Goal: Task Accomplishment & Management: Complete application form

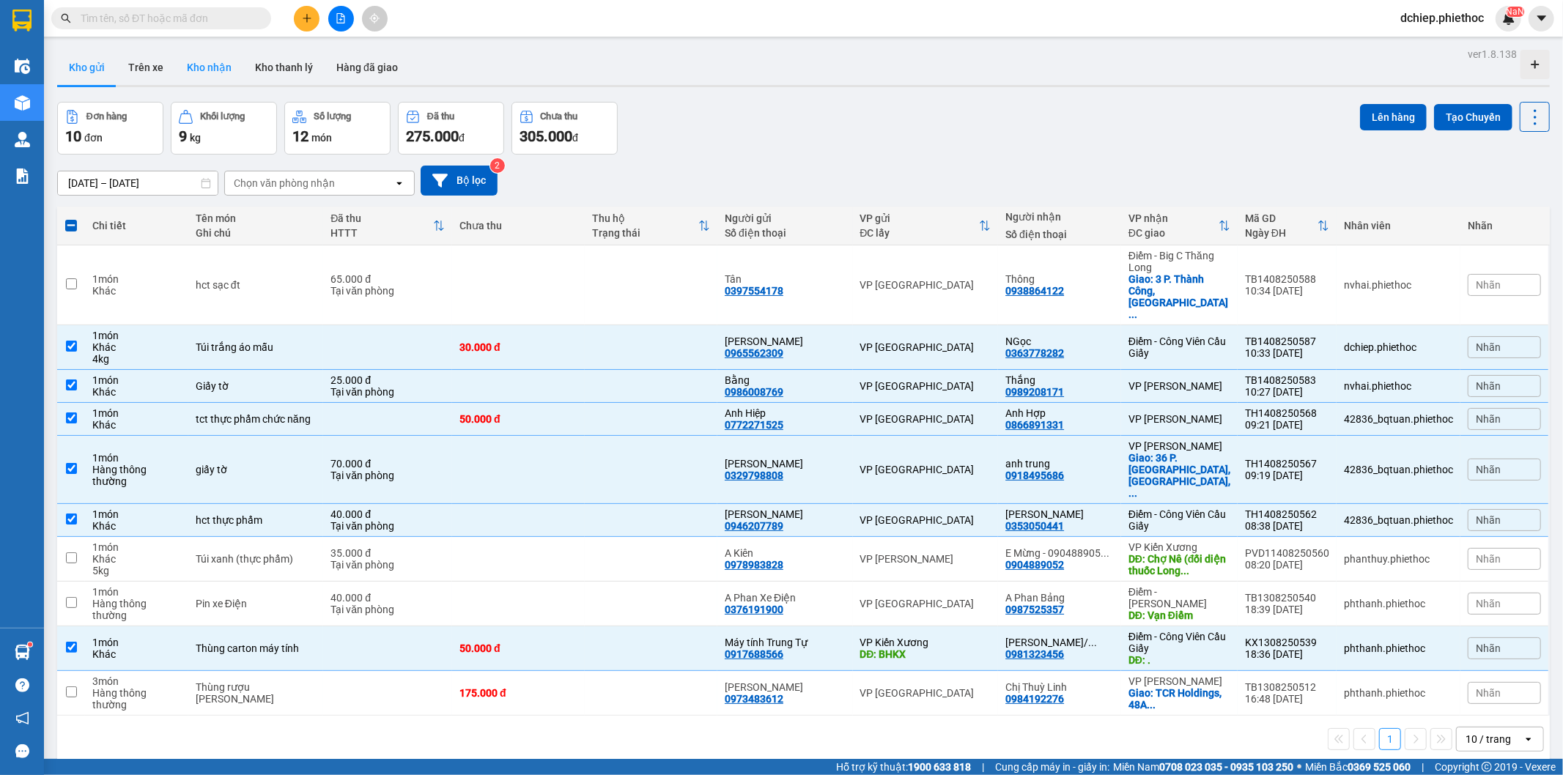
click at [196, 66] on button "Kho nhận" at bounding box center [209, 67] width 68 height 35
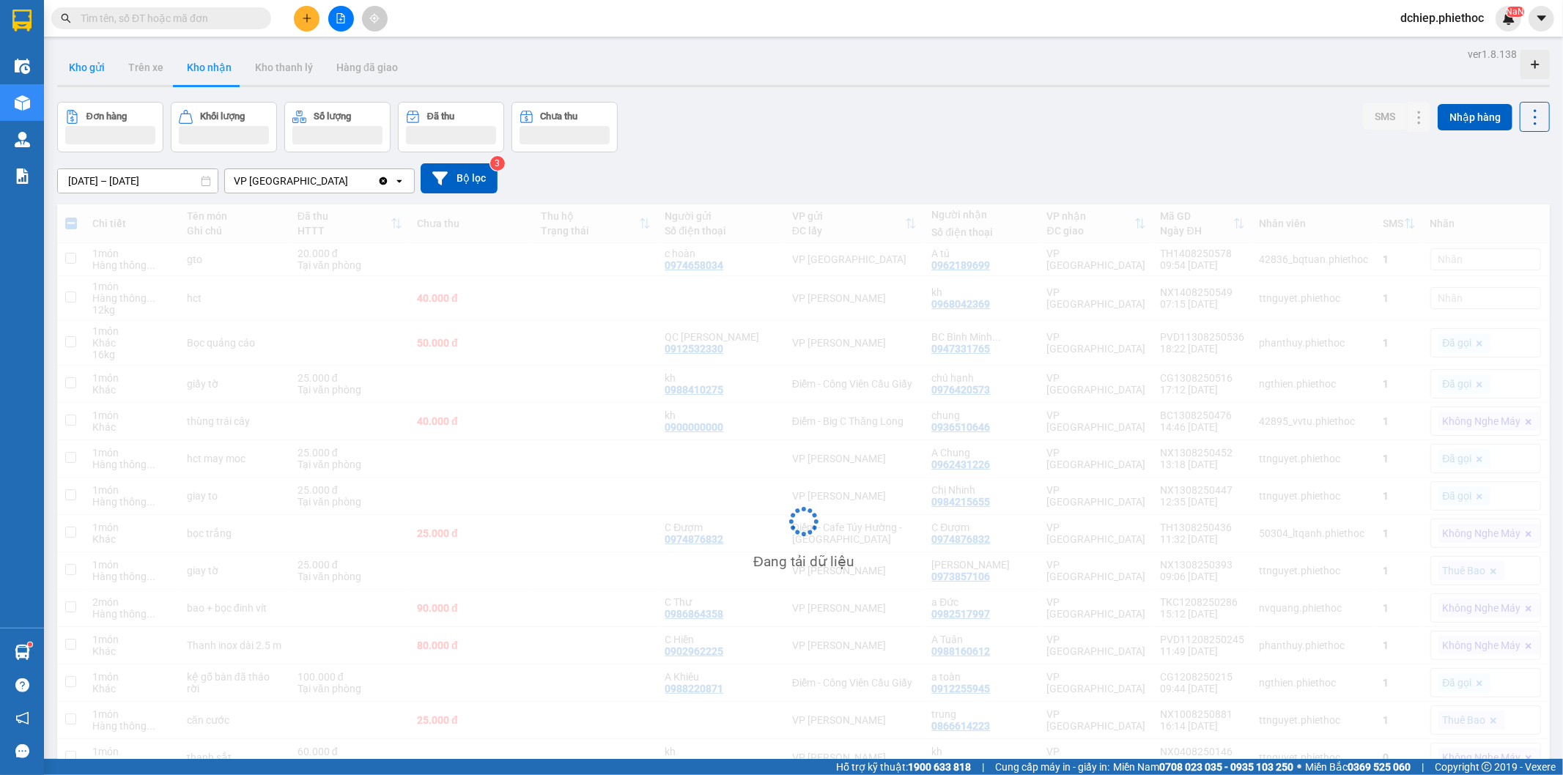
click at [83, 70] on button "Kho gửi" at bounding box center [86, 67] width 59 height 35
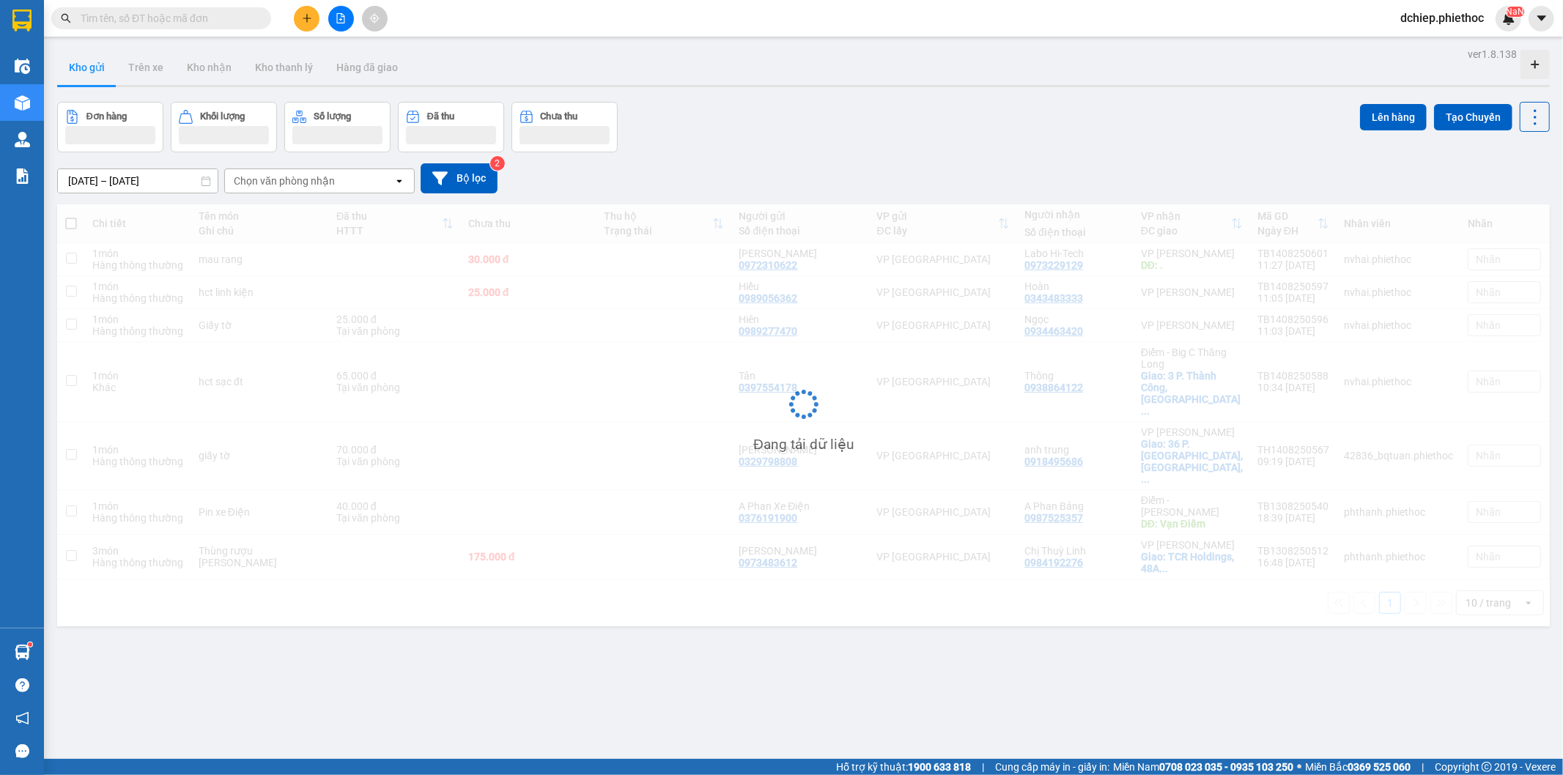
click at [83, 70] on button "Kho gửi" at bounding box center [86, 67] width 59 height 35
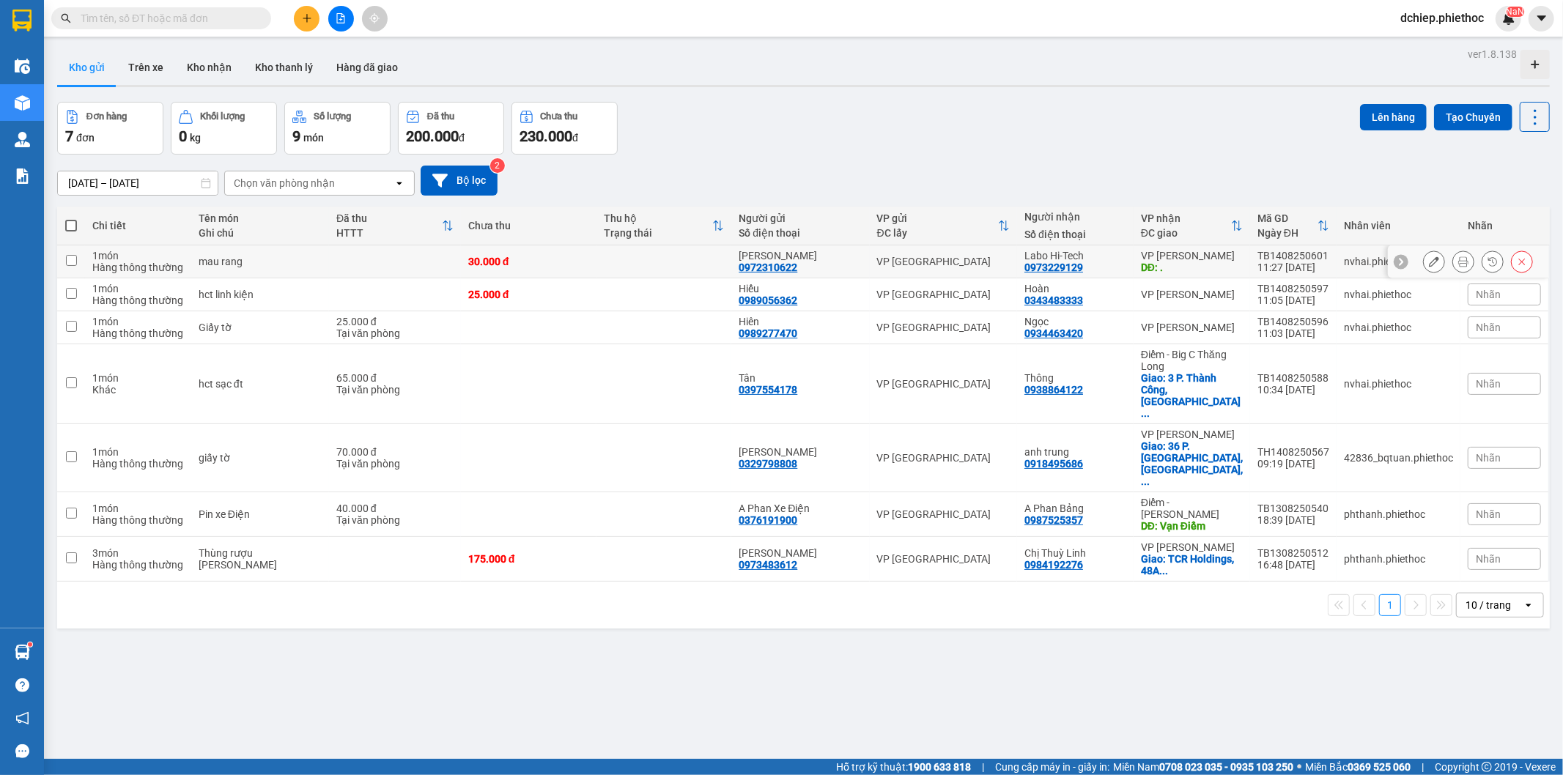
click at [377, 267] on td at bounding box center [395, 261] width 132 height 33
checkbox input "true"
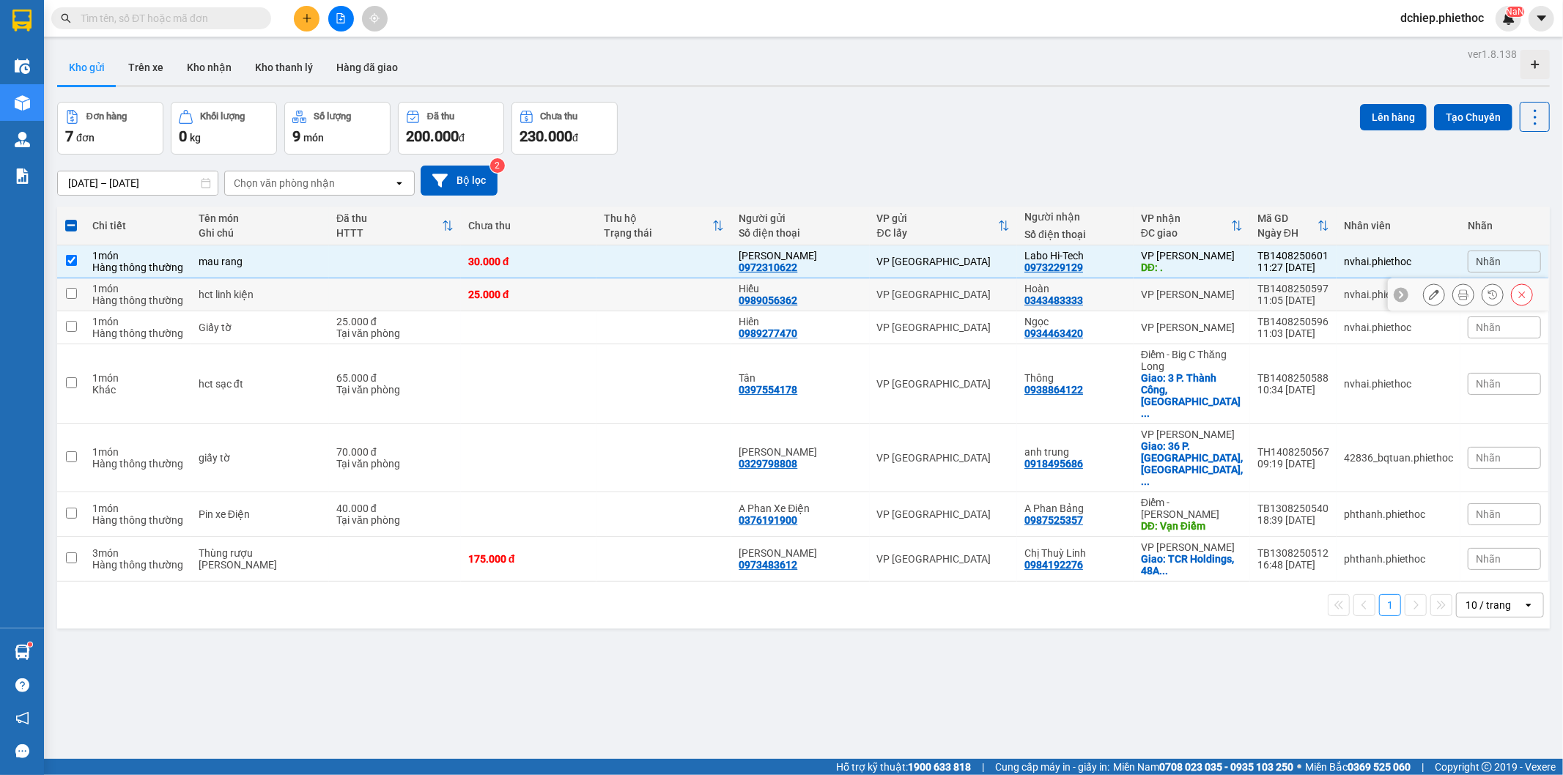
click at [387, 293] on td at bounding box center [395, 294] width 132 height 33
checkbox input "true"
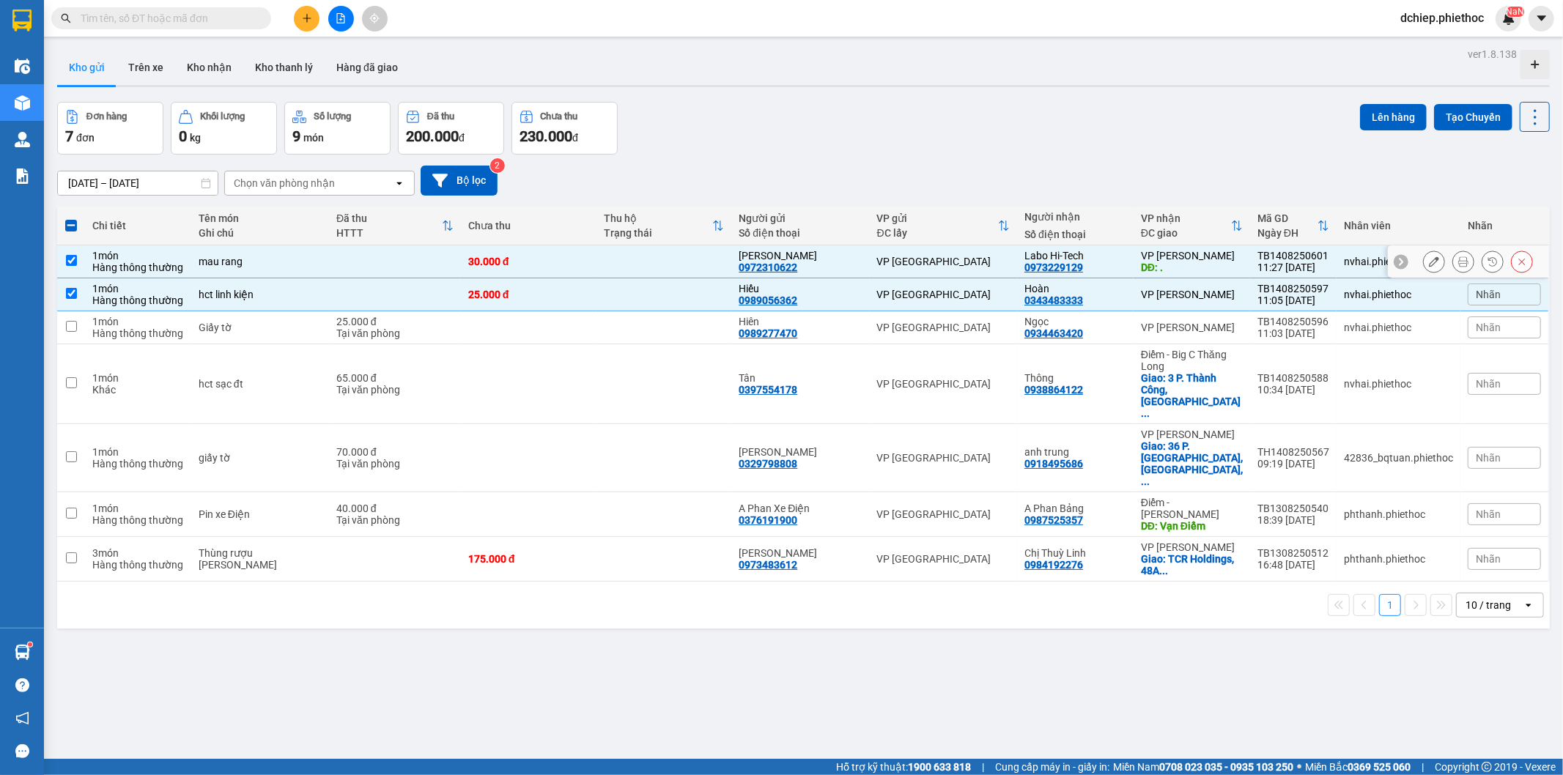
click at [384, 265] on td at bounding box center [395, 261] width 132 height 33
checkbox input "false"
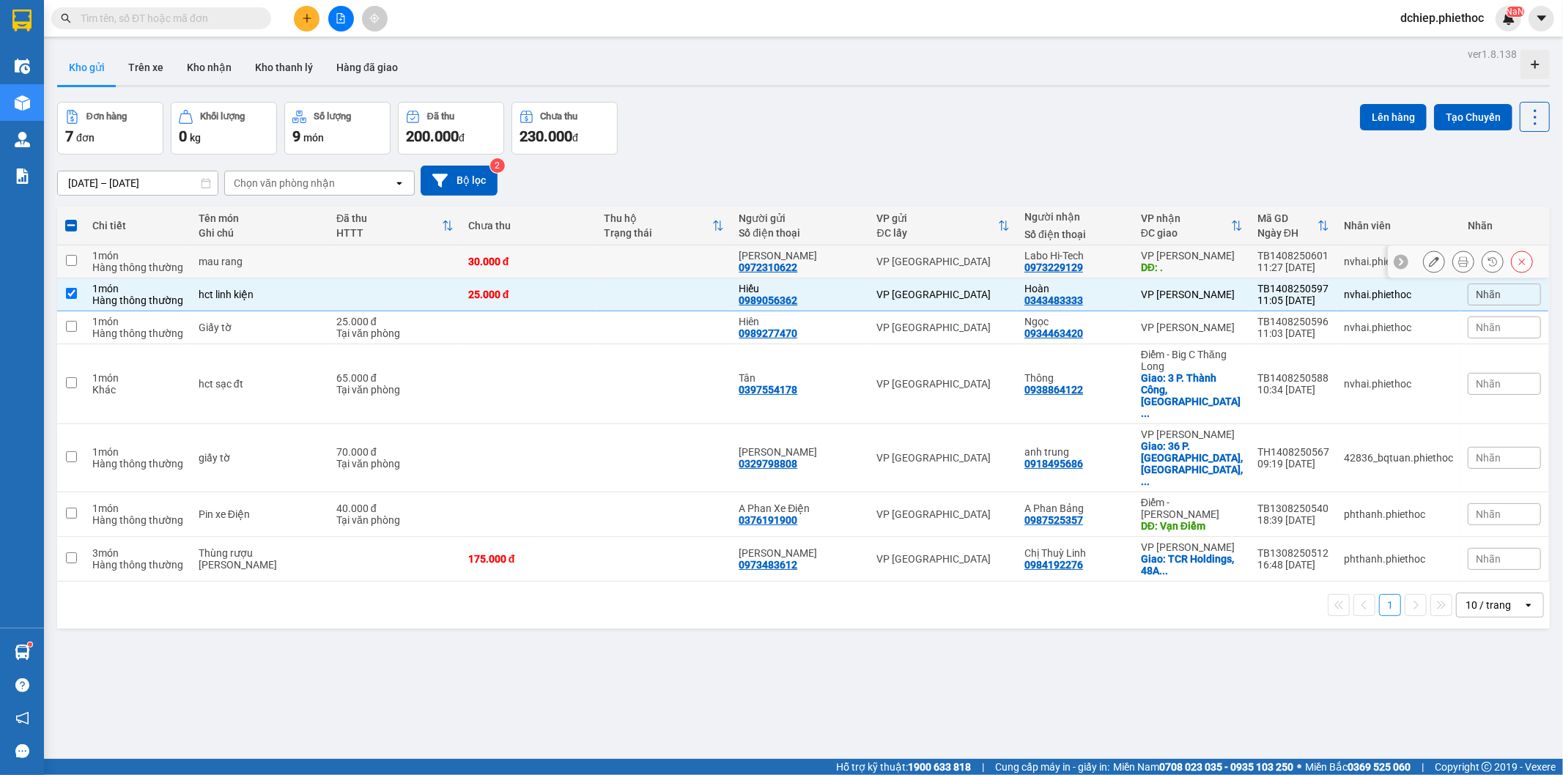
click at [383, 291] on td at bounding box center [395, 294] width 132 height 33
checkbox input "false"
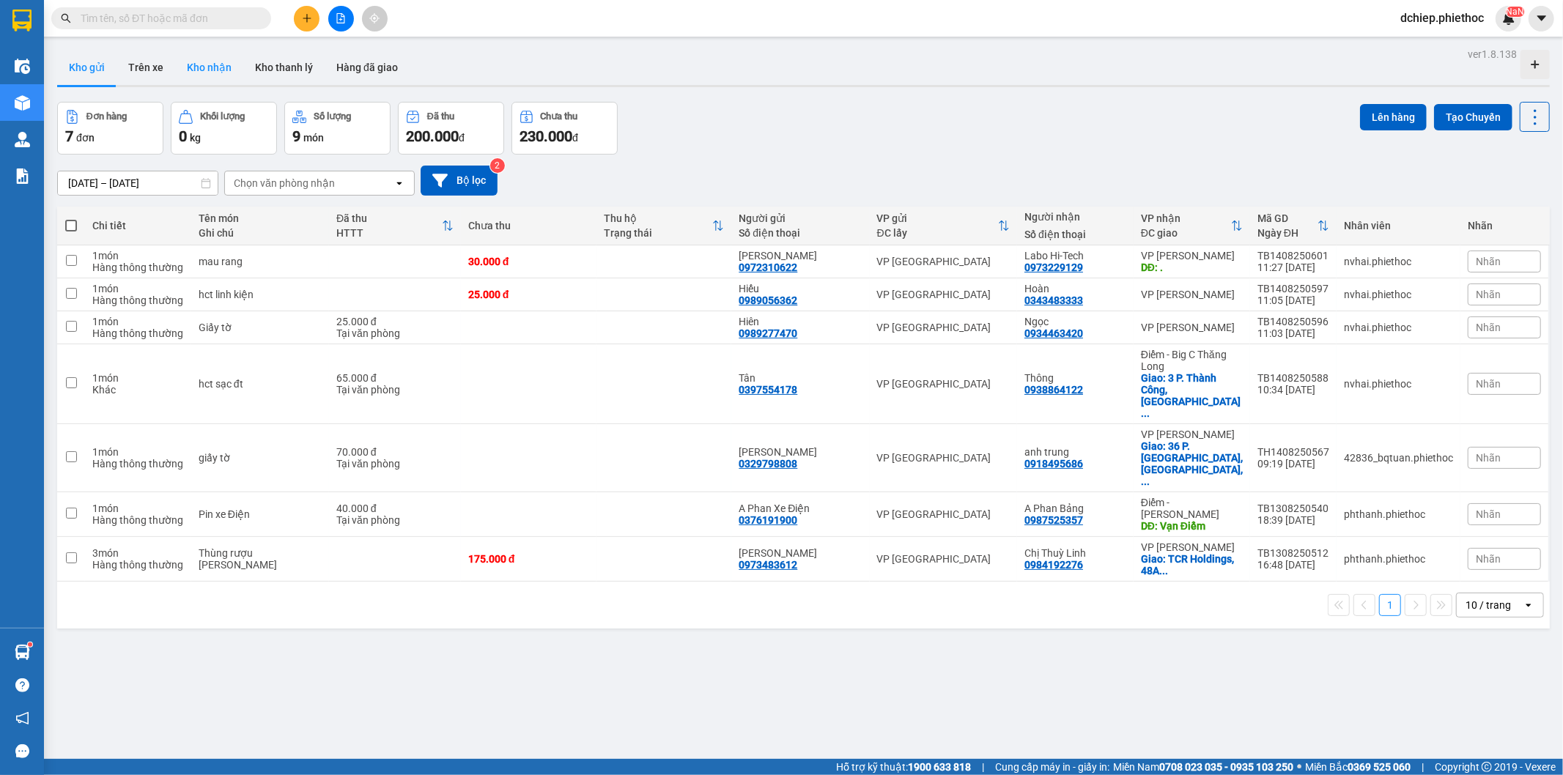
click at [200, 70] on button "Kho nhận" at bounding box center [209, 67] width 68 height 35
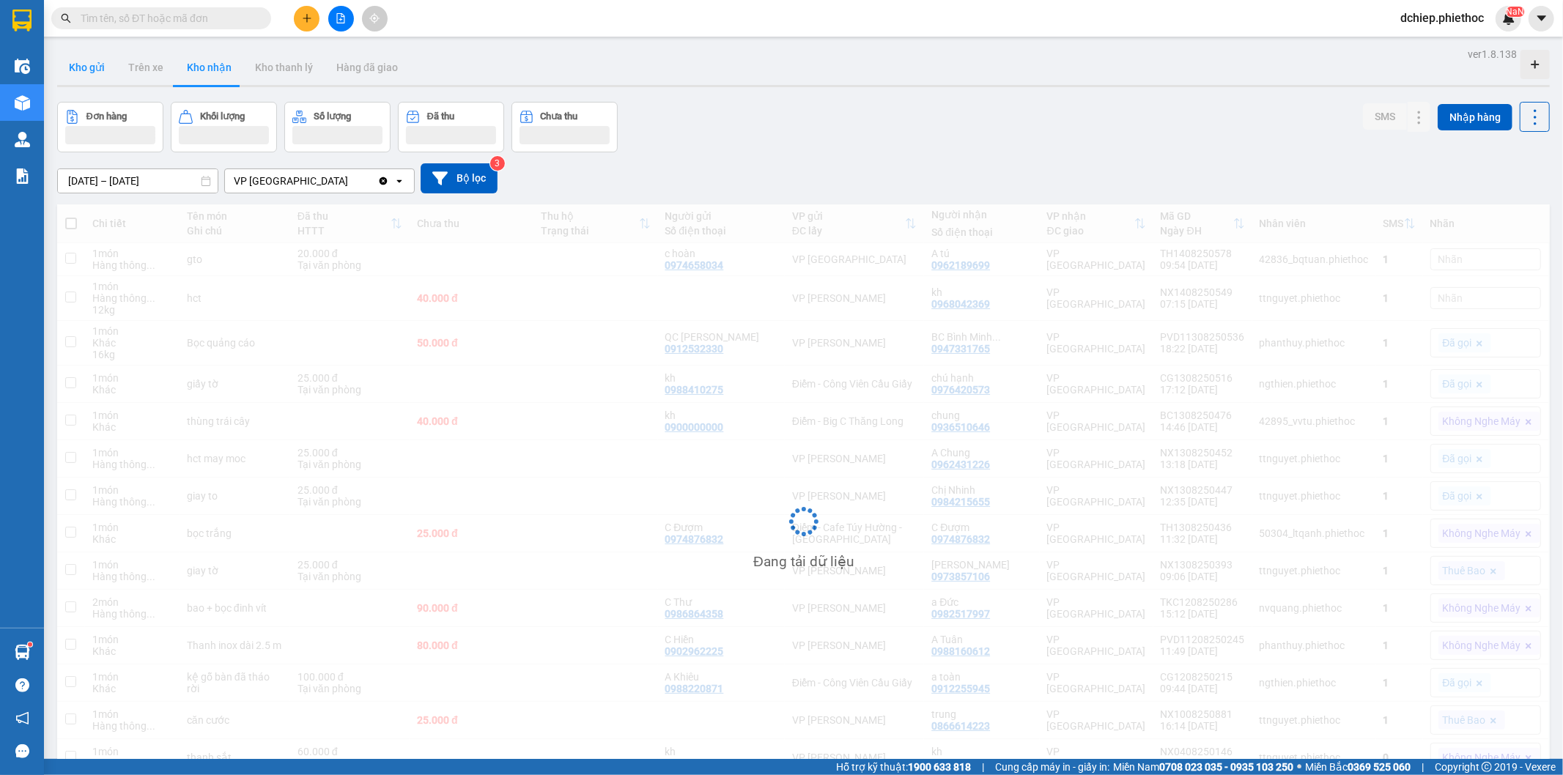
click at [96, 76] on button "Kho gửi" at bounding box center [86, 67] width 59 height 35
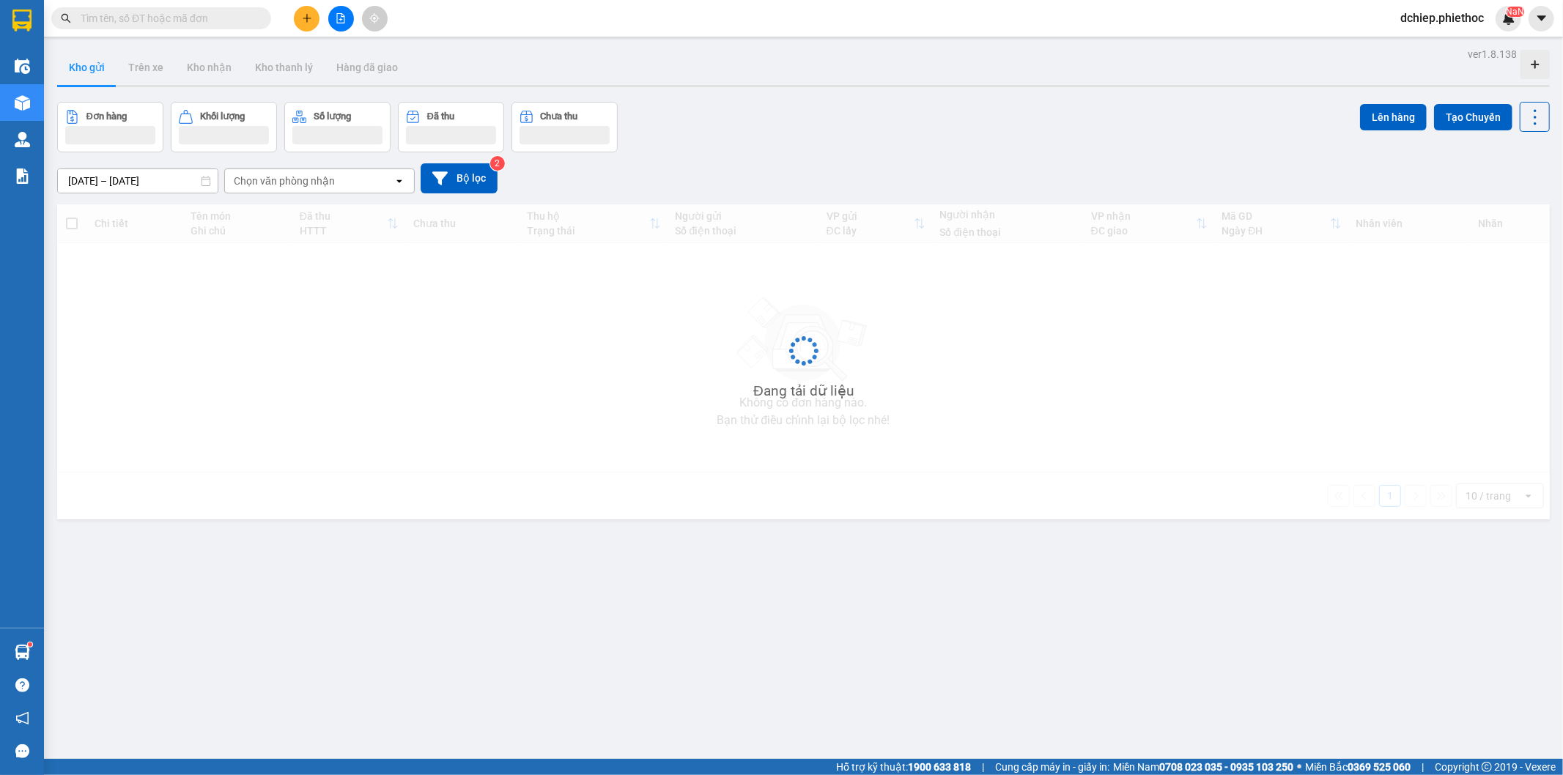
click at [96, 76] on button "Kho gửi" at bounding box center [86, 67] width 59 height 35
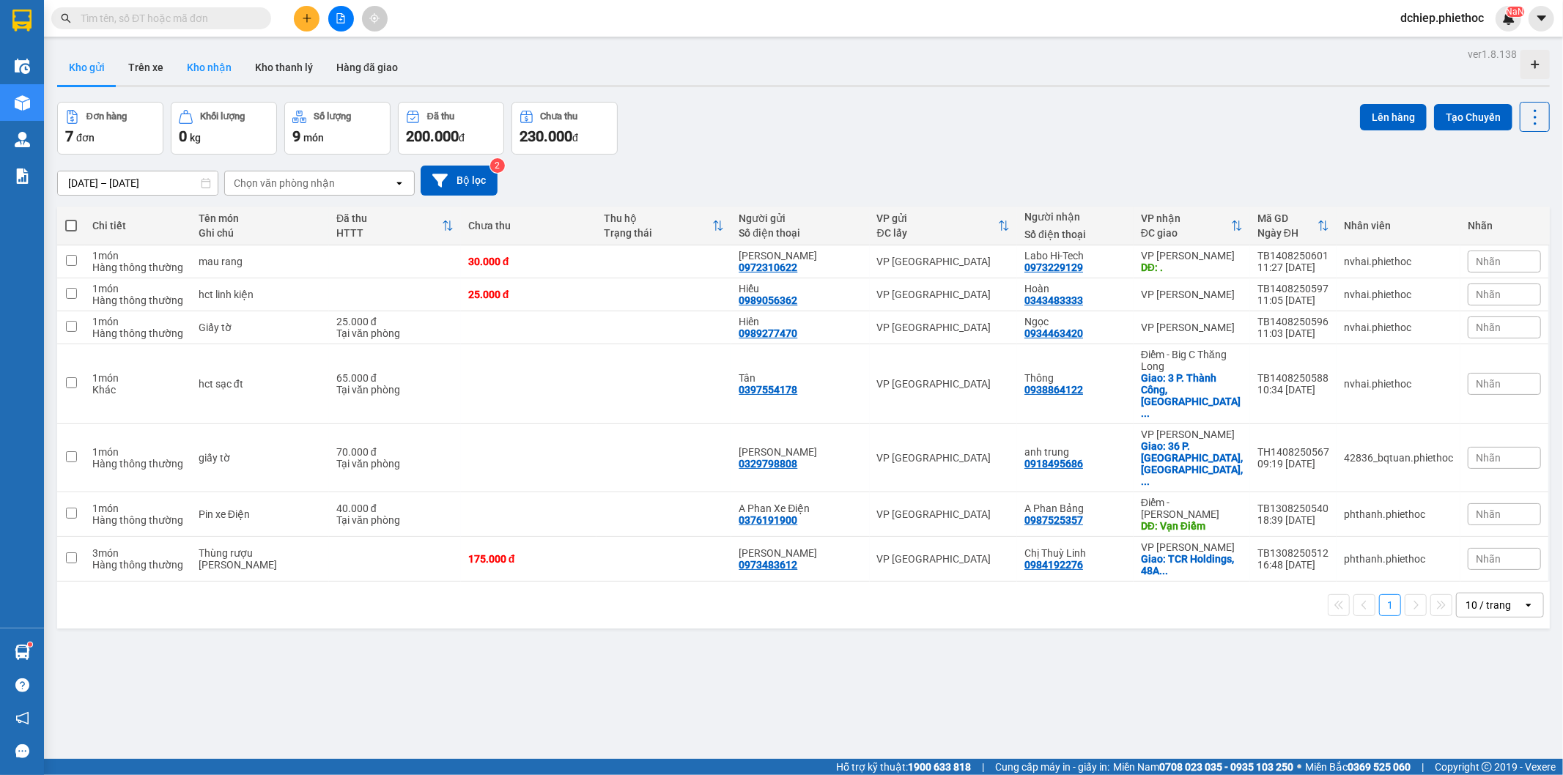
click at [212, 70] on button "Kho nhận" at bounding box center [209, 67] width 68 height 35
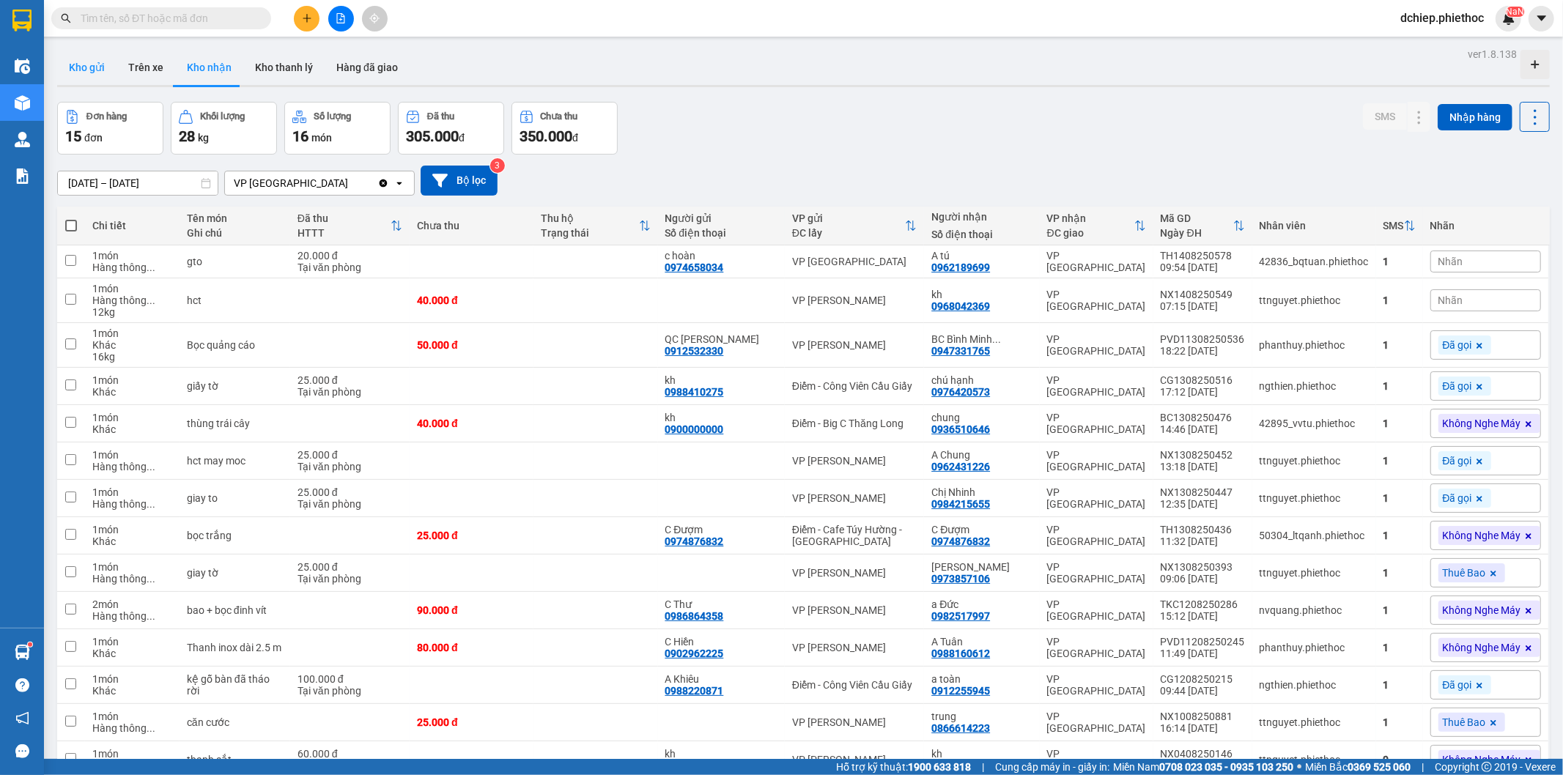
click at [92, 81] on button "Kho gửi" at bounding box center [86, 67] width 59 height 35
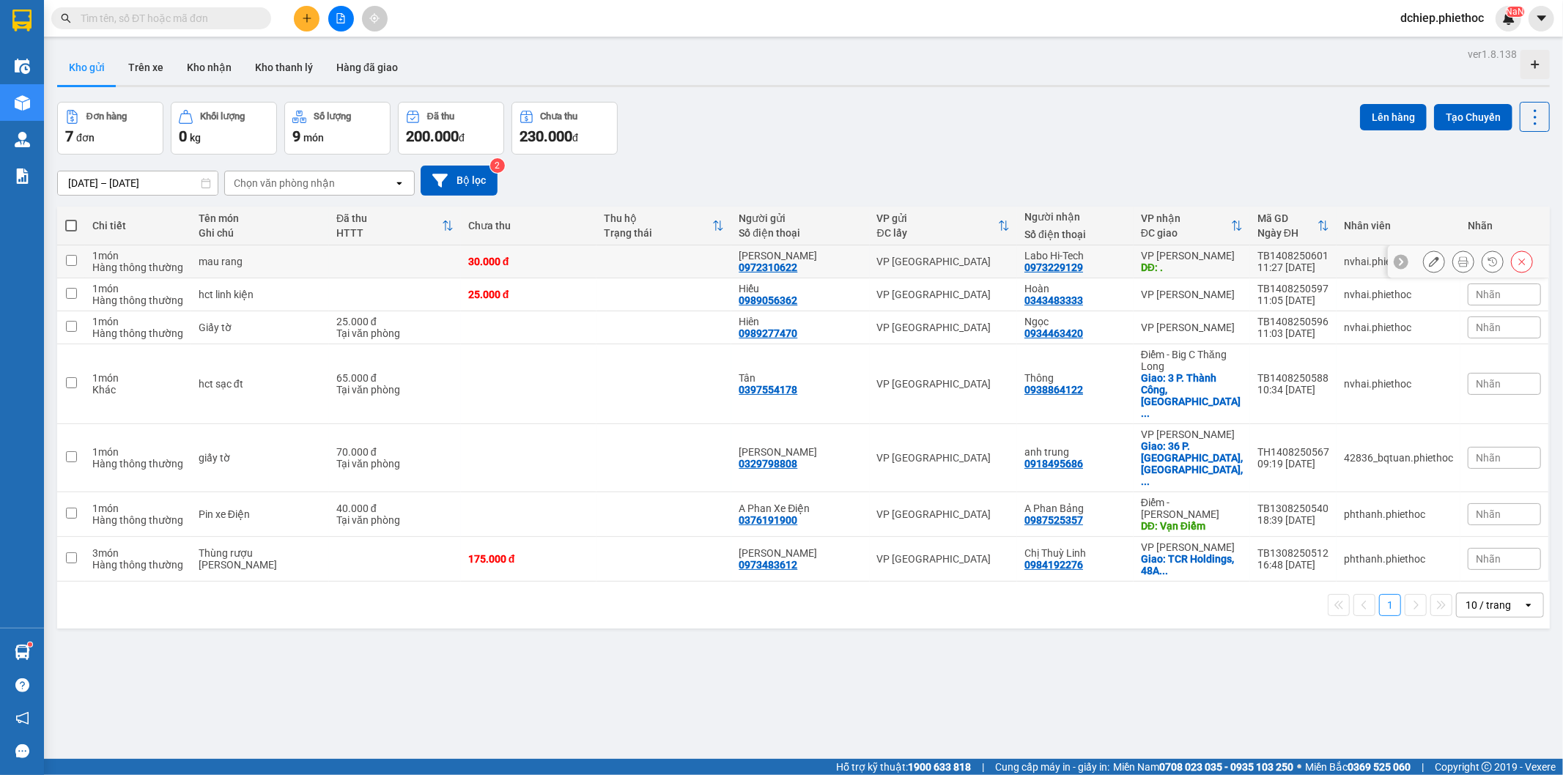
click at [1191, 262] on div "DĐ: ." at bounding box center [1192, 268] width 102 height 12
checkbox input "true"
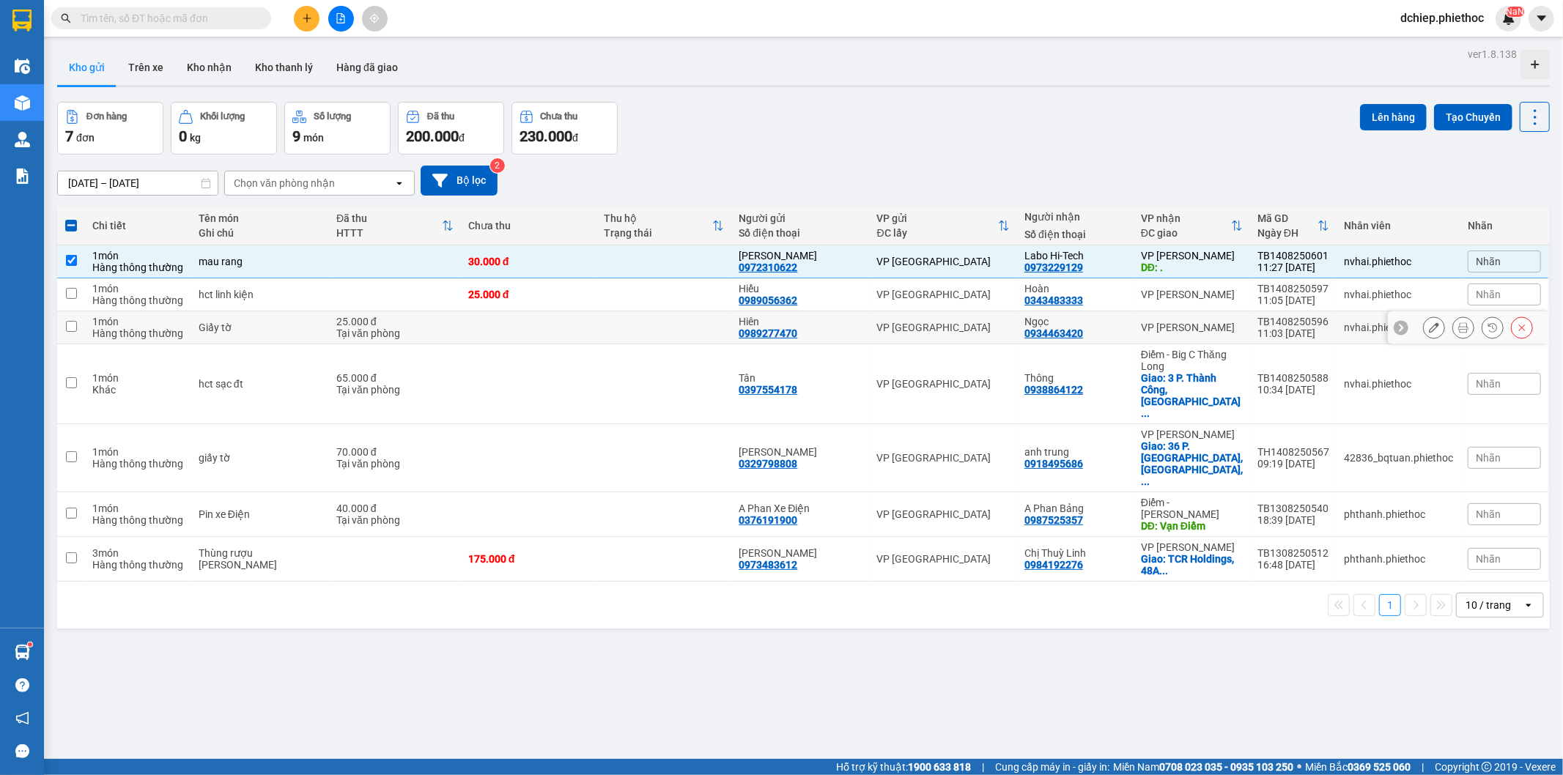
click at [1202, 322] on div "[PERSON_NAME]" at bounding box center [1192, 328] width 102 height 12
checkbox input "true"
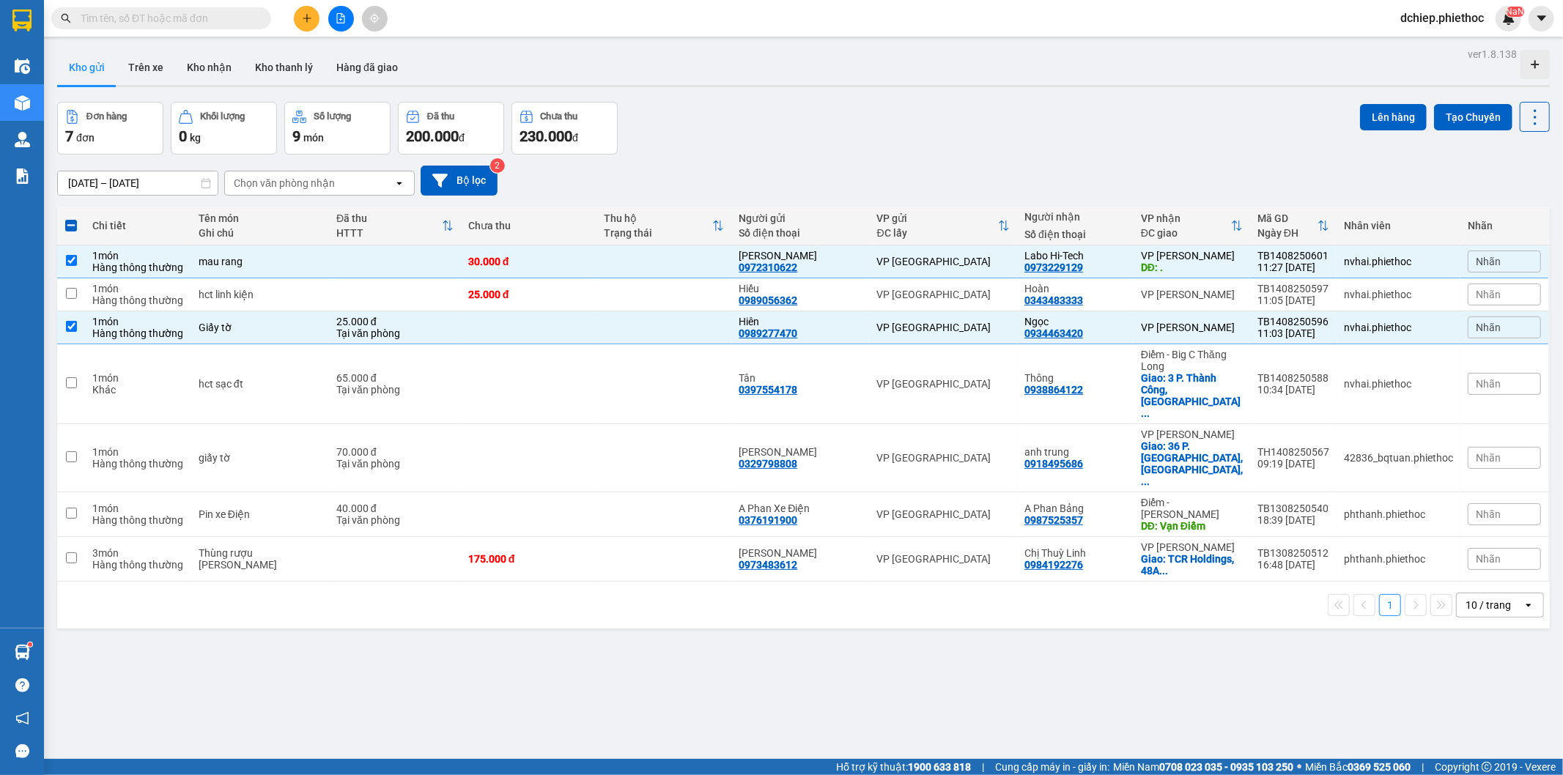
click at [152, 12] on input "text" at bounding box center [167, 18] width 173 height 16
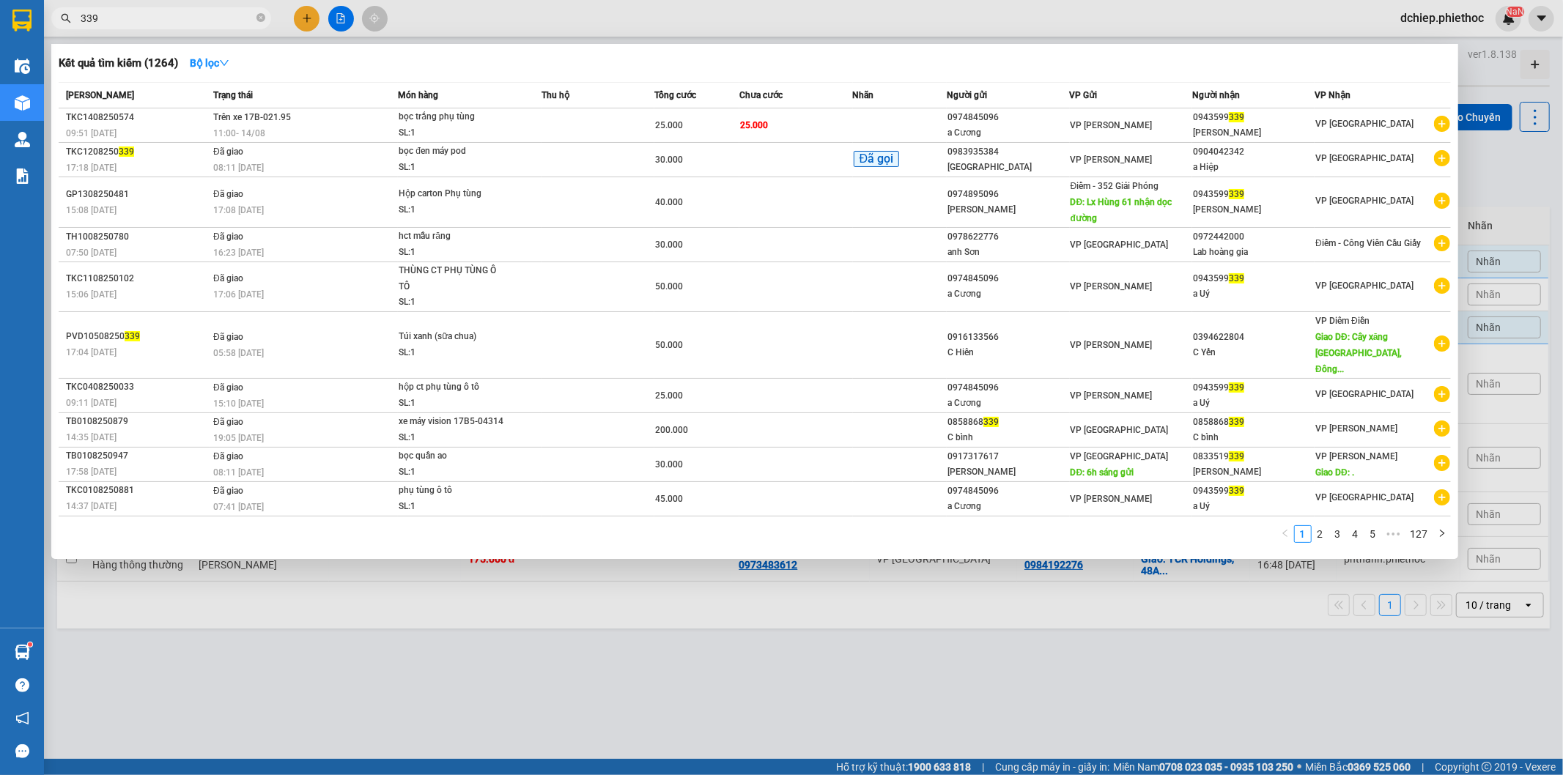
type input "339"
click at [675, 643] on div at bounding box center [781, 387] width 1563 height 775
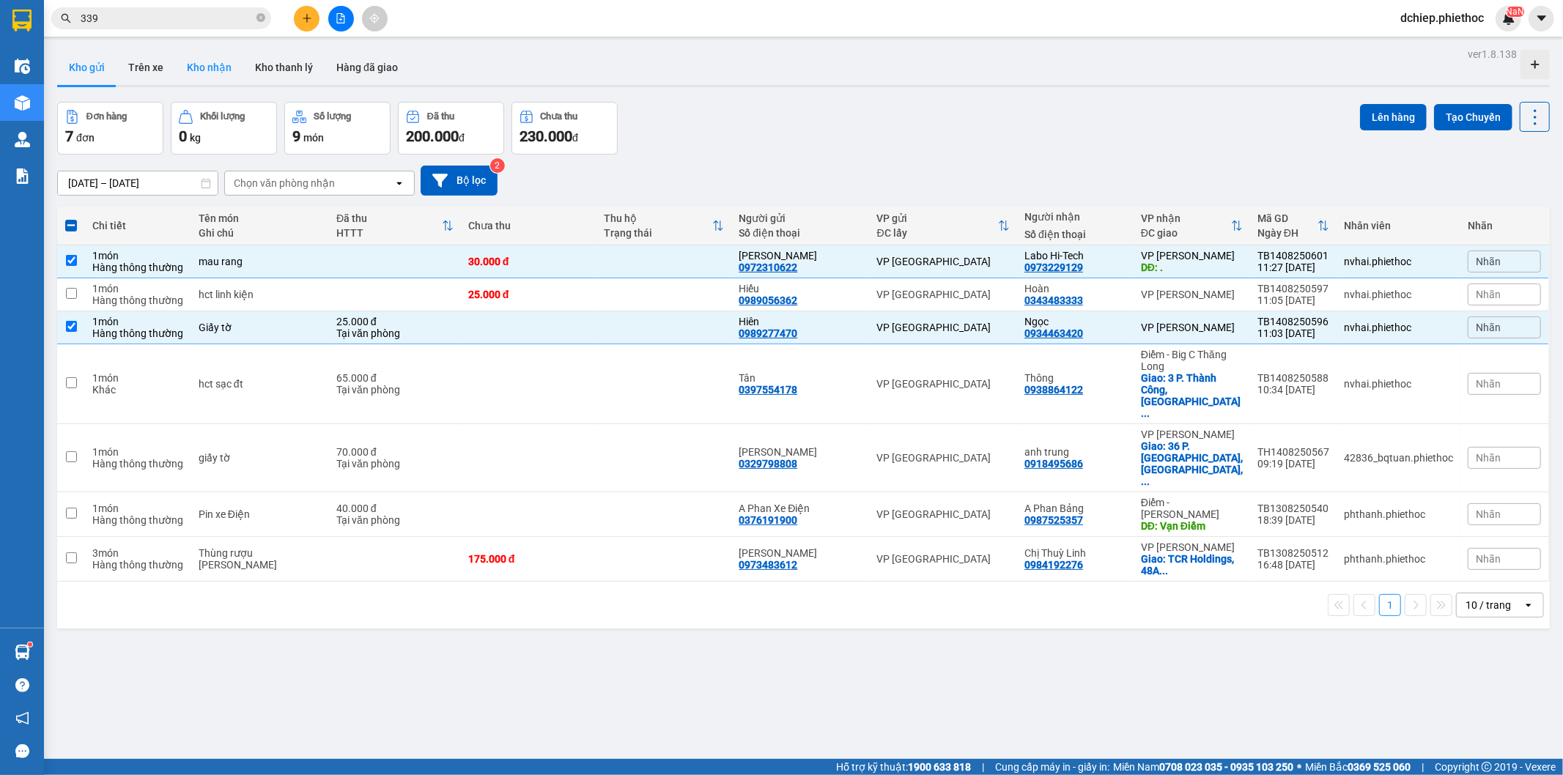
click at [196, 61] on button "Kho nhận" at bounding box center [209, 67] width 68 height 35
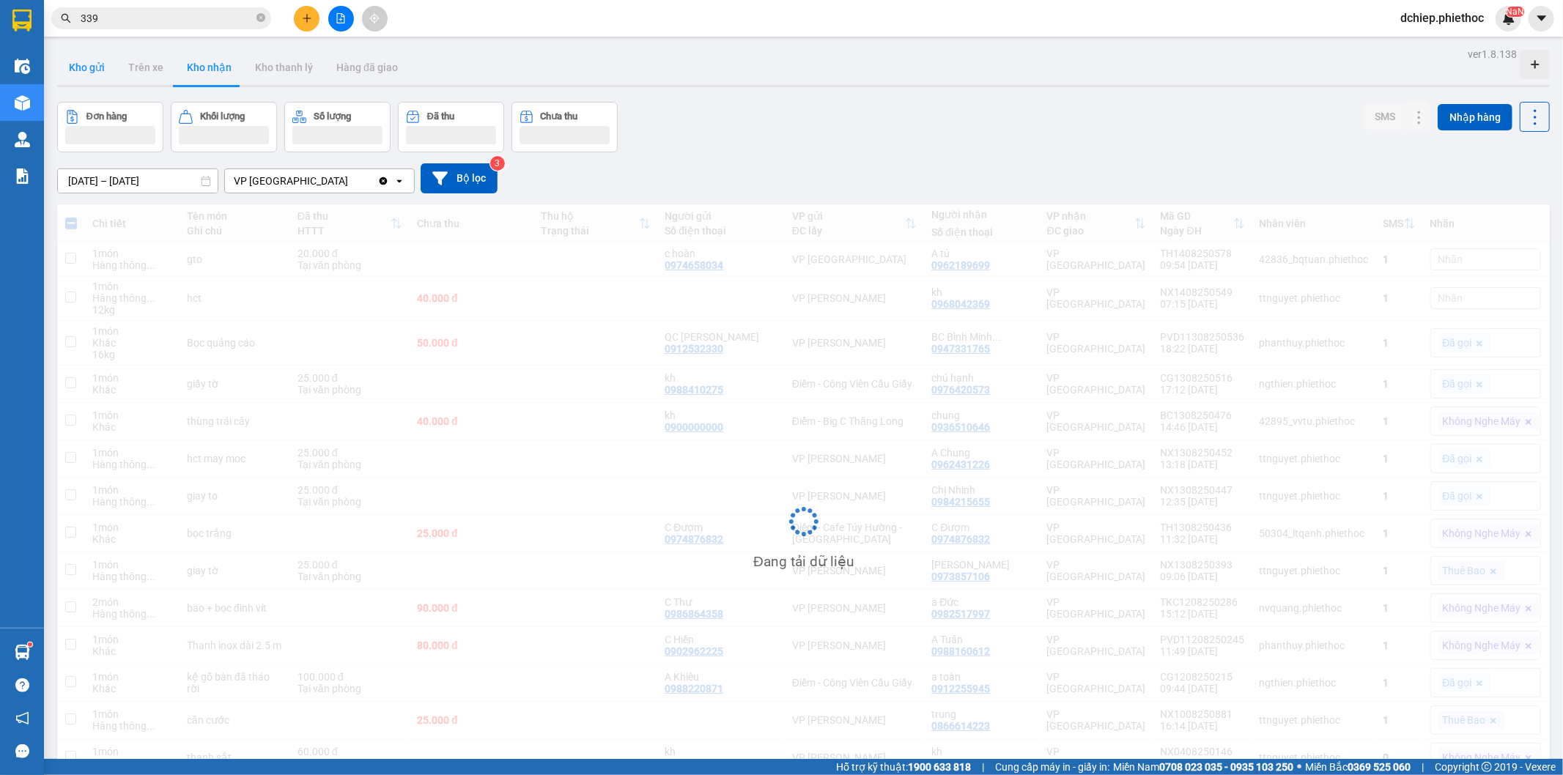
click at [99, 68] on button "Kho gửi" at bounding box center [86, 67] width 59 height 35
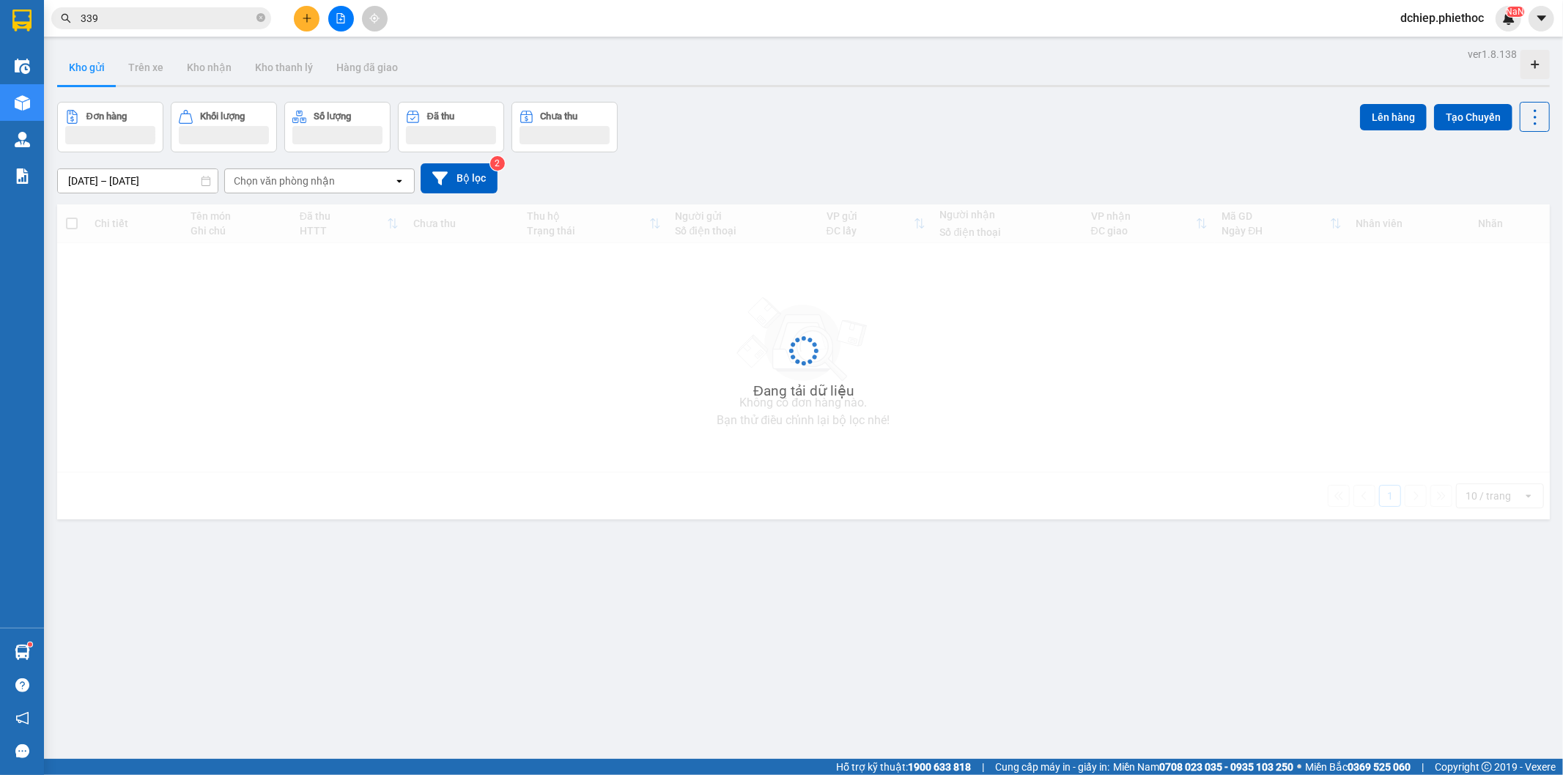
click at [99, 68] on button "Kho gửi" at bounding box center [86, 67] width 59 height 35
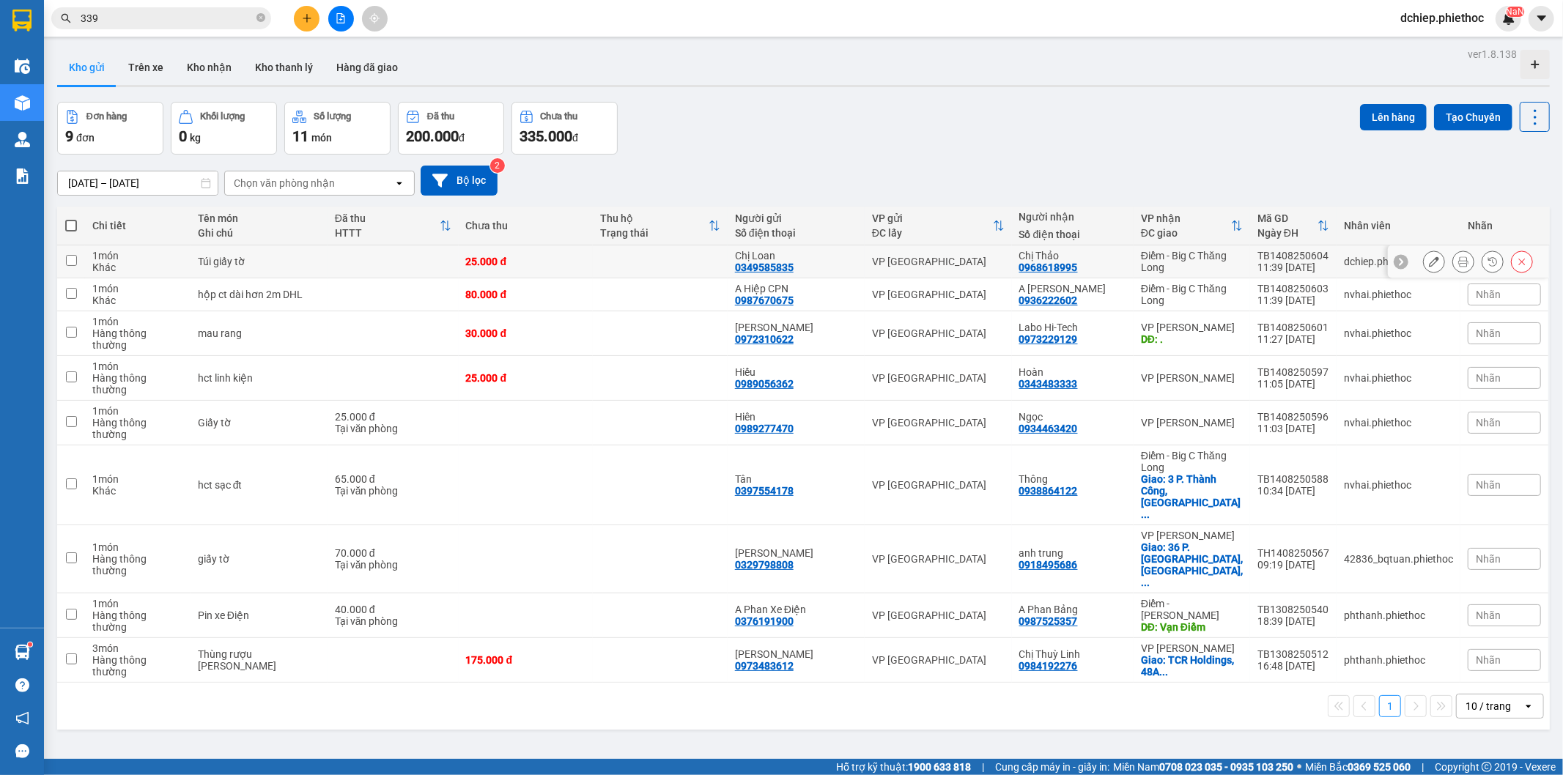
click at [1429, 262] on icon at bounding box center [1434, 261] width 10 height 10
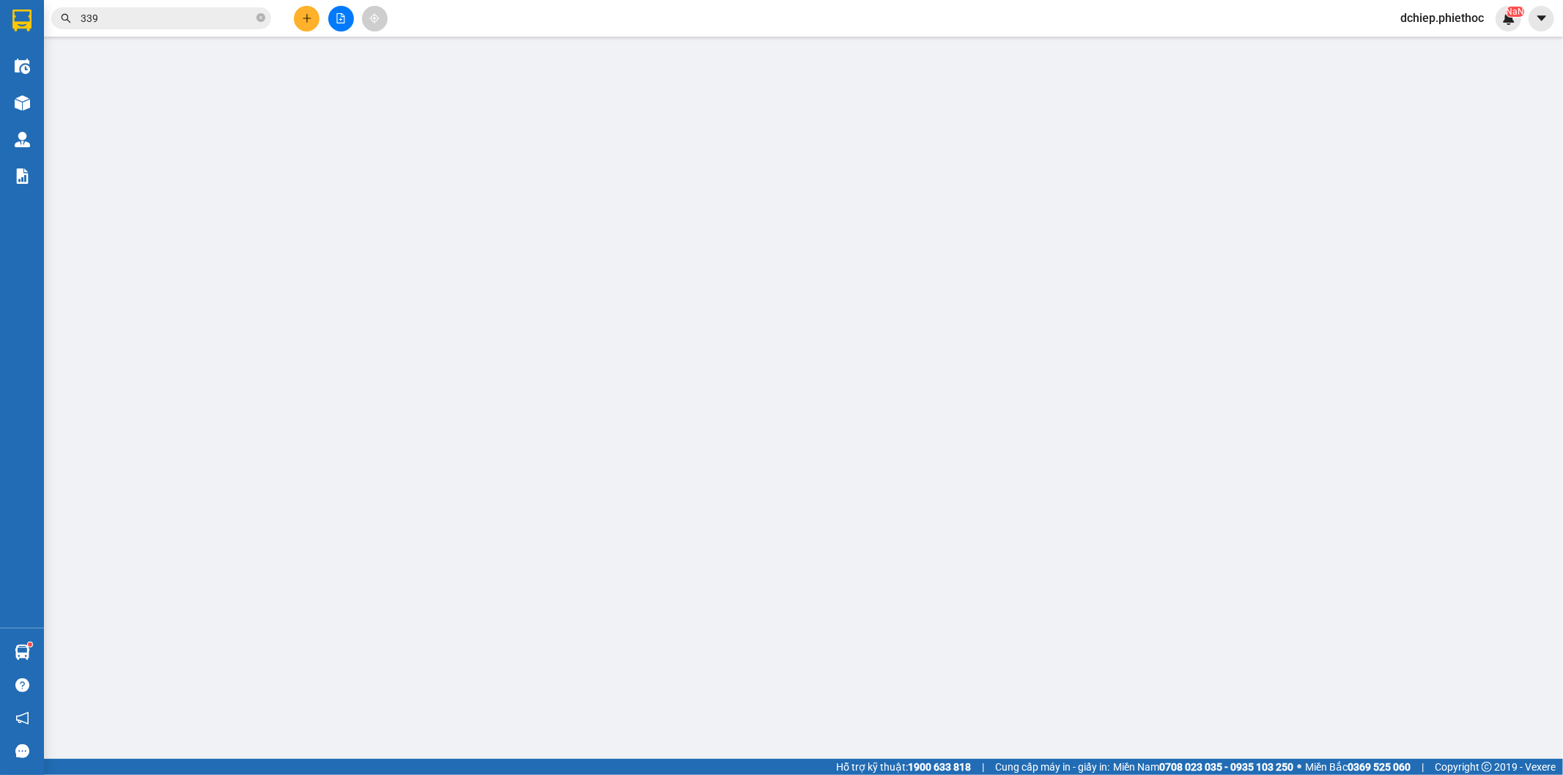
type input "0349585835"
type input "Chị Loan"
type input "0968618995"
type input "Chị Thảo"
type input "25.000"
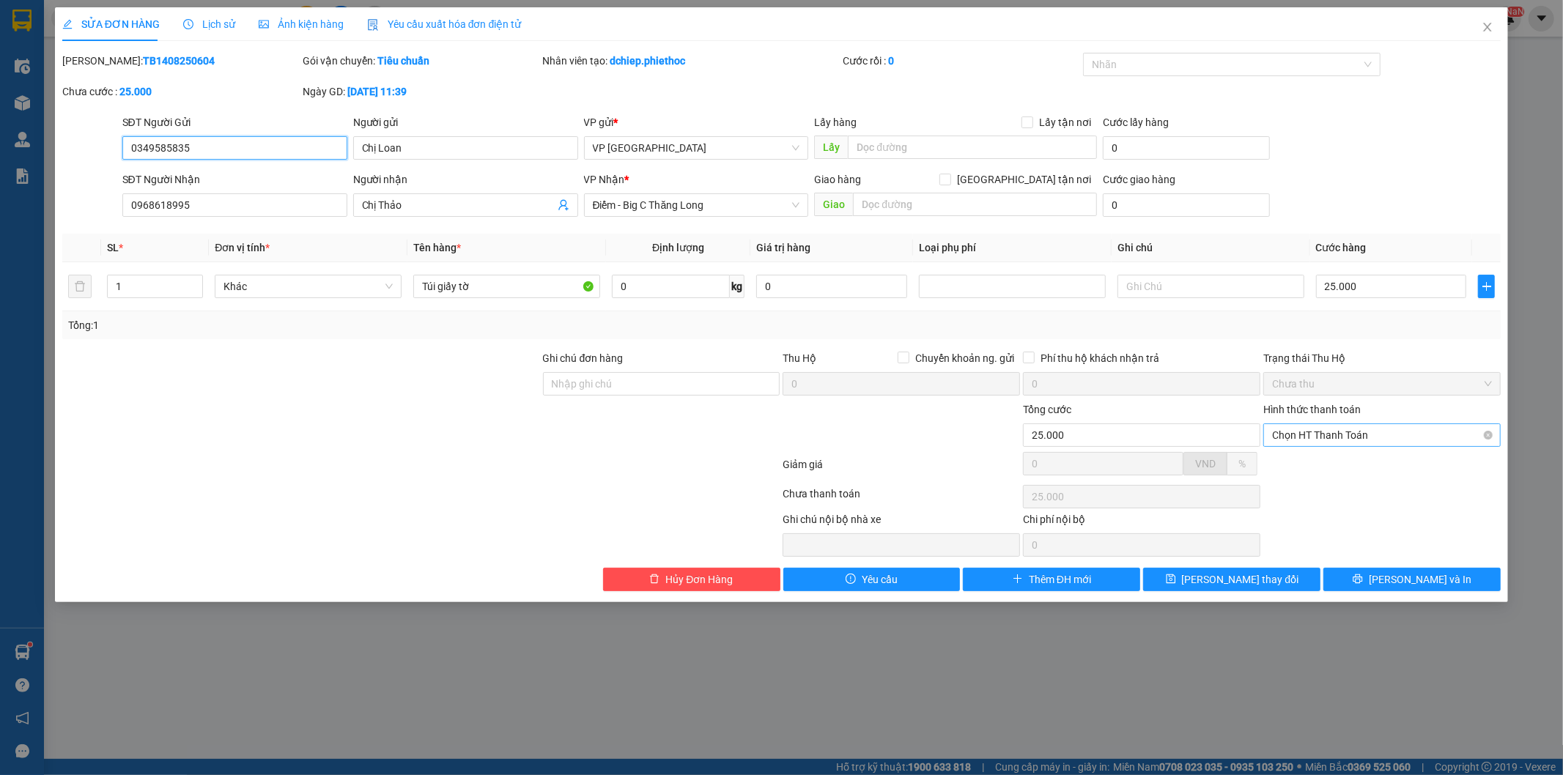
click at [1402, 435] on span "Chọn HT Thanh Toán" at bounding box center [1382, 435] width 220 height 22
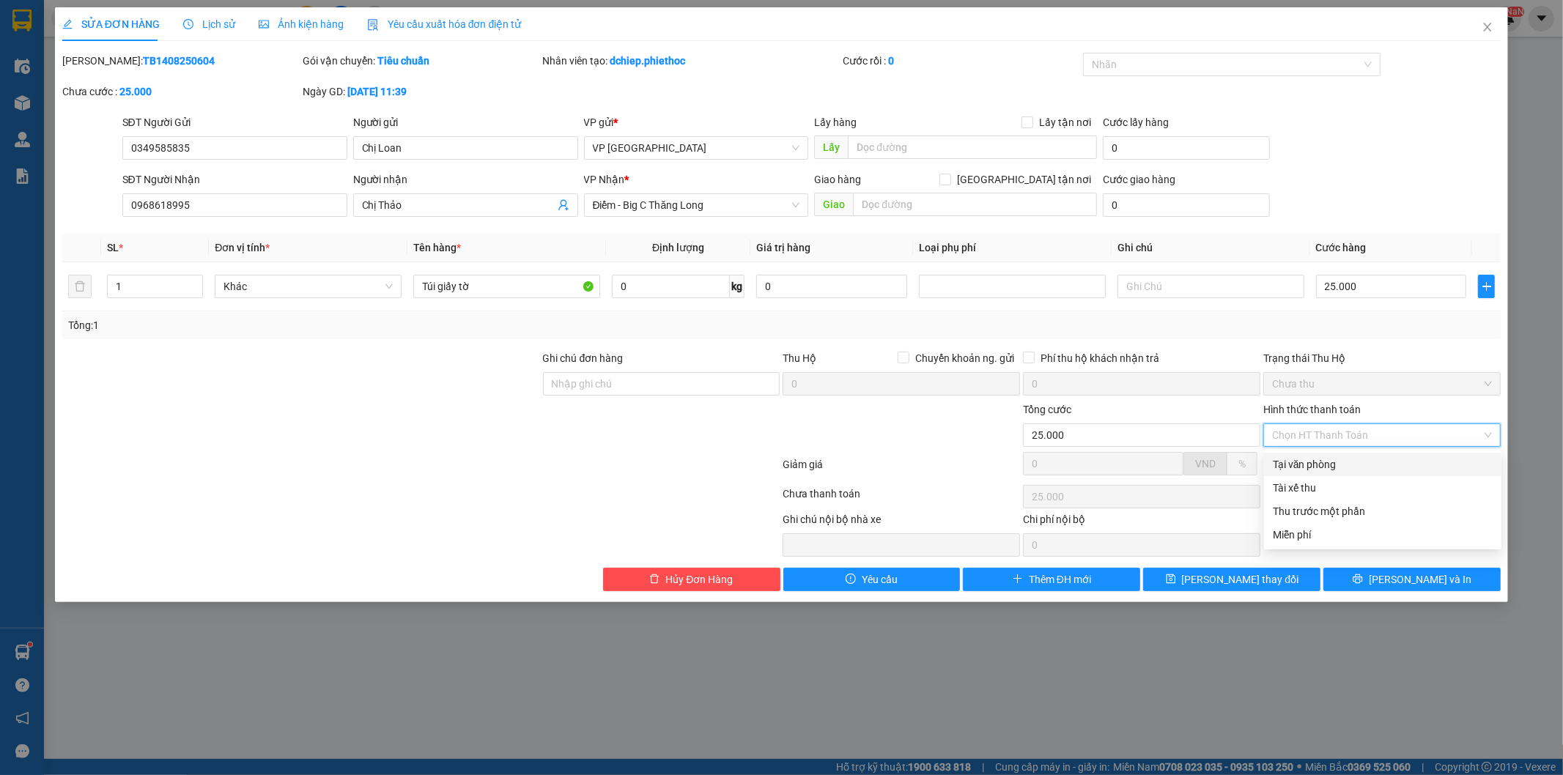
click at [1351, 459] on div "Tại văn phòng" at bounding box center [1383, 464] width 220 height 16
type input "0"
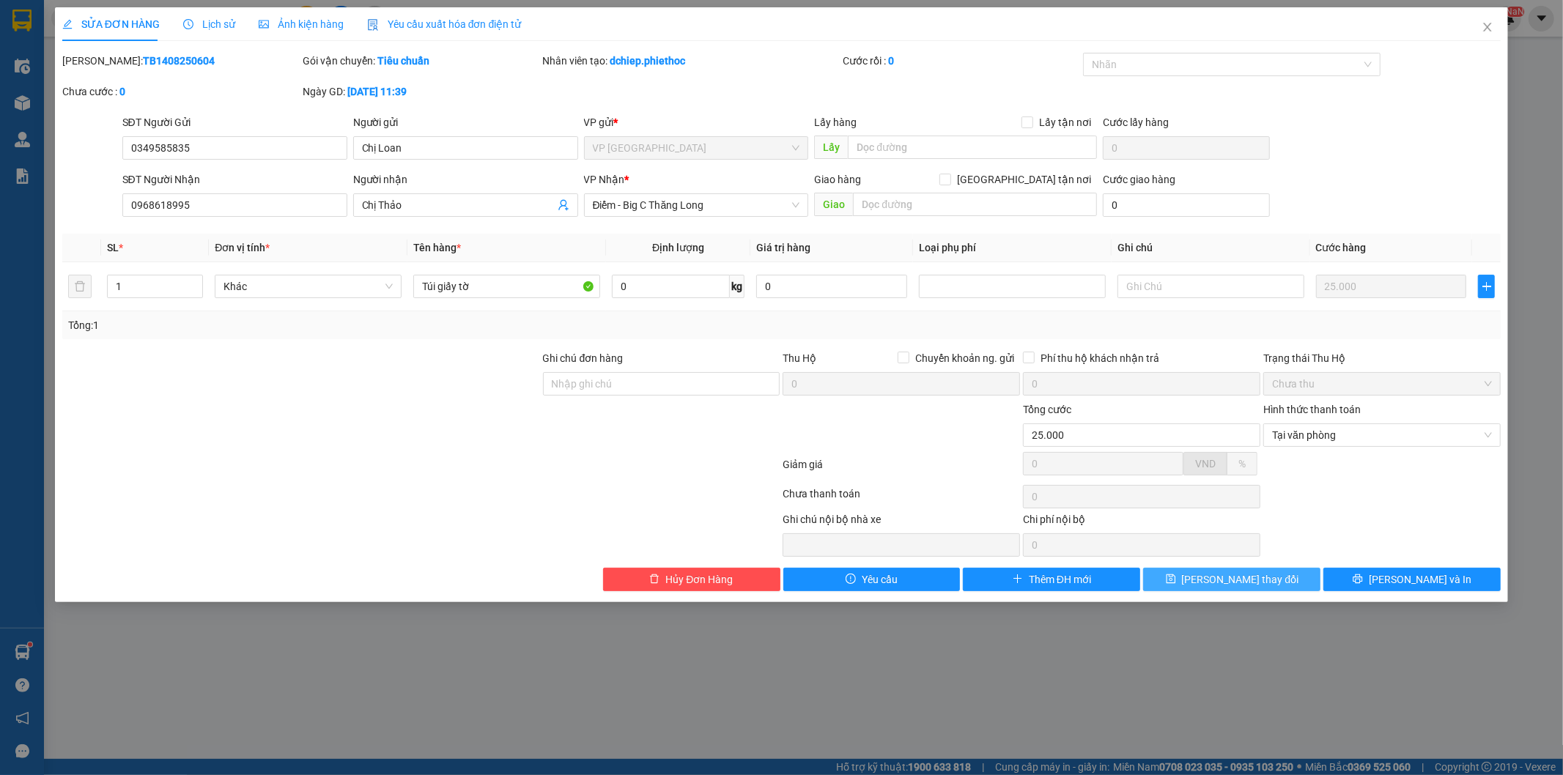
click at [1231, 576] on span "[PERSON_NAME] đổi" at bounding box center [1240, 580] width 117 height 16
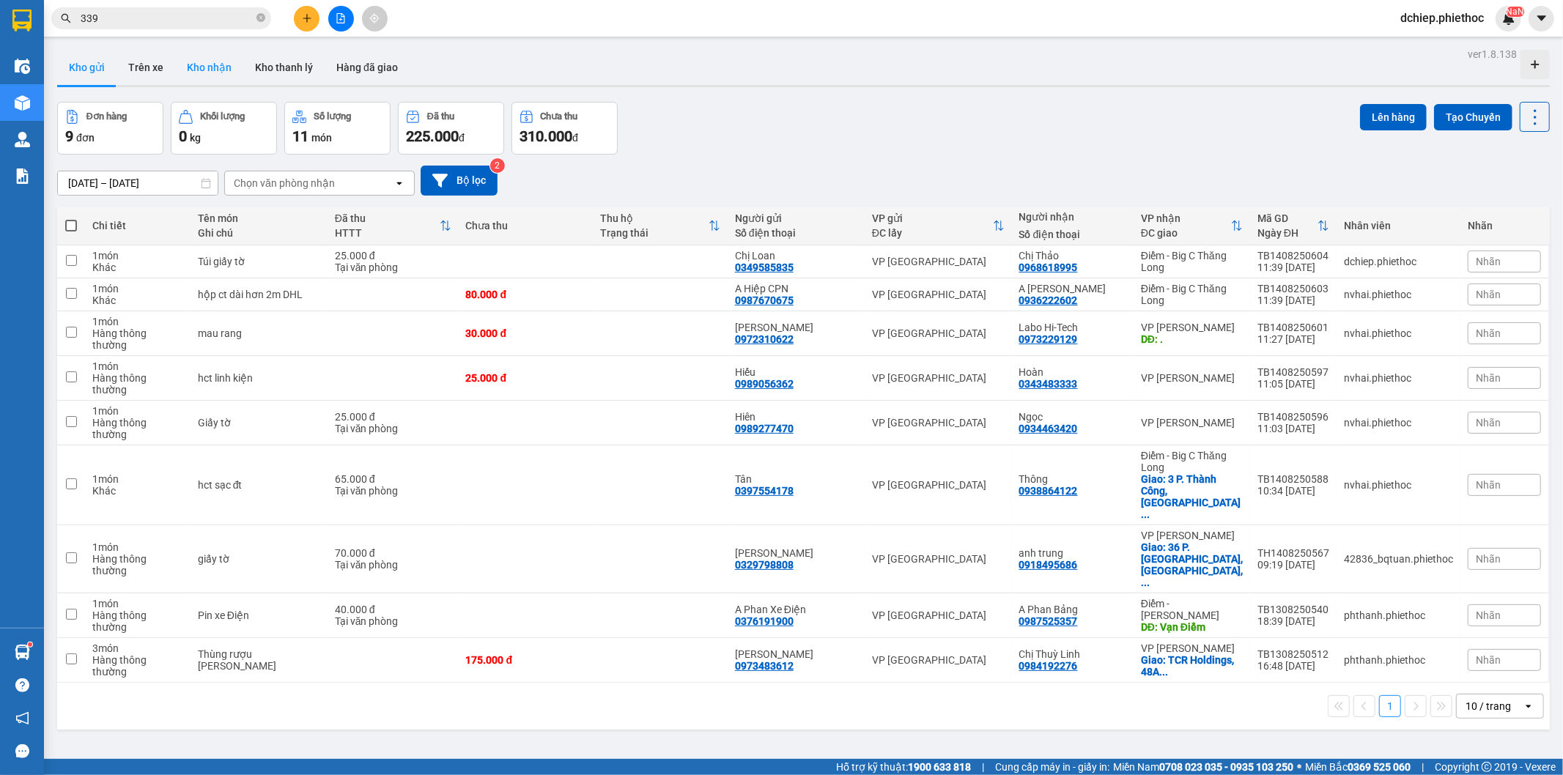
click at [209, 77] on button "Kho nhận" at bounding box center [209, 67] width 68 height 35
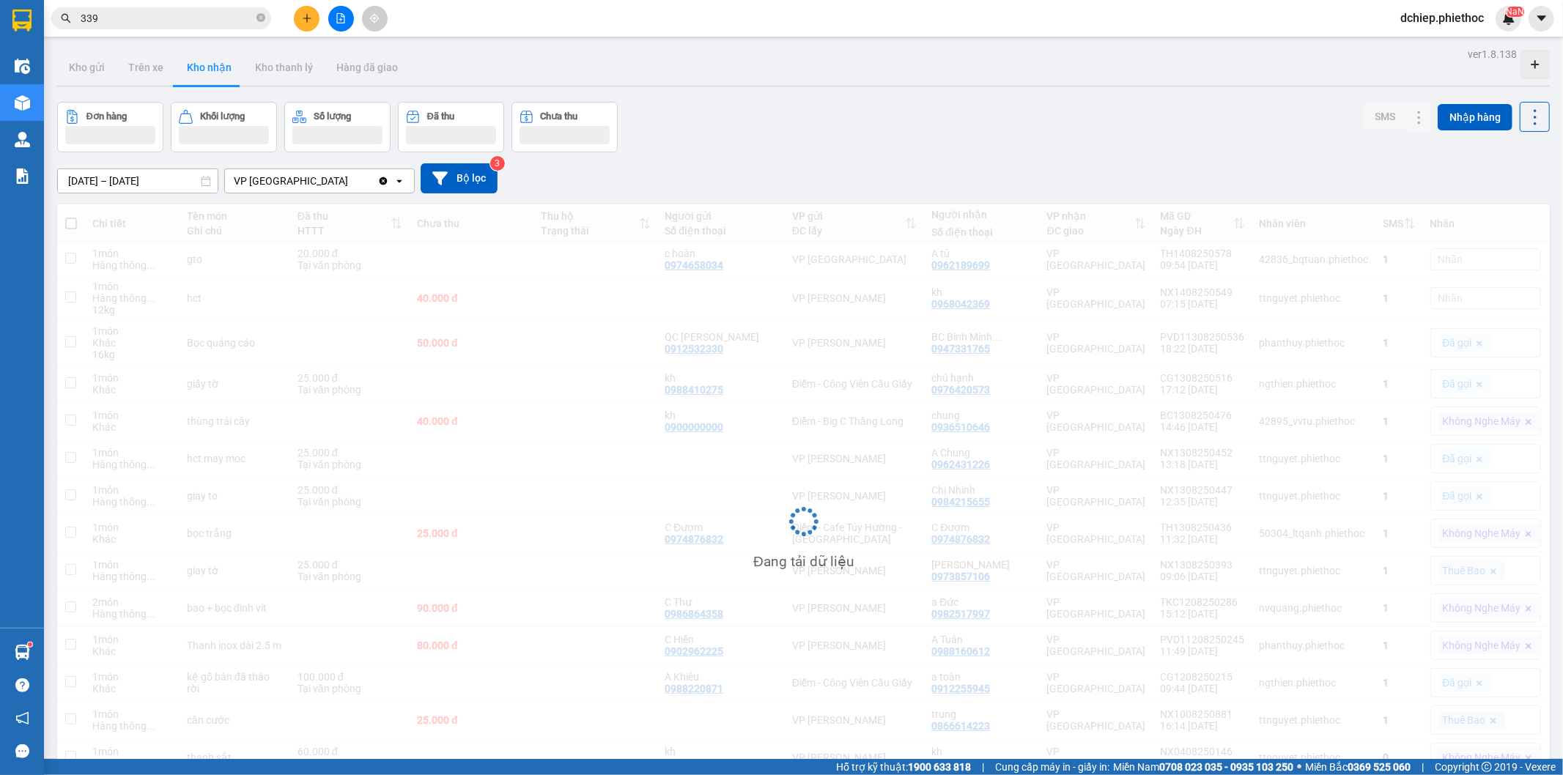
click at [90, 86] on div at bounding box center [803, 86] width 1493 height 2
click at [81, 70] on button "Kho gửi" at bounding box center [86, 67] width 59 height 35
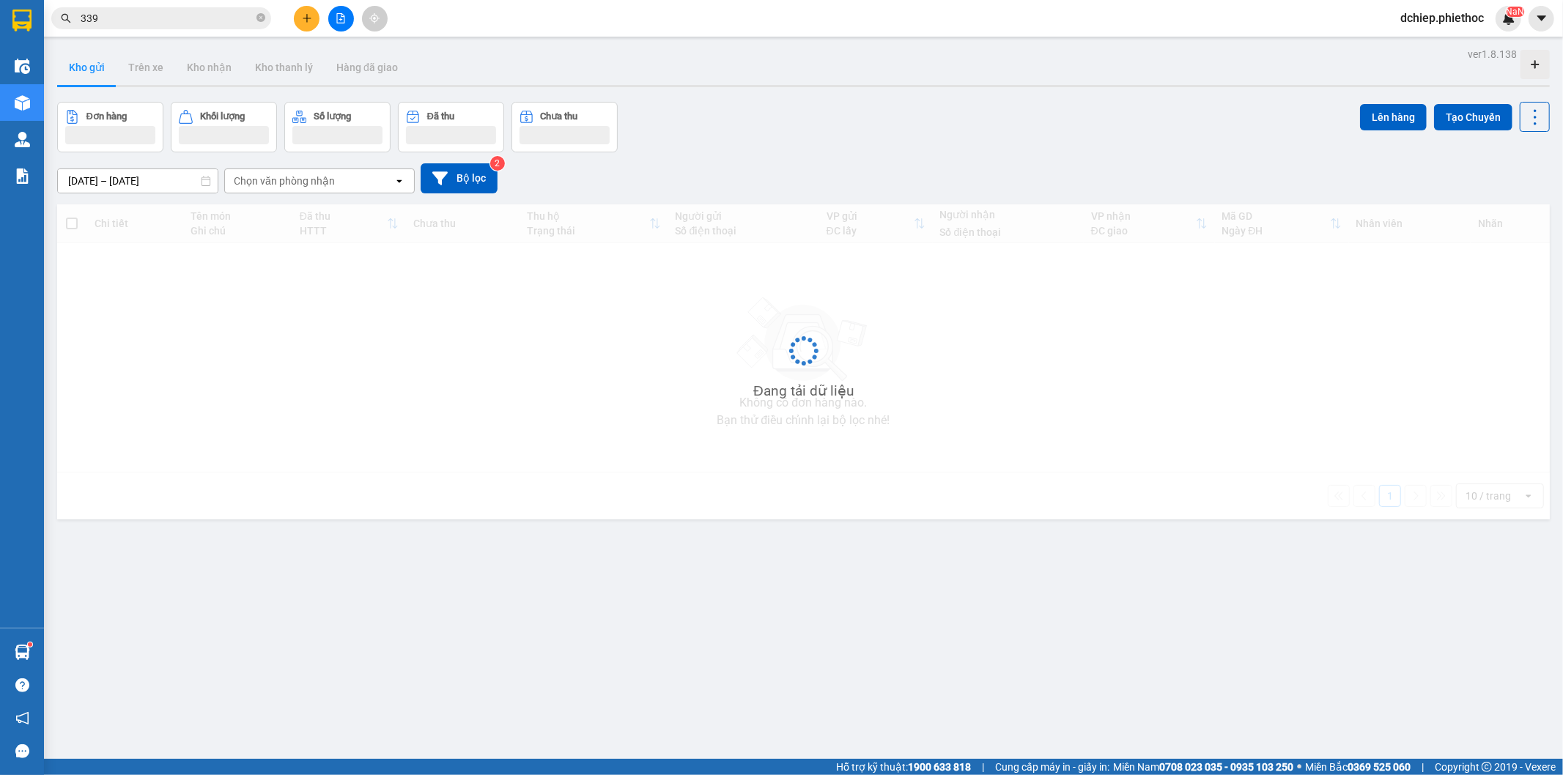
click at [81, 70] on button "Kho gửi" at bounding box center [86, 67] width 59 height 35
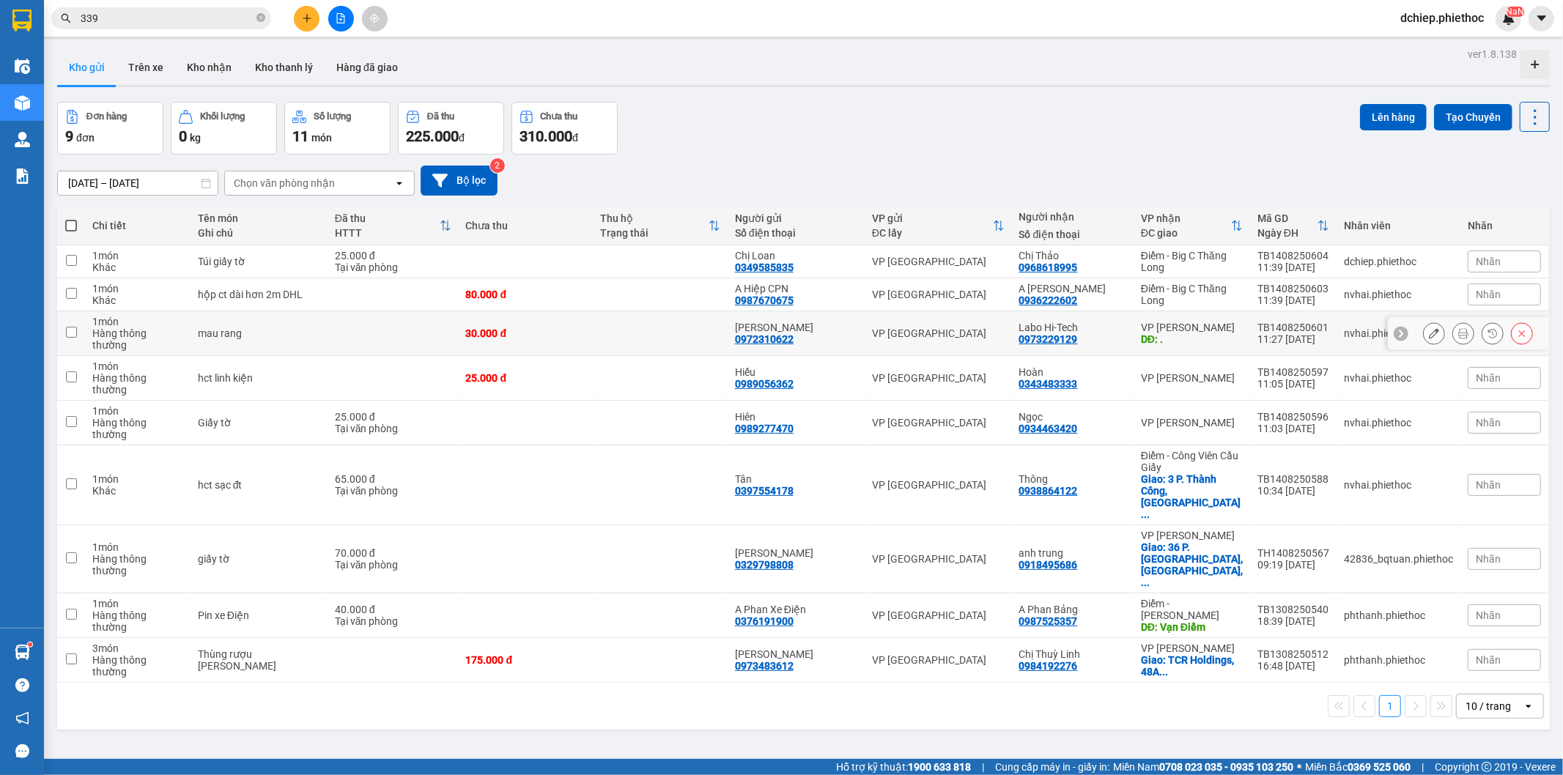
click at [1429, 328] on icon at bounding box center [1434, 333] width 10 height 10
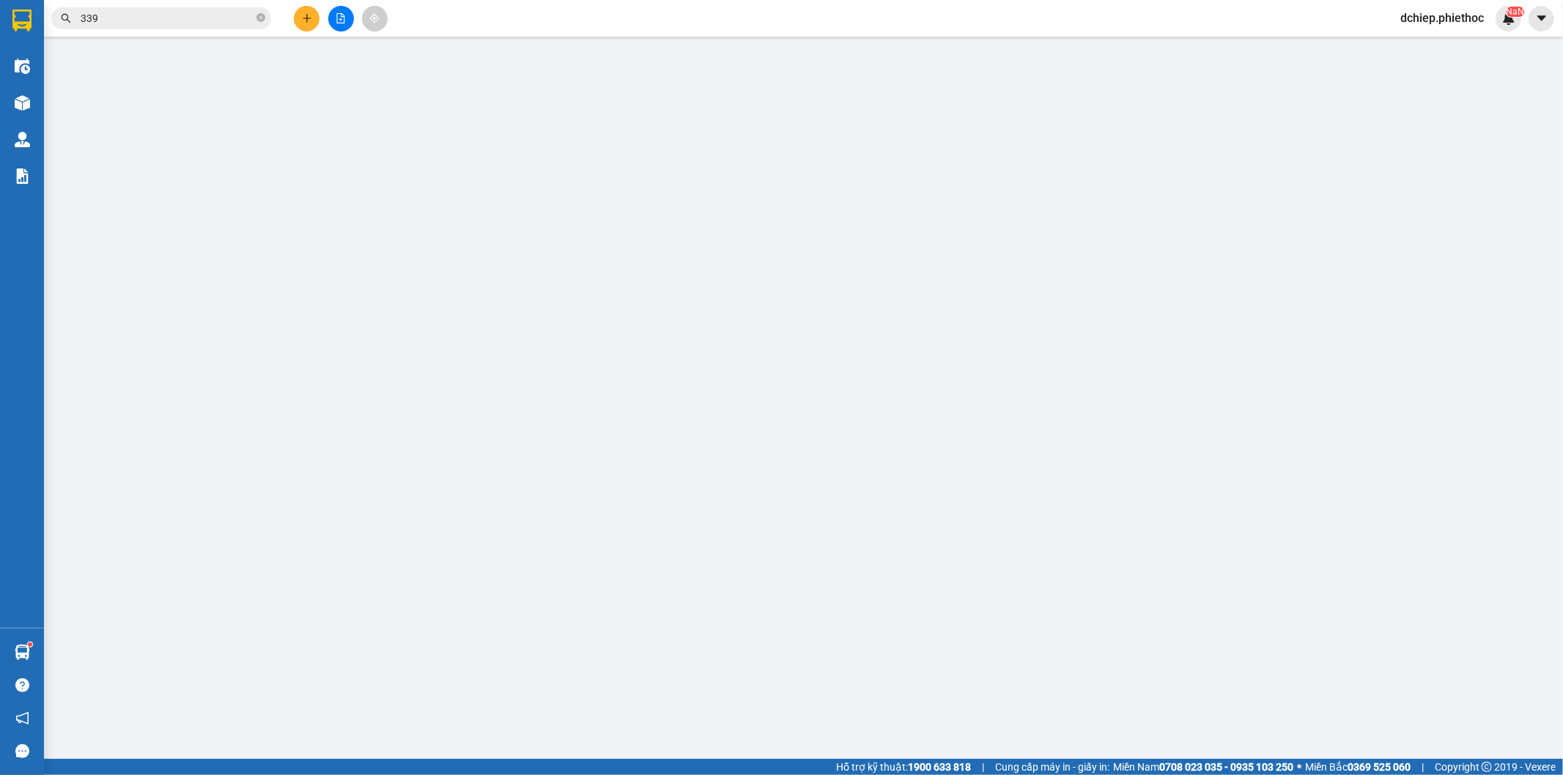
type input "0972310622"
type input "[PERSON_NAME]"
type input "0973229129"
type input "Labo Hi-Tech"
type input "."
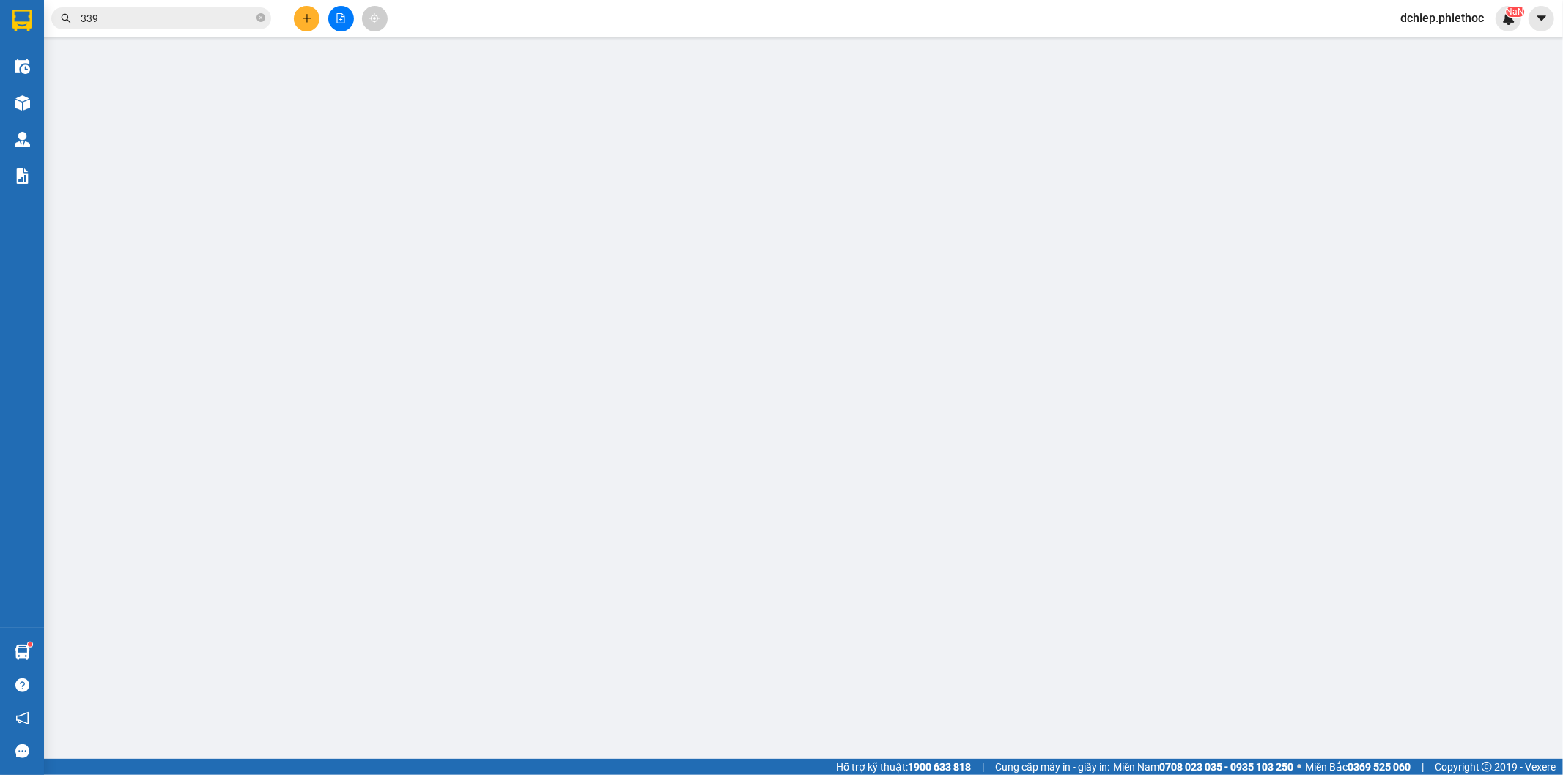
type input "5.000"
type input "30.000"
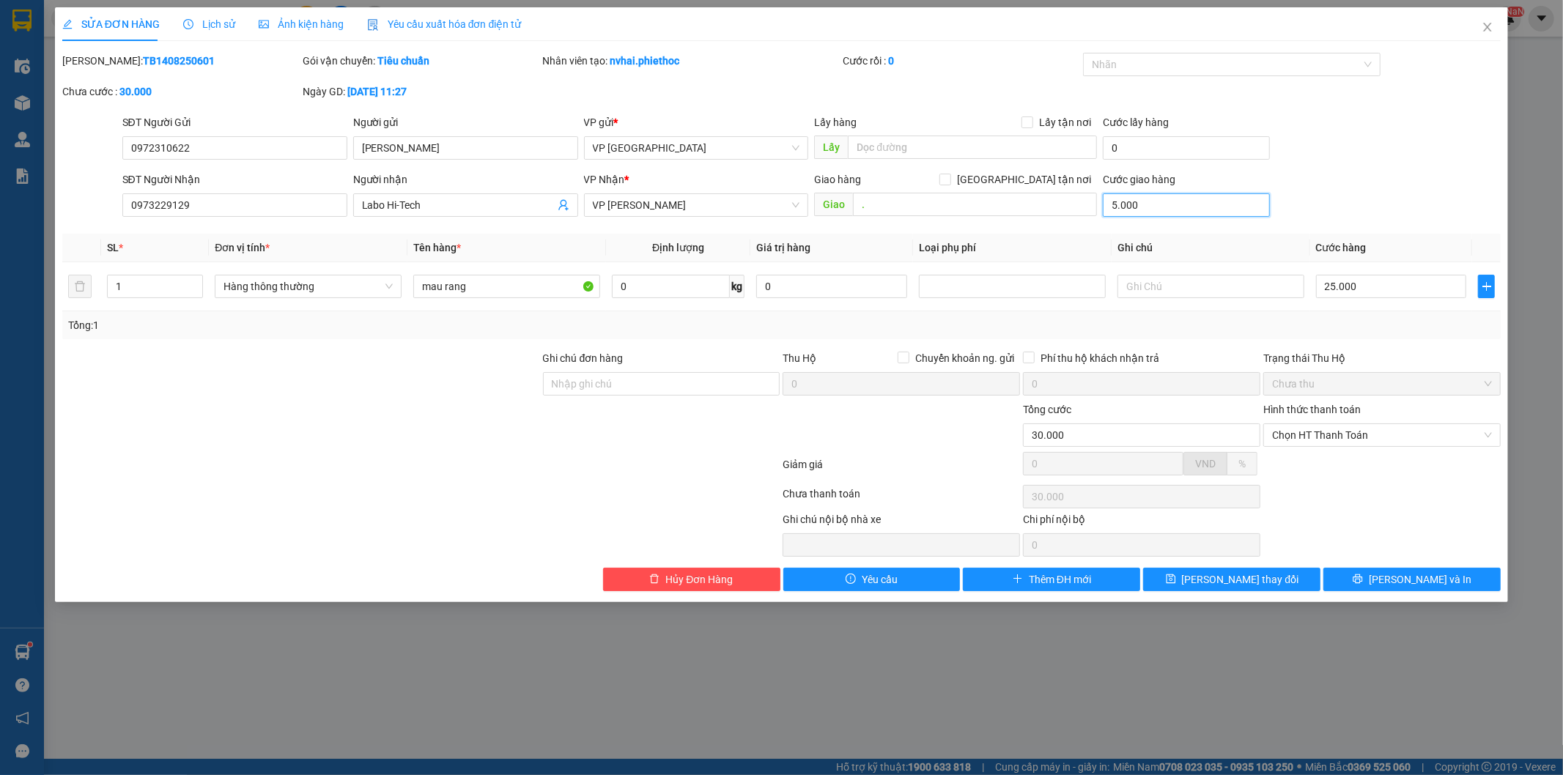
click at [1143, 212] on input "5.000" at bounding box center [1186, 204] width 167 height 23
type input "0"
type input "25.000"
type input "0"
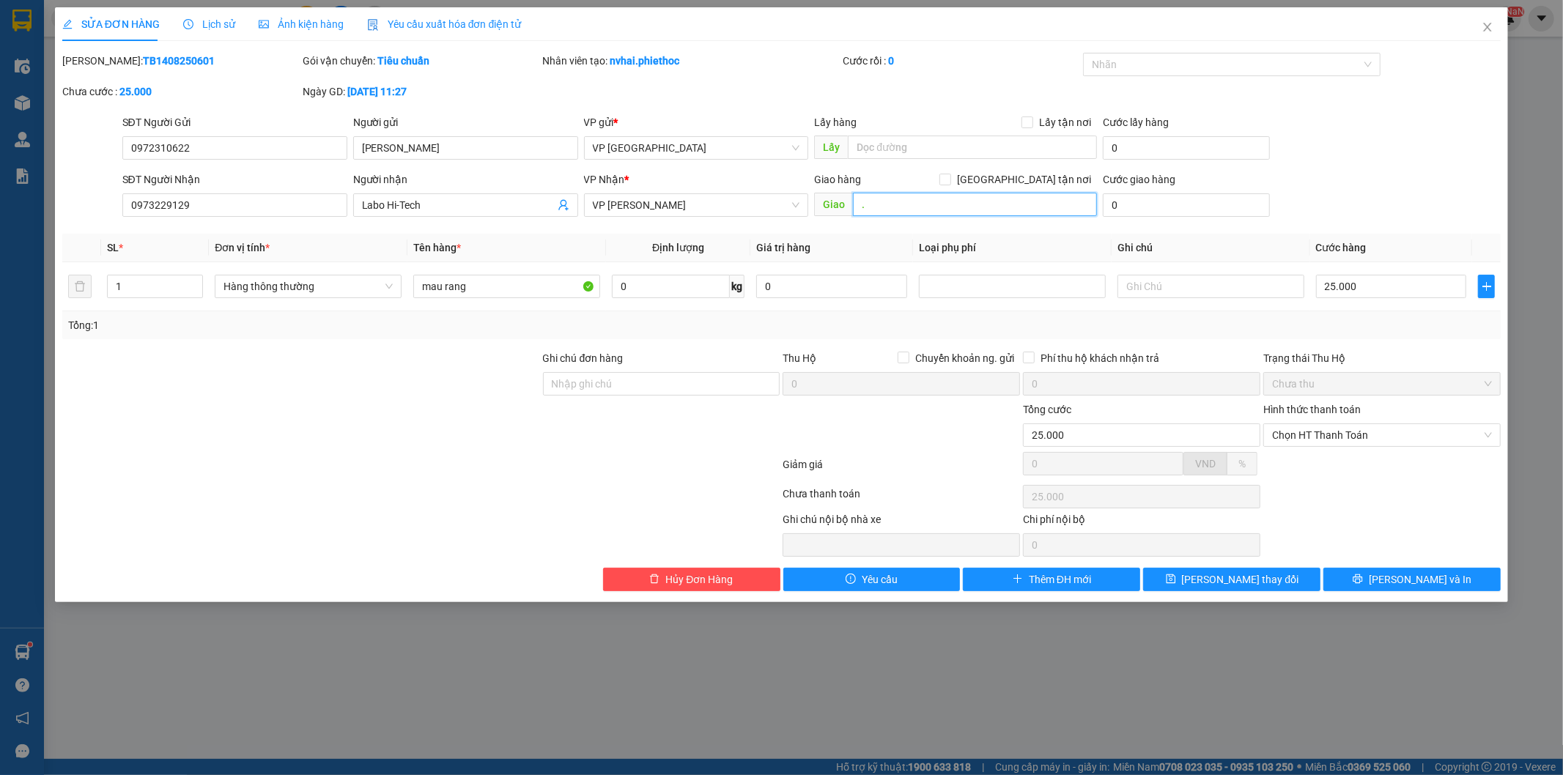
click at [986, 207] on input "." at bounding box center [975, 204] width 244 height 23
click at [1218, 588] on button "[PERSON_NAME] đổi" at bounding box center [1231, 579] width 177 height 23
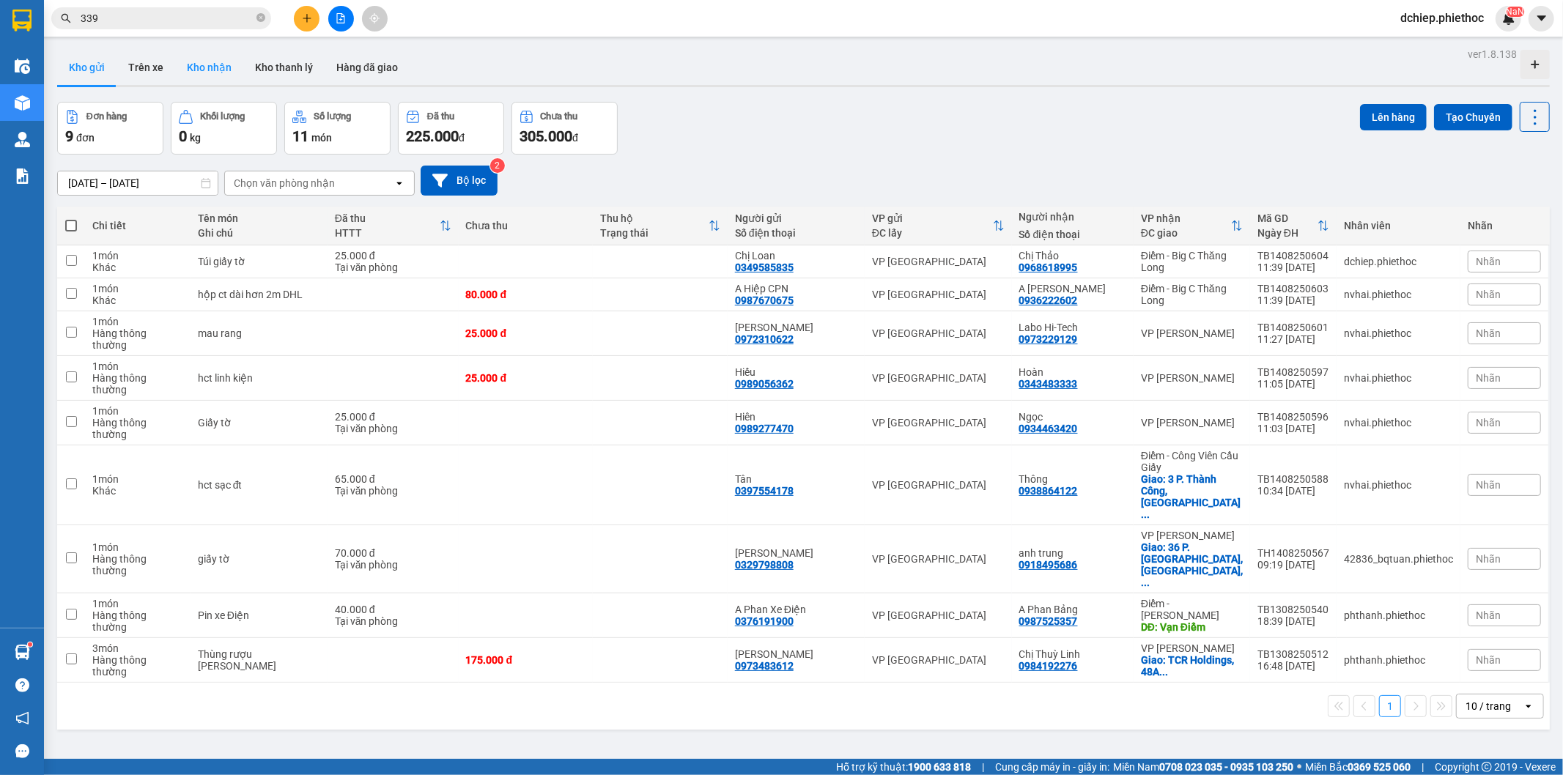
click at [210, 72] on button "Kho nhận" at bounding box center [209, 67] width 68 height 35
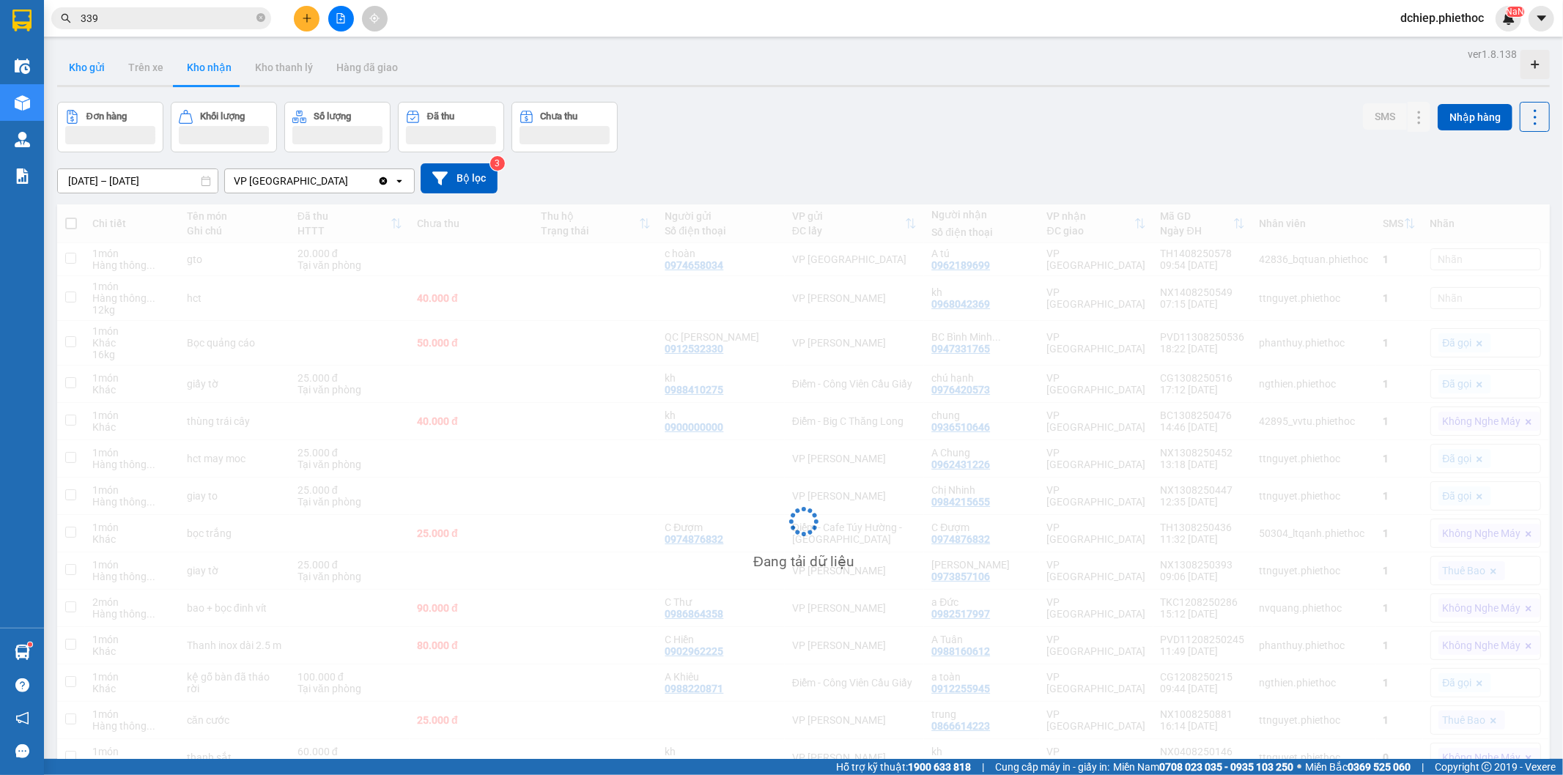
click at [106, 76] on button "Kho gửi" at bounding box center [86, 67] width 59 height 35
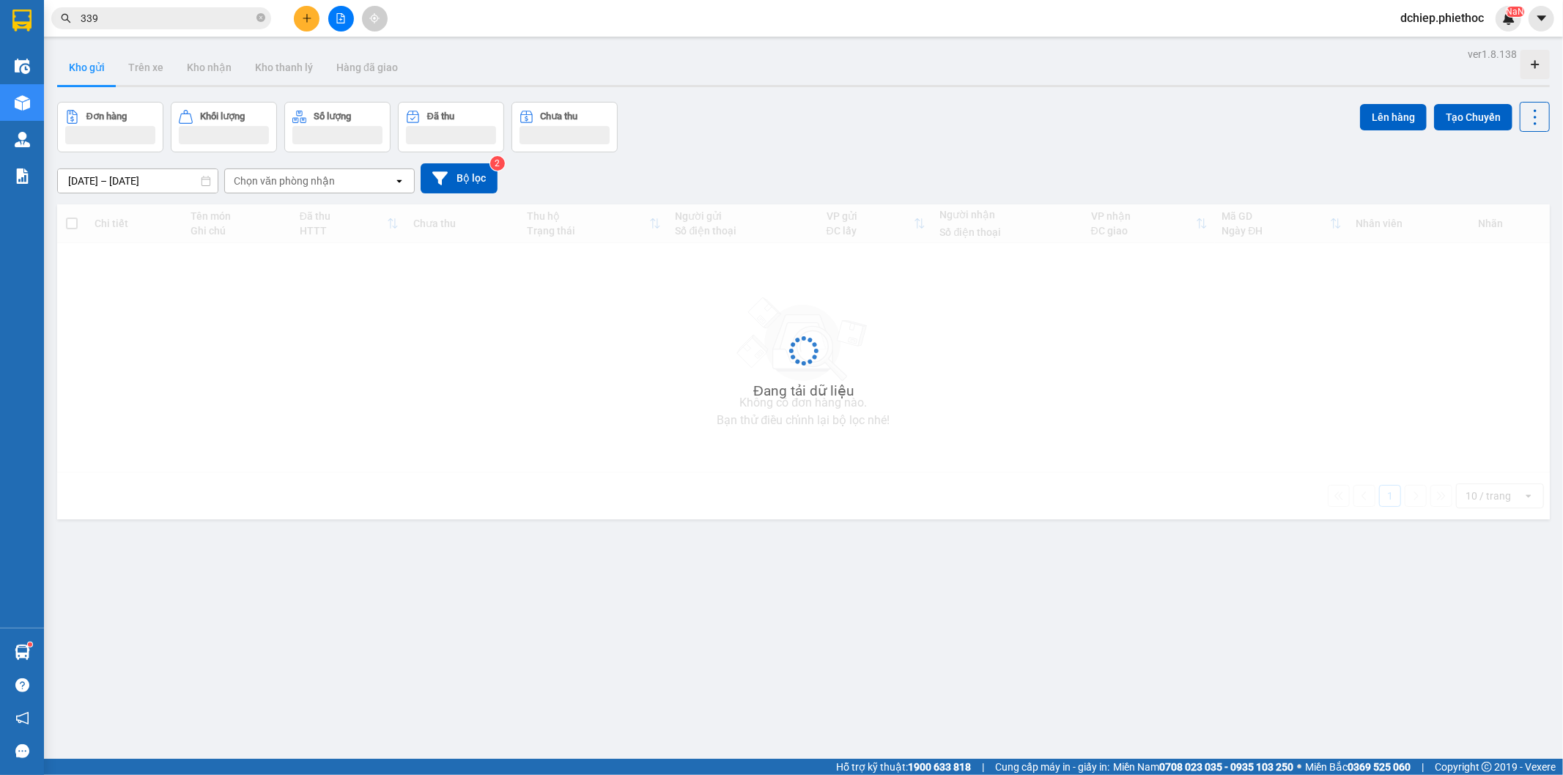
click at [106, 76] on button "Kho gửi" at bounding box center [86, 67] width 59 height 35
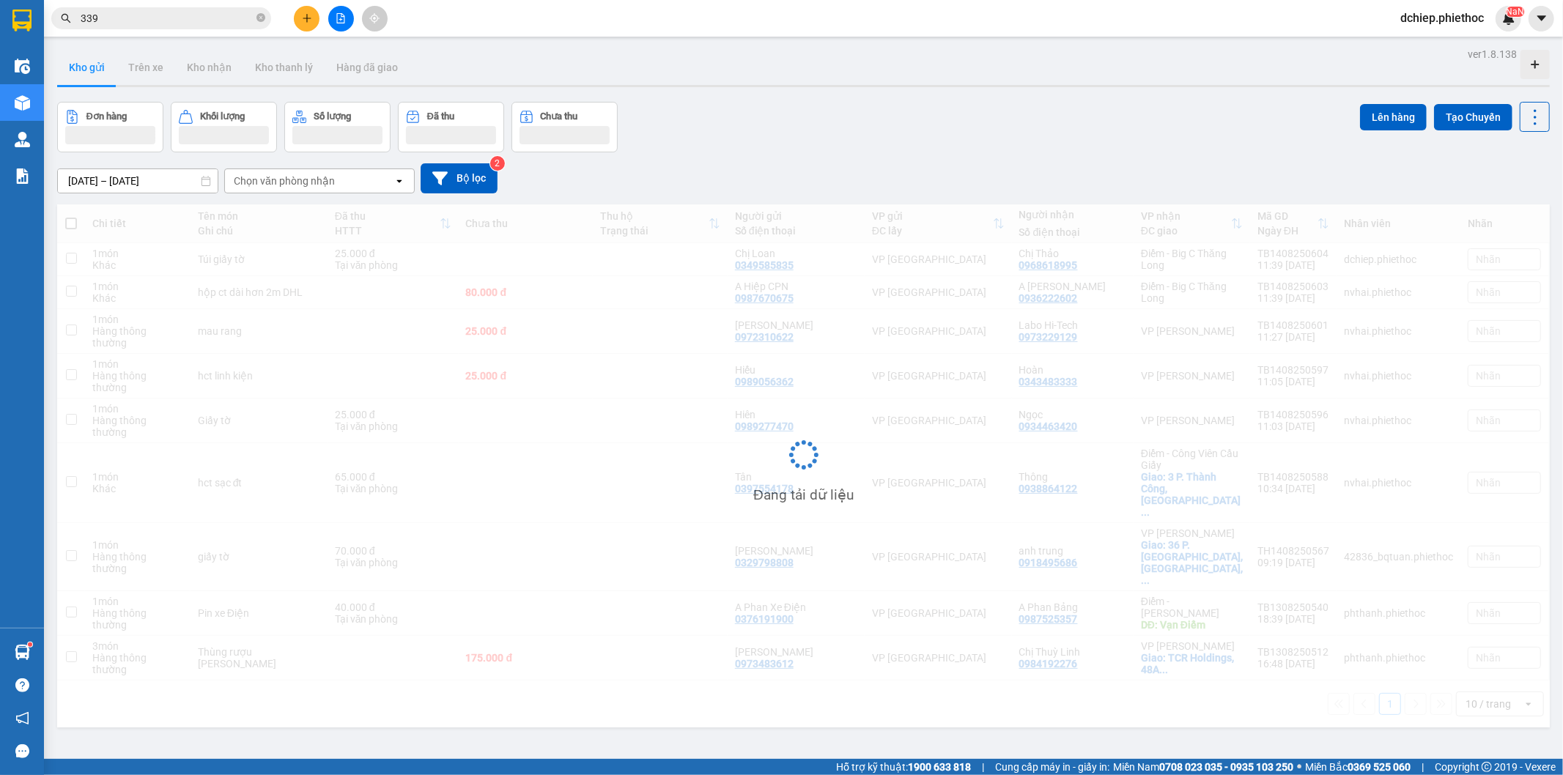
click at [106, 76] on button "Kho gửi" at bounding box center [86, 67] width 59 height 35
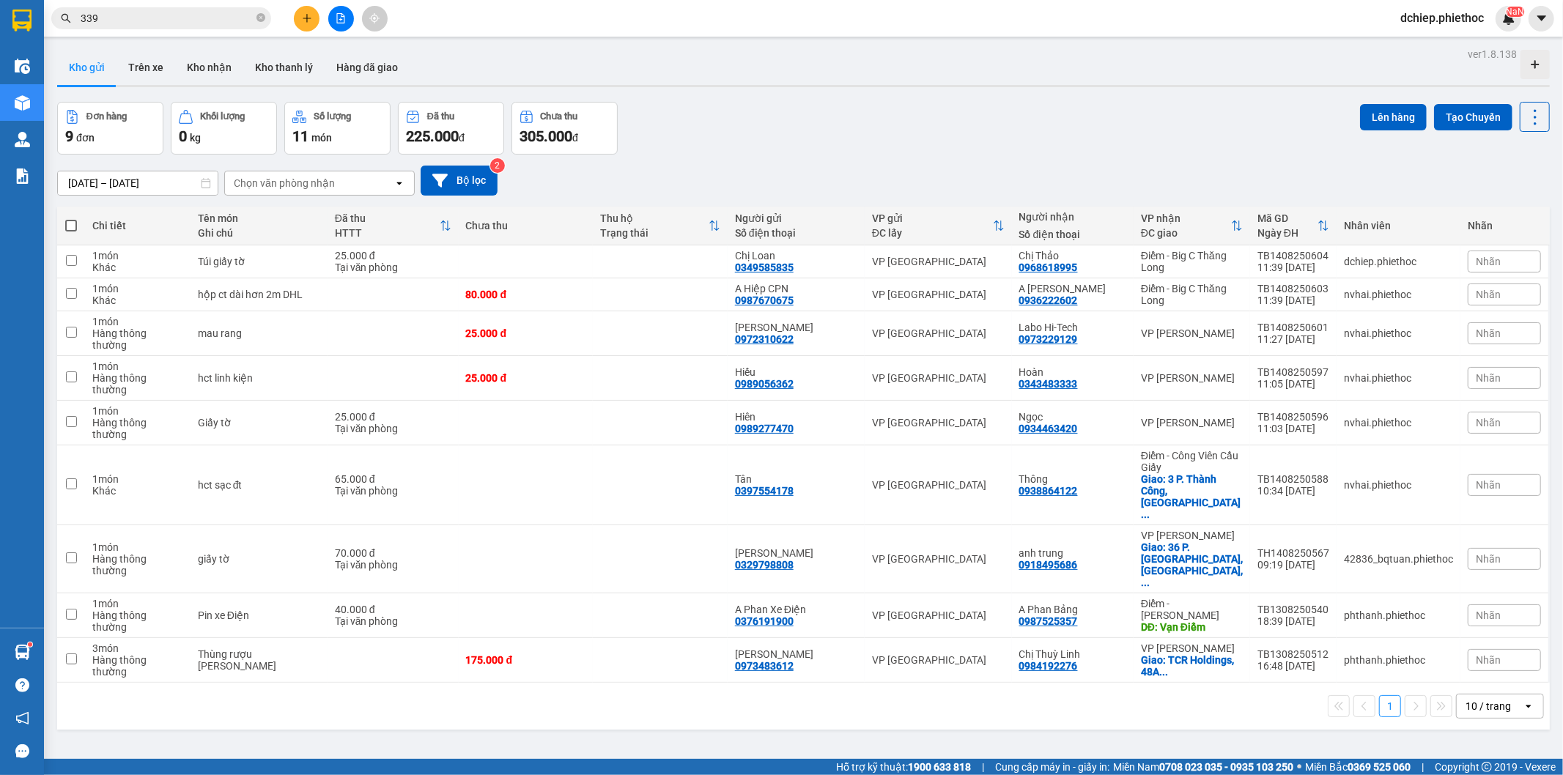
click at [106, 76] on button "Kho gửi" at bounding box center [86, 67] width 59 height 35
click at [1243, 445] on td "Điểm - Công Viên Cầu Giấy Giao: 3 P. Thành Công, Thành Côn ..." at bounding box center [1191, 485] width 117 height 80
checkbox input "true"
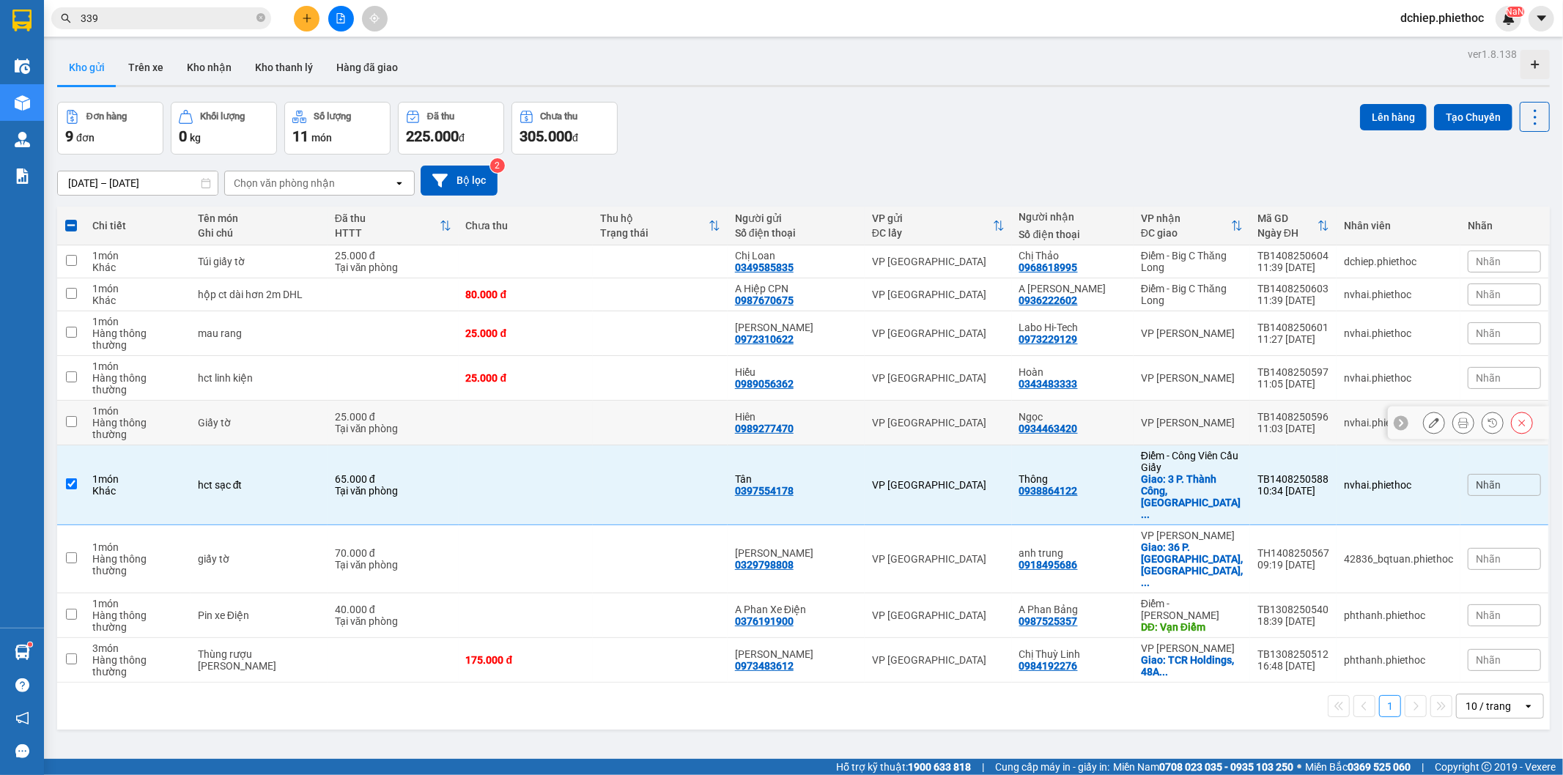
click at [1219, 401] on td "[PERSON_NAME]" at bounding box center [1191, 423] width 117 height 45
checkbox input "true"
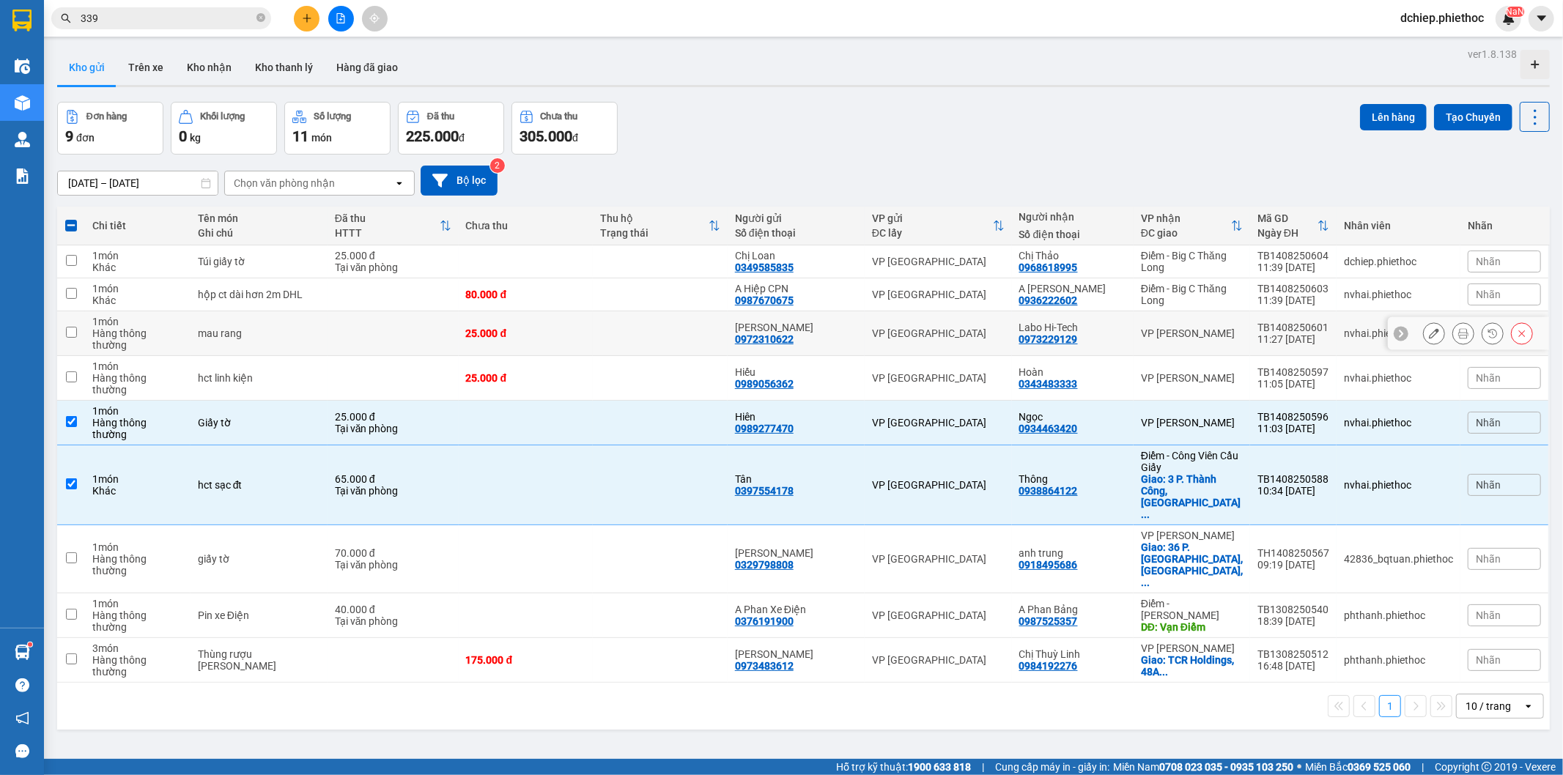
click at [1227, 328] on div "[PERSON_NAME]" at bounding box center [1192, 334] width 102 height 12
checkbox input "true"
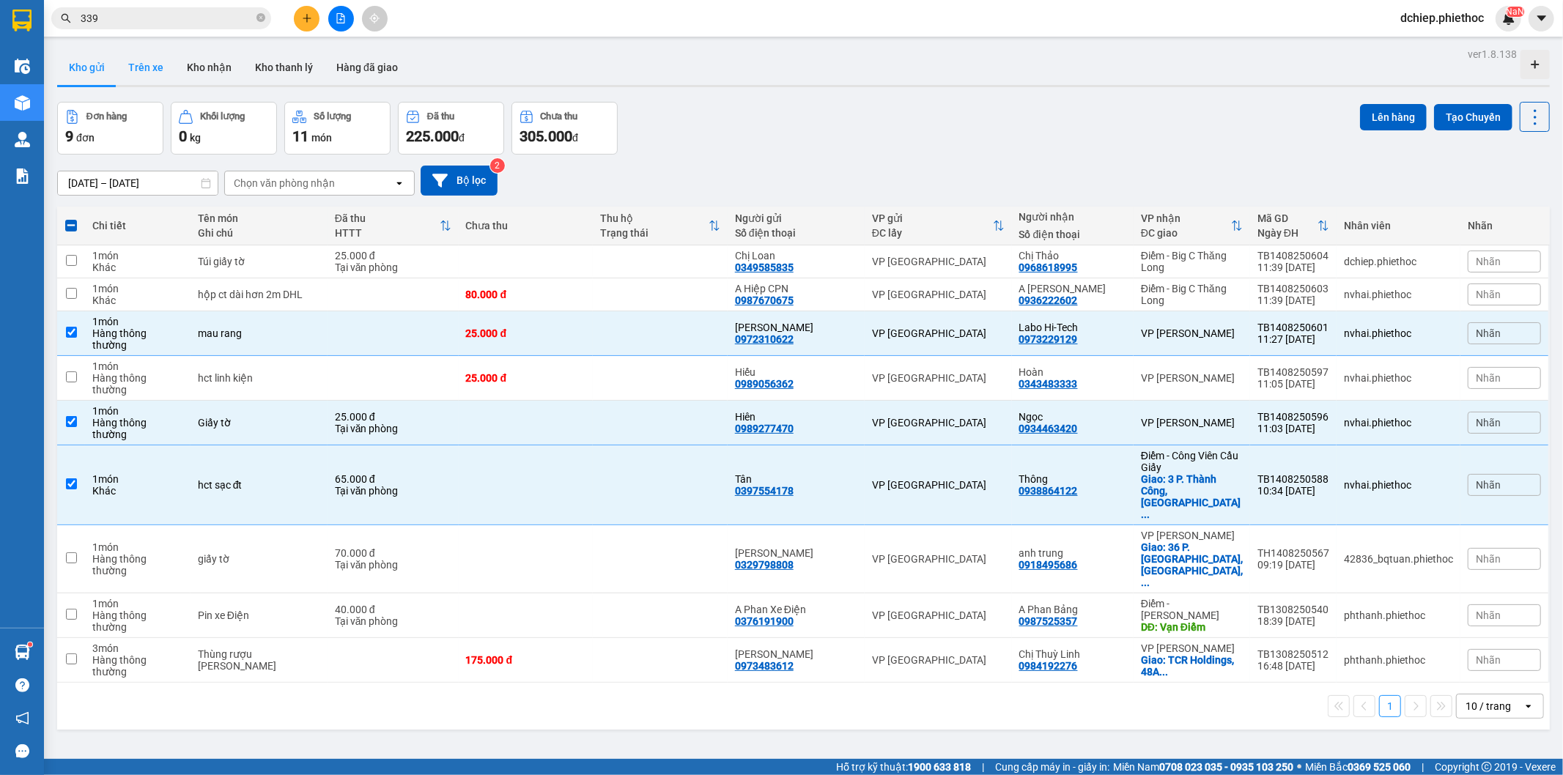
click at [152, 64] on button "Trên xe" at bounding box center [146, 67] width 59 height 35
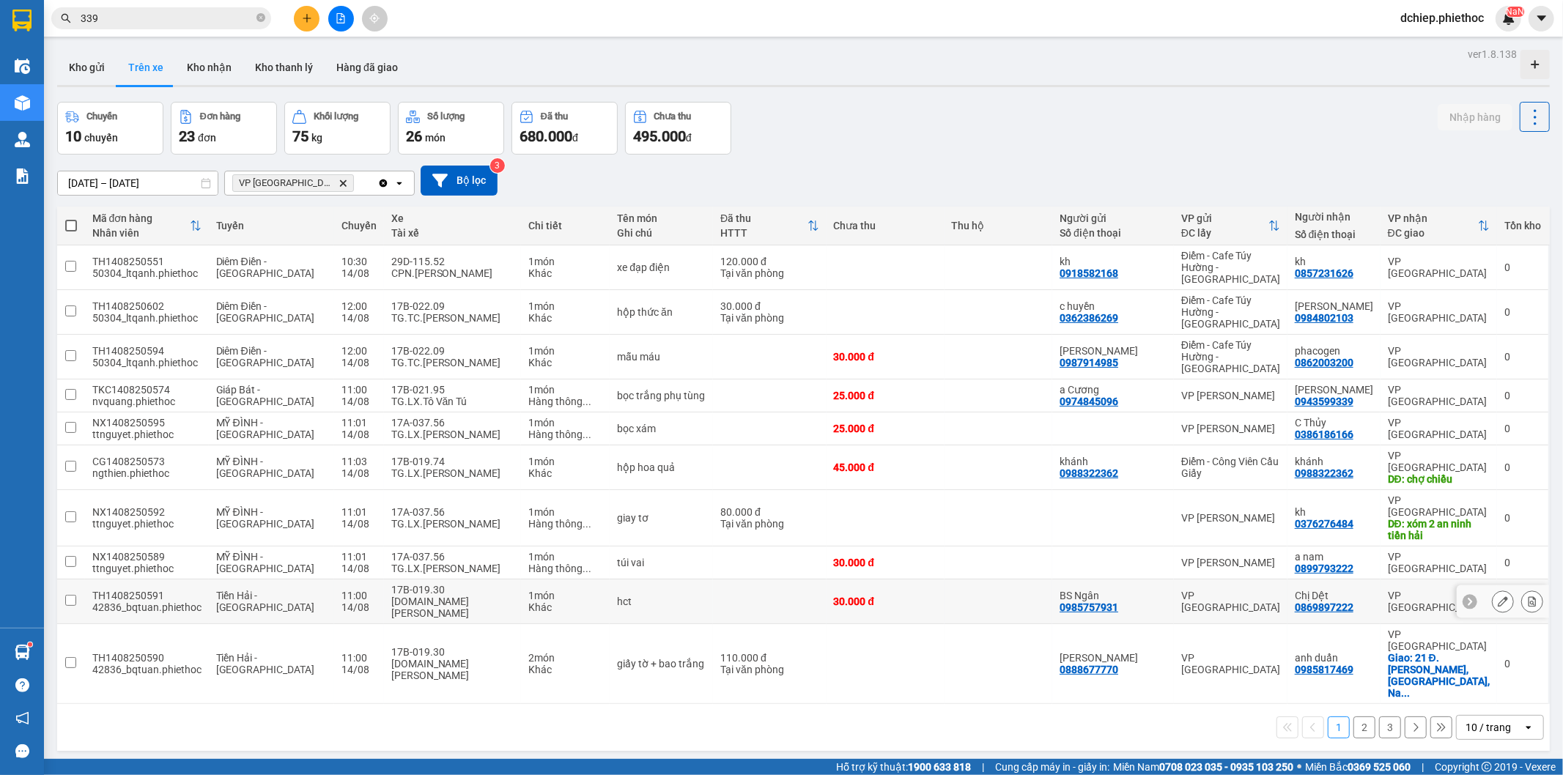
click at [970, 580] on td at bounding box center [998, 602] width 108 height 45
checkbox input "true"
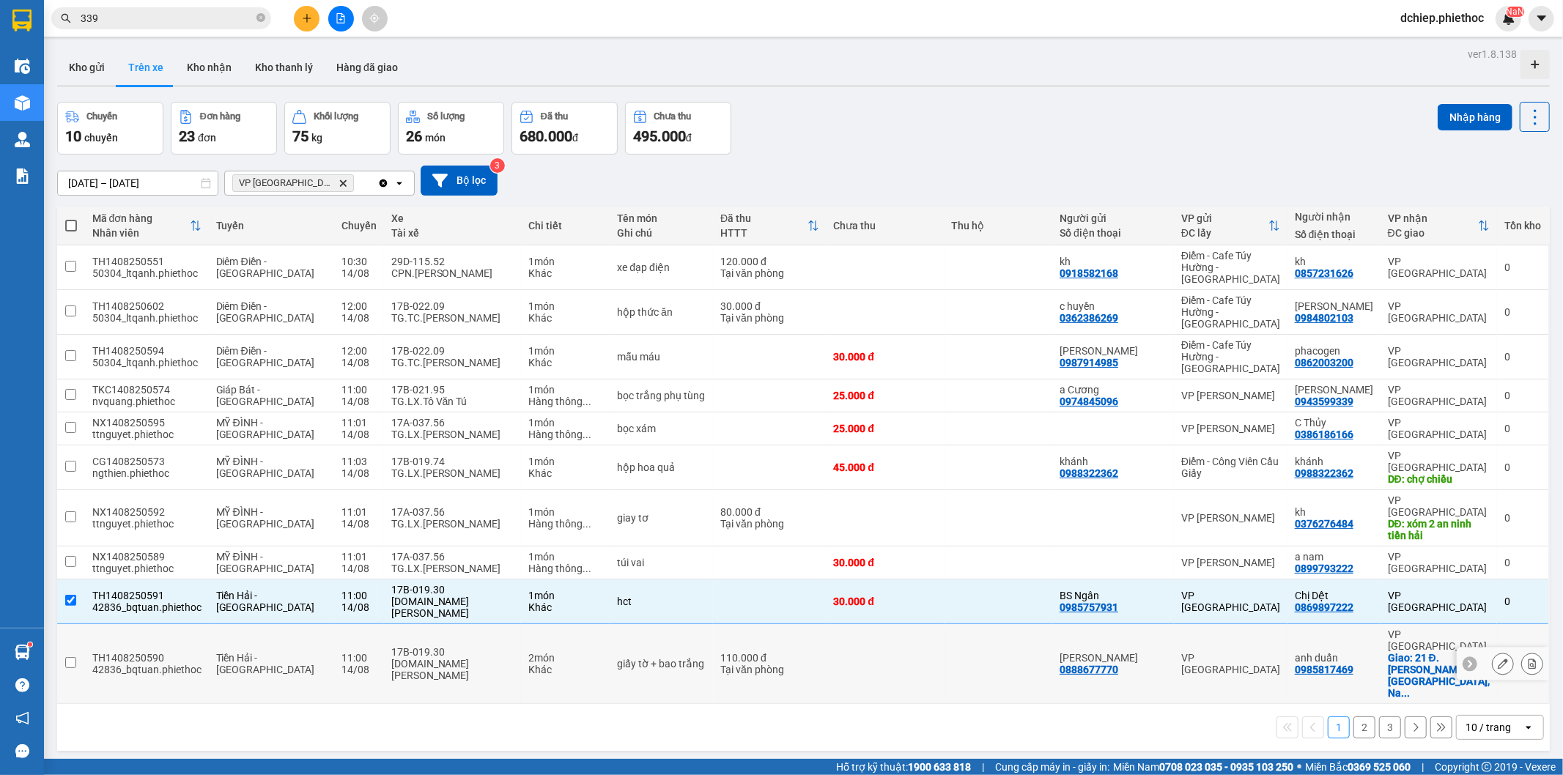
click at [973, 624] on td at bounding box center [998, 664] width 108 height 80
checkbox input "true"
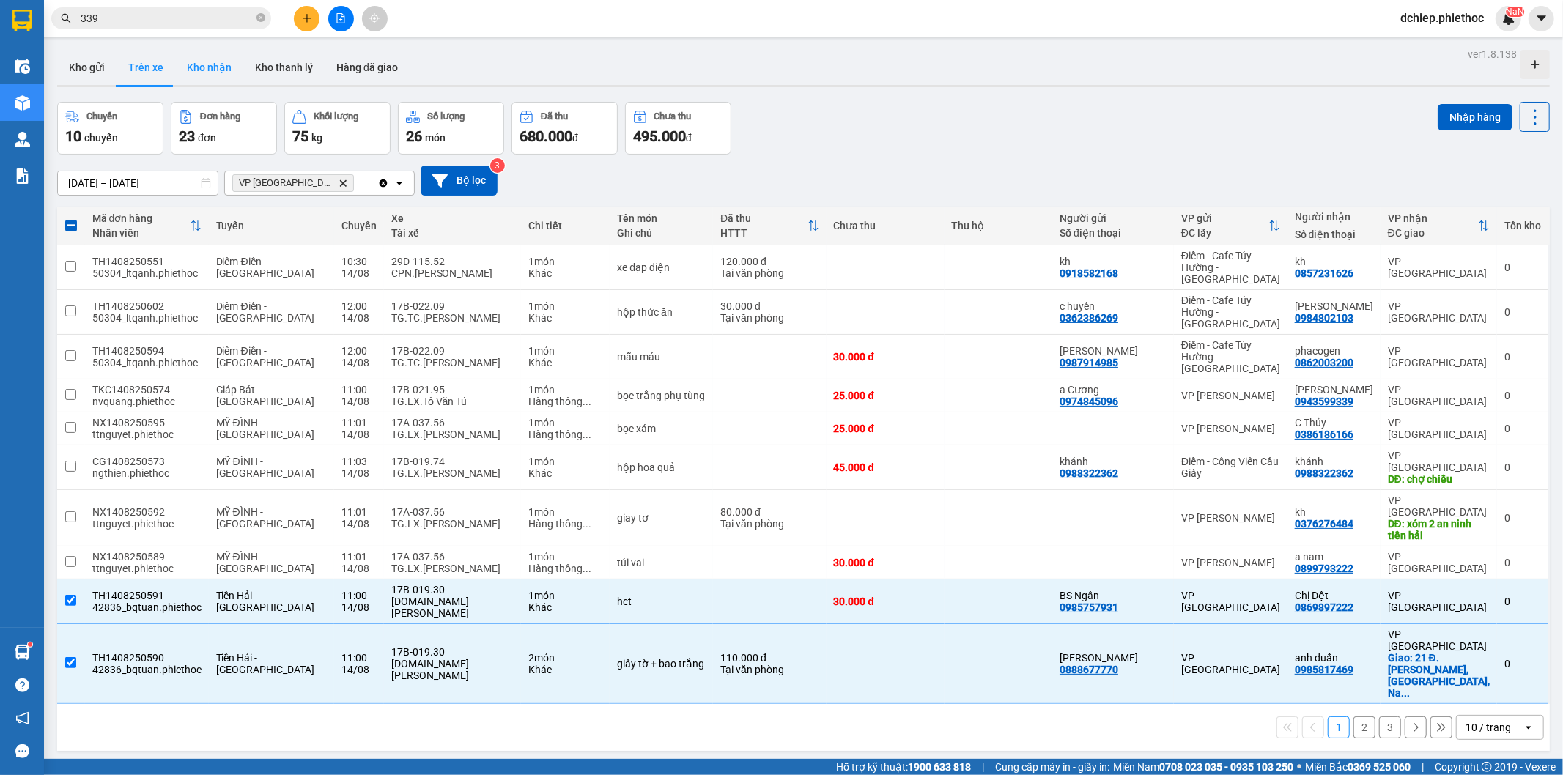
click at [218, 78] on button "Kho nhận" at bounding box center [209, 67] width 68 height 35
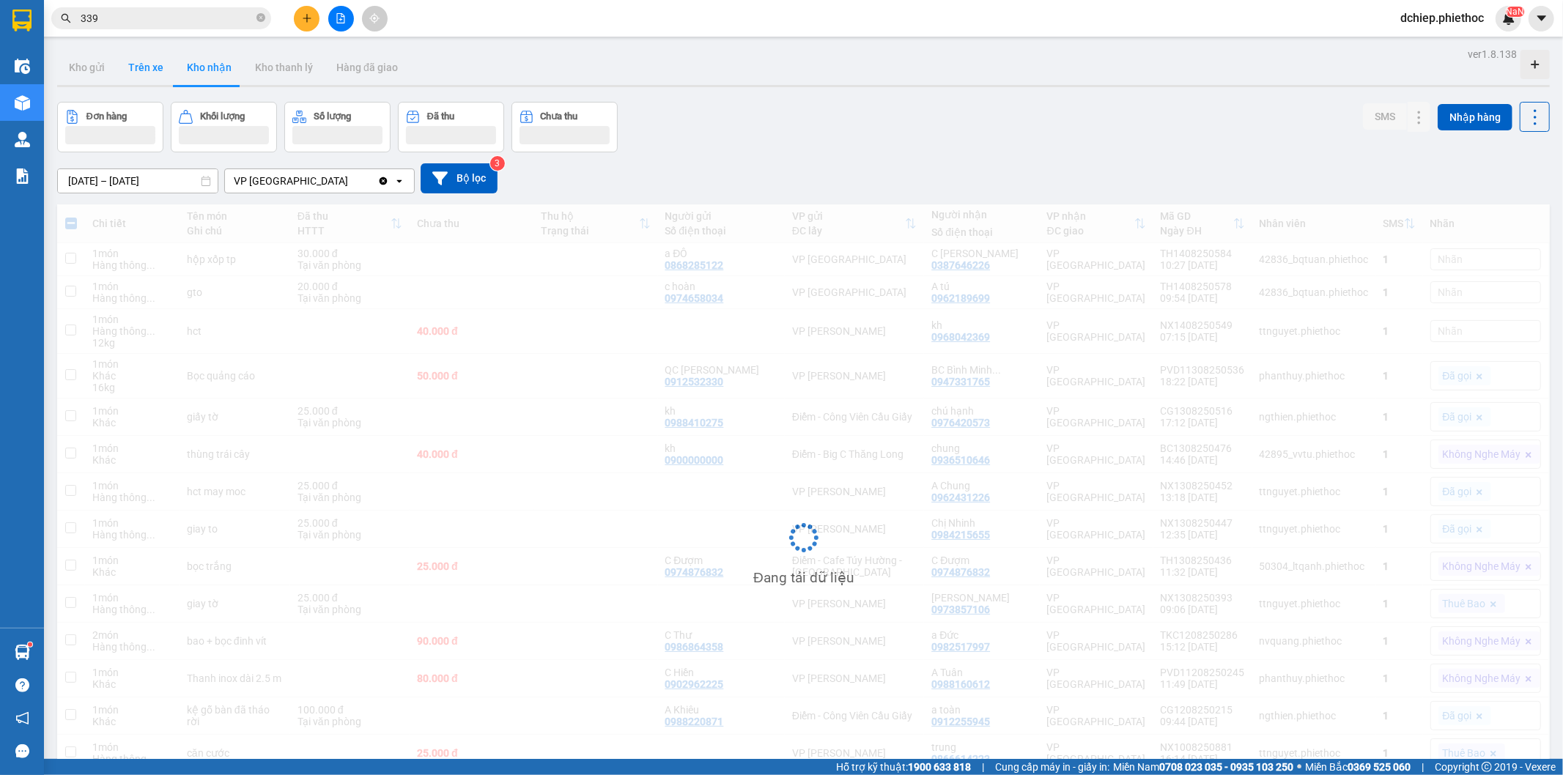
click at [147, 72] on button "Trên xe" at bounding box center [146, 67] width 59 height 35
type input "[DATE] – [DATE]"
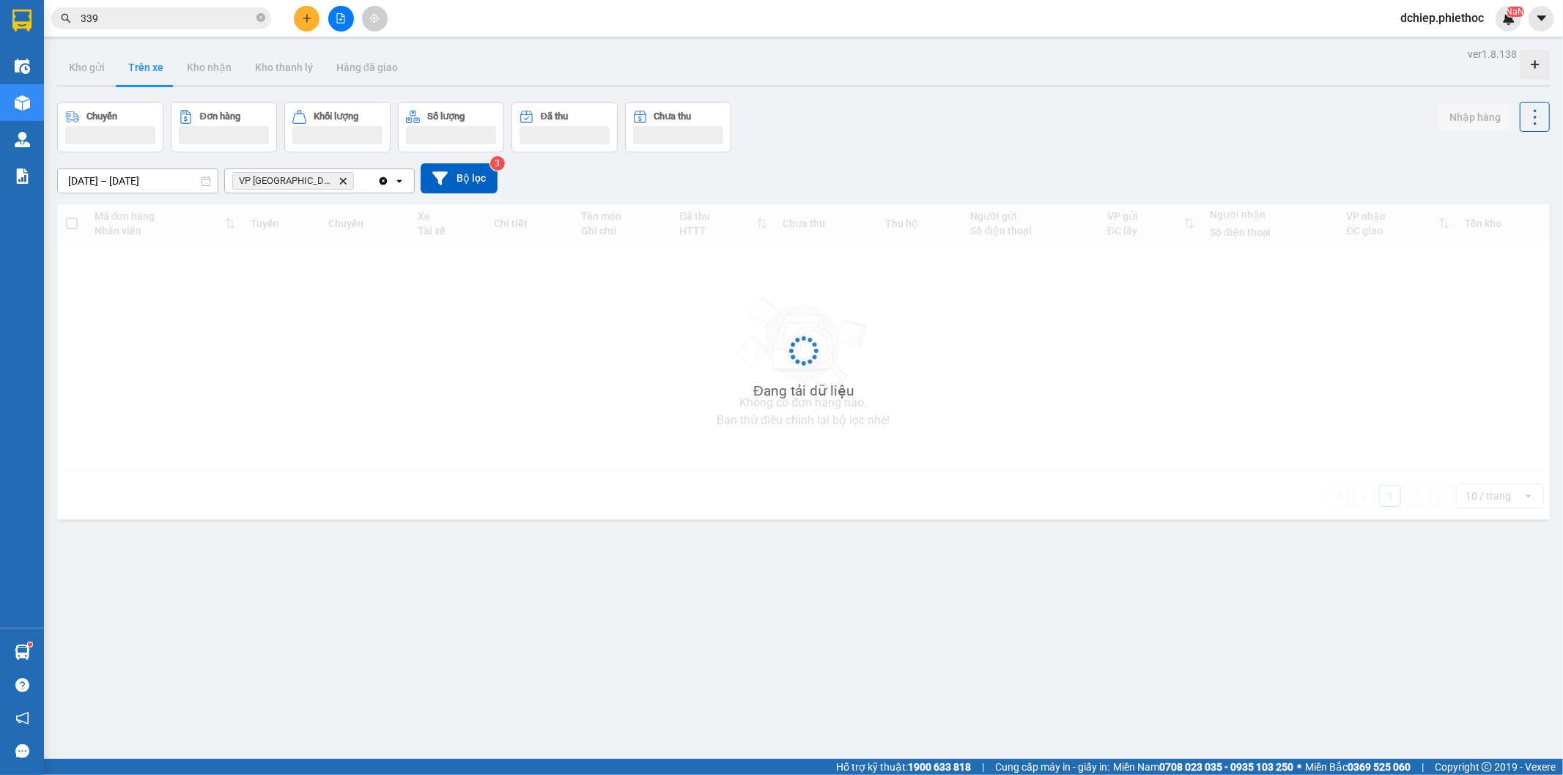
drag, startPoint x: 147, startPoint y: 72, endPoint x: 198, endPoint y: 141, distance: 85.4
click at [147, 74] on button "Trên xe" at bounding box center [146, 67] width 59 height 35
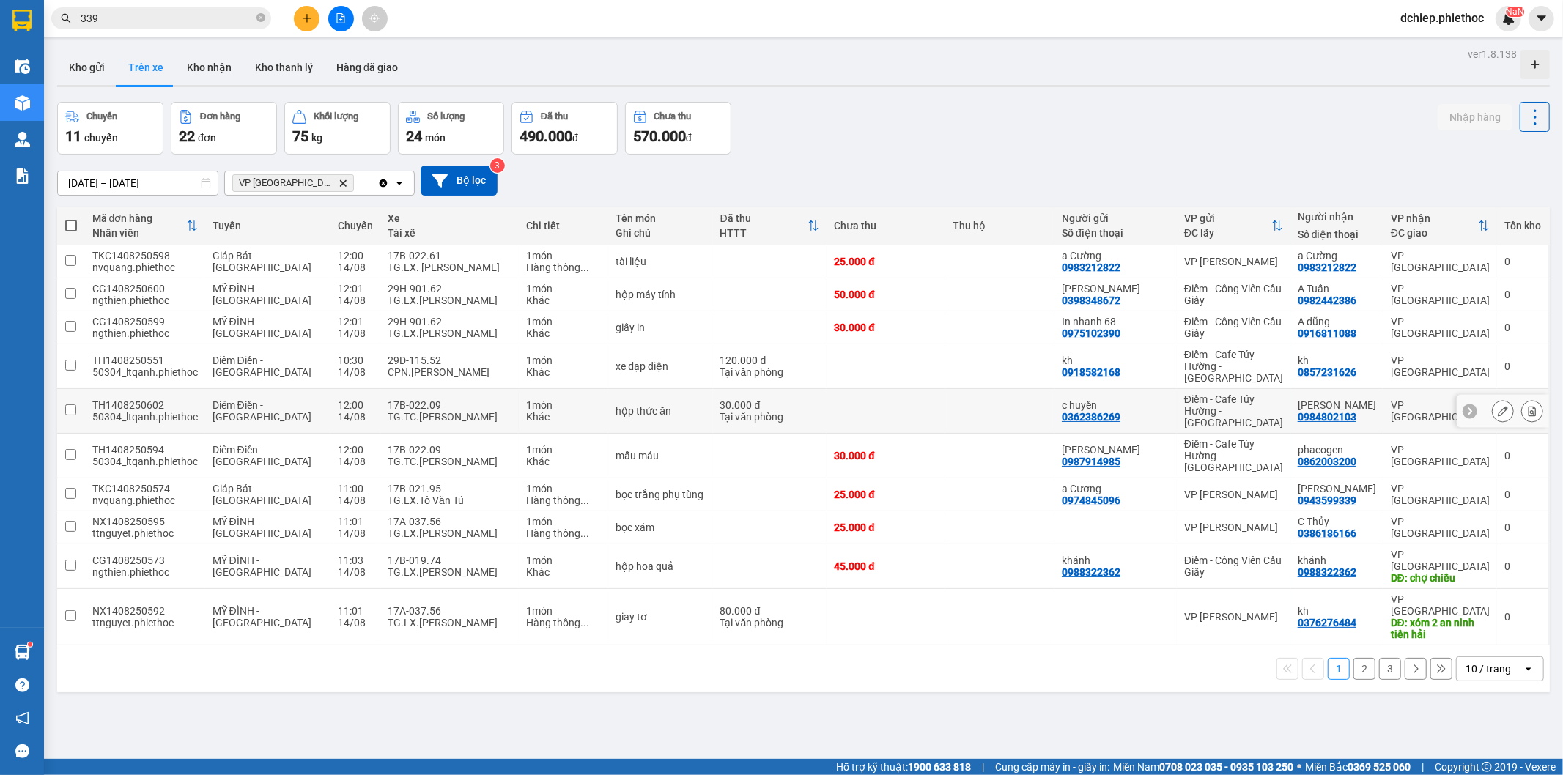
click at [991, 400] on td at bounding box center [999, 411] width 109 height 45
checkbox input "true"
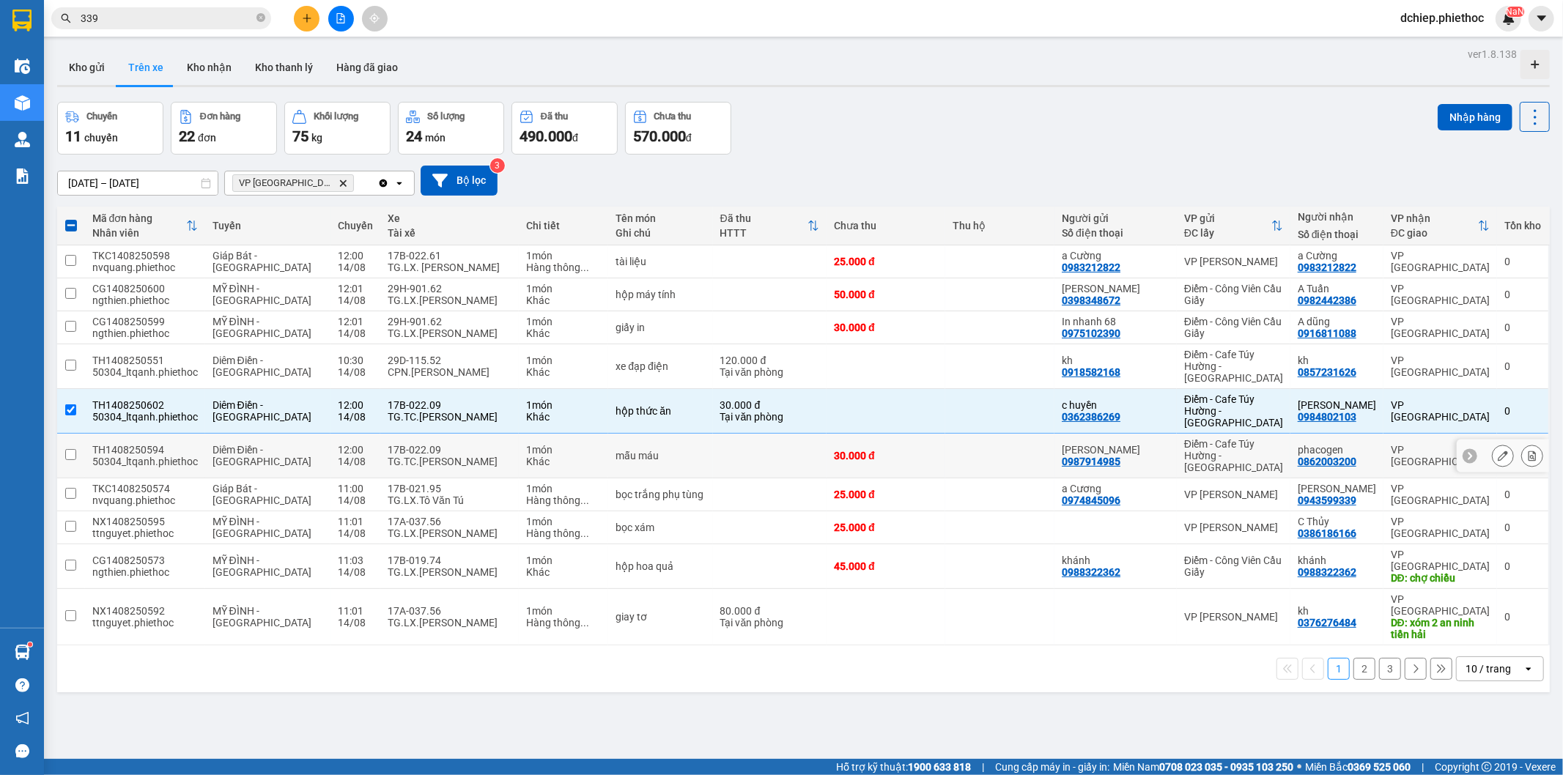
click at [1001, 434] on td at bounding box center [999, 456] width 109 height 45
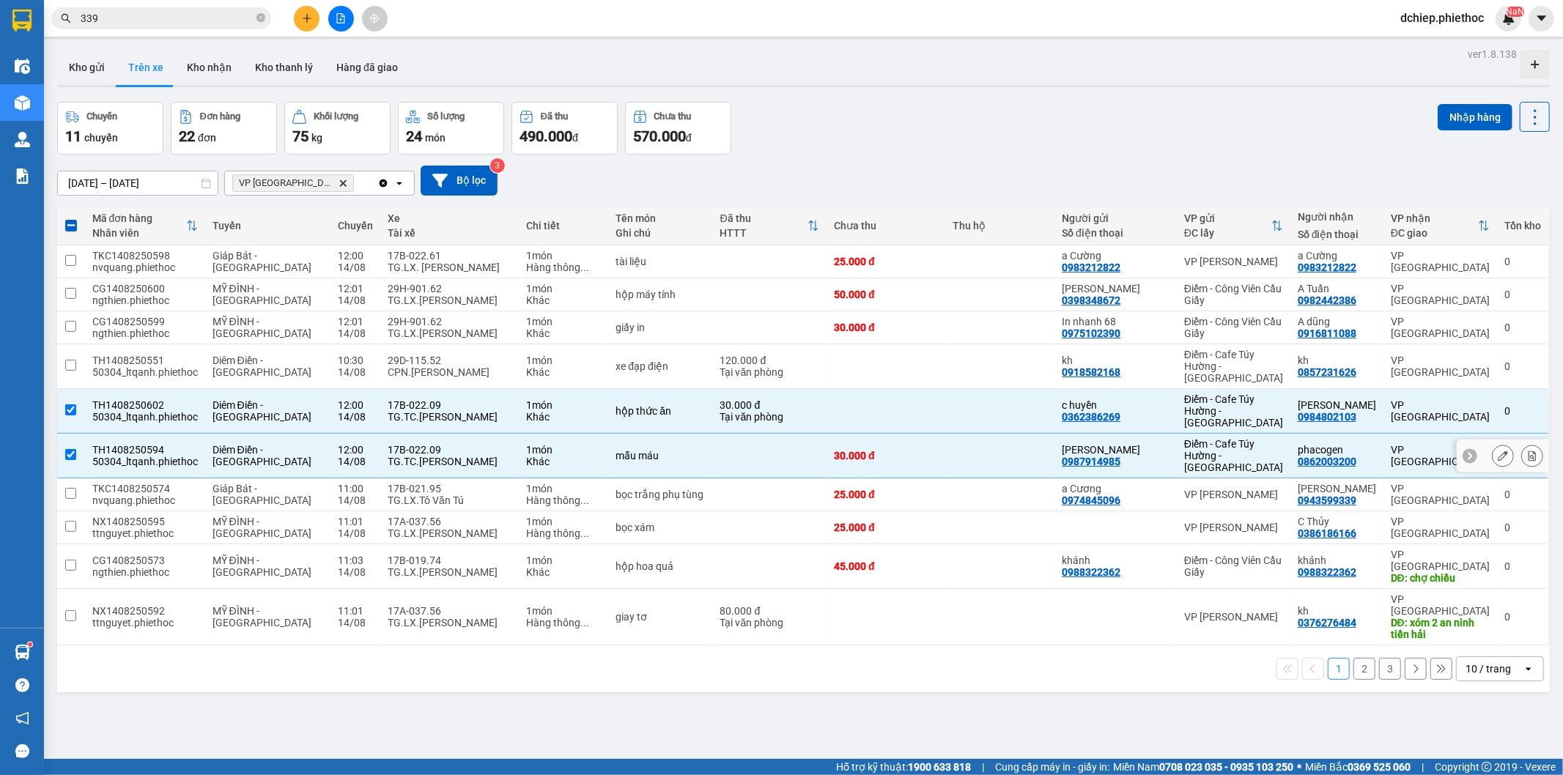
click at [974, 434] on td at bounding box center [999, 456] width 109 height 45
checkbox input "false"
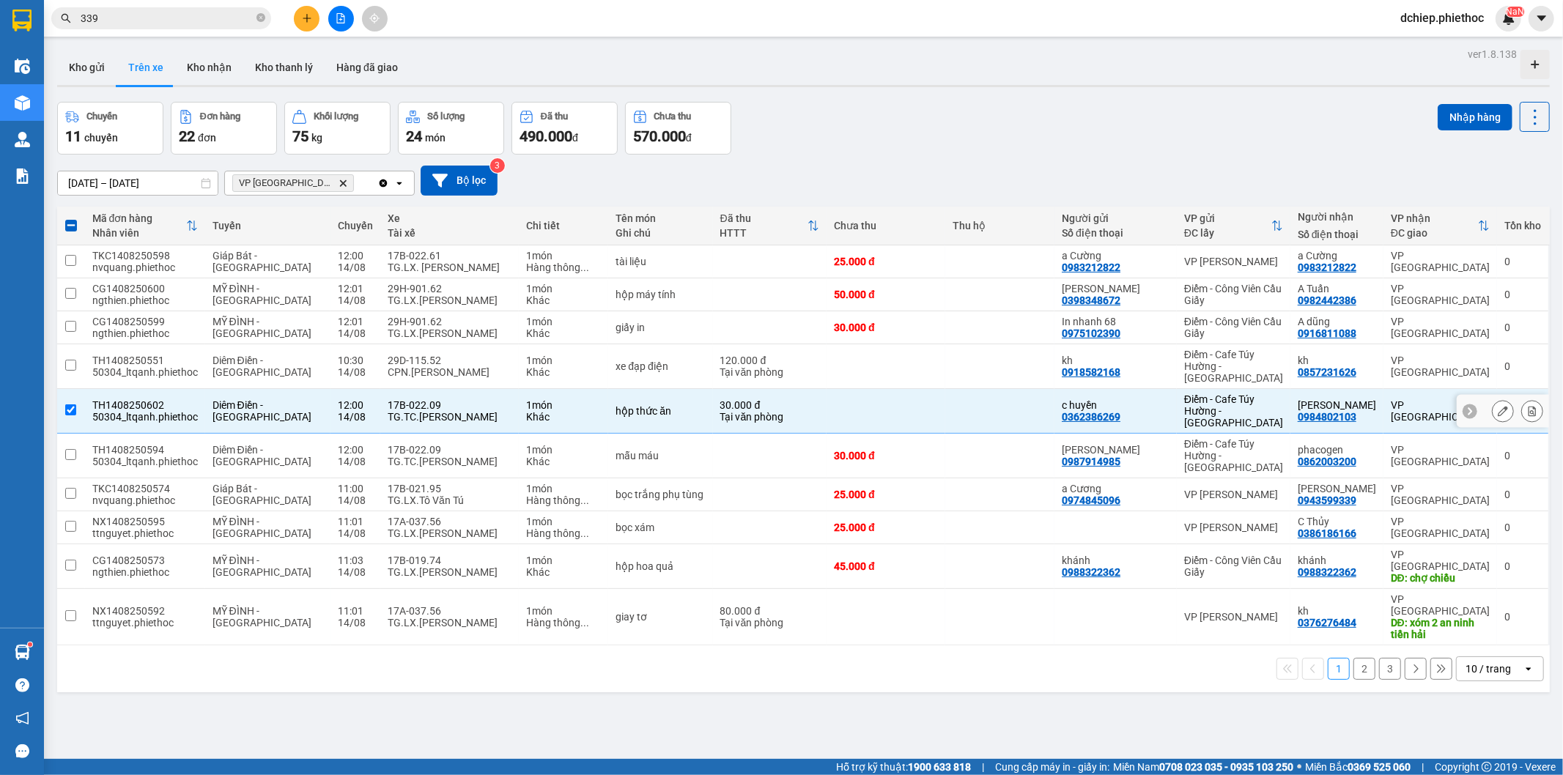
click at [984, 396] on td at bounding box center [999, 411] width 109 height 45
checkbox input "false"
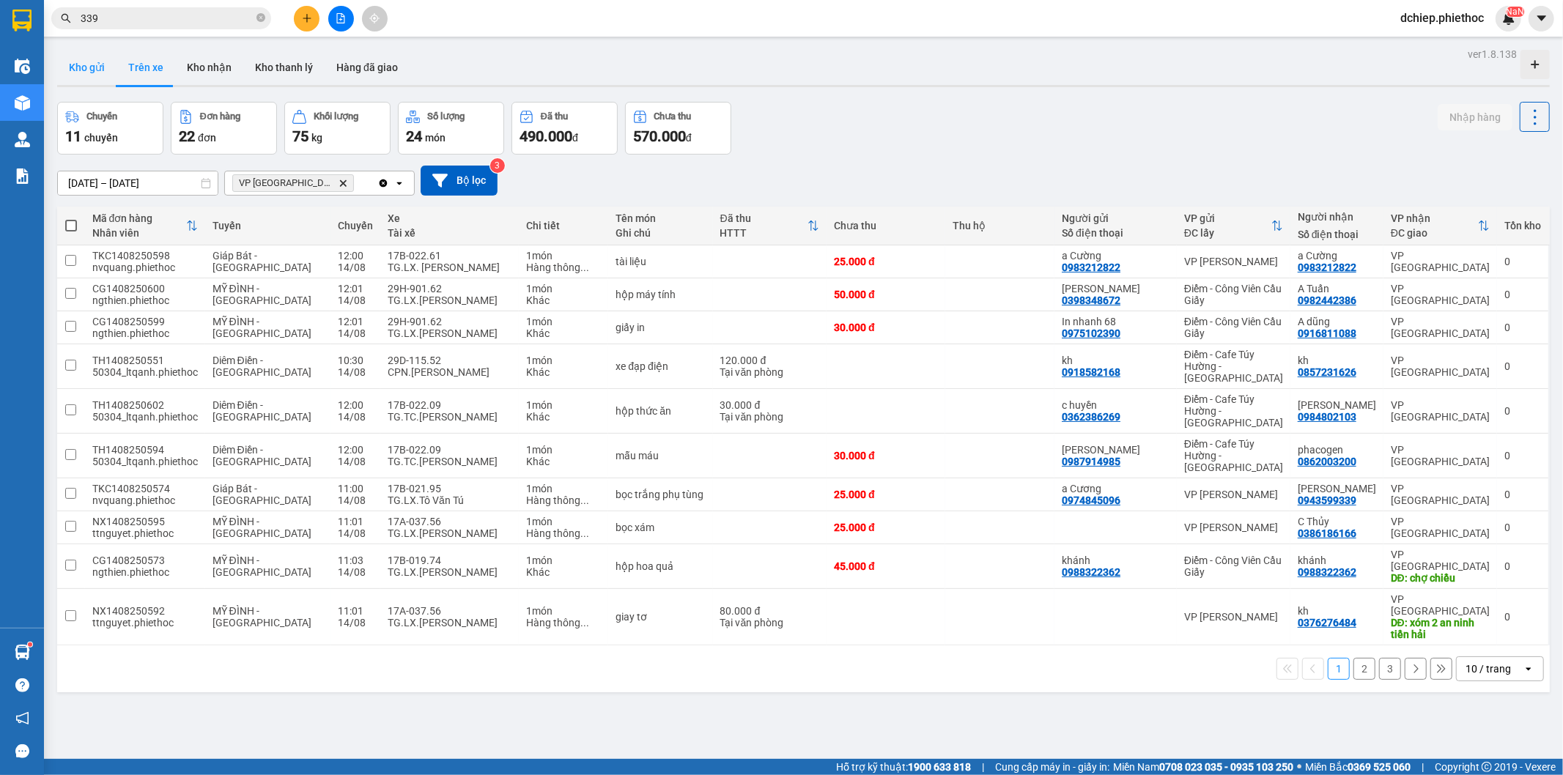
click at [97, 72] on button "Kho gửi" at bounding box center [86, 67] width 59 height 35
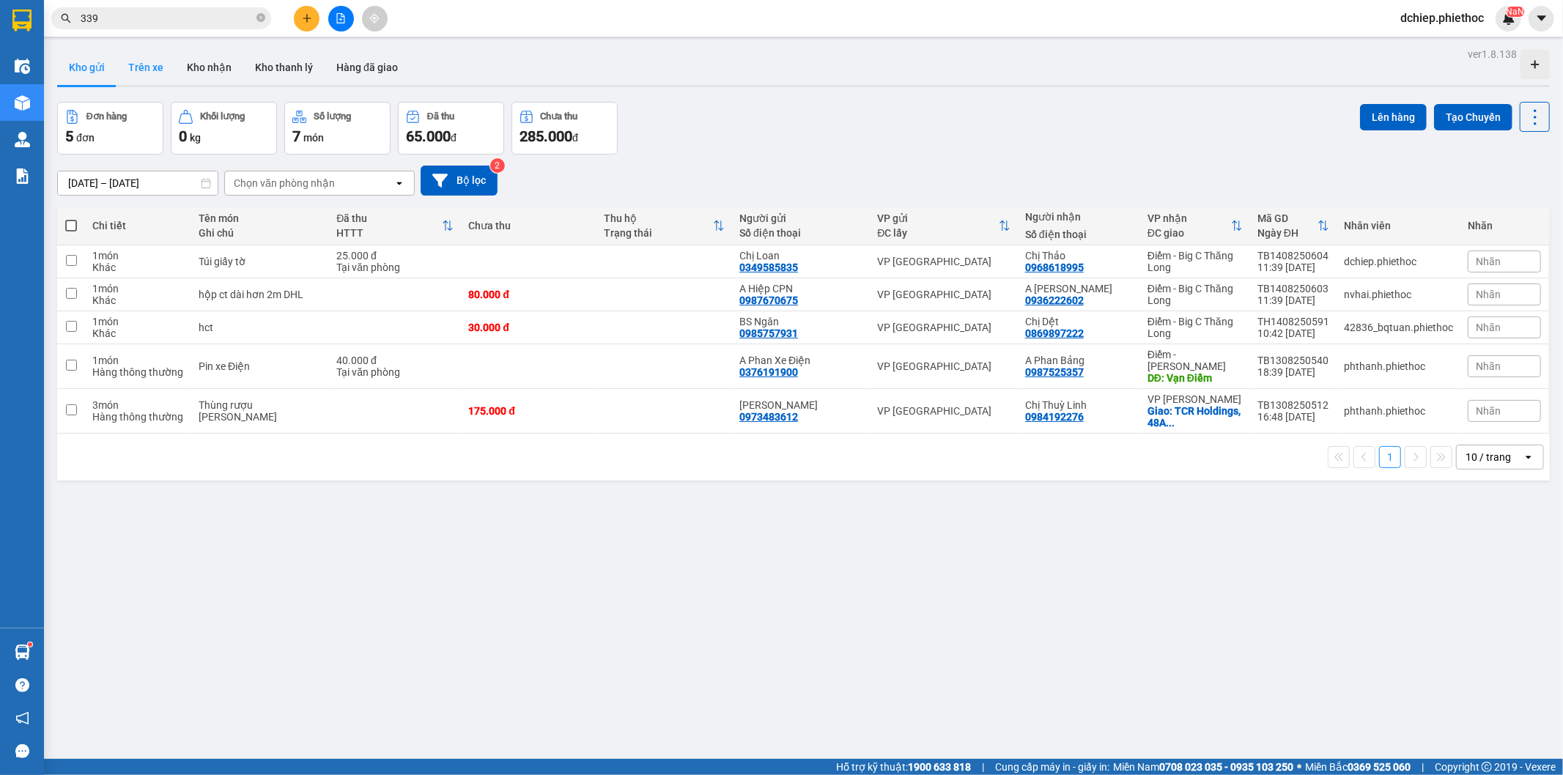
click at [140, 70] on button "Trên xe" at bounding box center [146, 67] width 59 height 35
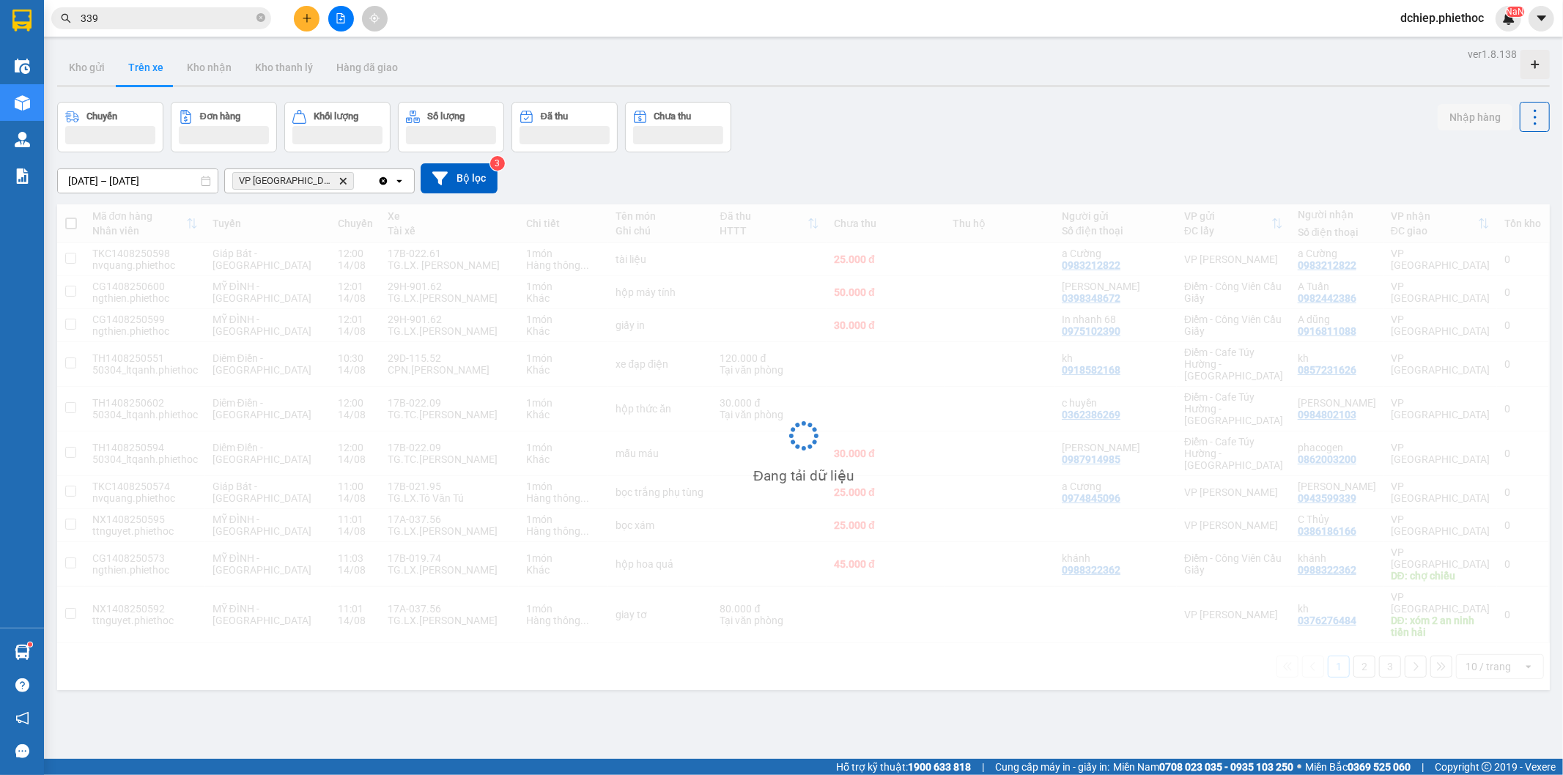
click at [140, 70] on button "Trên xe" at bounding box center [146, 67] width 59 height 35
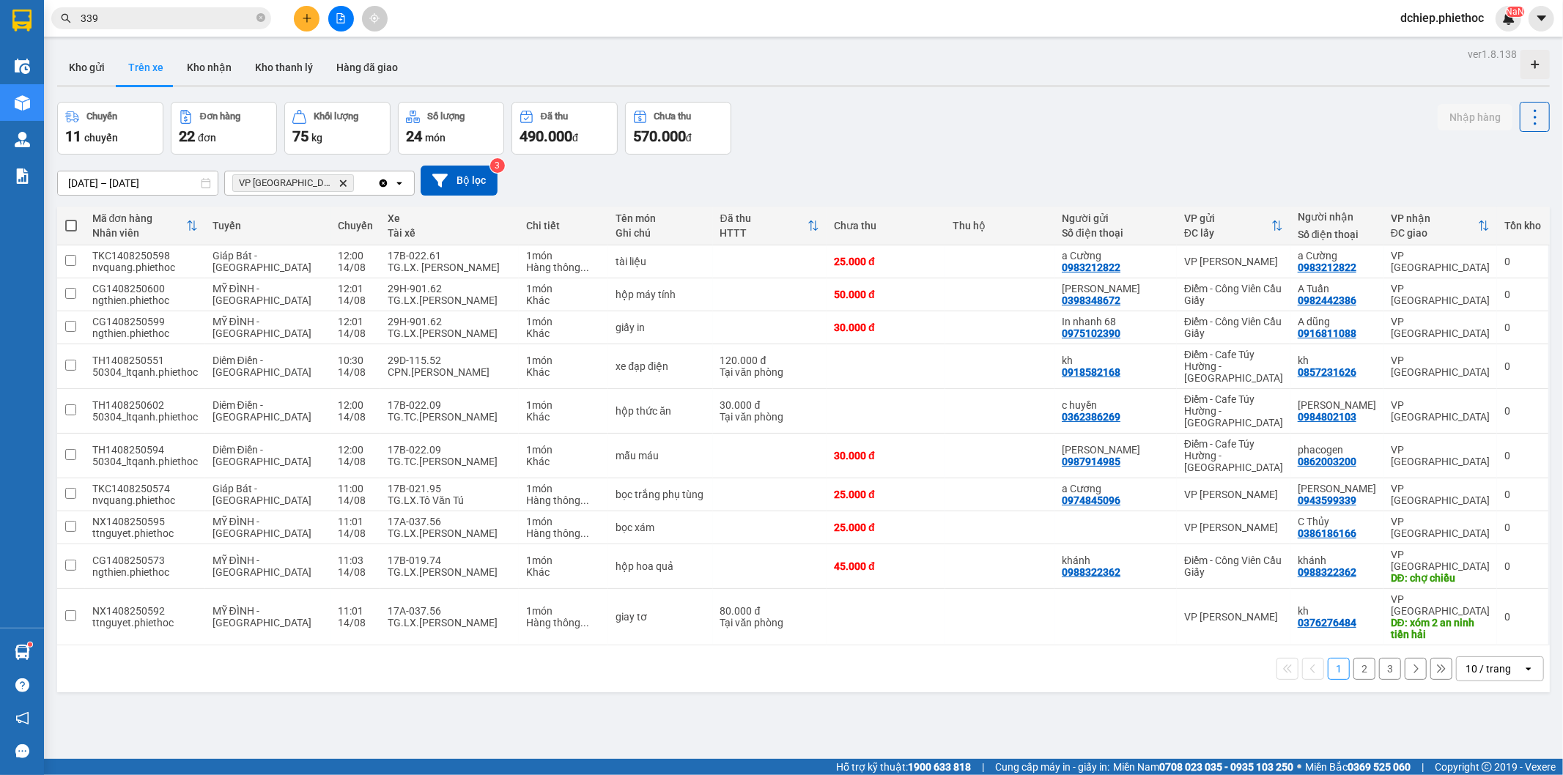
click at [1464, 657] on div "10 / trang" at bounding box center [1490, 668] width 66 height 23
click at [1470, 502] on span "20 / trang" at bounding box center [1478, 500] width 47 height 15
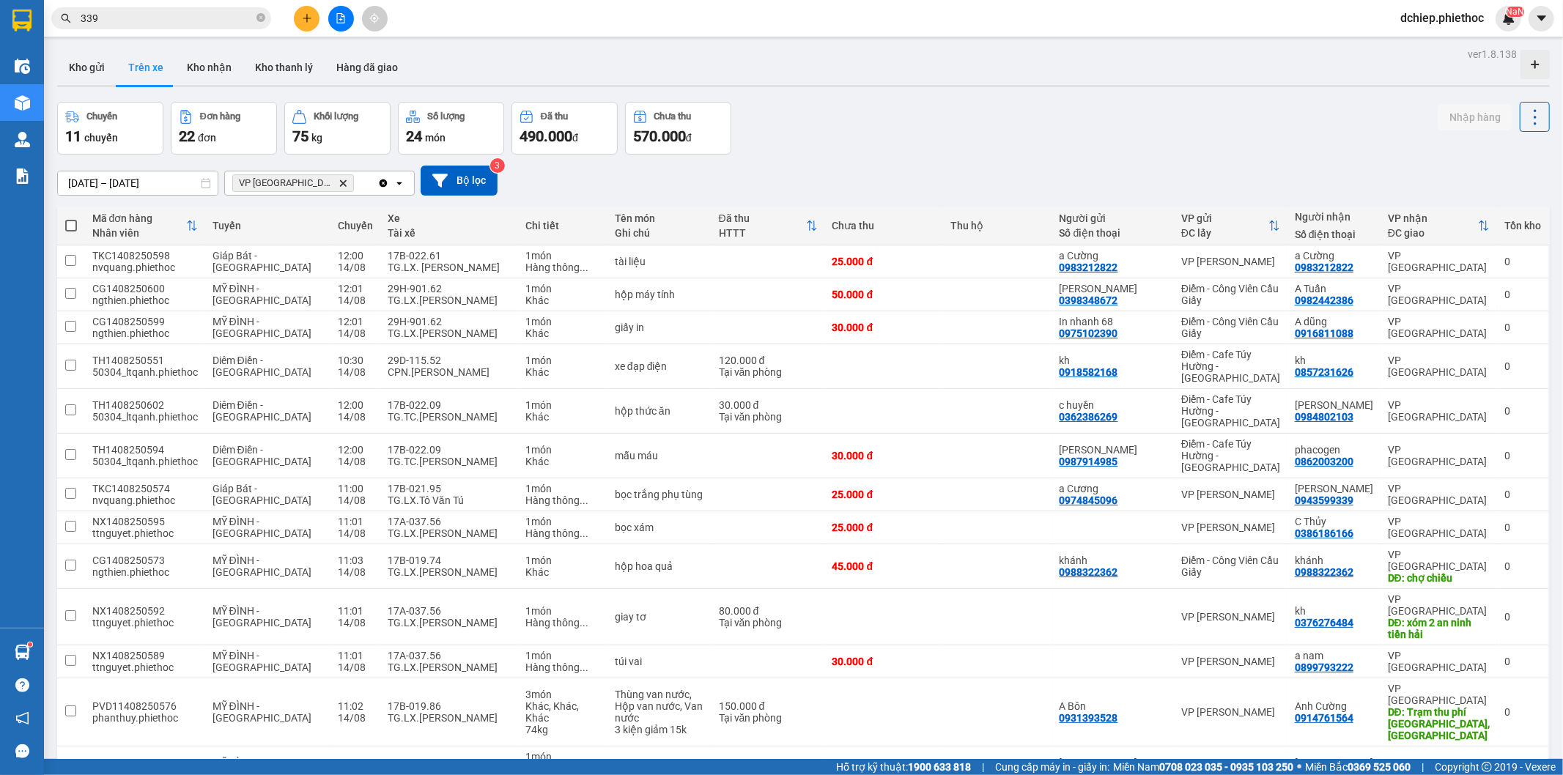
scroll to position [325, 0]
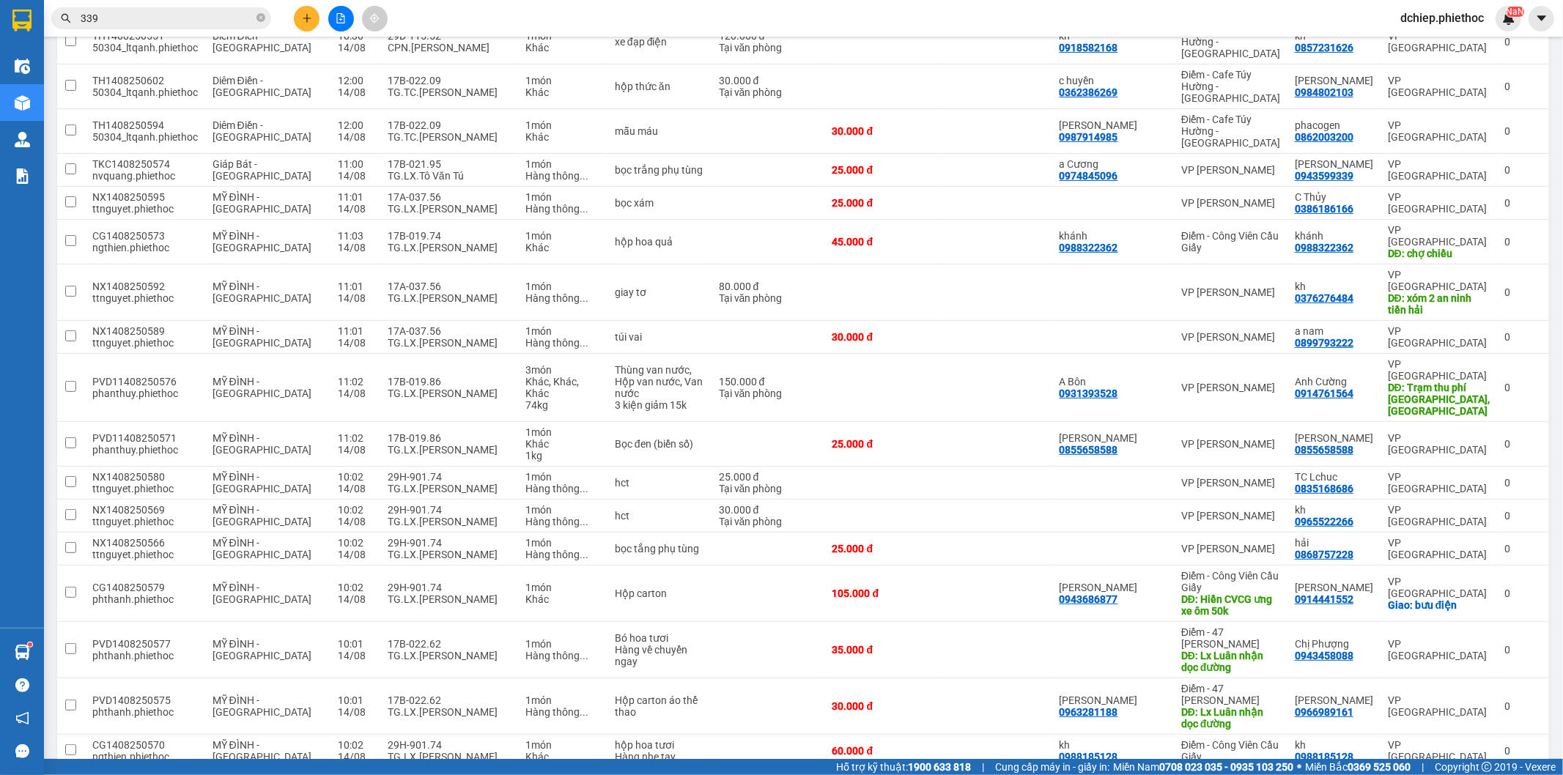
click at [1477, 640] on span "50 / trang" at bounding box center [1478, 638] width 47 height 15
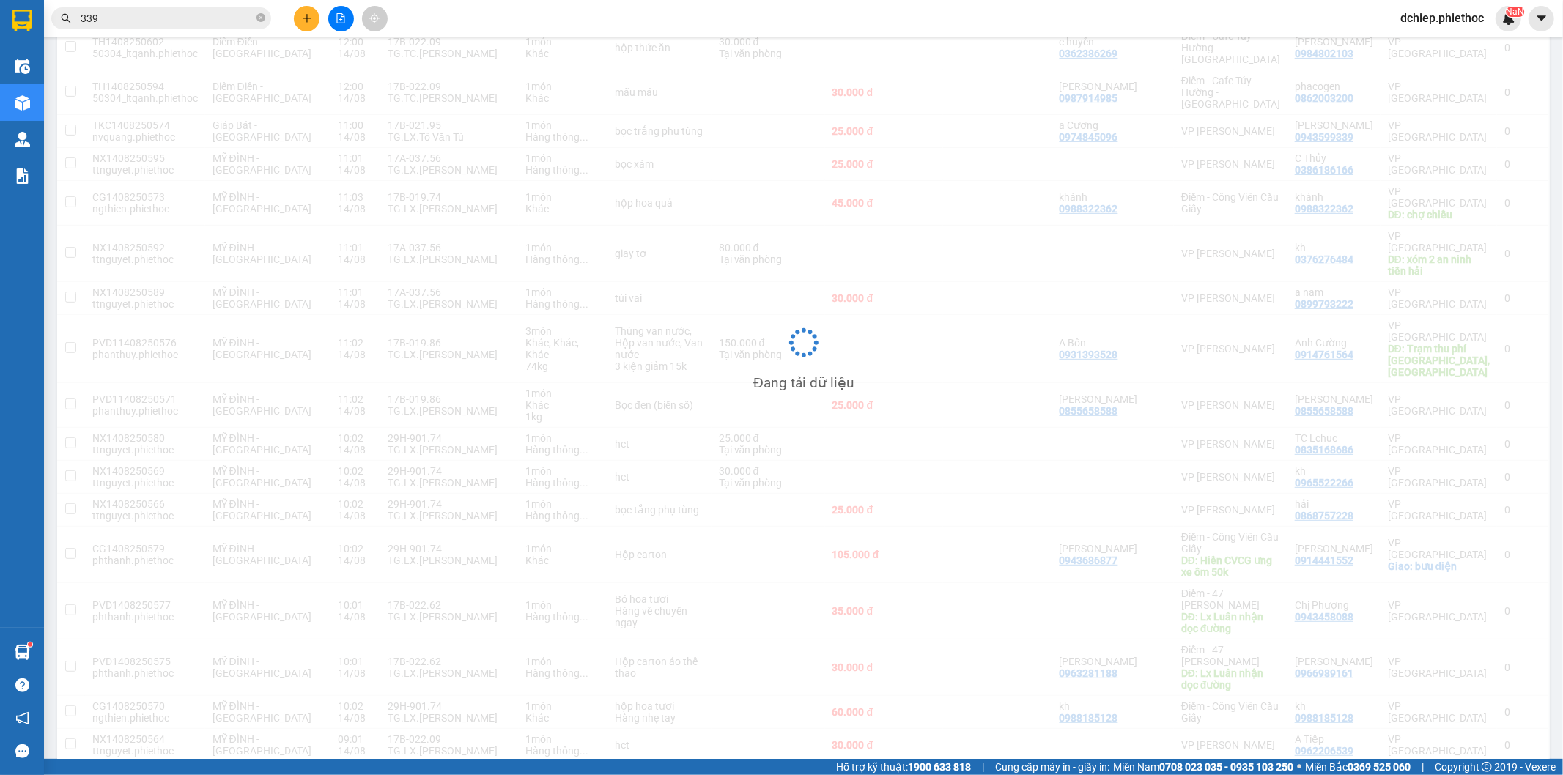
scroll to position [402, 0]
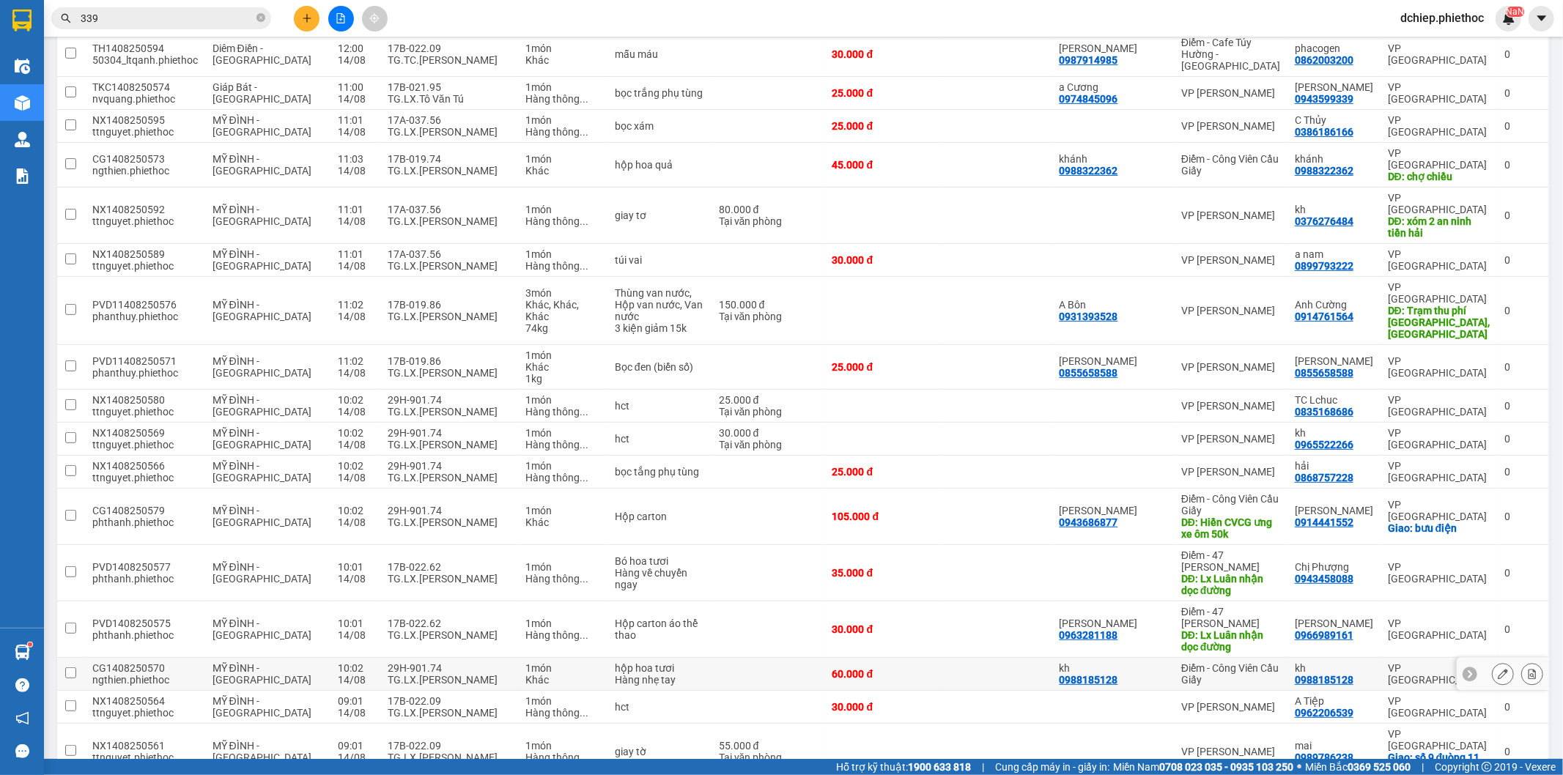
click at [484, 662] on div "29H-901.74" at bounding box center [450, 668] width 124 height 12
checkbox input "true"
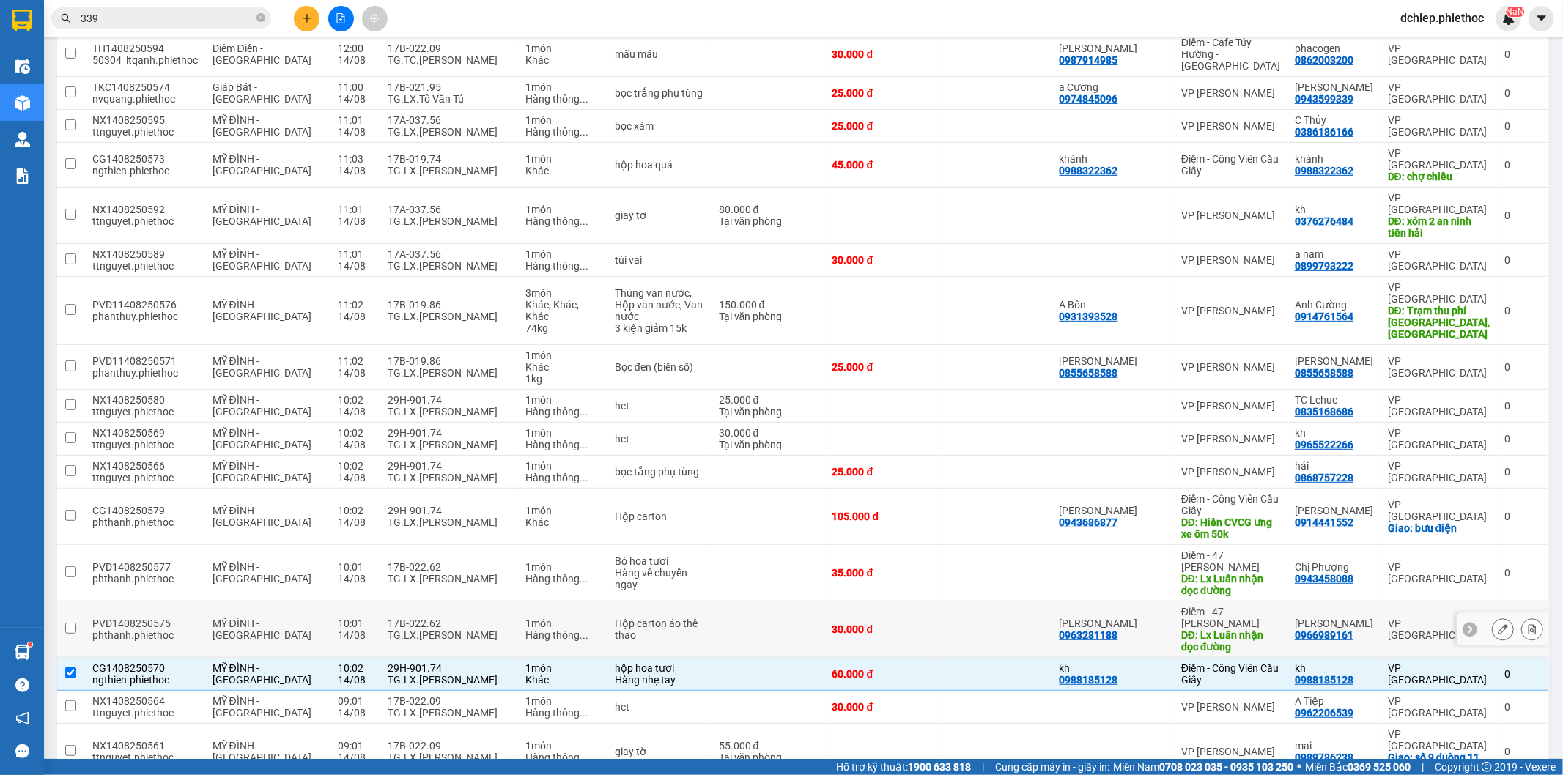
click at [478, 602] on td "17B-022.62 TG.LX.Bùi Đình Luân" at bounding box center [449, 630] width 138 height 56
checkbox input "true"
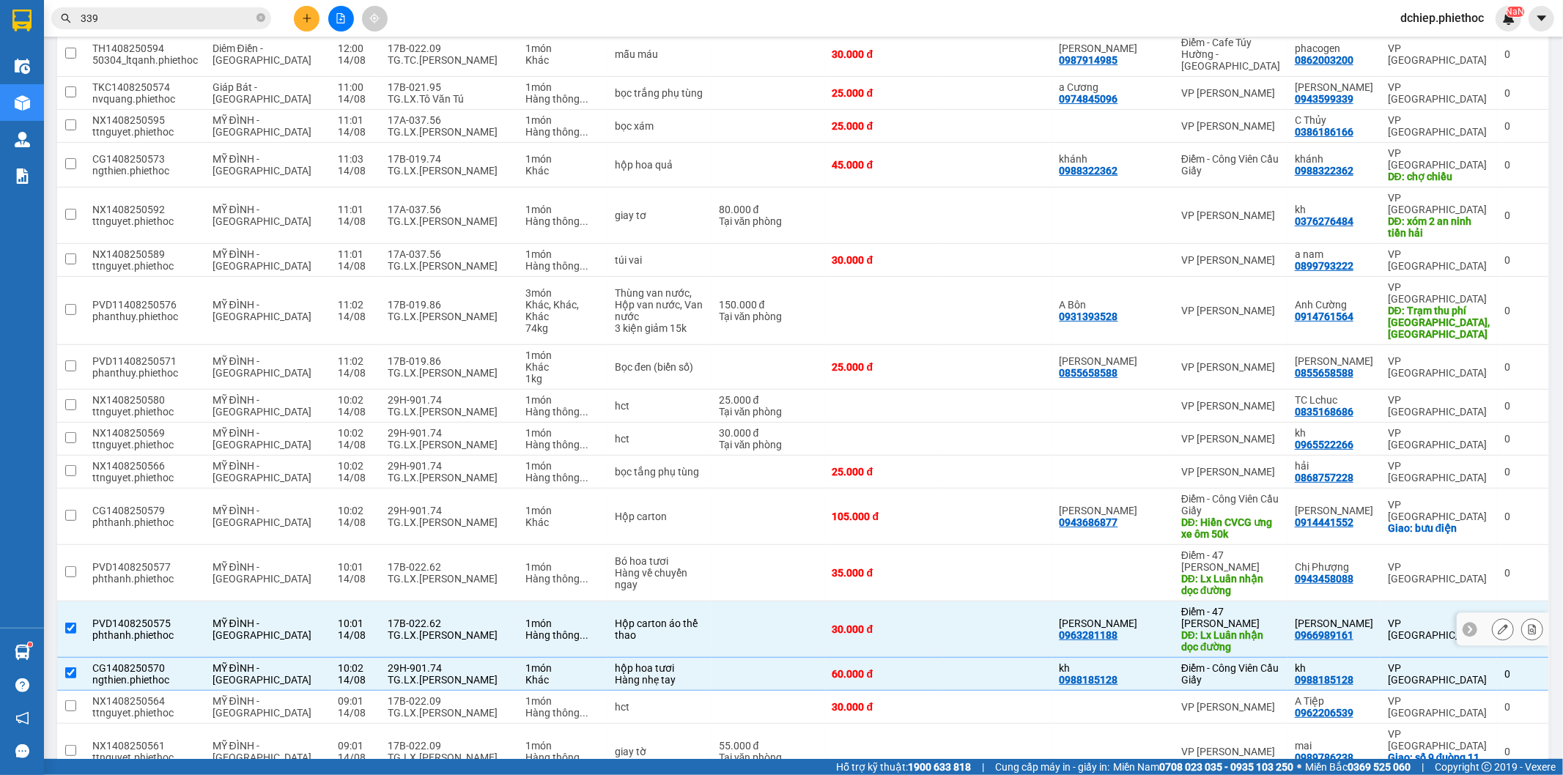
click at [463, 545] on td "17B-022.62 TG.LX.Bùi Đình Luân" at bounding box center [449, 573] width 138 height 56
checkbox input "true"
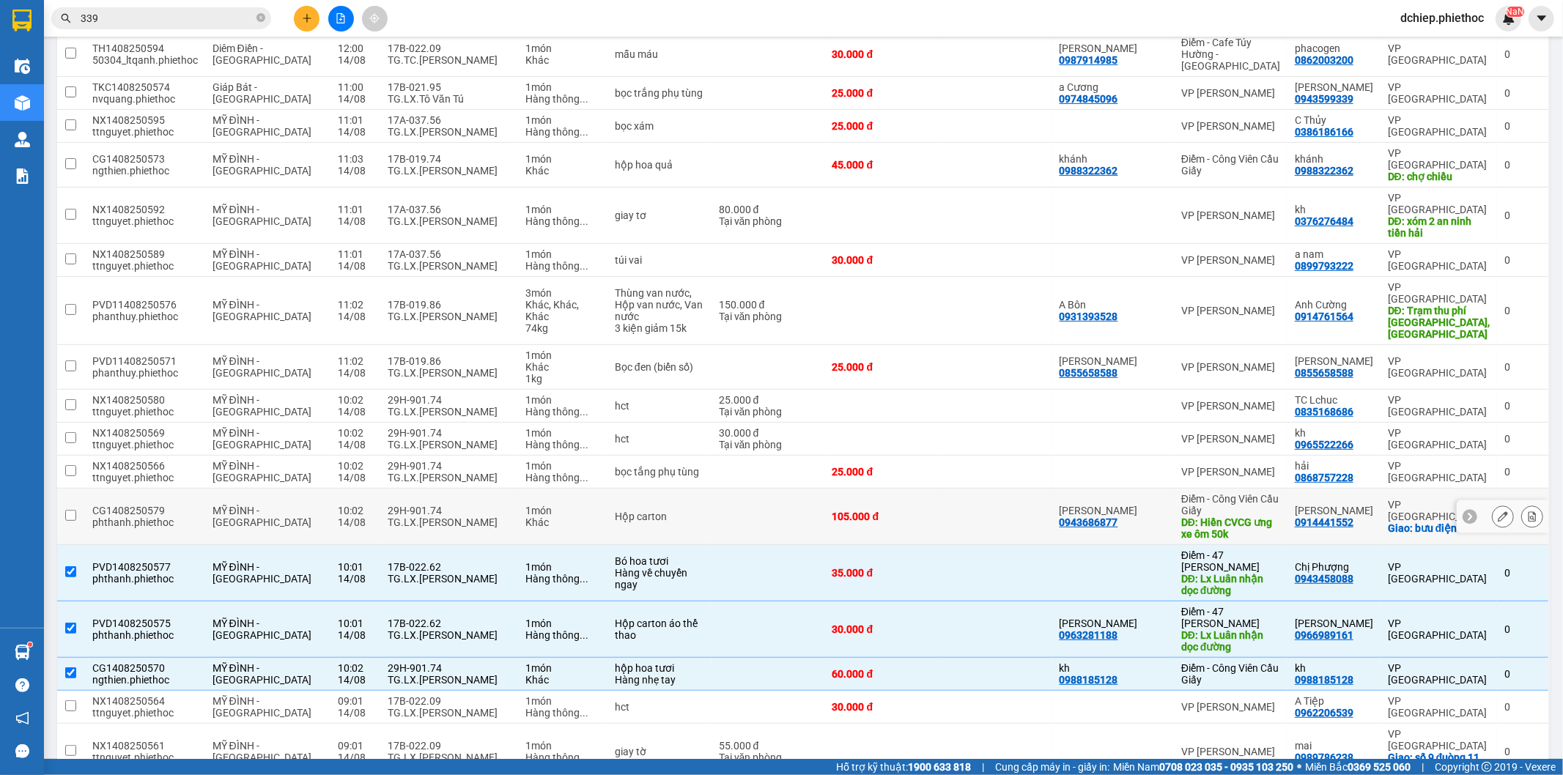
drag, startPoint x: 451, startPoint y: 462, endPoint x: 452, endPoint y: 445, distance: 16.1
click at [451, 489] on td "29H-901.74 TG.LX.Phạm Xuân Tới" at bounding box center [449, 517] width 138 height 56
checkbox input "true"
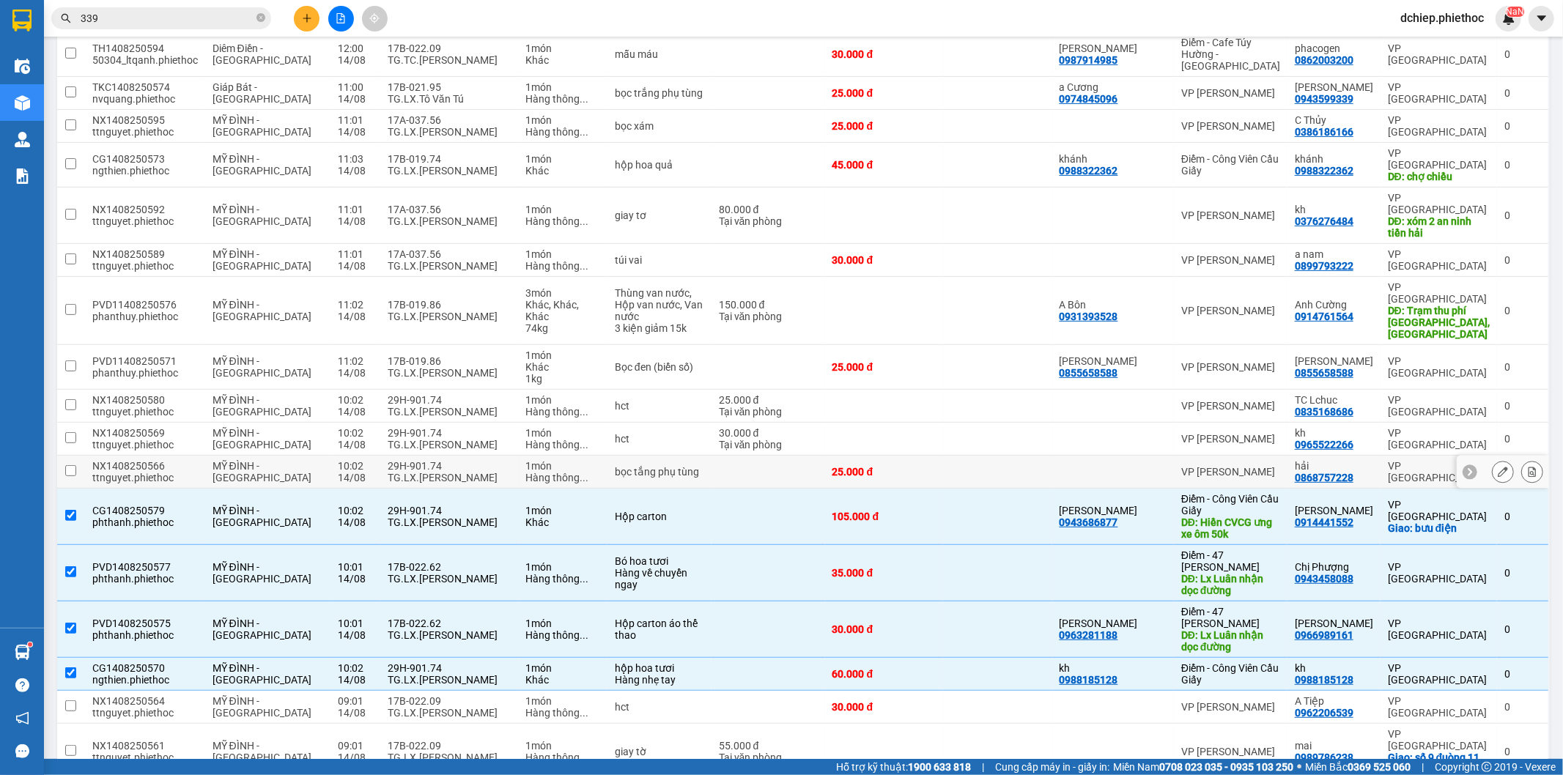
click at [444, 460] on div "29H-901.74" at bounding box center [450, 466] width 124 height 12
checkbox input "true"
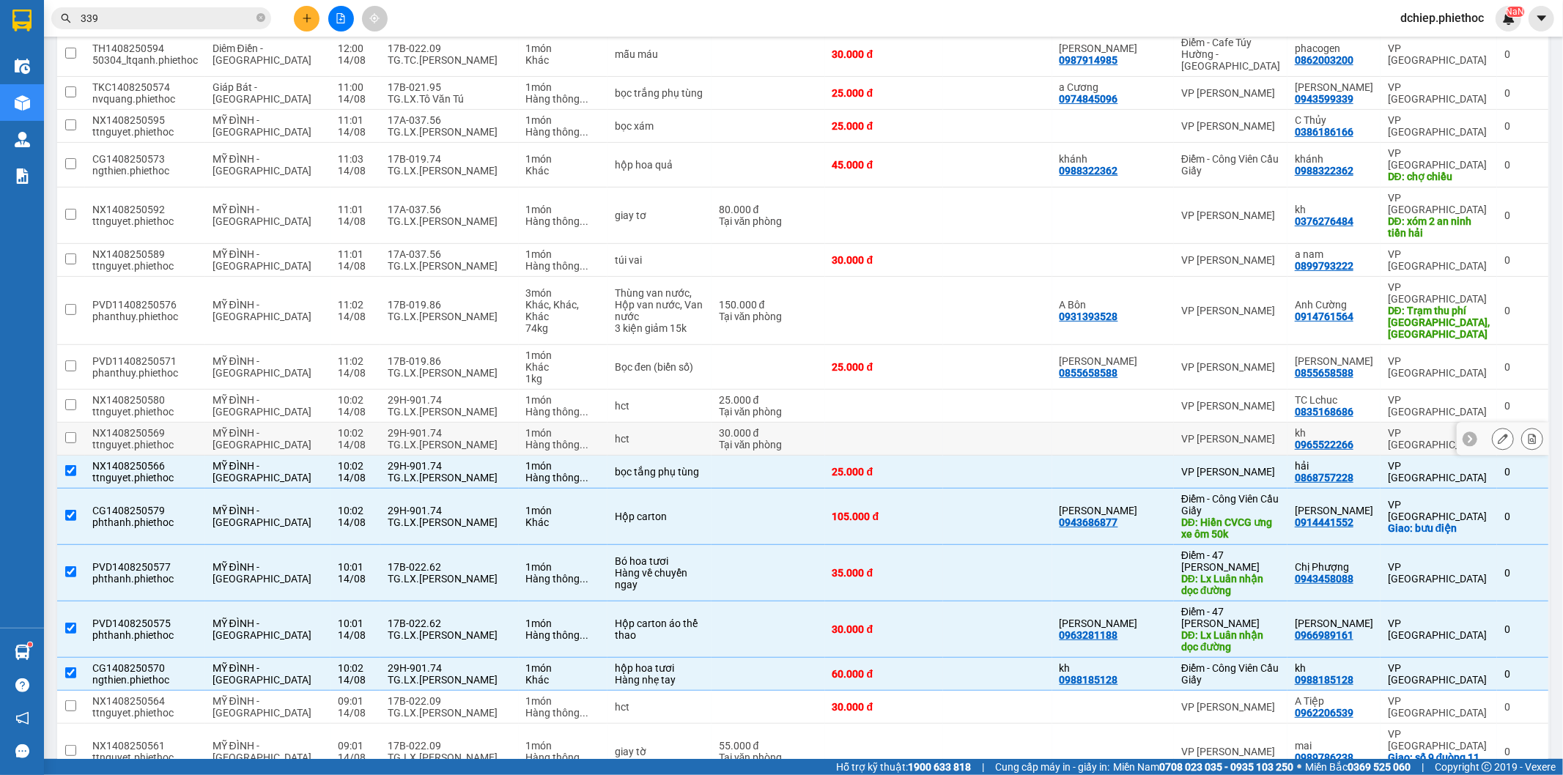
drag, startPoint x: 434, startPoint y: 363, endPoint x: 427, endPoint y: 333, distance: 30.0
click at [434, 427] on div "29H-901.74" at bounding box center [450, 433] width 124 height 12
checkbox input "true"
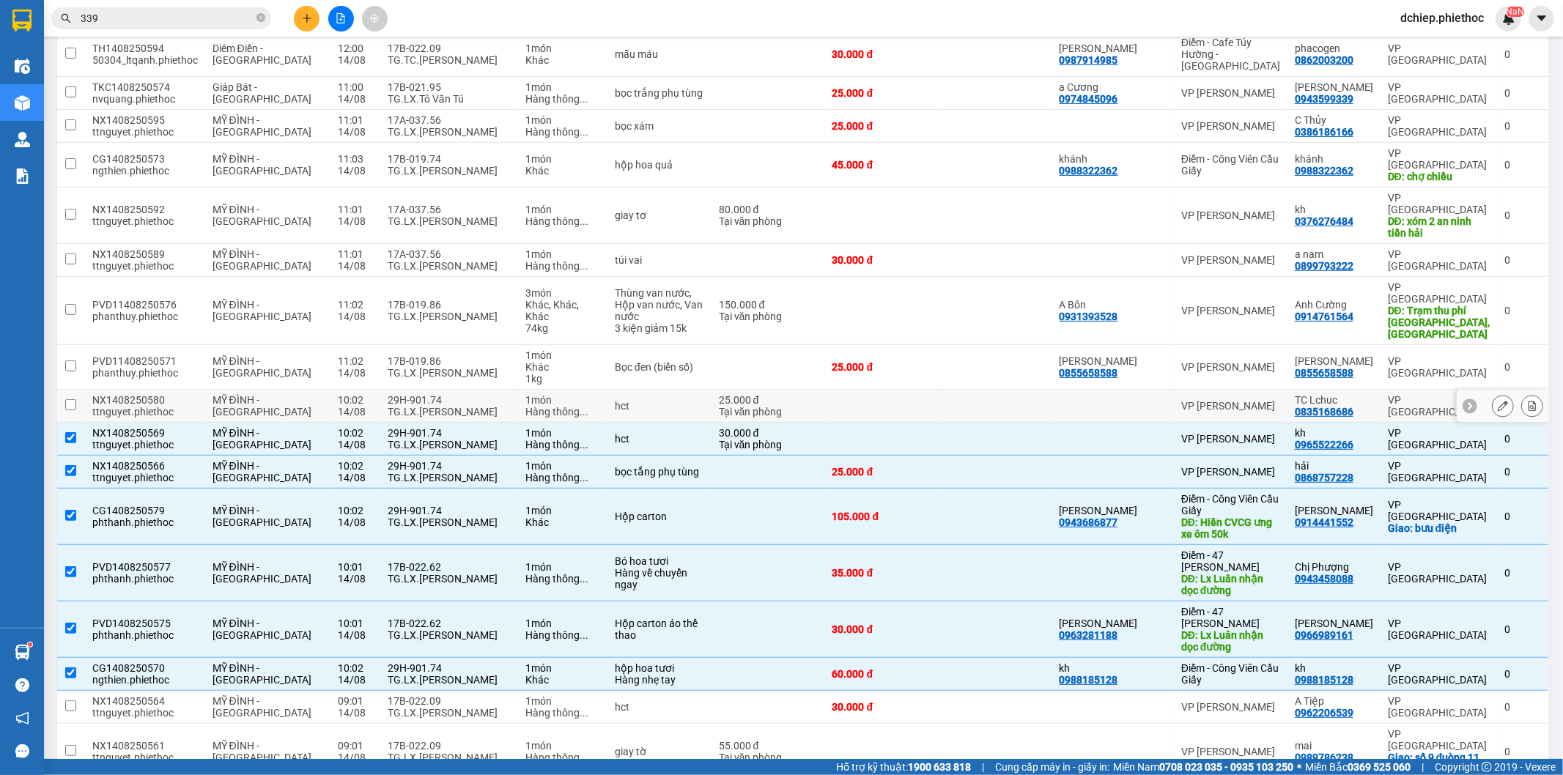
click at [427, 394] on div "29H-901.74" at bounding box center [450, 400] width 124 height 12
checkbox input "true"
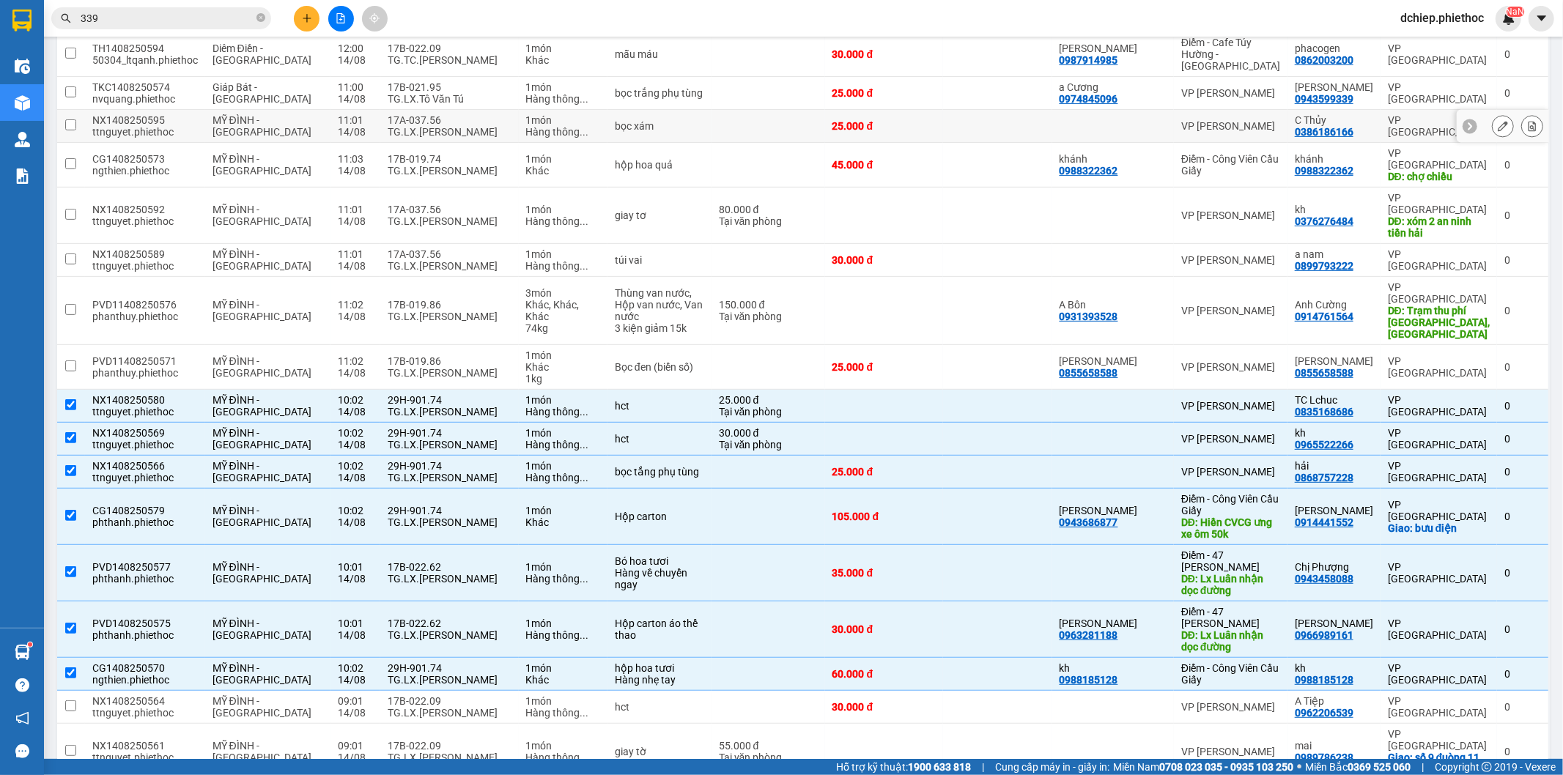
scroll to position [0, 0]
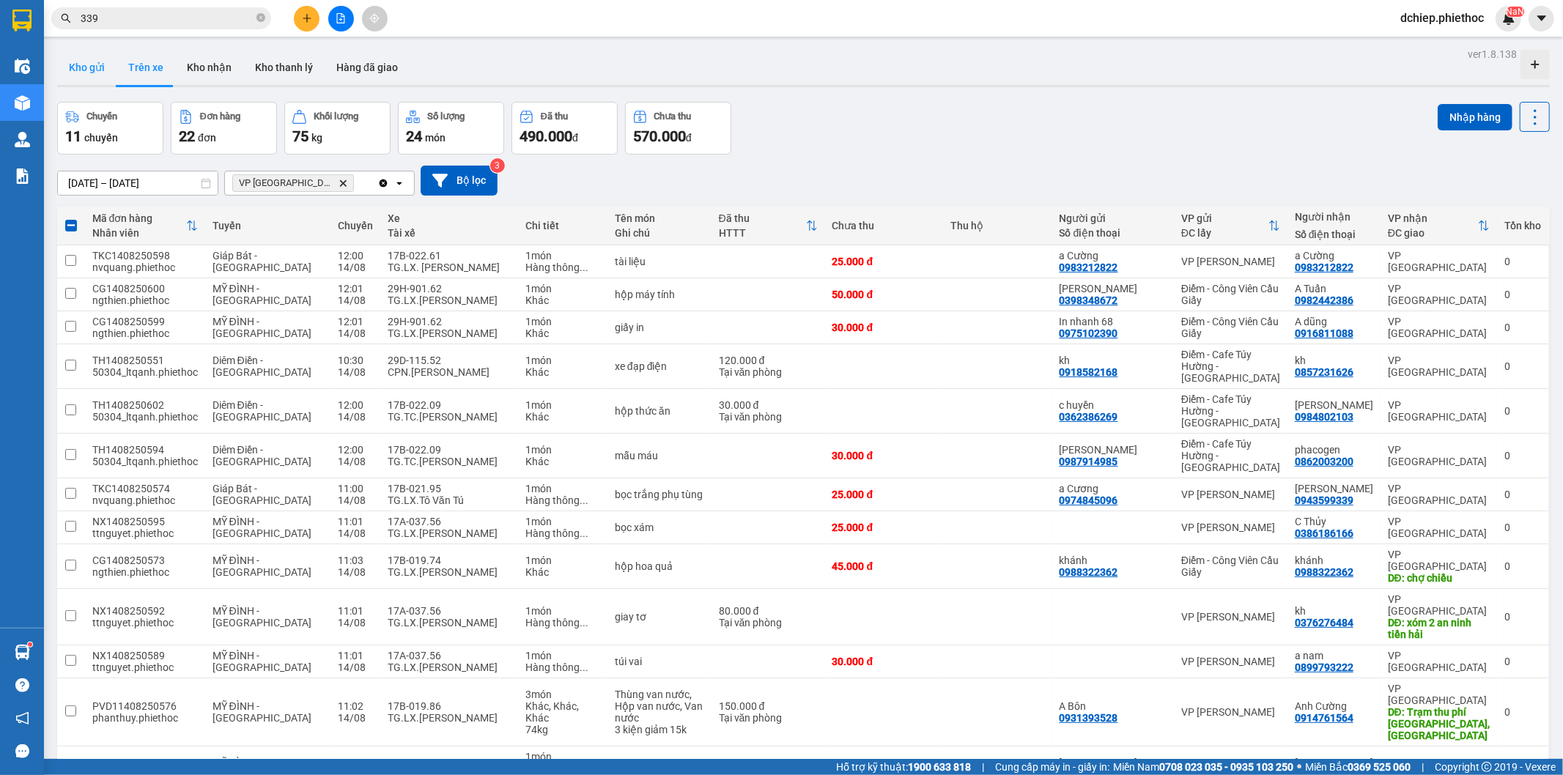
click at [76, 67] on button "Kho gửi" at bounding box center [86, 67] width 59 height 35
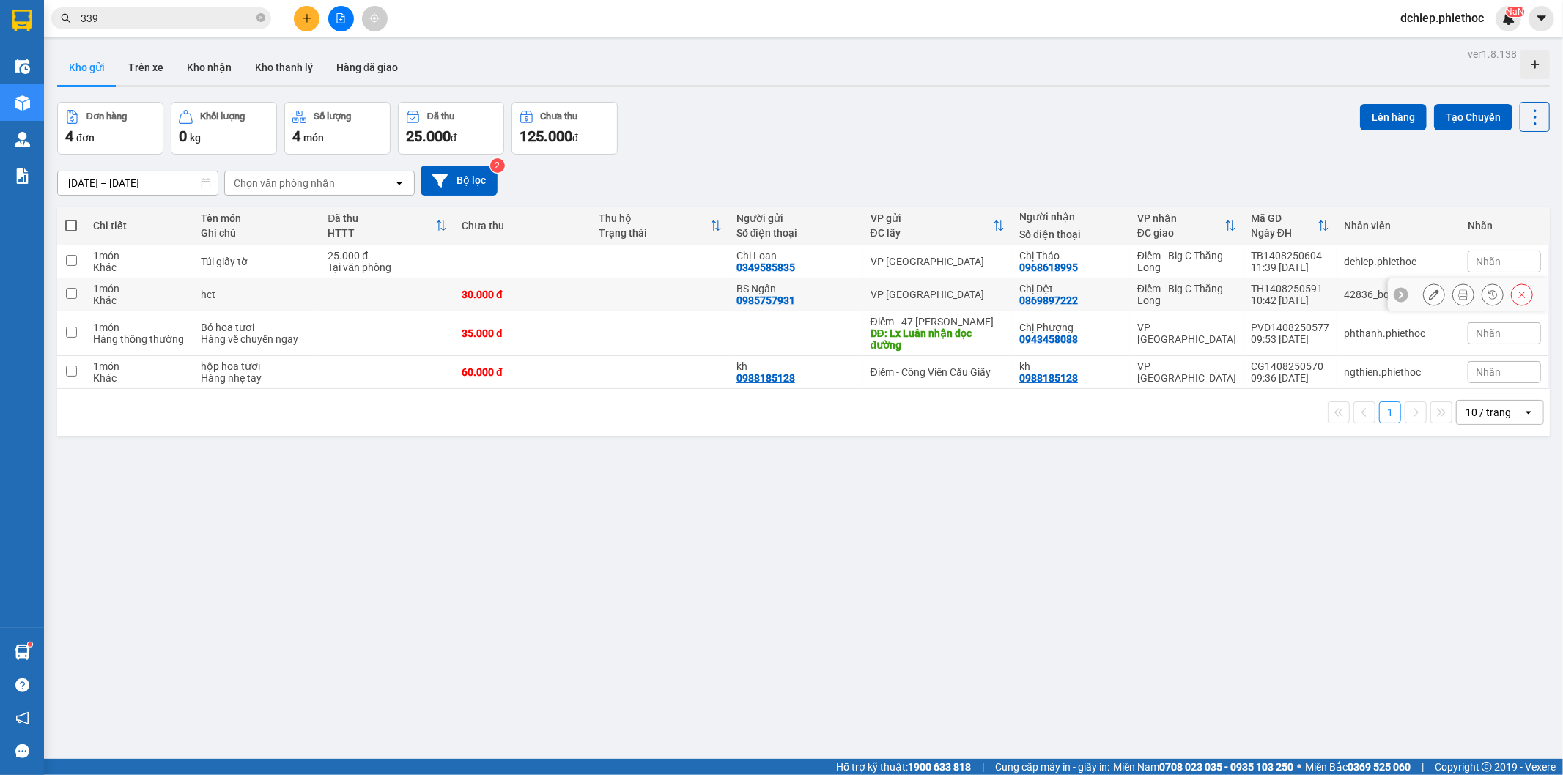
click at [383, 295] on td at bounding box center [387, 294] width 134 height 33
checkbox input "true"
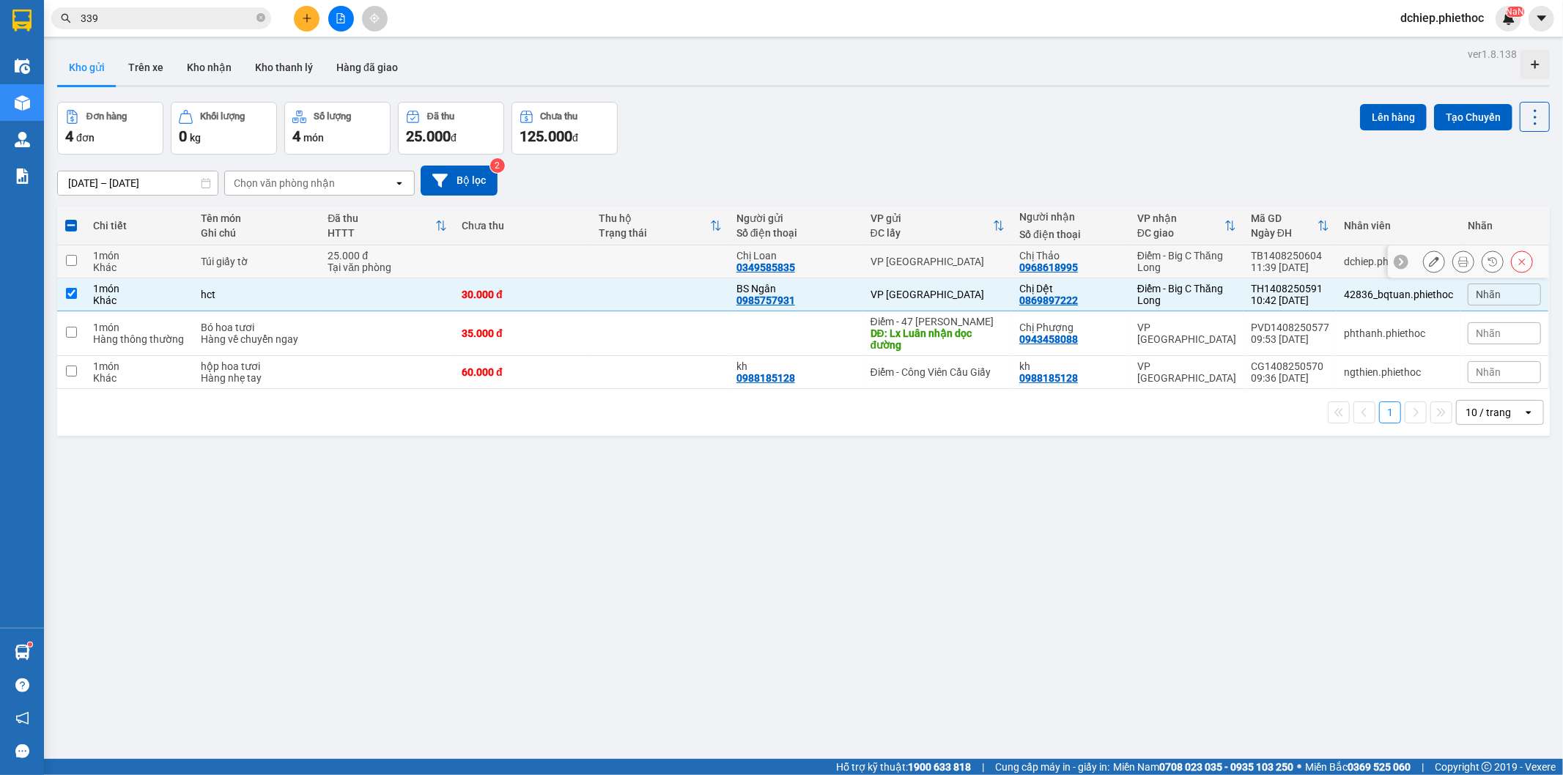
click at [384, 259] on div "25.000 đ" at bounding box center [387, 256] width 119 height 12
checkbox input "true"
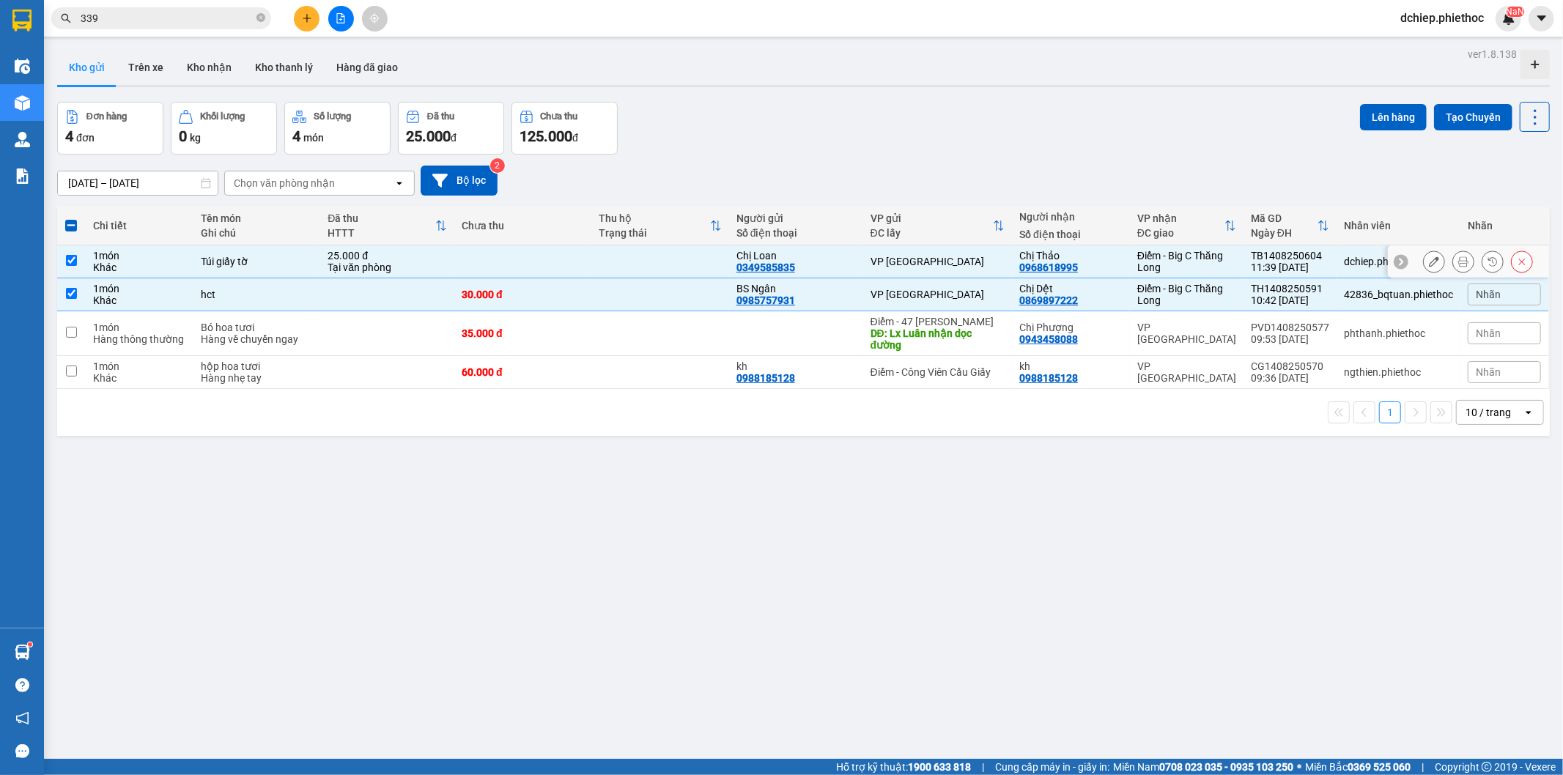
click at [667, 283] on td at bounding box center [659, 294] width 137 height 33
checkbox input "false"
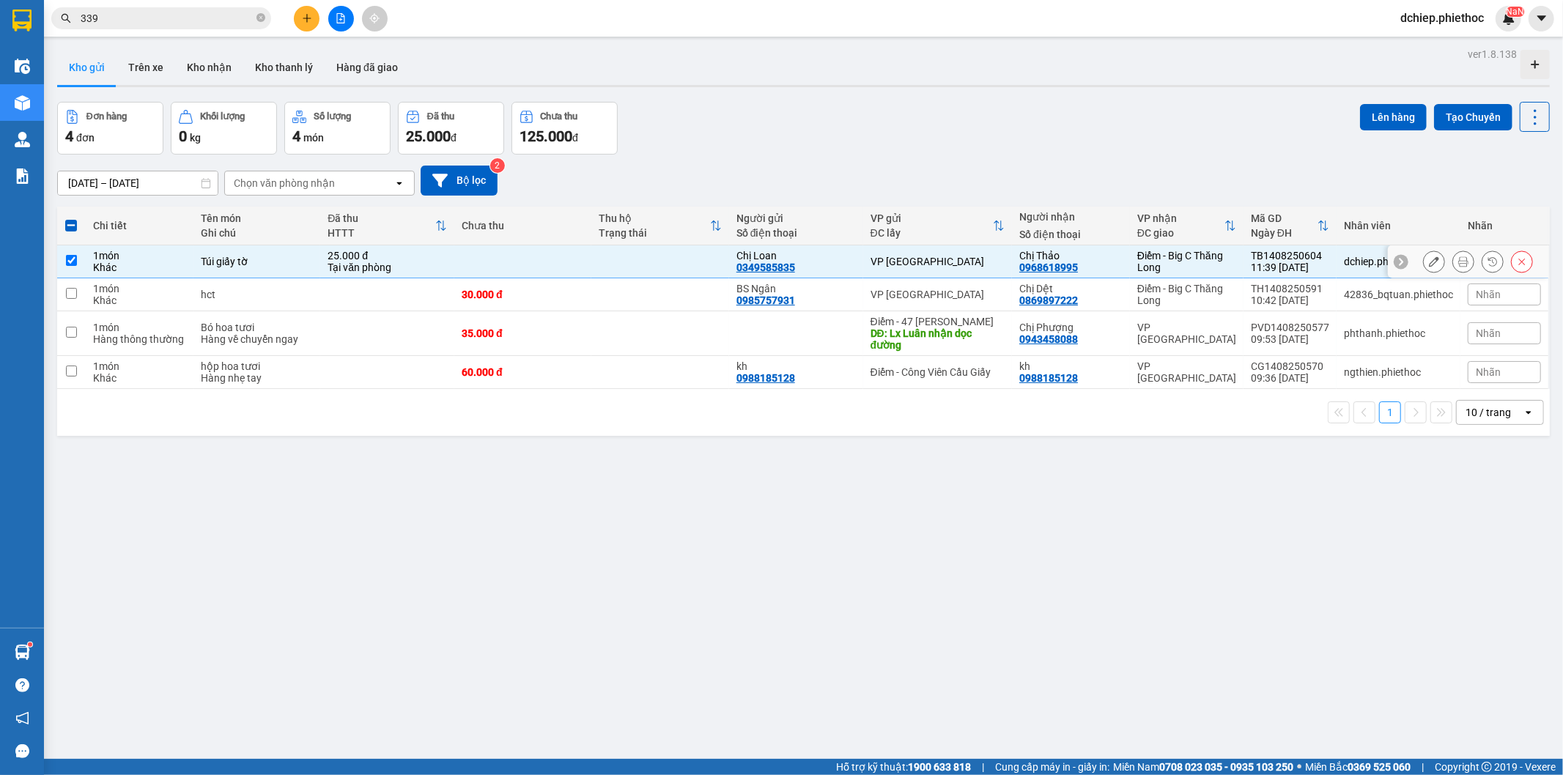
click at [670, 262] on td at bounding box center [659, 261] width 137 height 33
checkbox input "false"
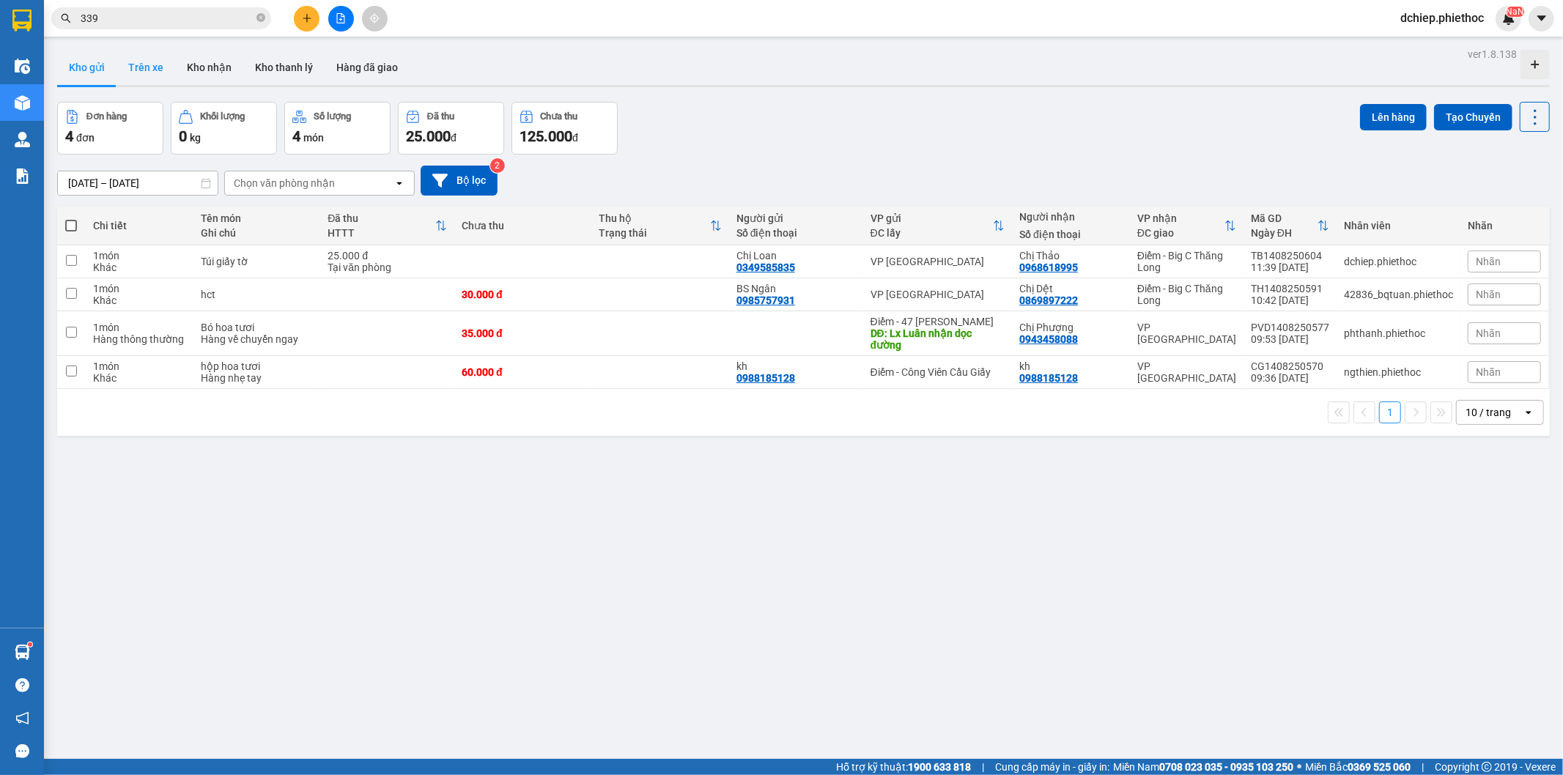
click at [149, 62] on button "Trên xe" at bounding box center [146, 67] width 59 height 35
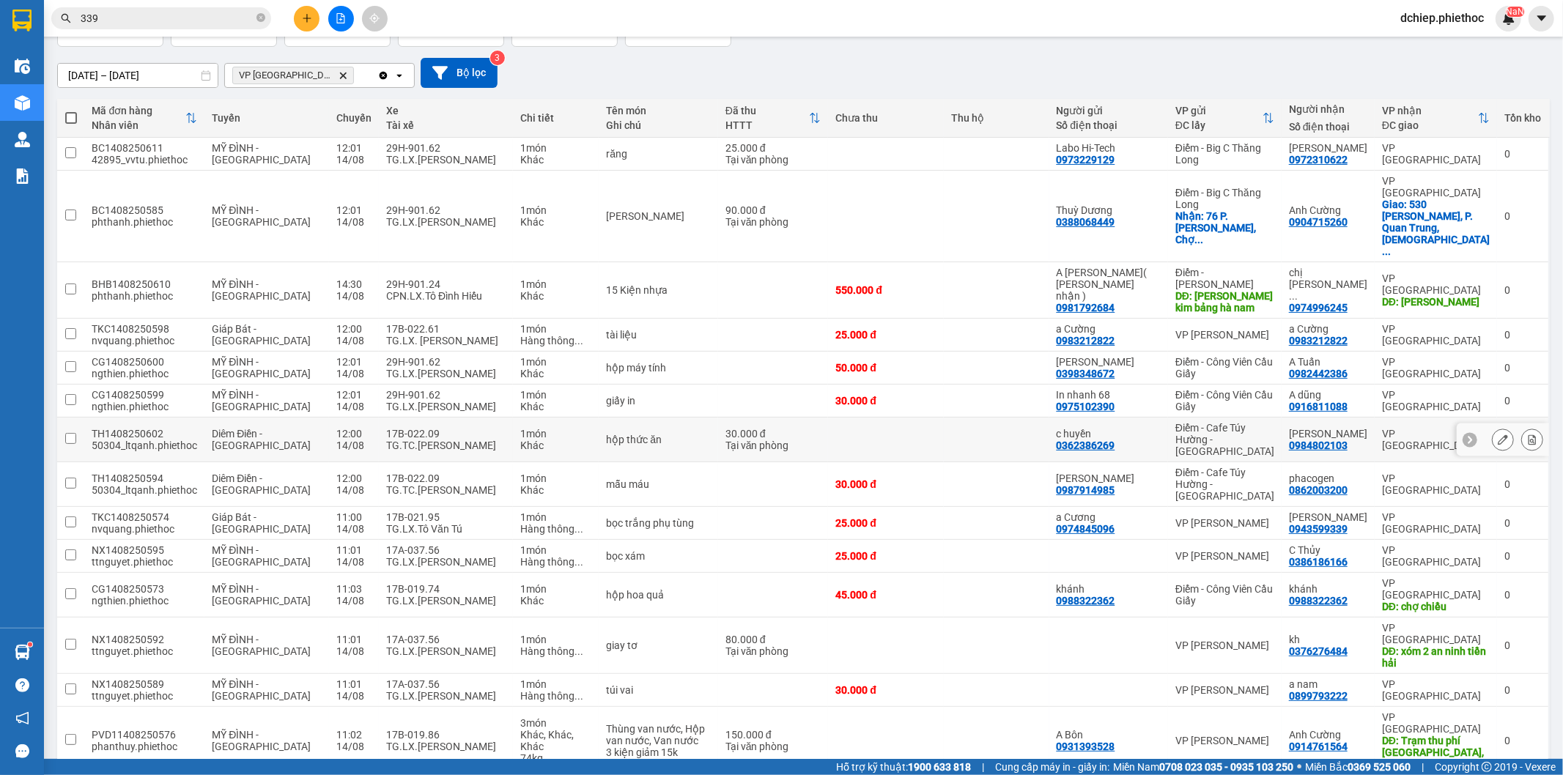
scroll to position [201, 0]
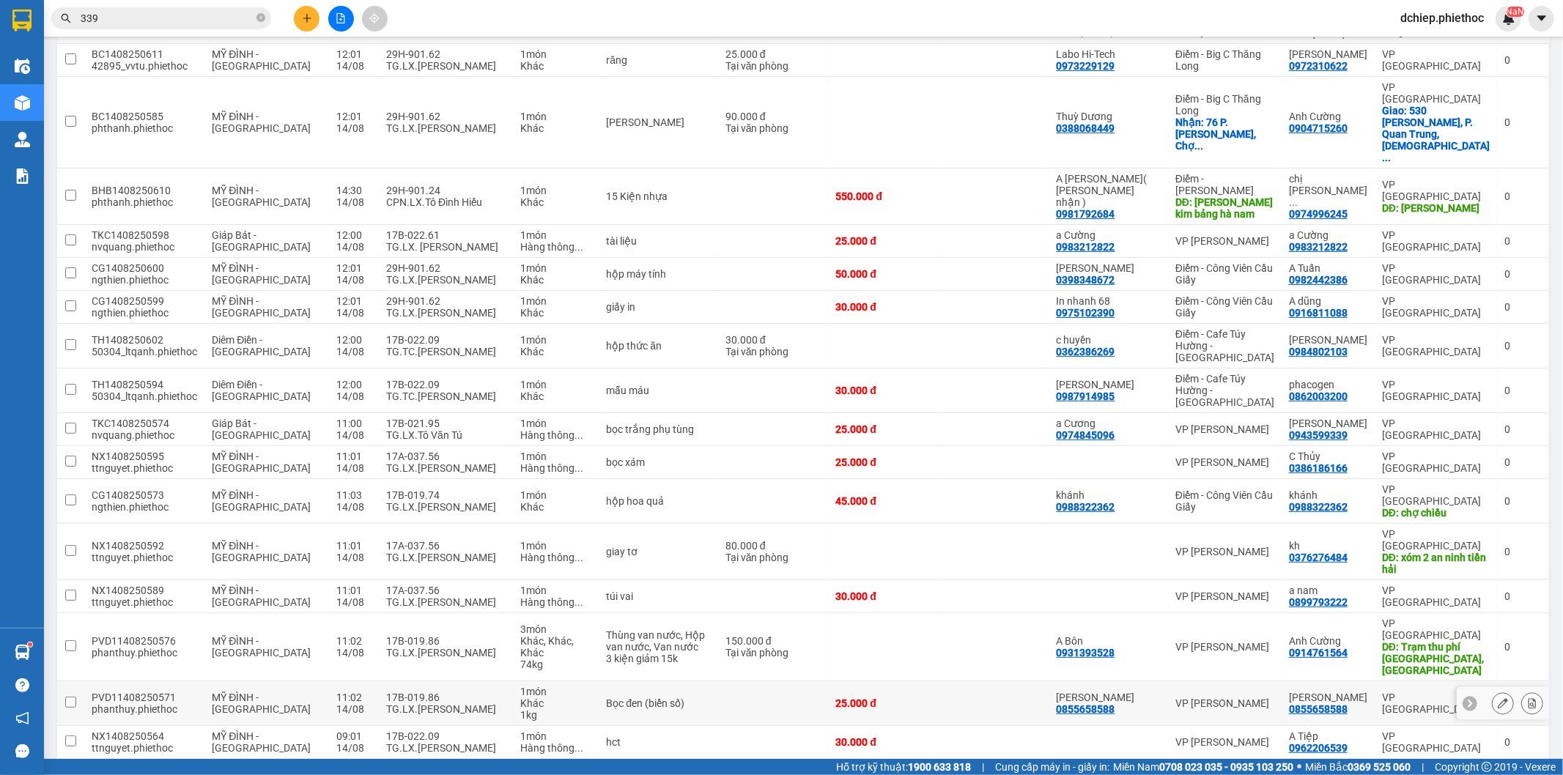
click at [580, 698] on div "Khác" at bounding box center [555, 704] width 71 height 12
checkbox input "true"
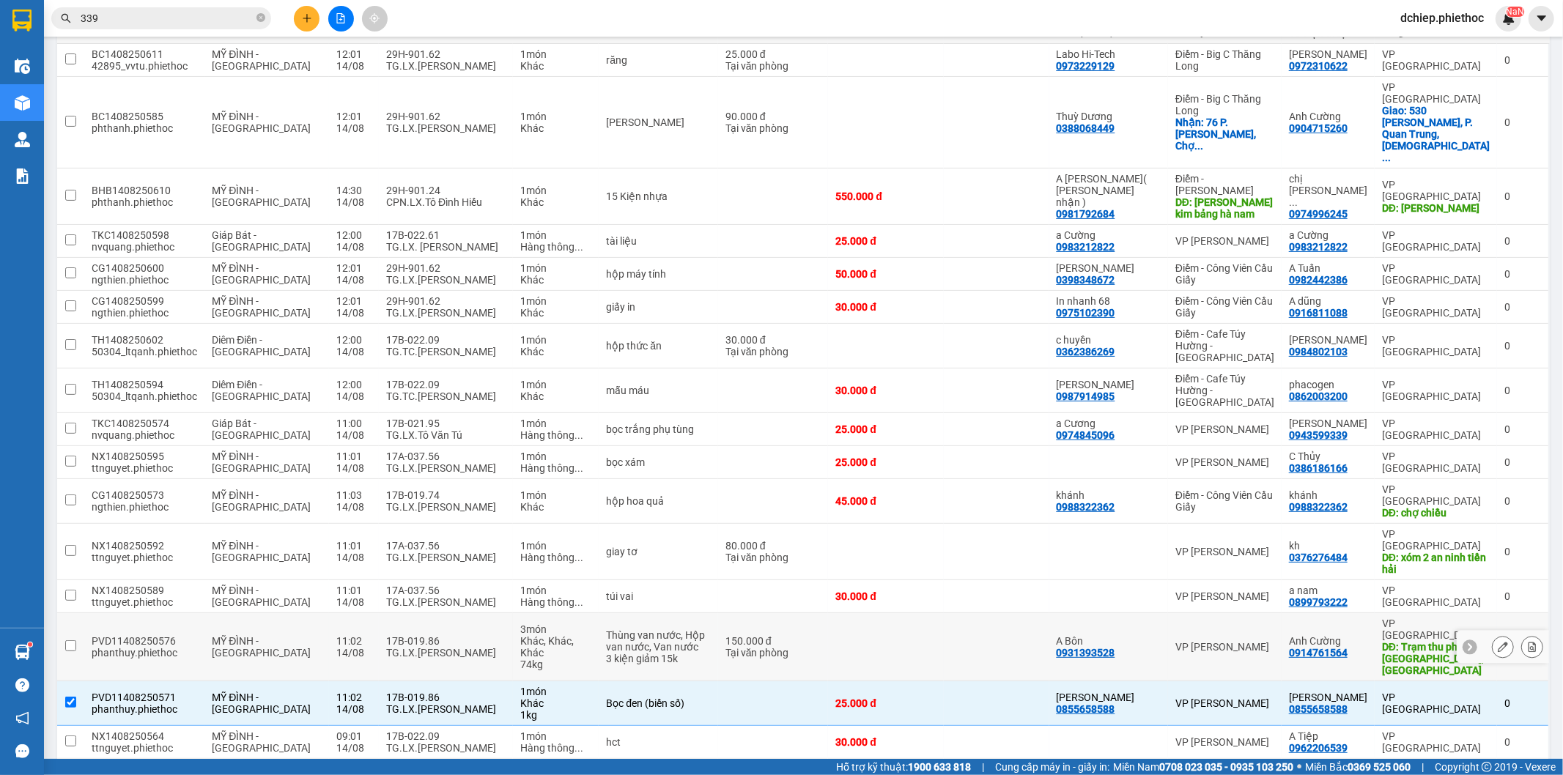
click at [440, 647] on div "TG.LX.[PERSON_NAME]" at bounding box center [445, 653] width 119 height 12
checkbox input "true"
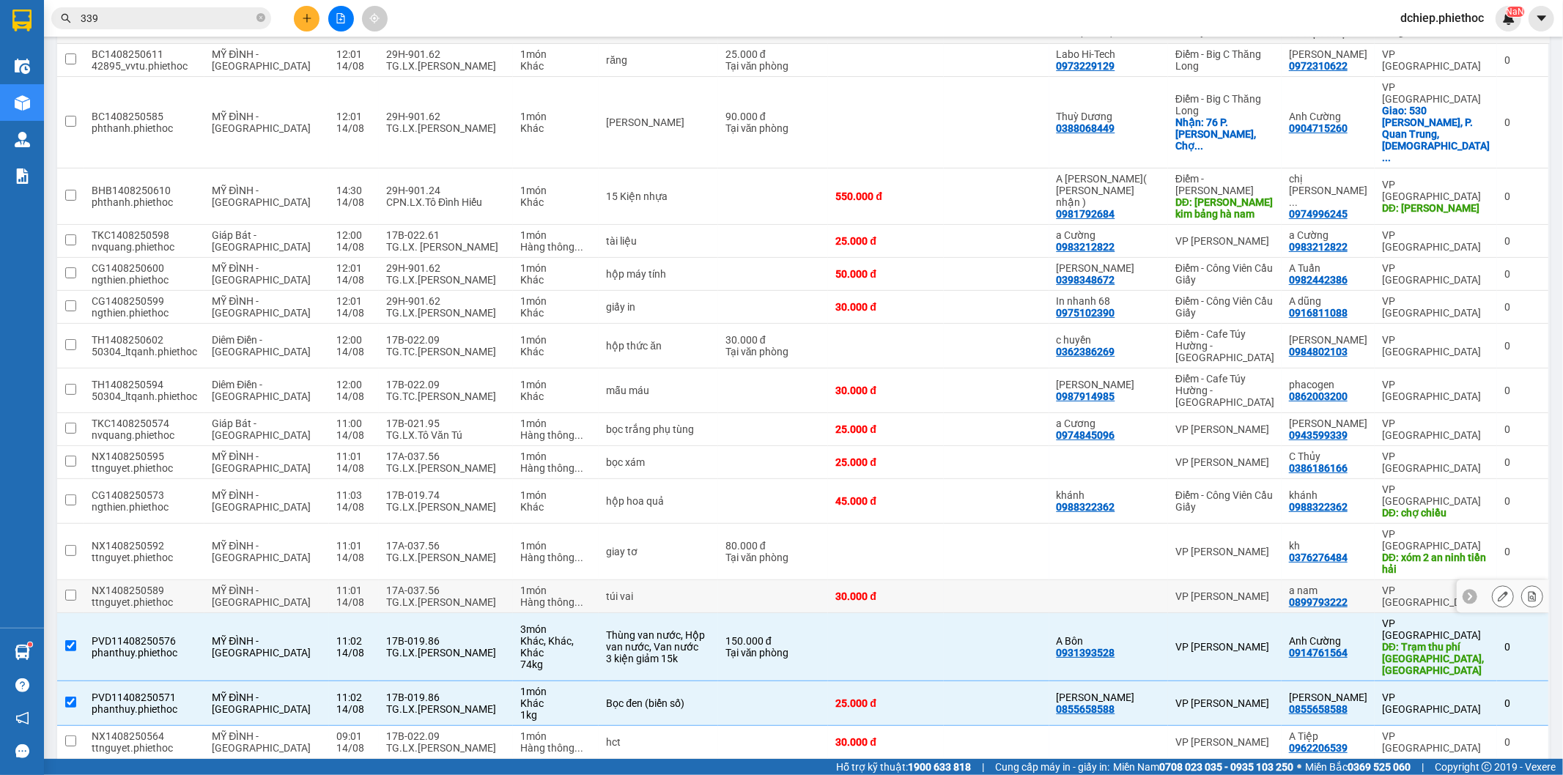
click at [426, 596] on div "TG.LX.[PERSON_NAME]" at bounding box center [445, 602] width 119 height 12
checkbox input "true"
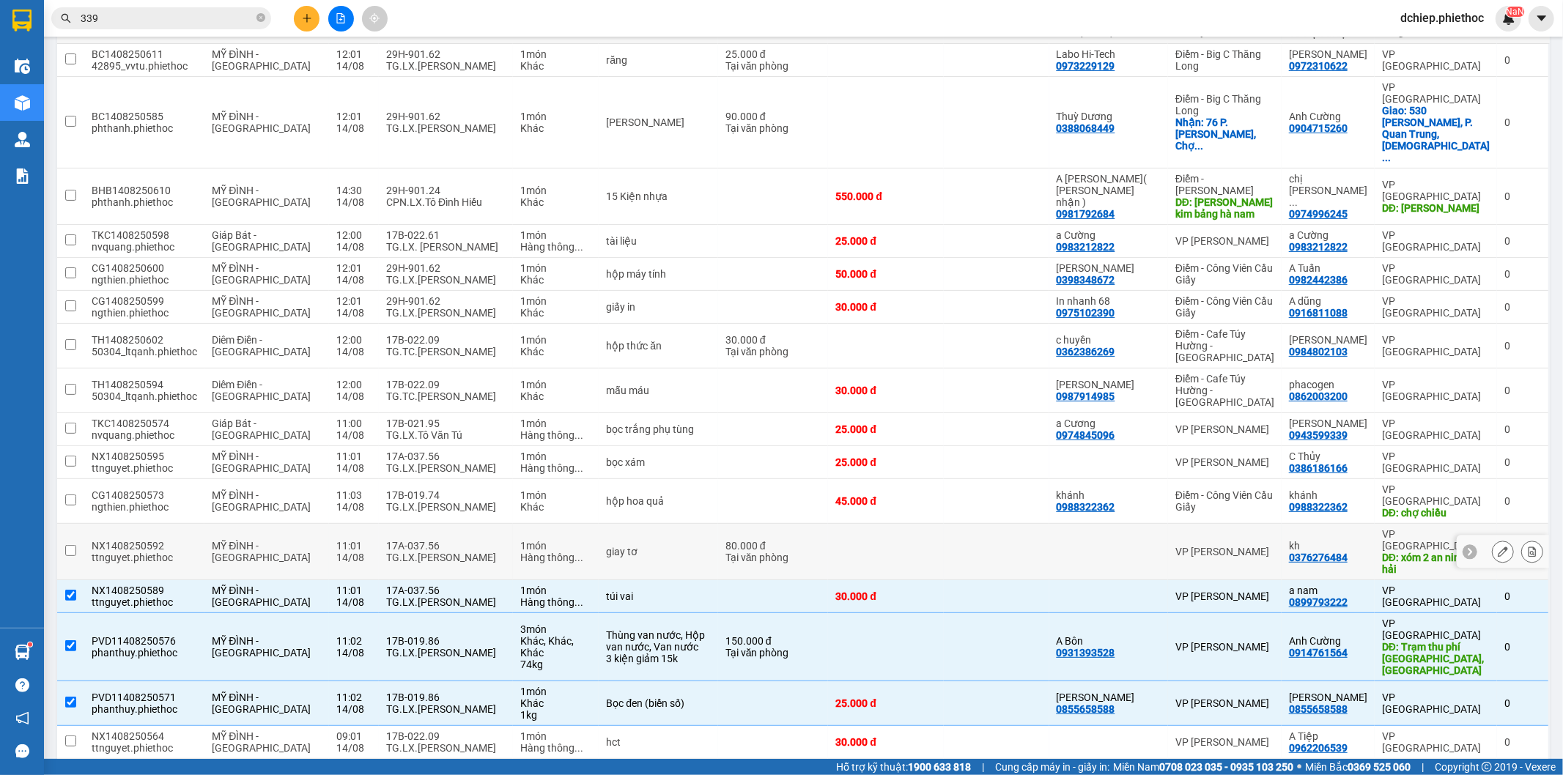
click at [406, 552] on div "TG.LX.[PERSON_NAME]" at bounding box center [445, 558] width 119 height 12
checkbox input "true"
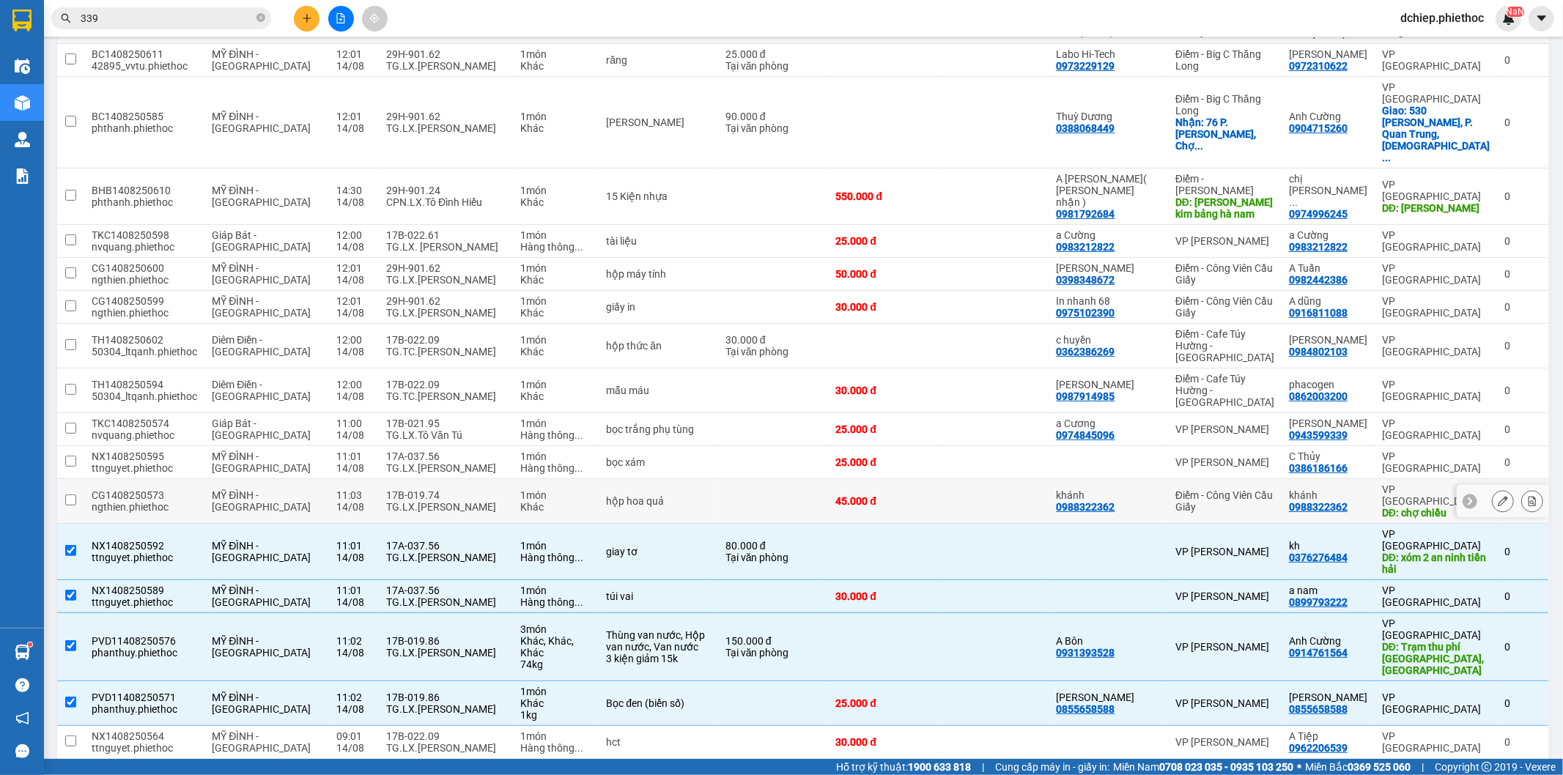
click at [413, 501] on div "TG.LX.[PERSON_NAME] Văn [PERSON_NAME]" at bounding box center [445, 507] width 119 height 12
checkbox input "true"
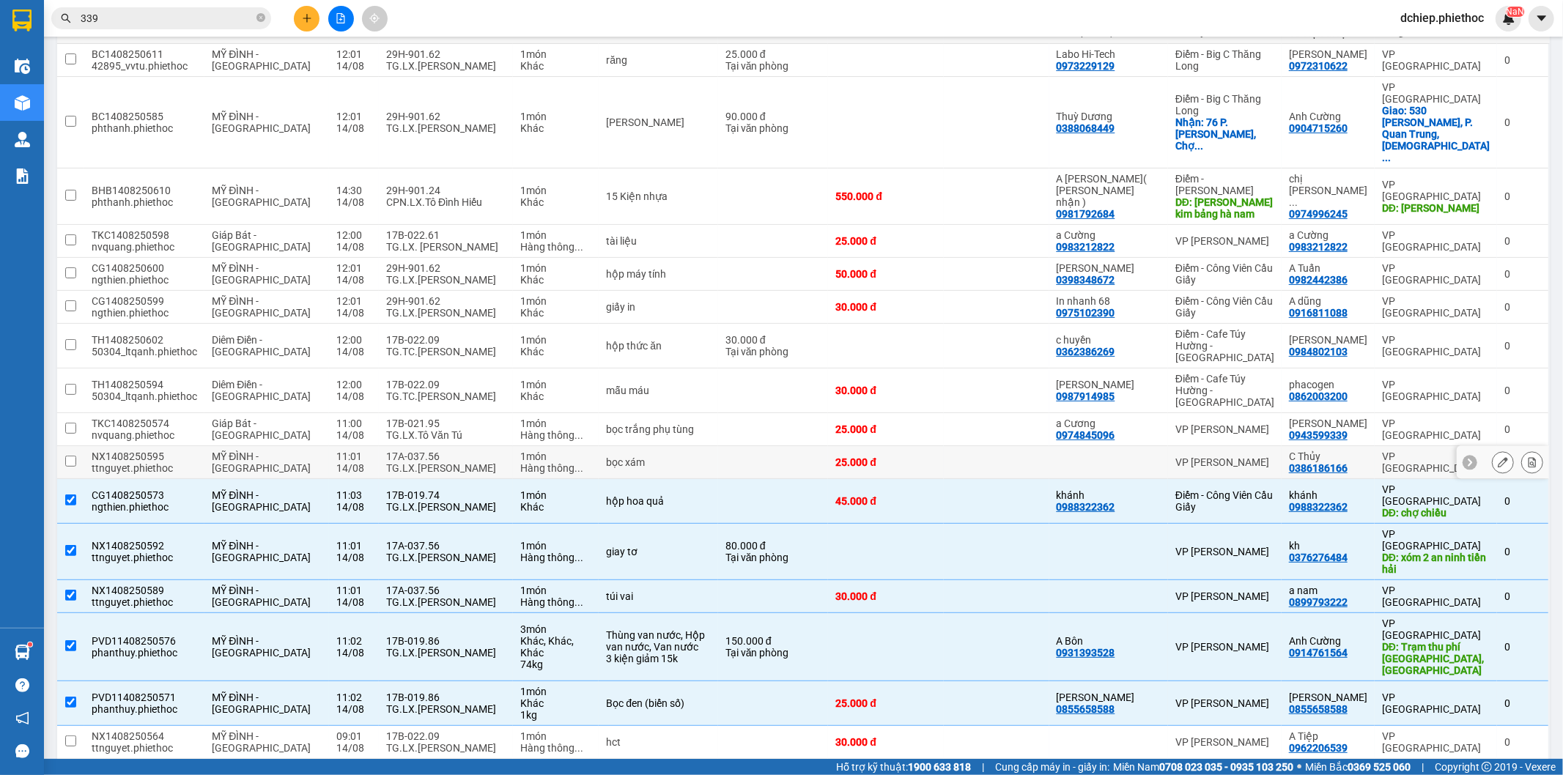
click at [404, 462] on div "TG.LX.[PERSON_NAME]" at bounding box center [445, 468] width 119 height 12
checkbox input "true"
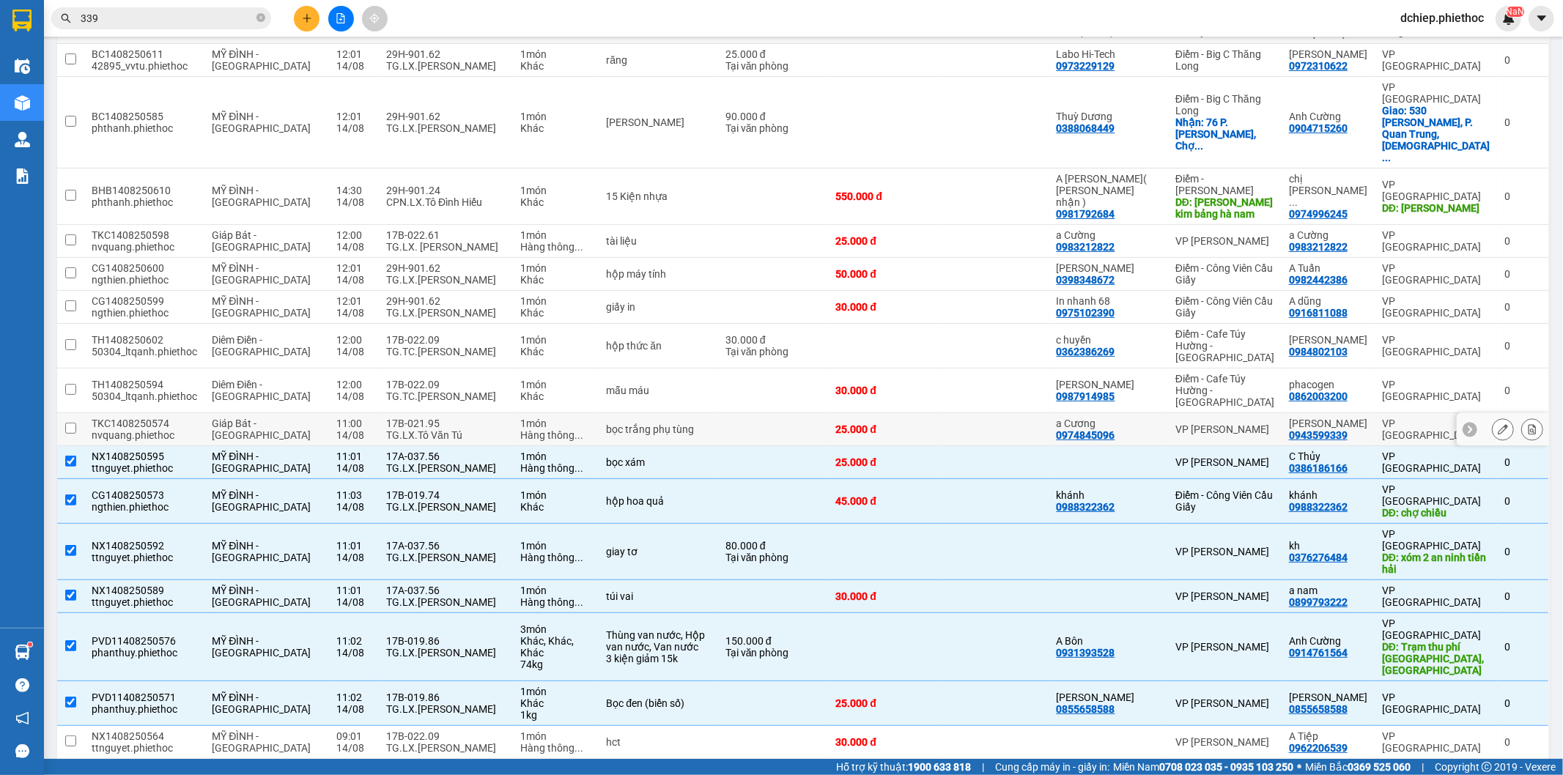
click at [398, 429] on div "TG.LX.Tô Văn Tú" at bounding box center [445, 435] width 119 height 12
checkbox input "true"
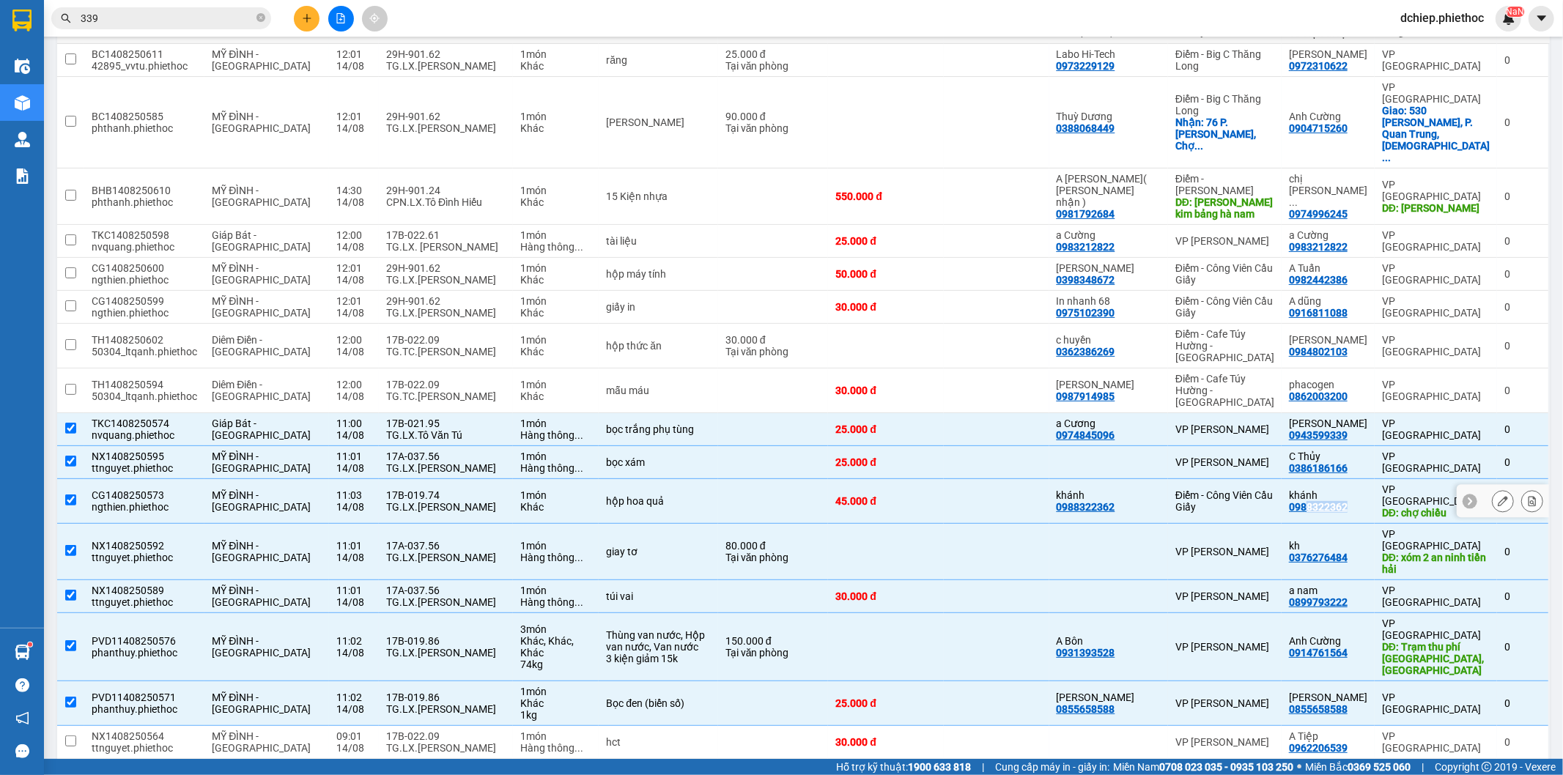
copy div "8322362"
copy div "988322362"
copy div "0988322362"
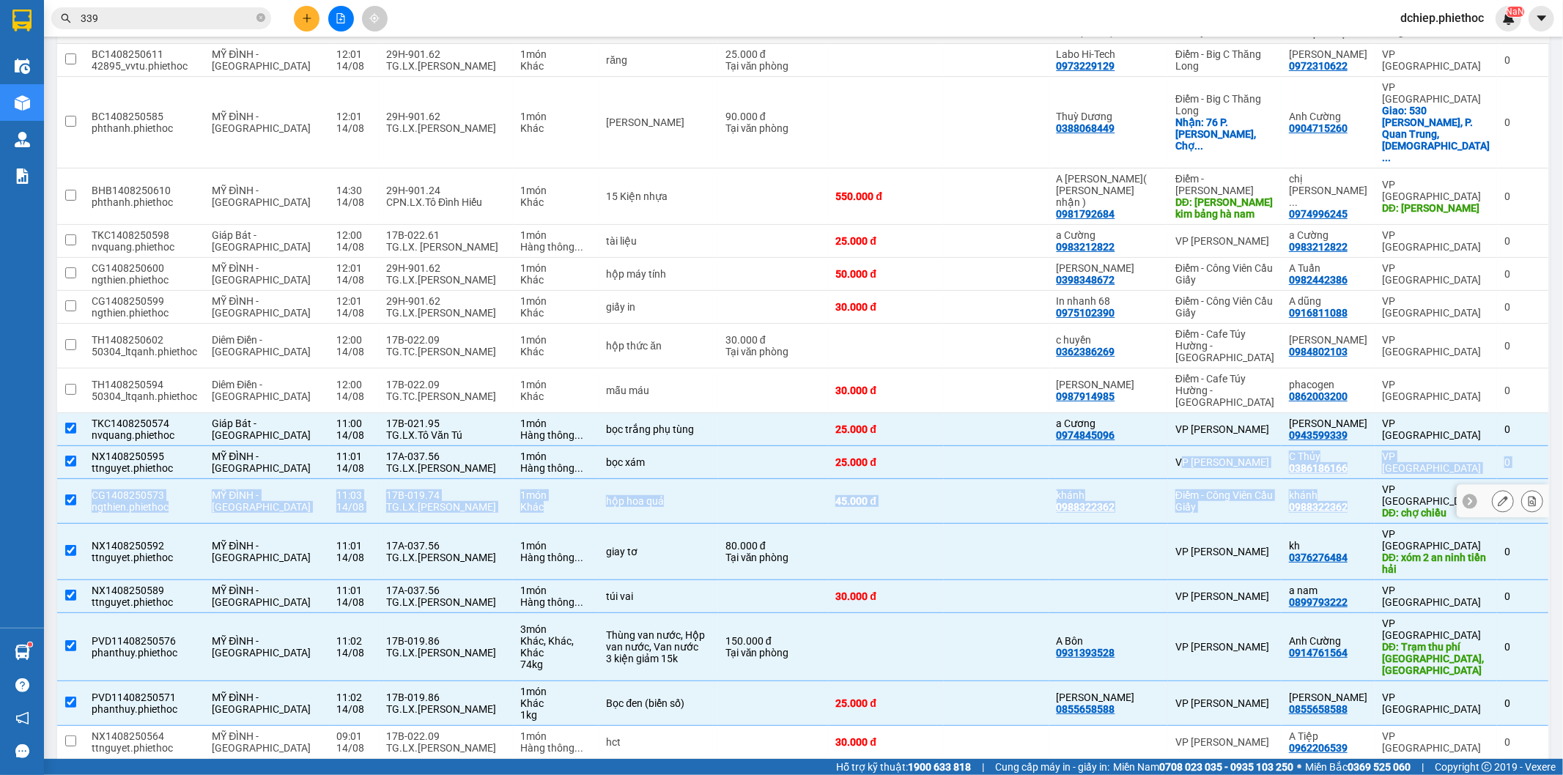
drag, startPoint x: 1358, startPoint y: 429, endPoint x: 803, endPoint y: 290, distance: 572.4
click at [1125, 377] on tbody "BC1408250611 42895_vvtu.phiethoc MỸ ĐÌNH - THÁI BÌNH 12:01 14/08 29H-901.62 TG.…" at bounding box center [803, 430] width 1493 height 772
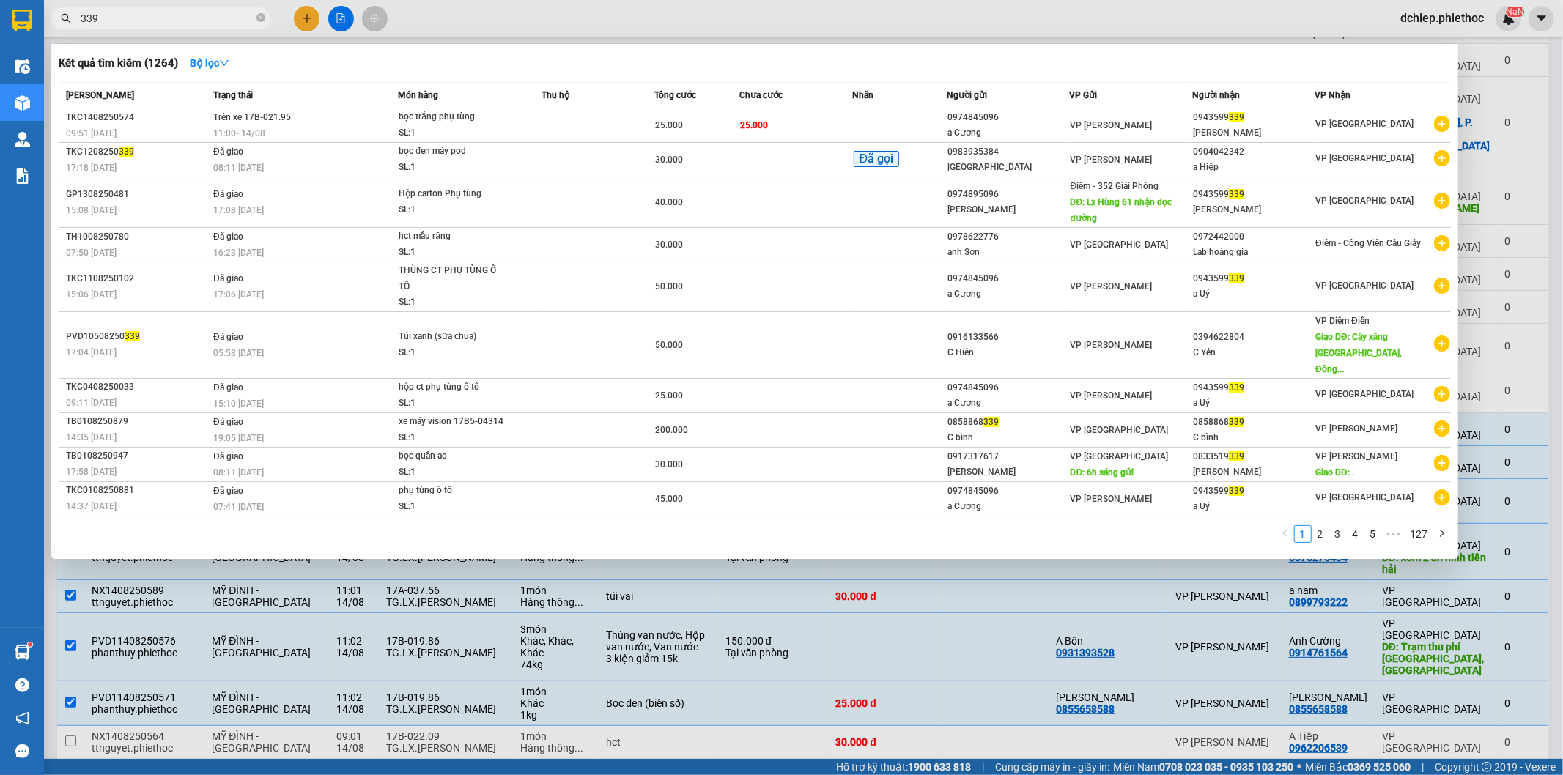
click at [178, 23] on input "339" at bounding box center [167, 18] width 173 height 16
paste input "0988322362"
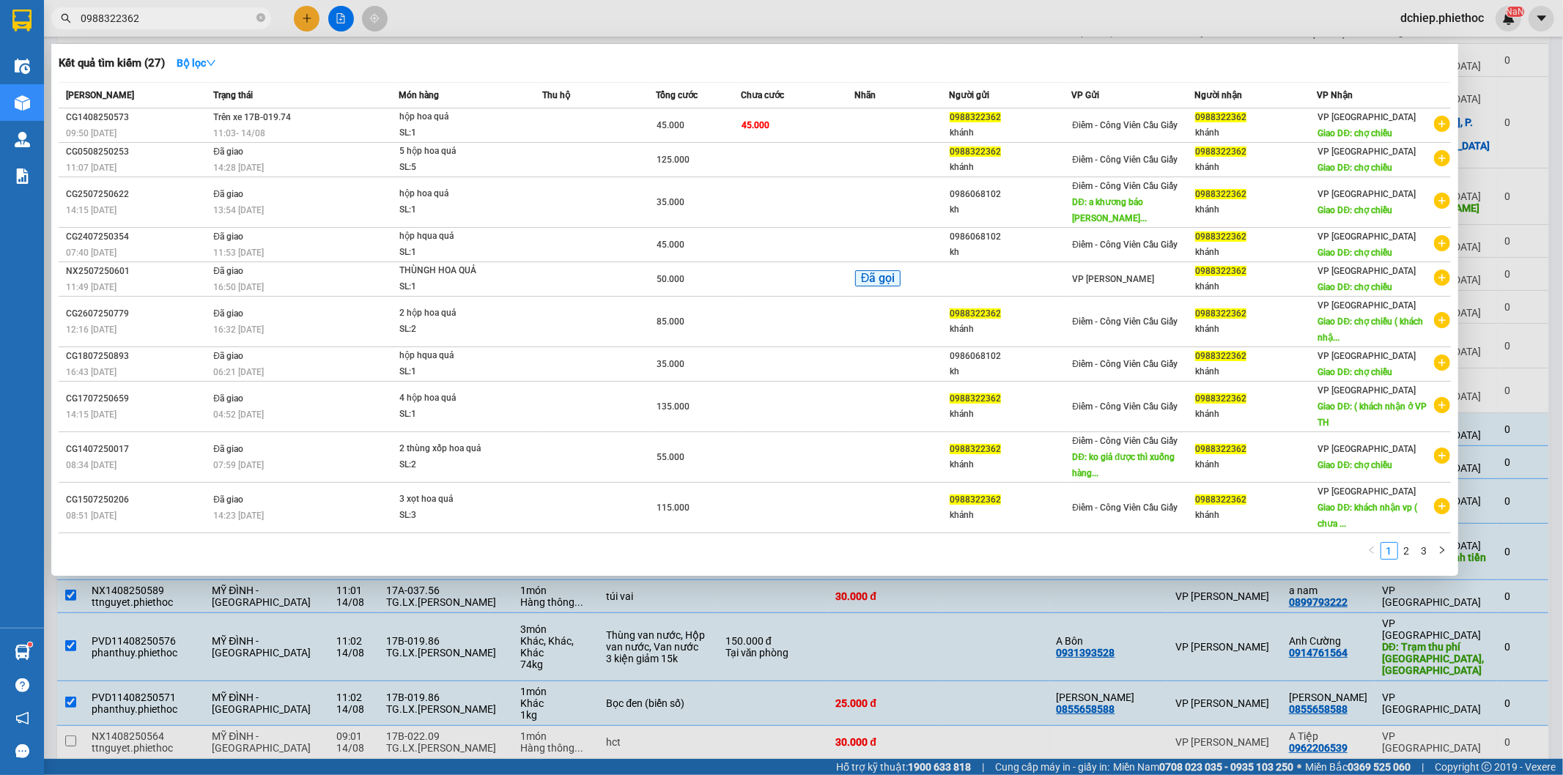
click at [1544, 130] on div at bounding box center [781, 387] width 1563 height 775
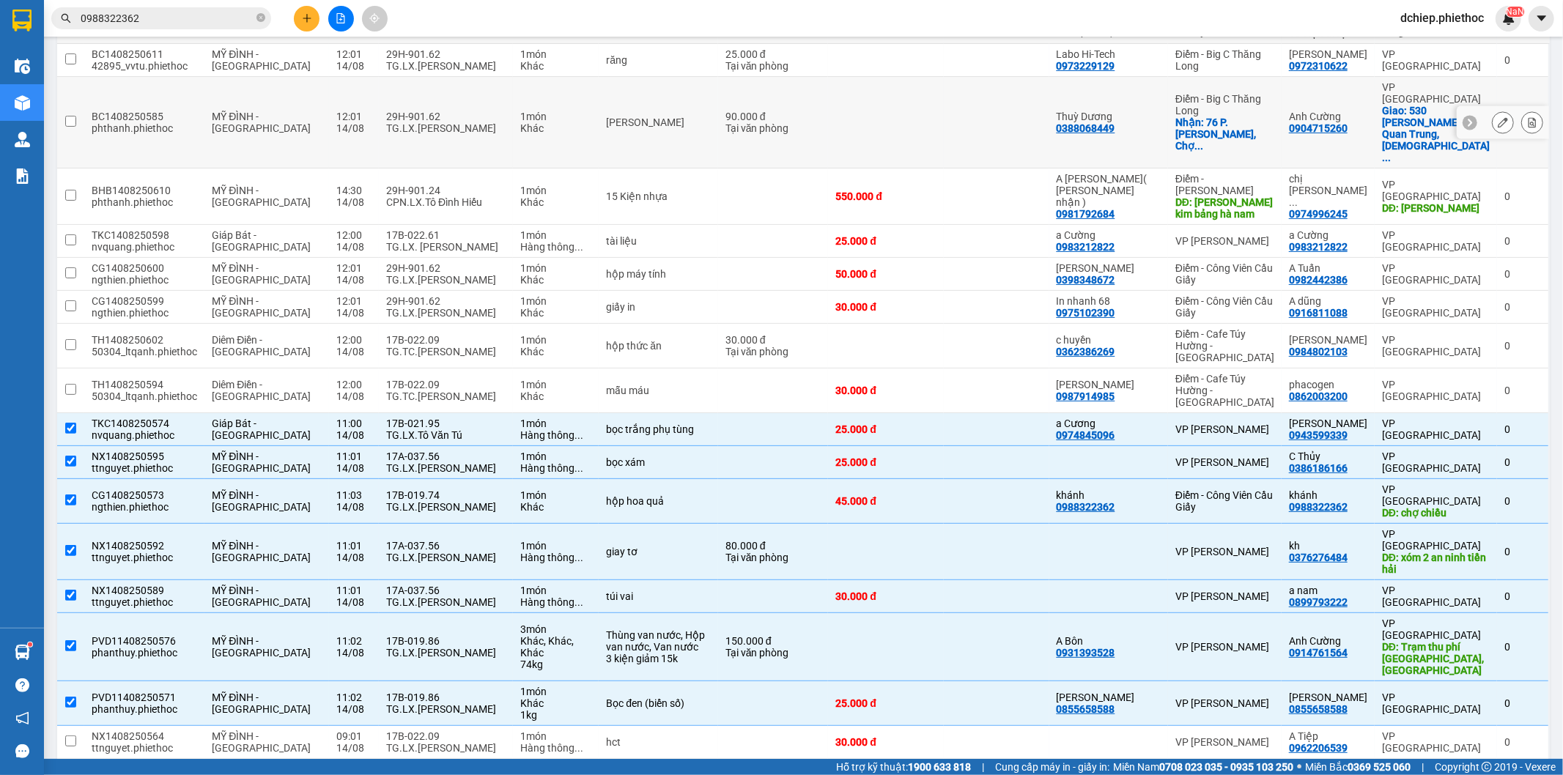
scroll to position [0, 0]
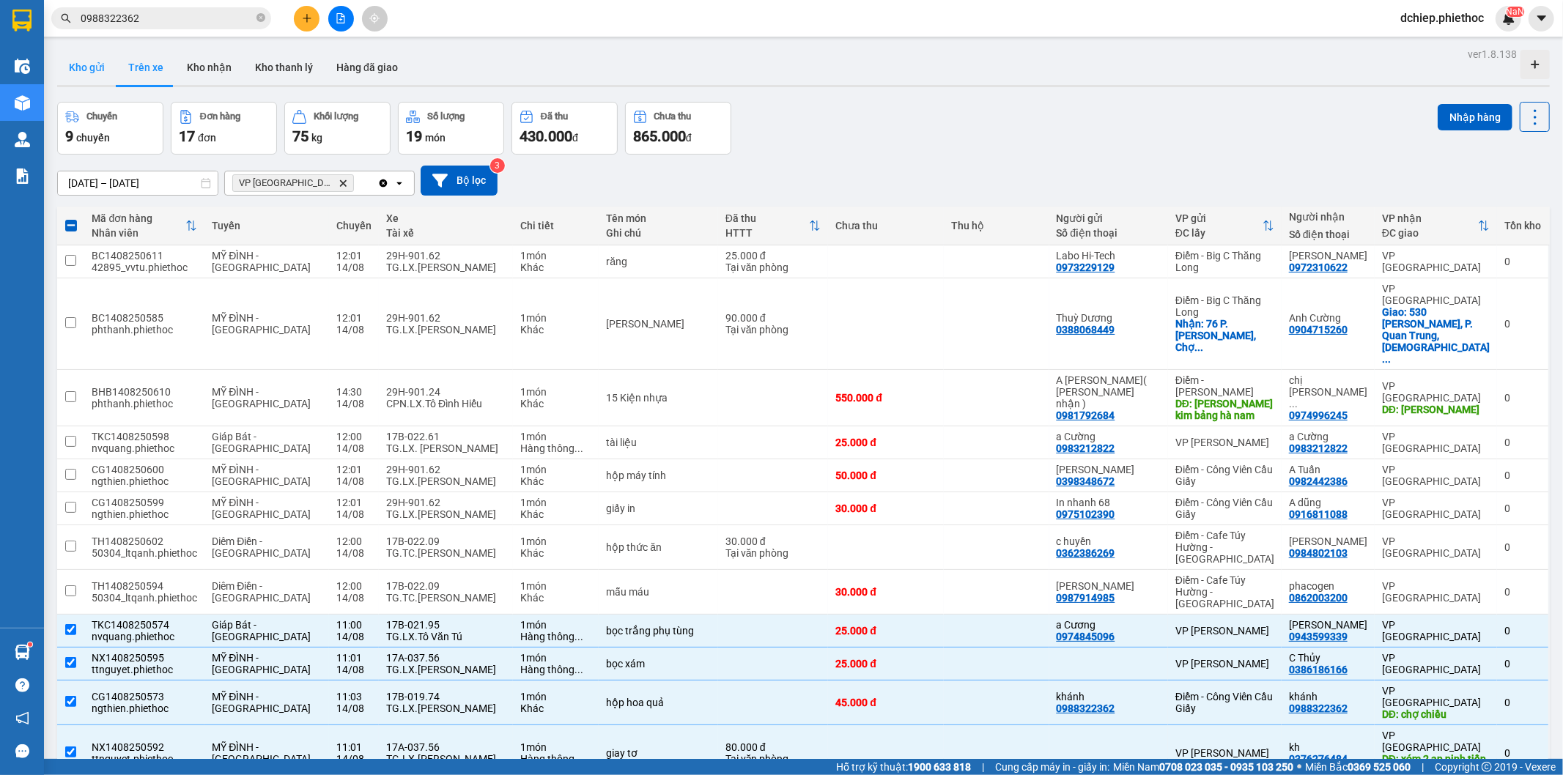
click at [86, 70] on button "Kho gửi" at bounding box center [86, 67] width 59 height 35
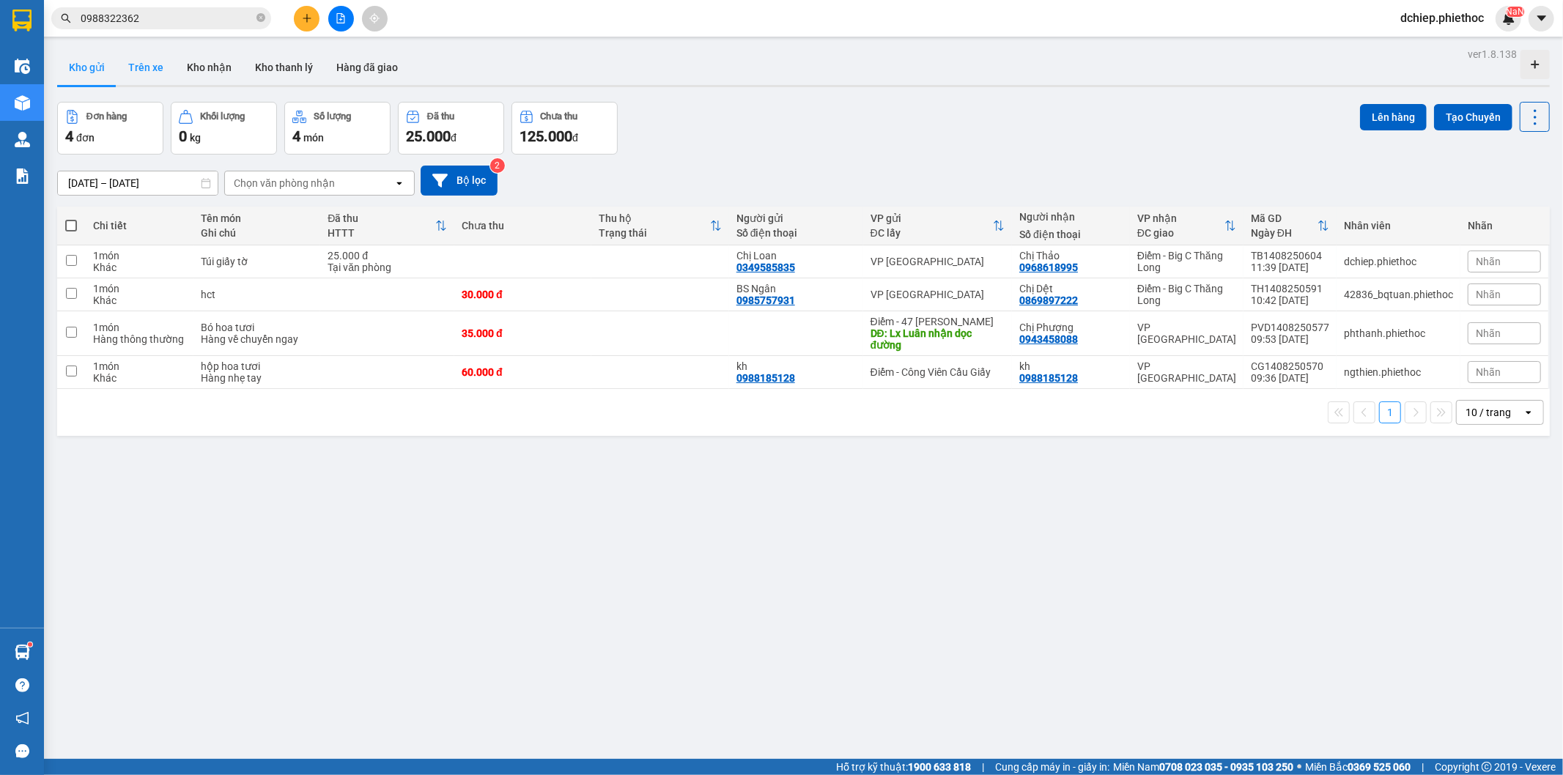
click at [142, 72] on button "Trên xe" at bounding box center [146, 67] width 59 height 35
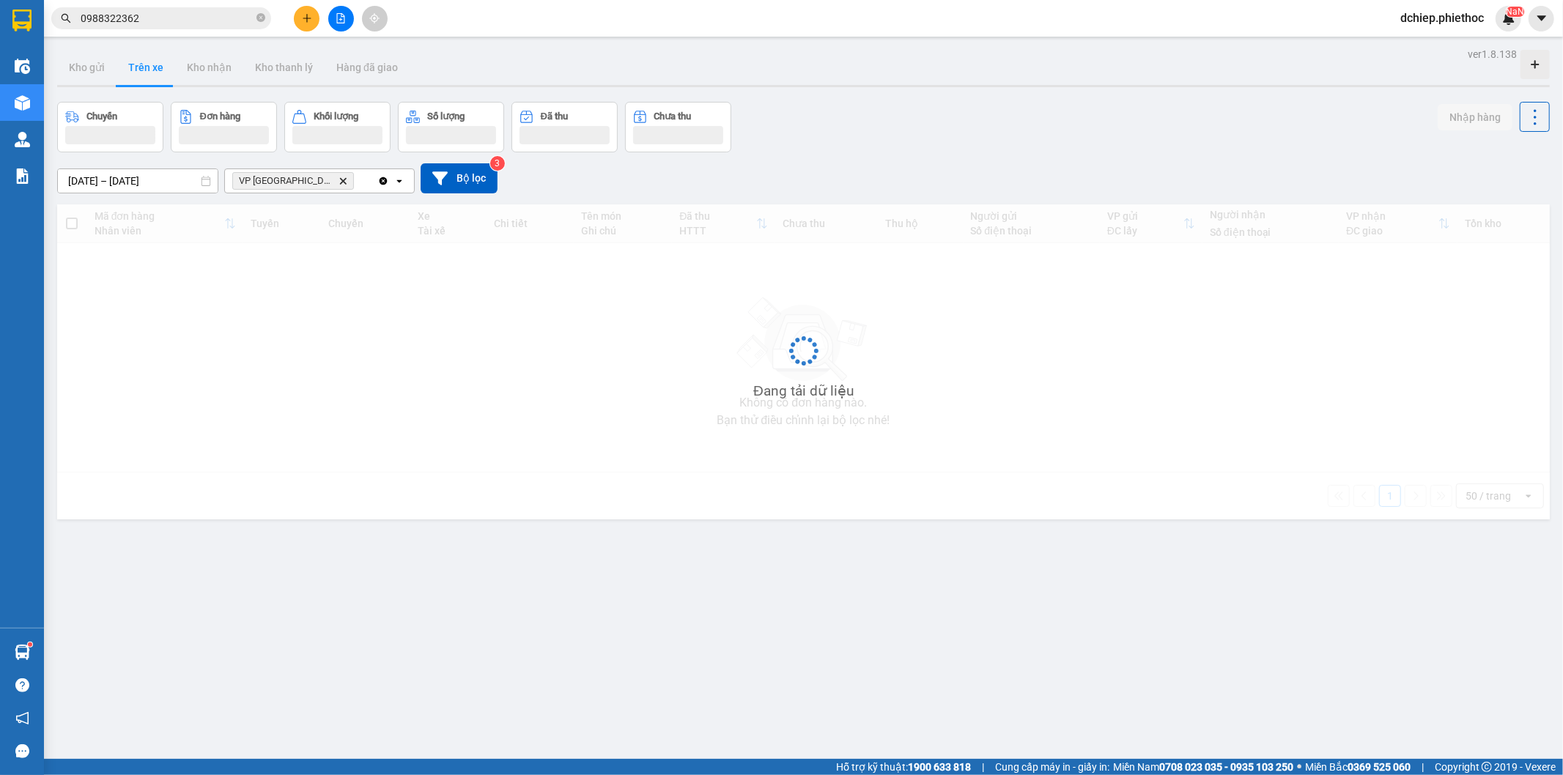
click at [142, 72] on button "Trên xe" at bounding box center [146, 67] width 59 height 35
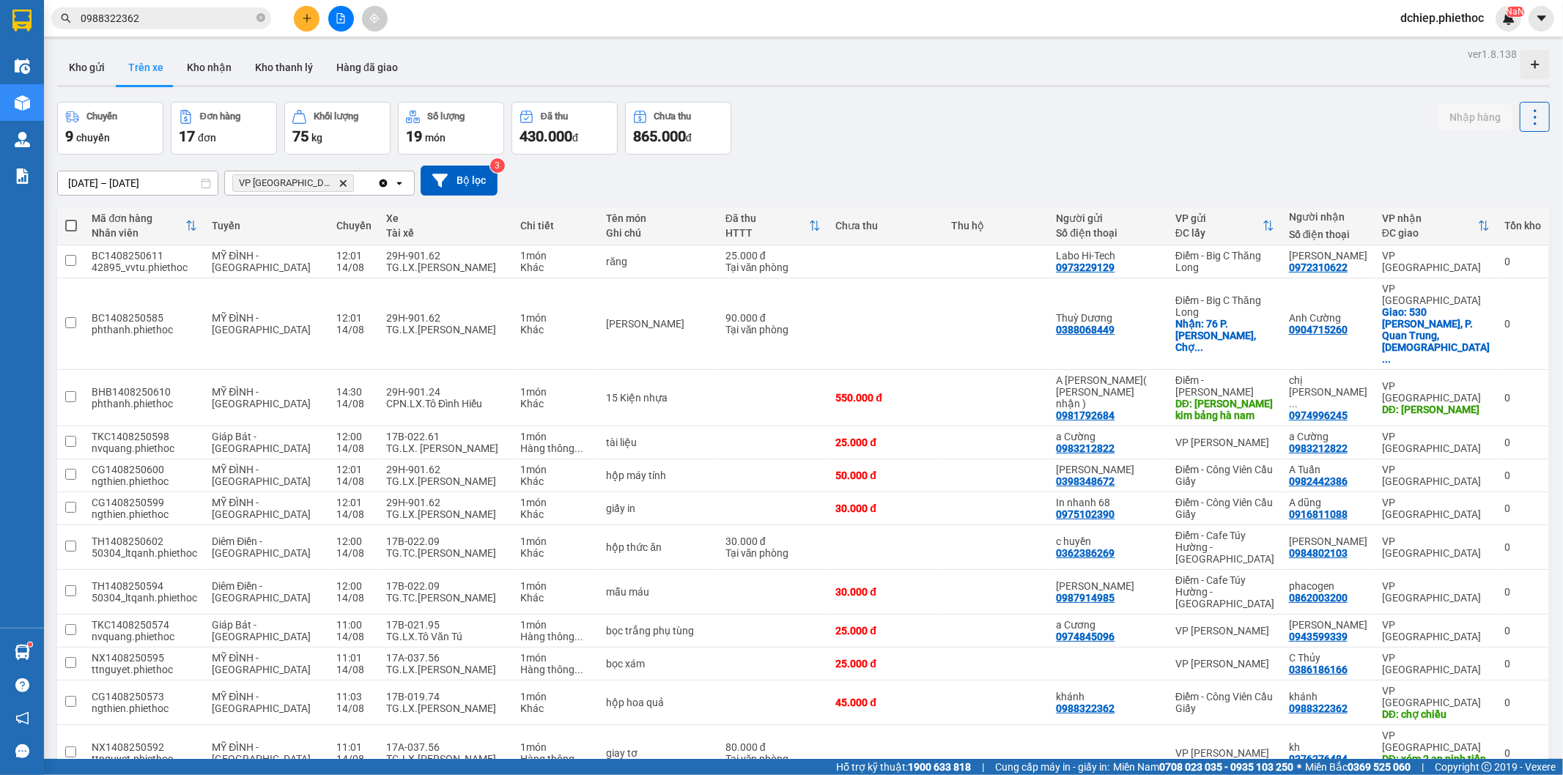
click at [167, 18] on input "0988322362" at bounding box center [167, 18] width 173 height 16
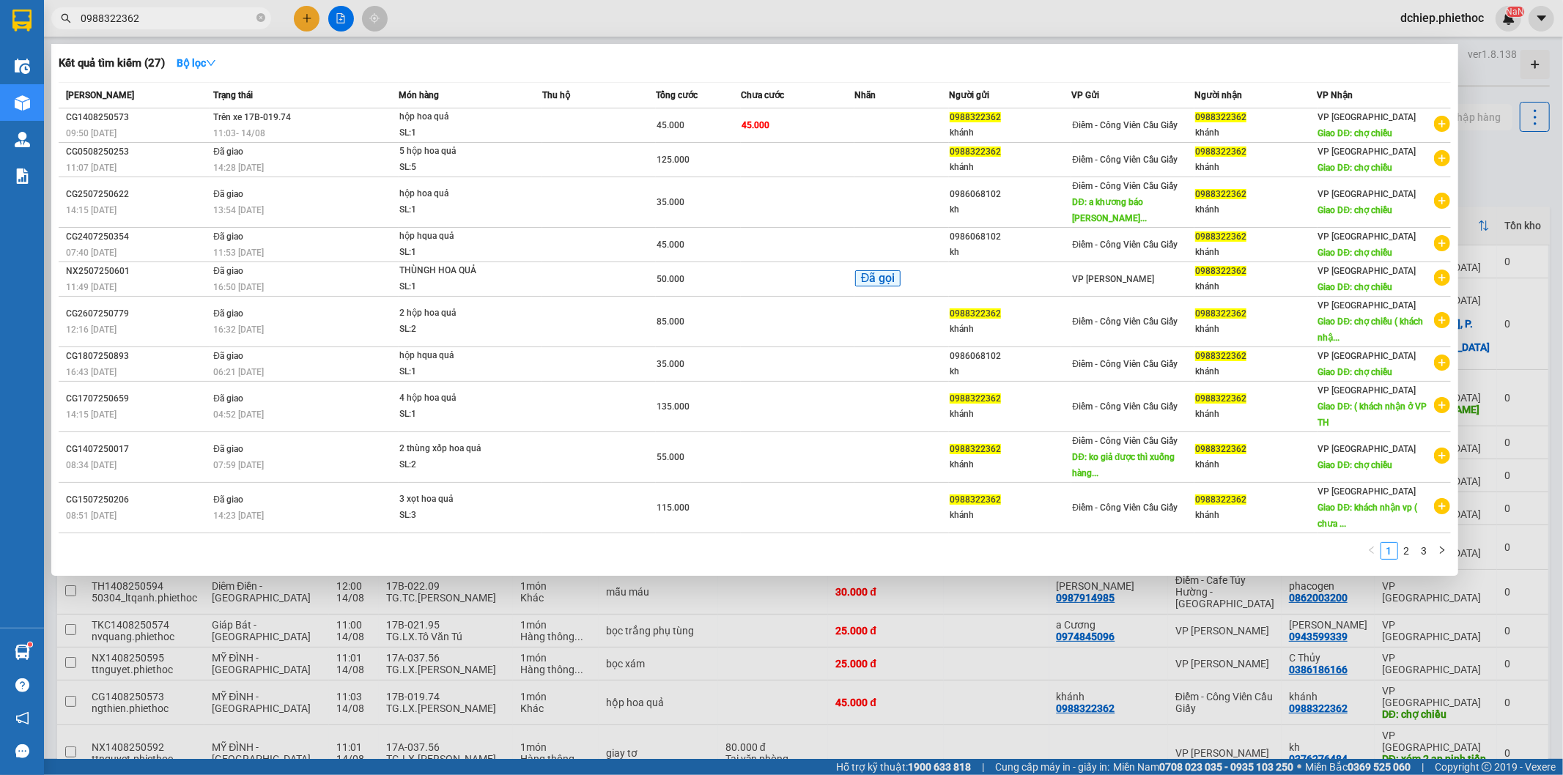
click at [167, 18] on input "0988322362" at bounding box center [167, 18] width 173 height 16
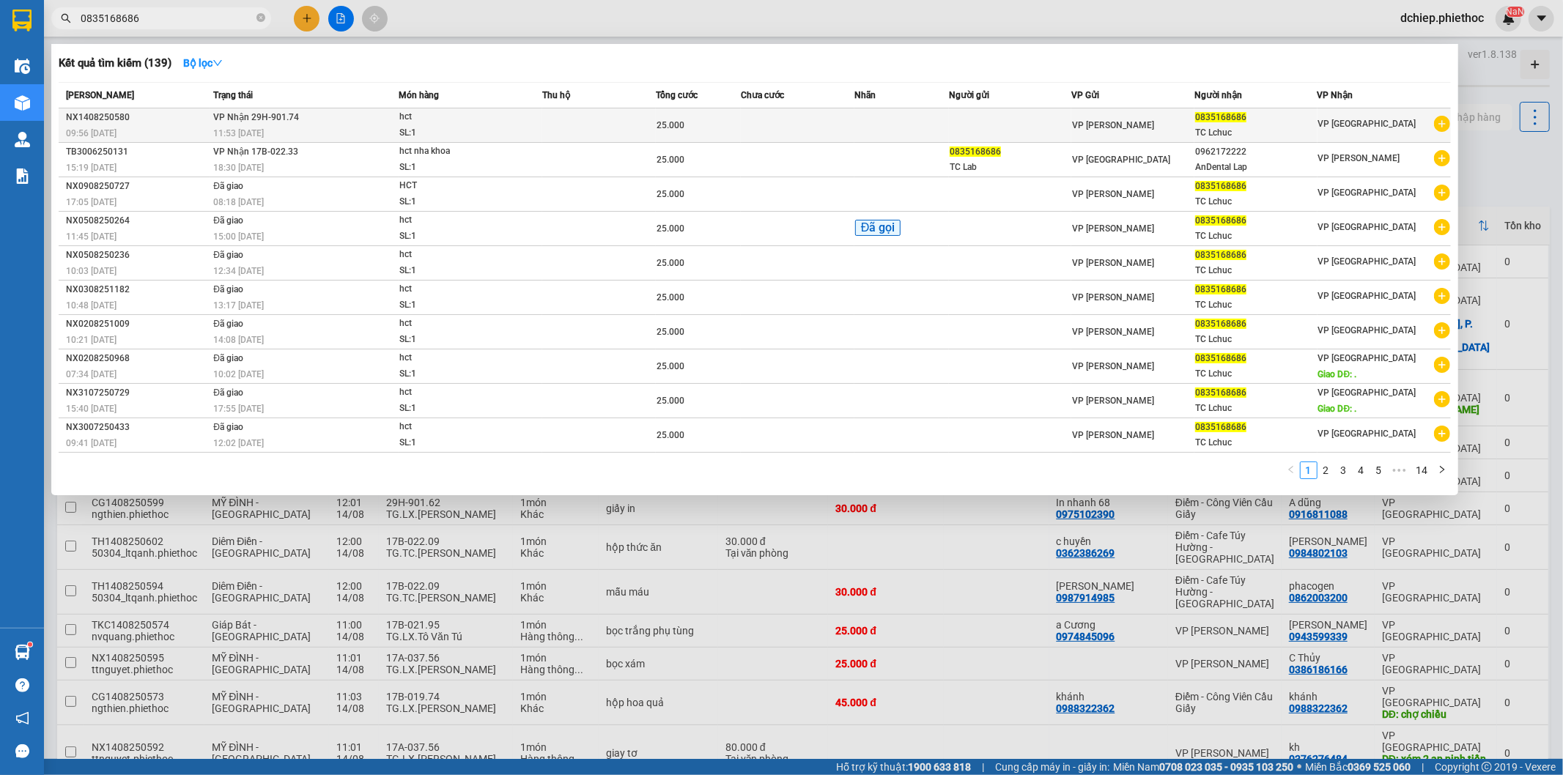
type input "0835168686"
click at [853, 117] on td at bounding box center [798, 125] width 114 height 34
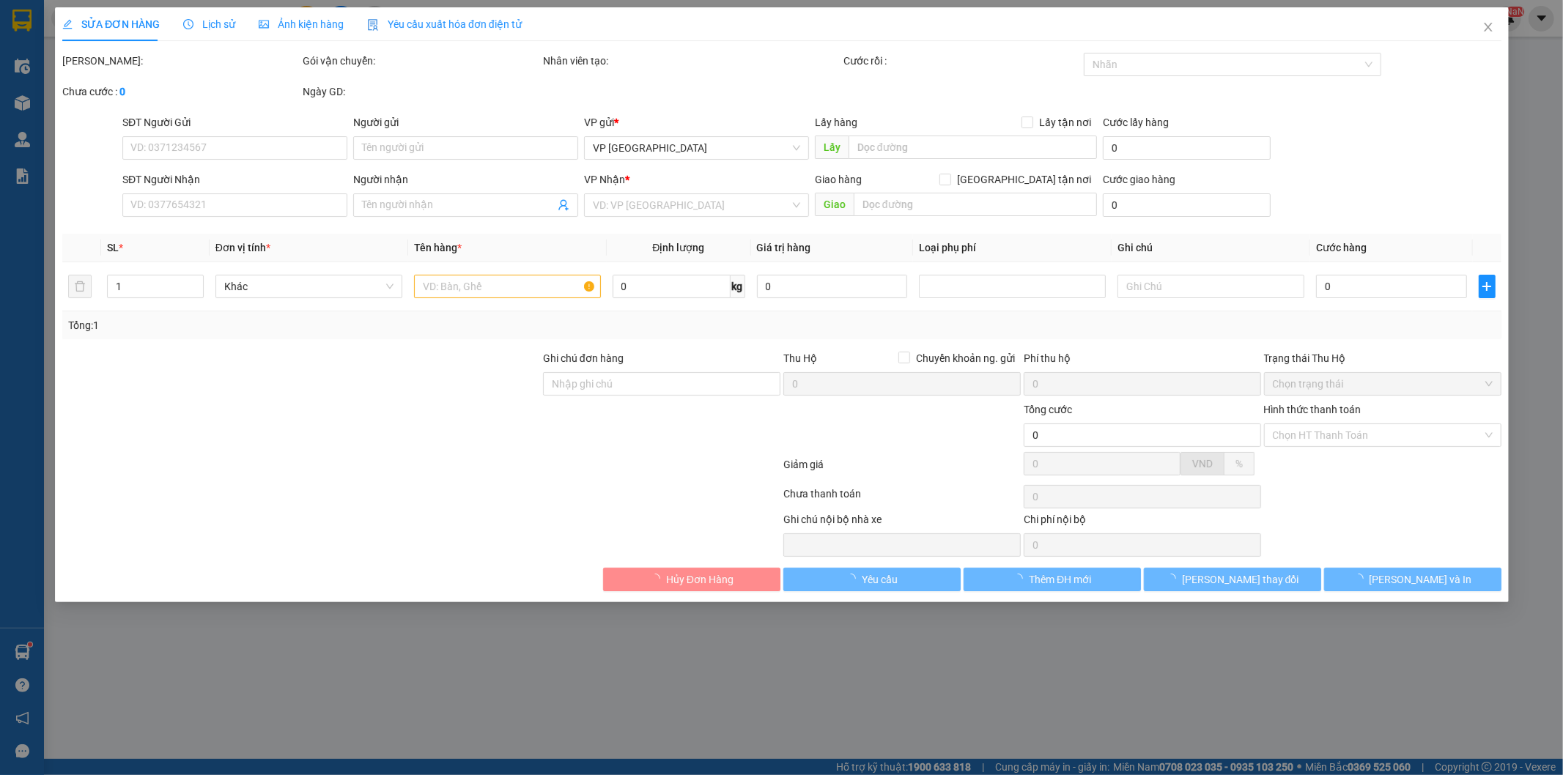
type input "0835168686"
type input "TC Lchuc"
type input "25.000"
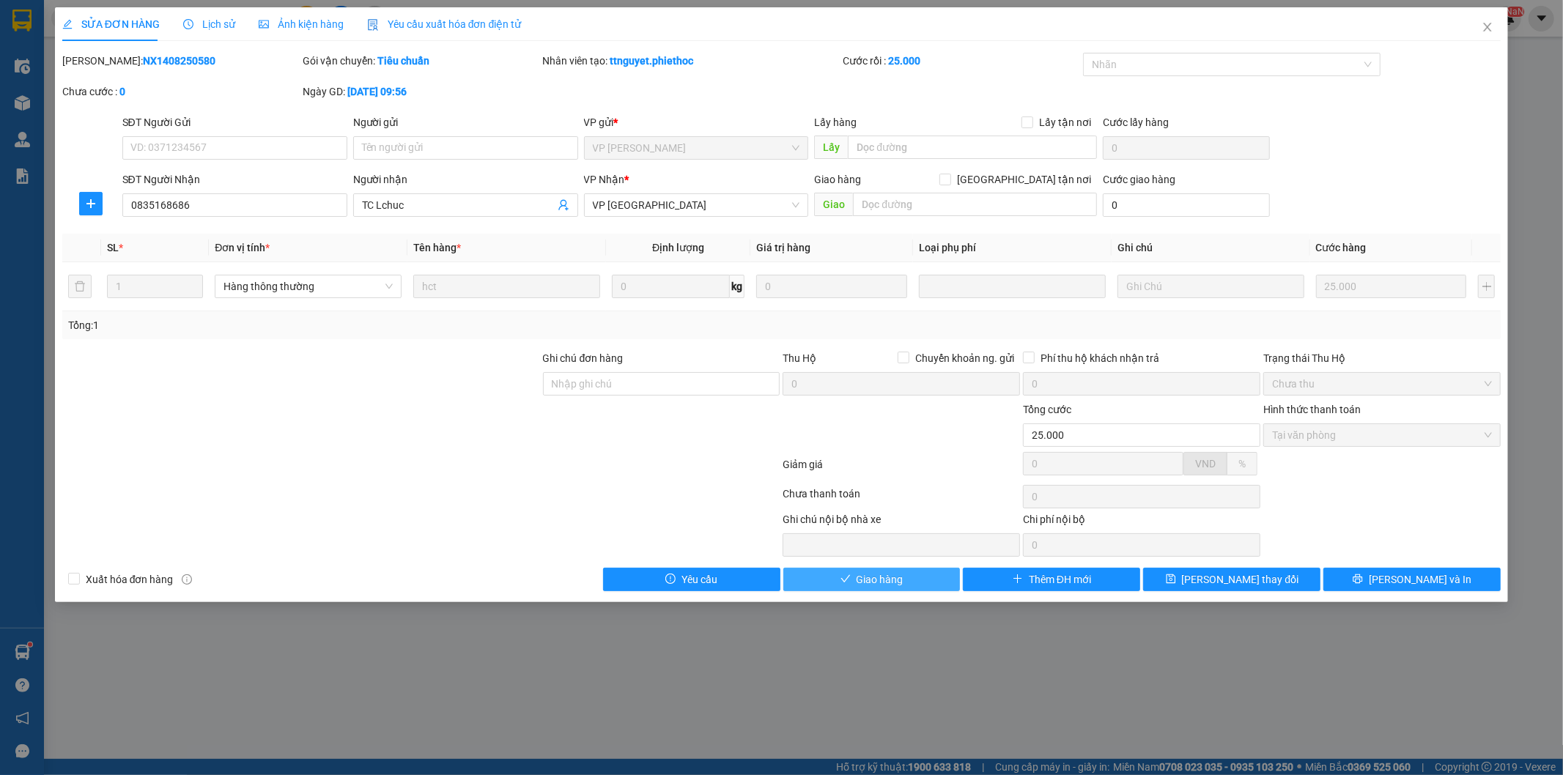
click at [839, 577] on button "Giao hàng" at bounding box center [871, 579] width 177 height 23
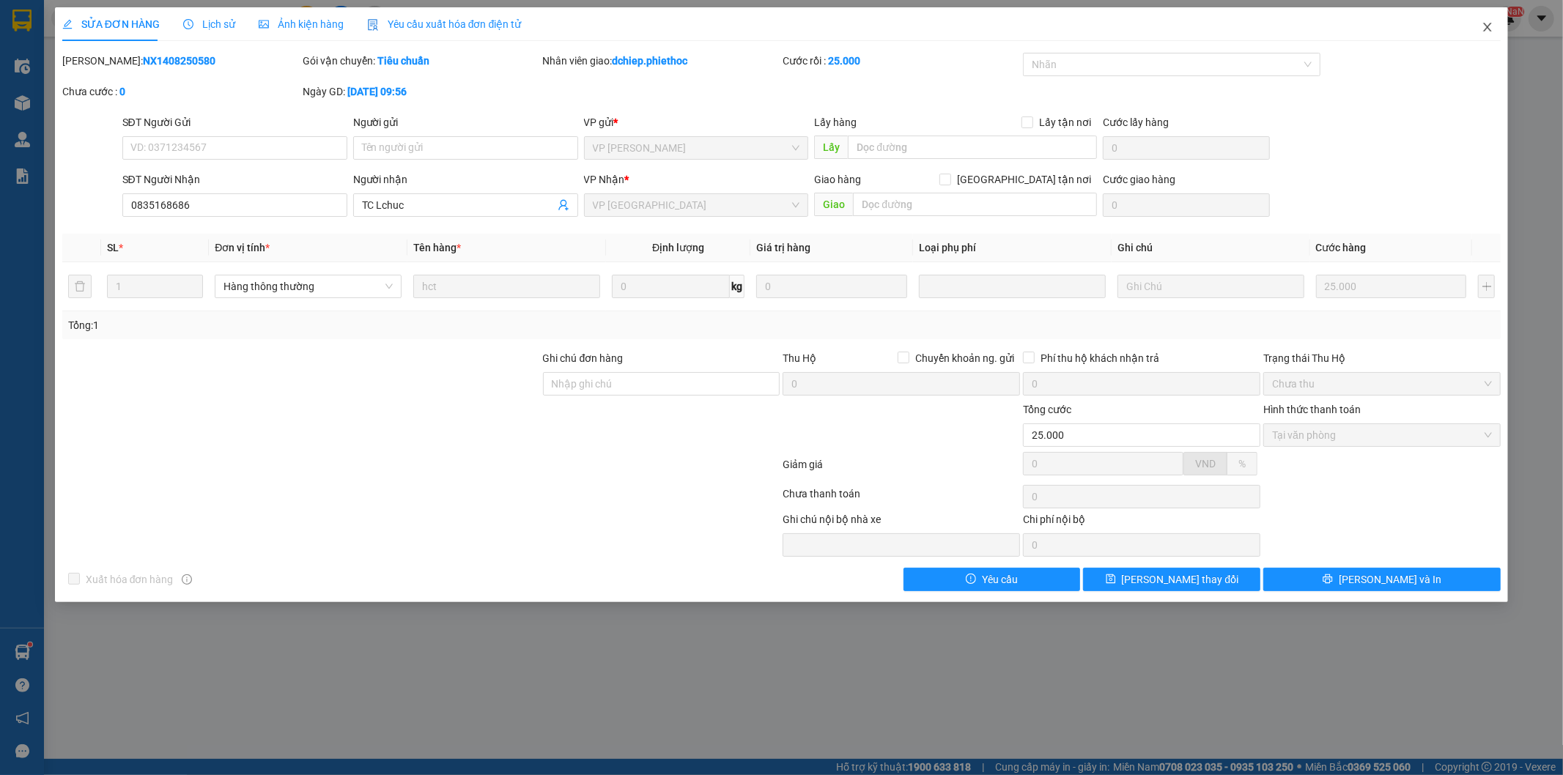
click at [1486, 34] on span "Close" at bounding box center [1487, 27] width 41 height 41
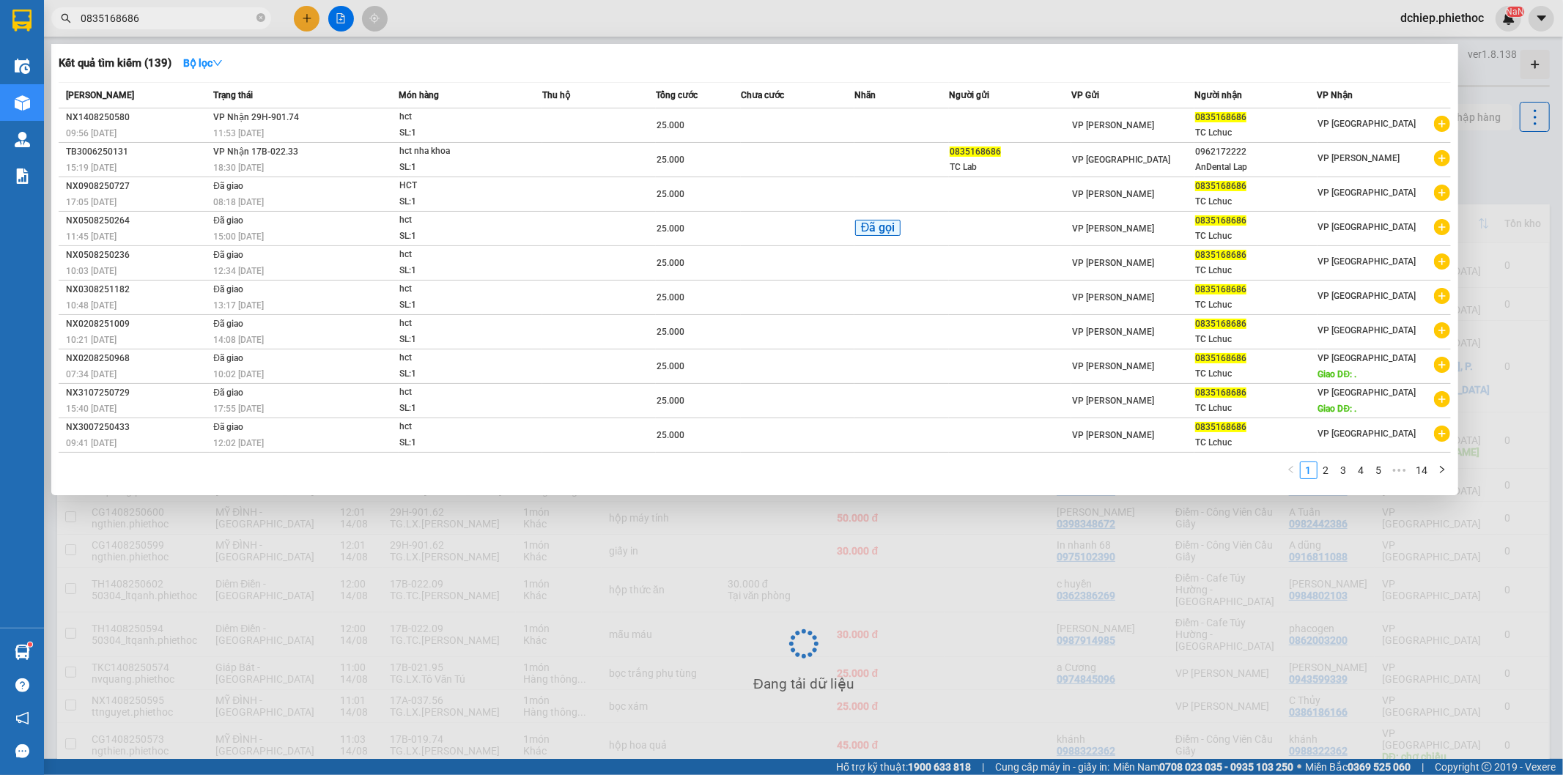
click at [193, 26] on span "0835168686" at bounding box center [161, 18] width 220 height 22
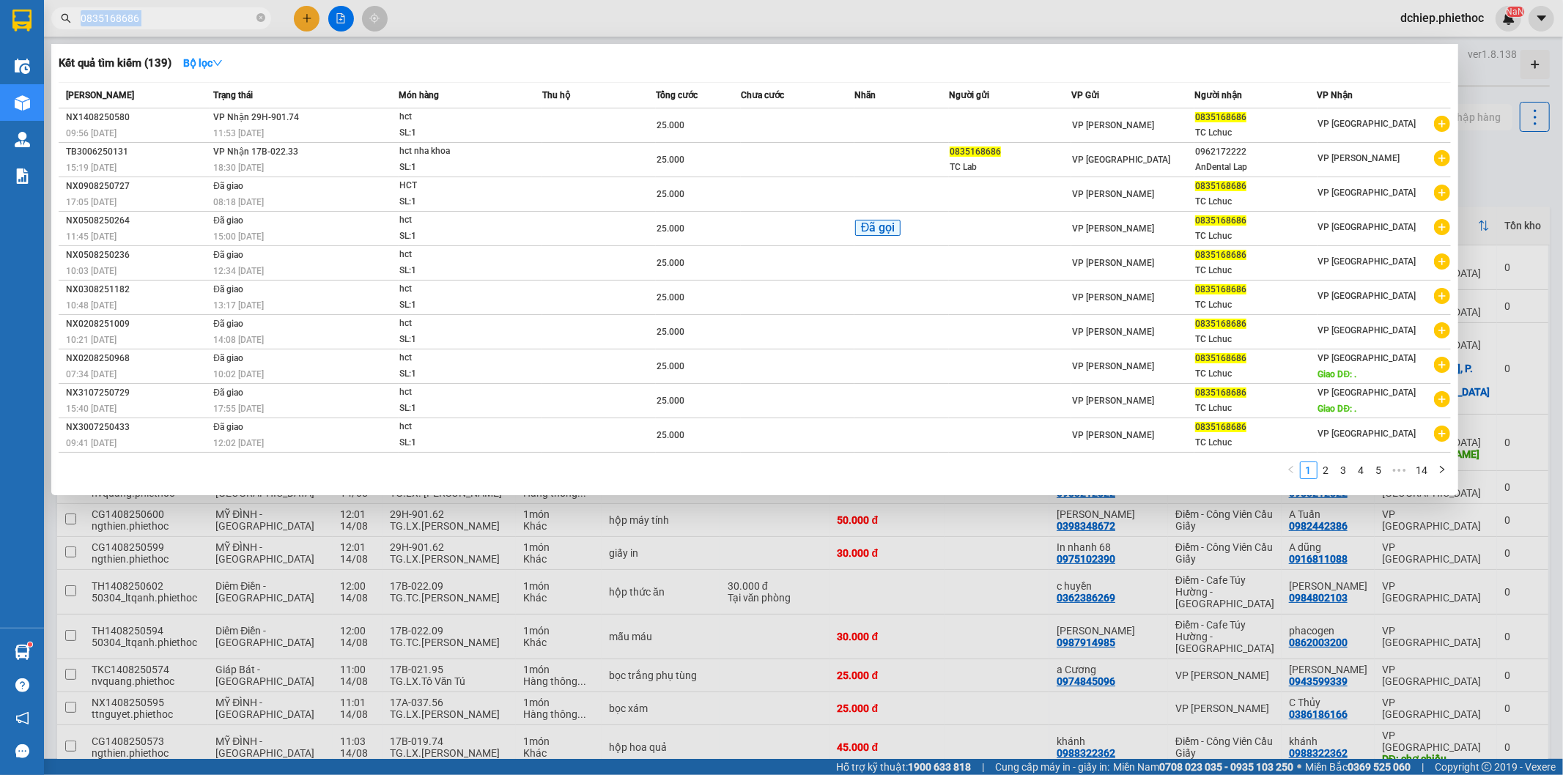
paste input "0862003200"
click at [193, 23] on input "0835168686" at bounding box center [167, 18] width 173 height 16
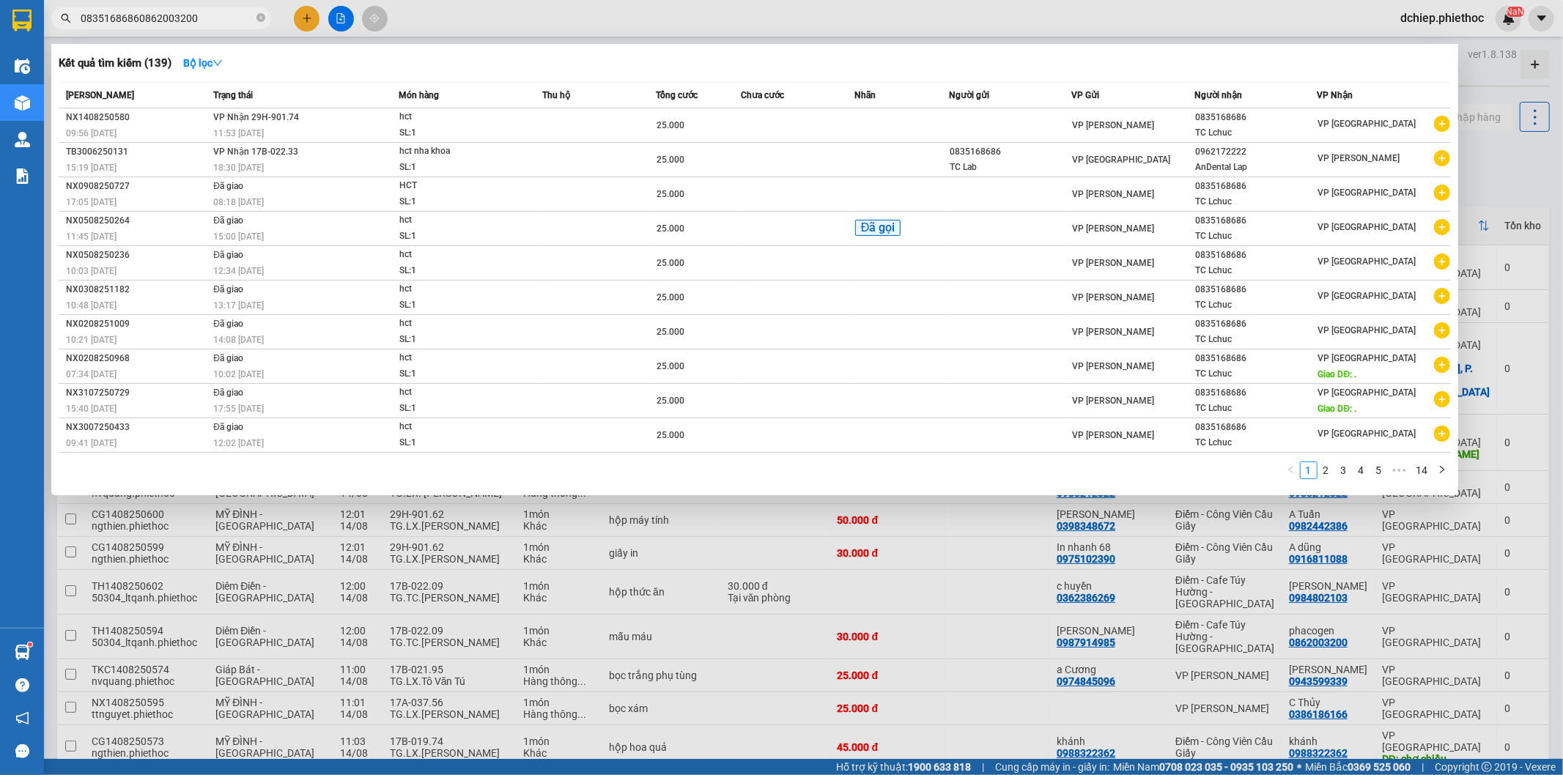
click at [193, 23] on input "08351686860862003200" at bounding box center [167, 18] width 173 height 16
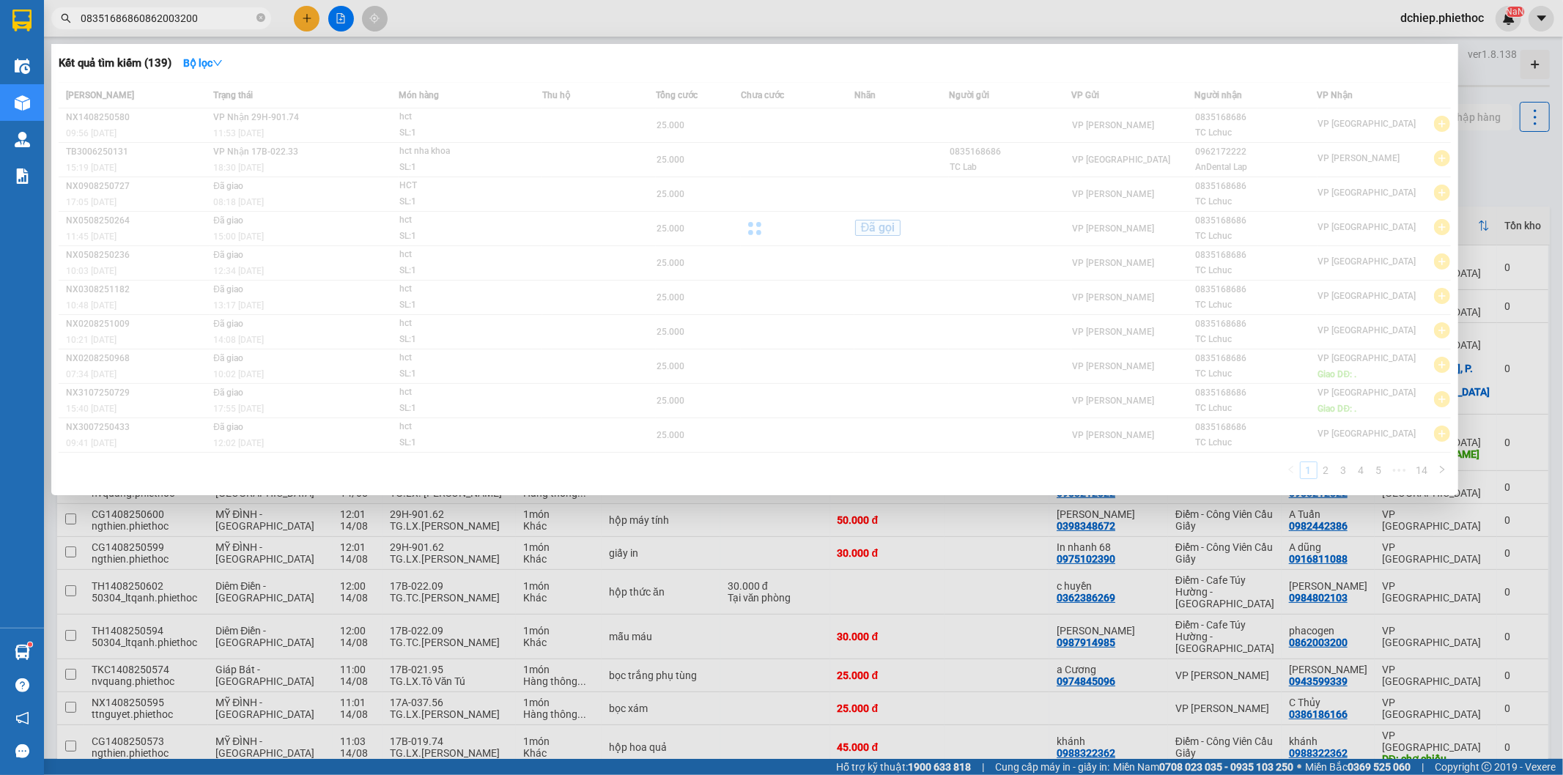
click at [193, 23] on input "08351686860862003200" at bounding box center [167, 18] width 173 height 16
paste input "text"
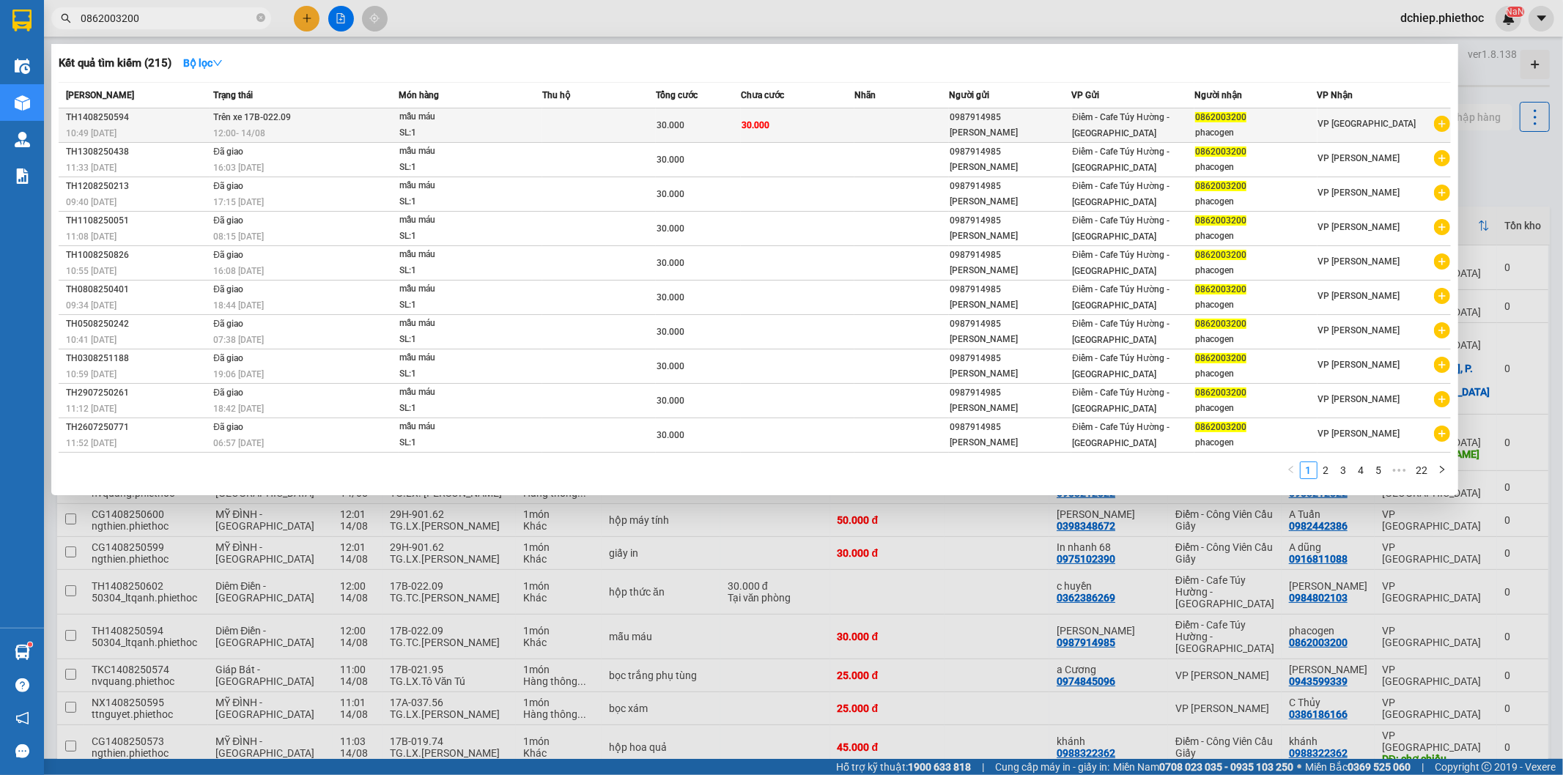
type input "0862003200"
click at [1161, 119] on span "Điểm - Cafe [PERSON_NAME][GEOGRAPHIC_DATA]" at bounding box center [1120, 125] width 97 height 26
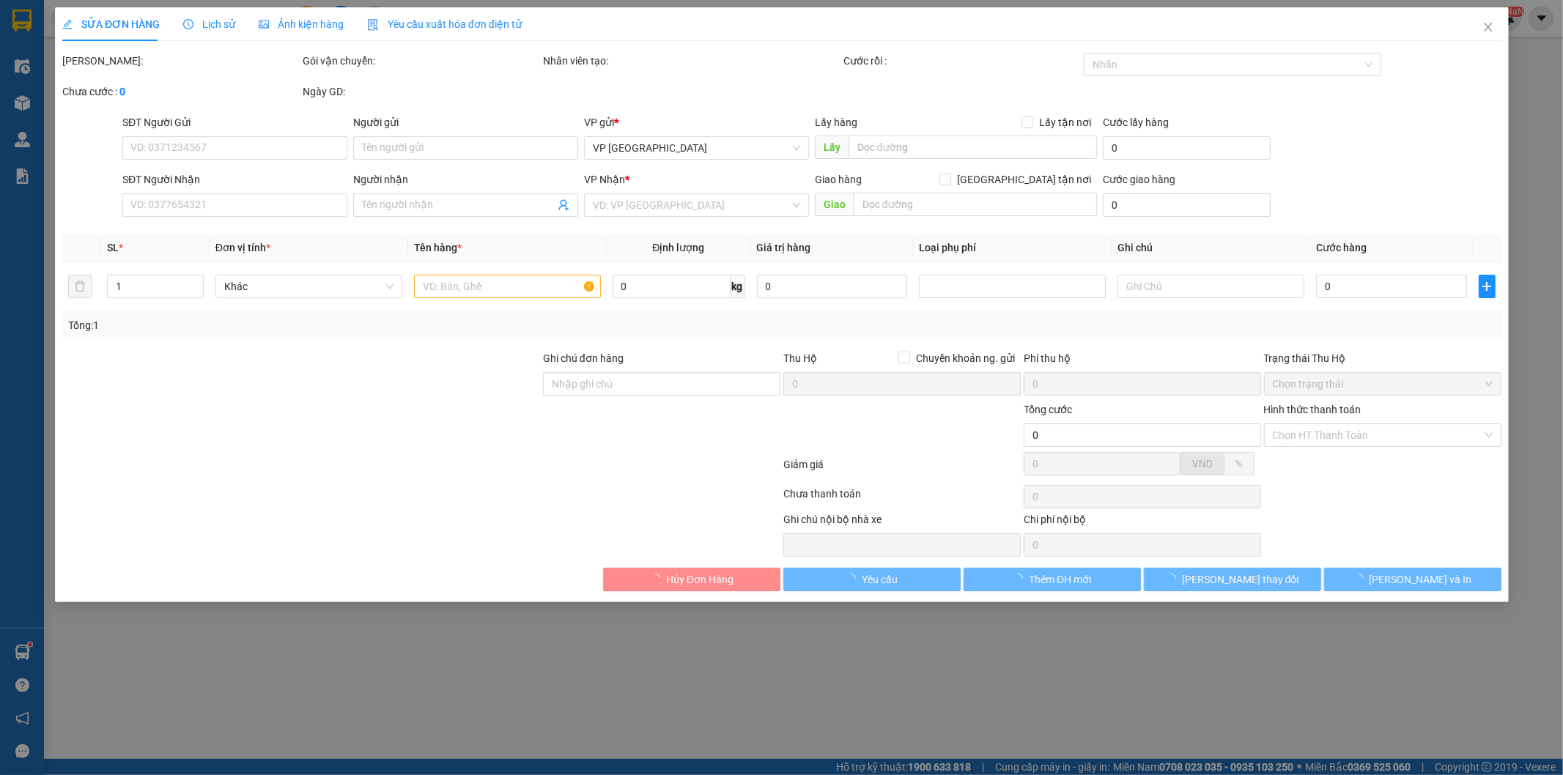
type input "0987914985"
type input "[PERSON_NAME]"
type input "0862003200"
type input "phacogen"
type input "30.000"
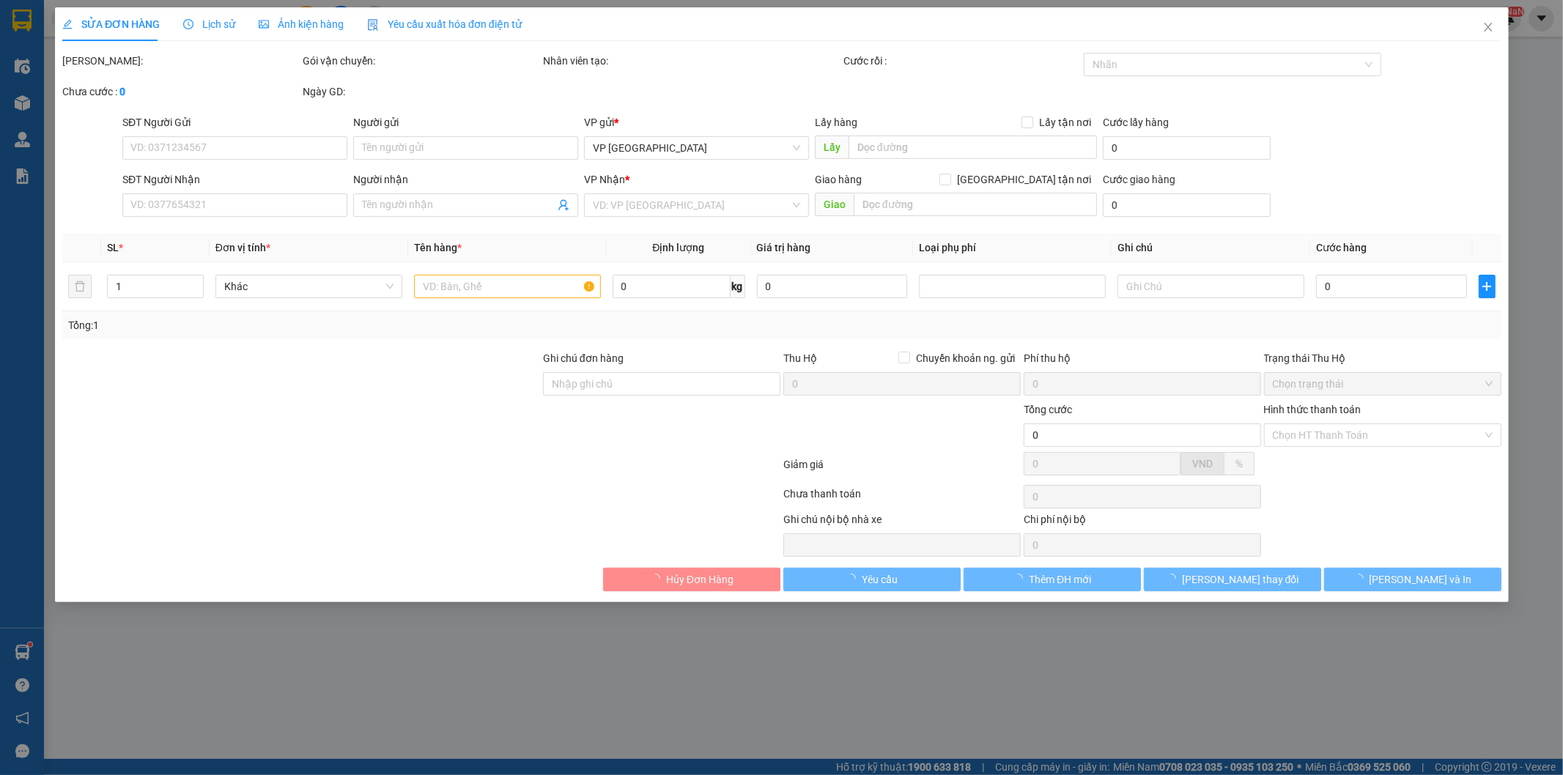
type input "30.000"
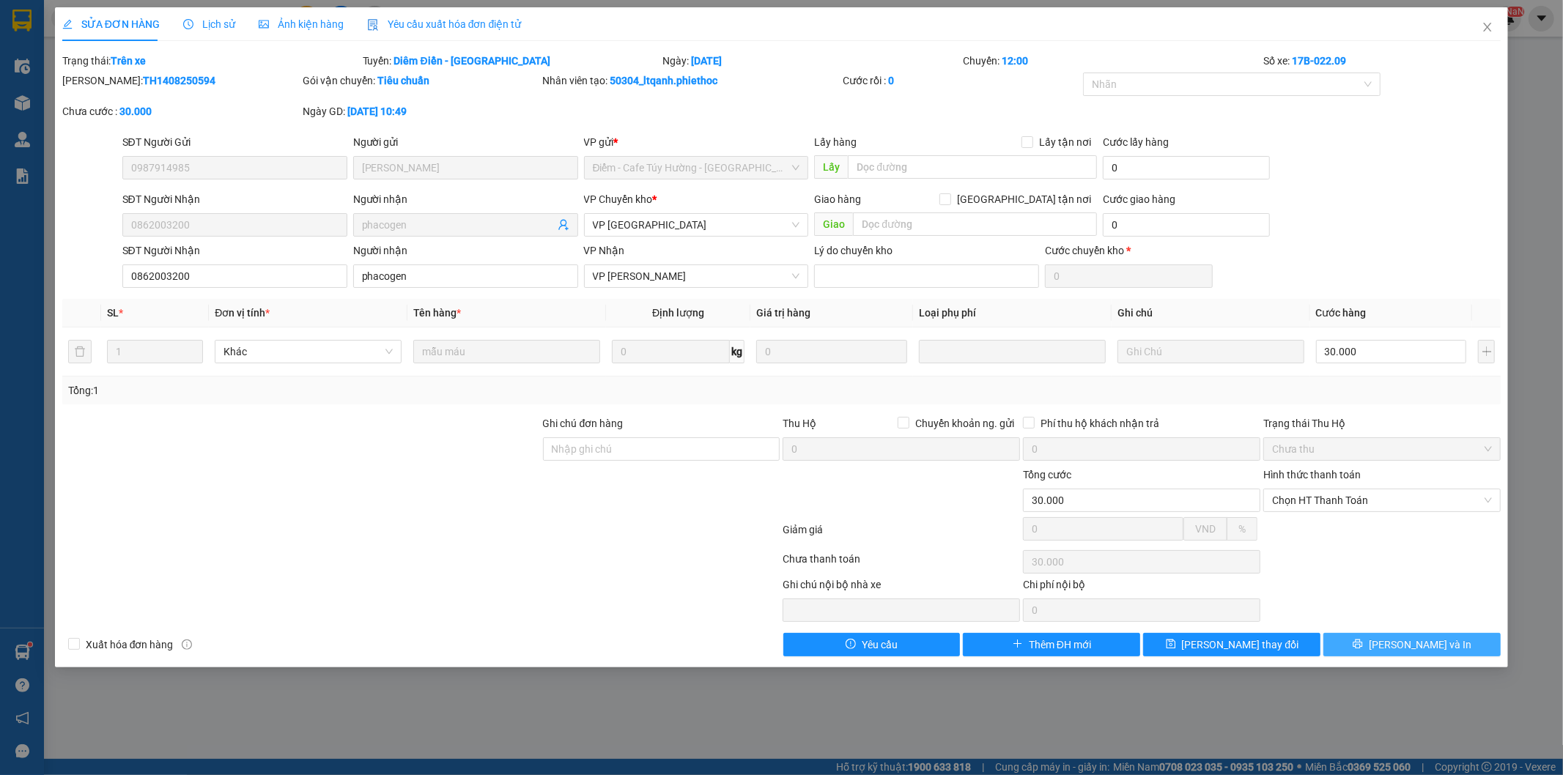
click at [1400, 645] on span "[PERSON_NAME] và In" at bounding box center [1420, 645] width 103 height 16
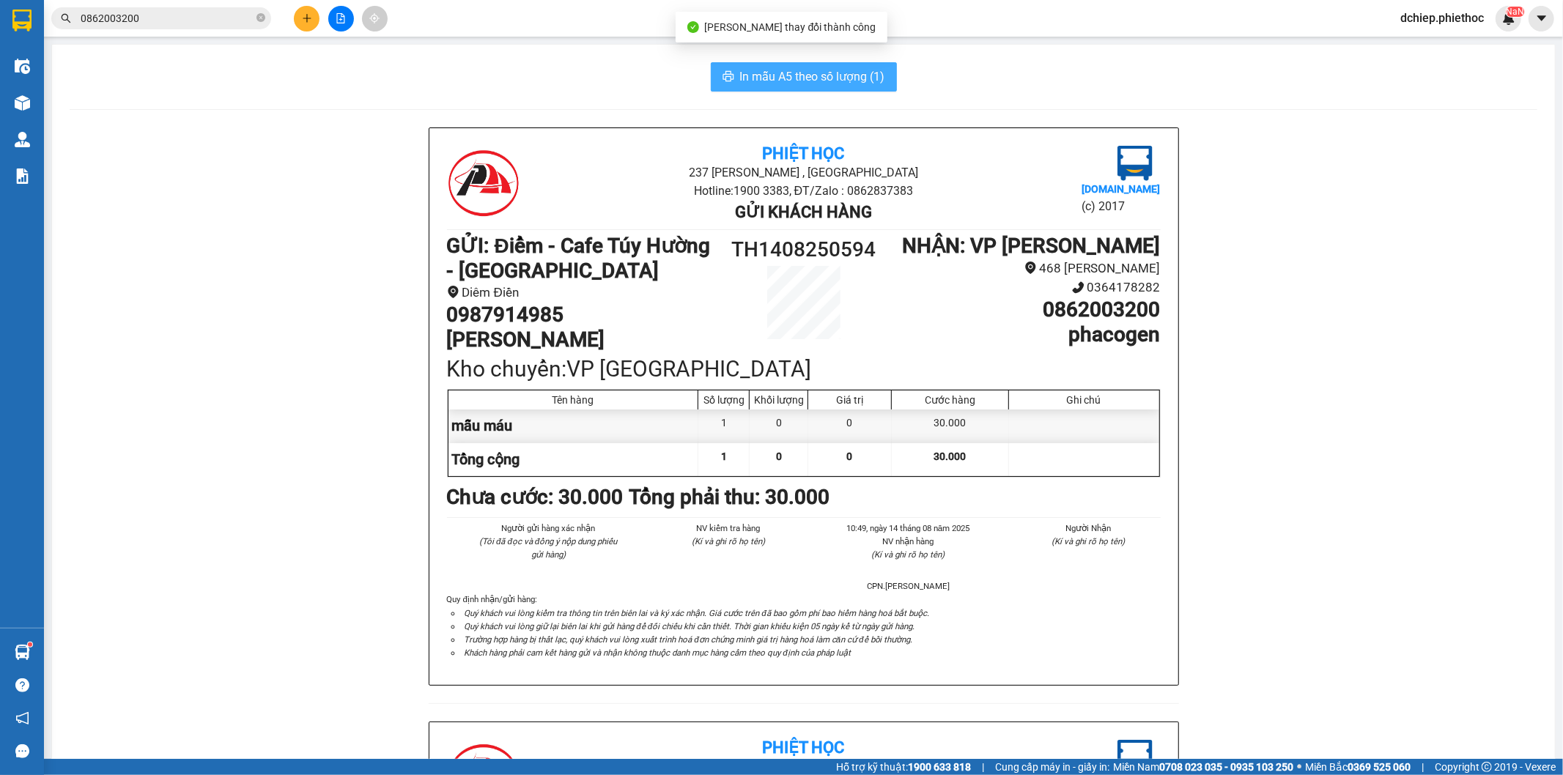
click at [780, 78] on span "In mẫu A5 theo số lượng (1)" at bounding box center [812, 76] width 145 height 18
drag, startPoint x: 218, startPoint y: 31, endPoint x: 208, endPoint y: 18, distance: 16.7
click at [217, 31] on div "Kết quả tìm kiếm ( 215 ) Bộ lọc Mã ĐH Trạng thái Món hàng Thu hộ Tổng cước Chưa…" at bounding box center [143, 19] width 286 height 26
click at [208, 18] on input "0862003200" at bounding box center [167, 18] width 173 height 16
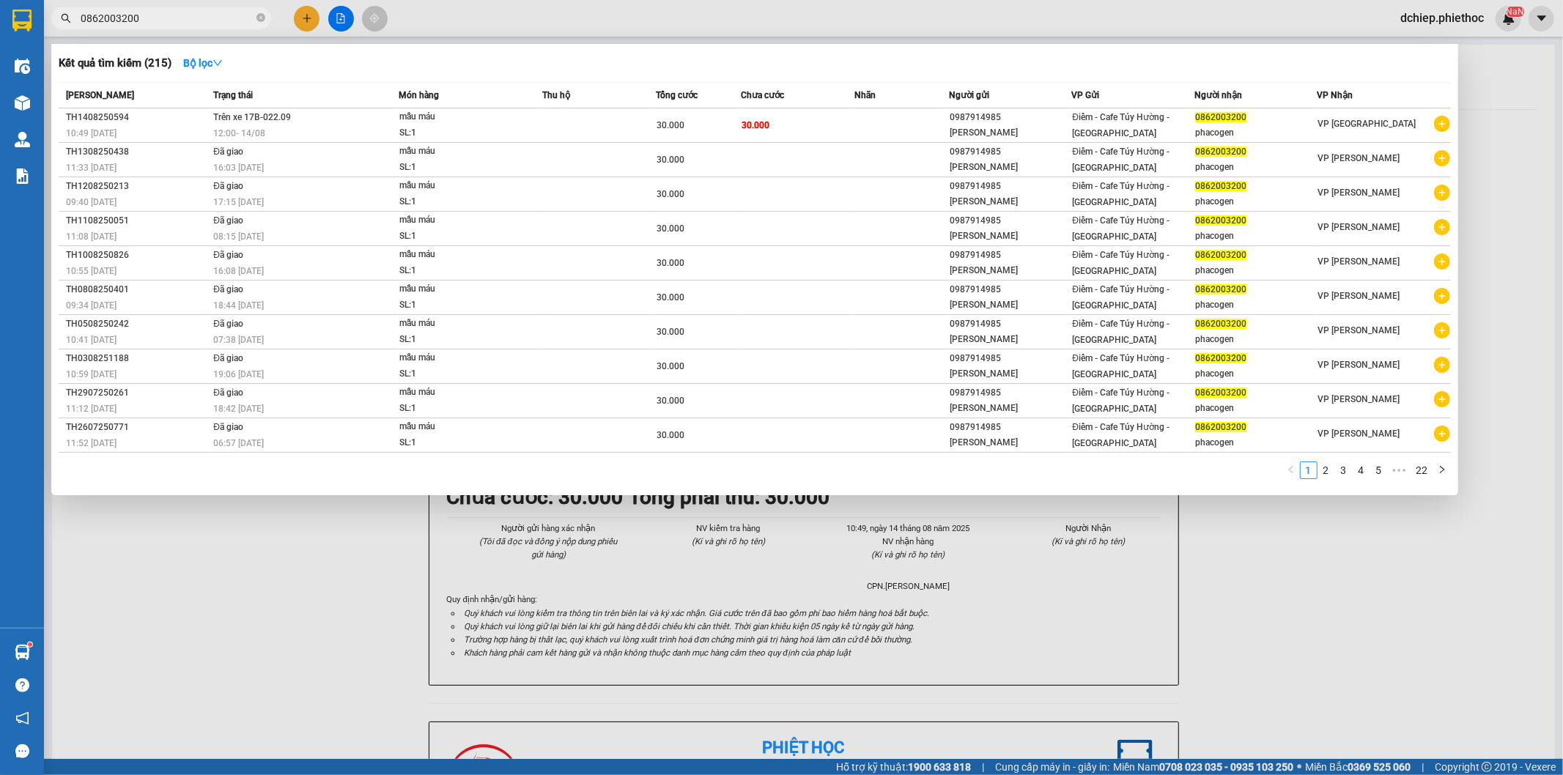
click at [208, 18] on input "0862003200" at bounding box center [167, 18] width 173 height 16
paste input "984802103"
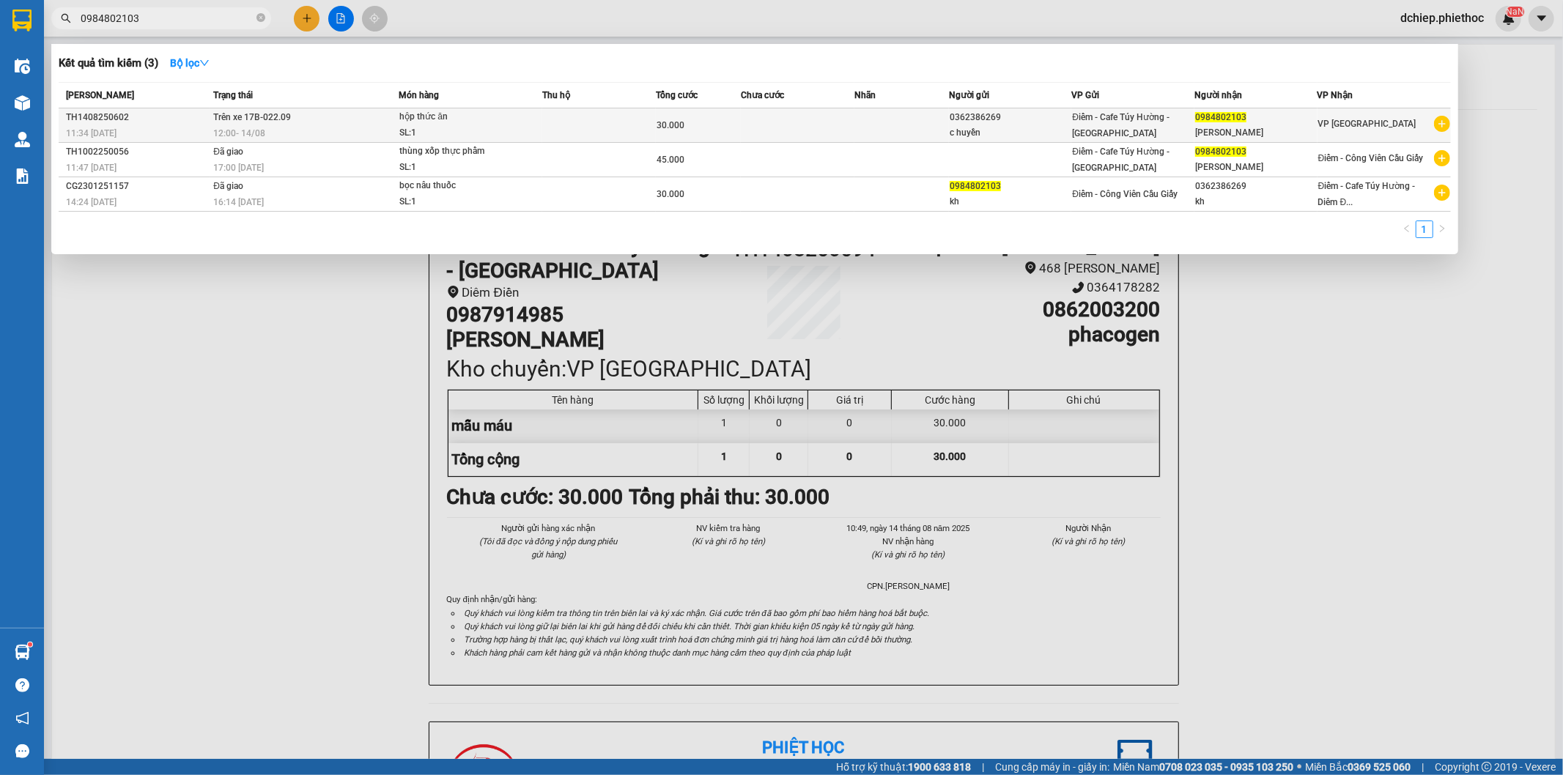
type input "0984802103"
click at [994, 125] on div "0362386269" at bounding box center [1011, 117] width 122 height 15
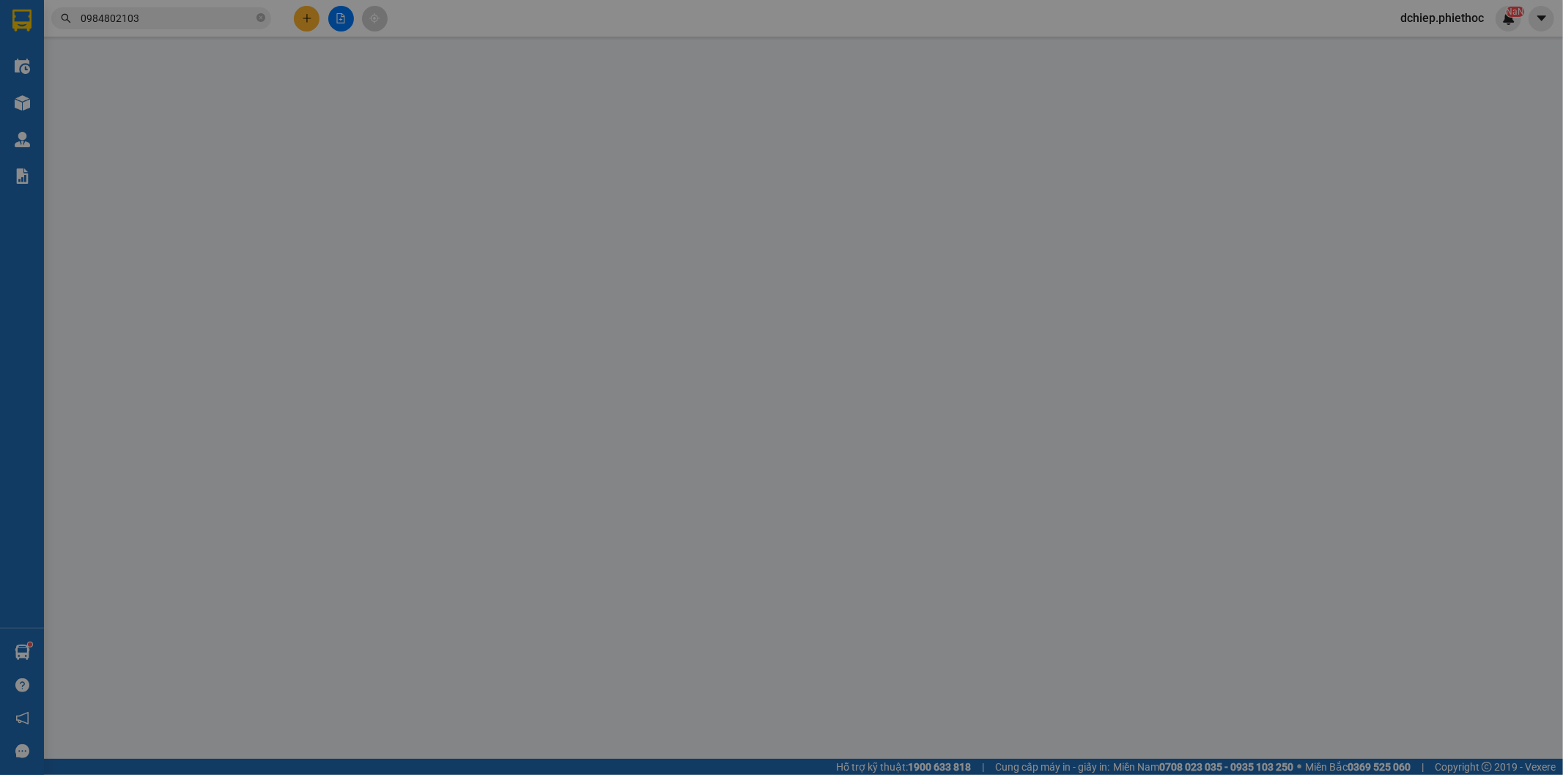
type input "0362386269"
type input "c huyền"
type input "0984802103"
type input "[PERSON_NAME]"
type input "30.000"
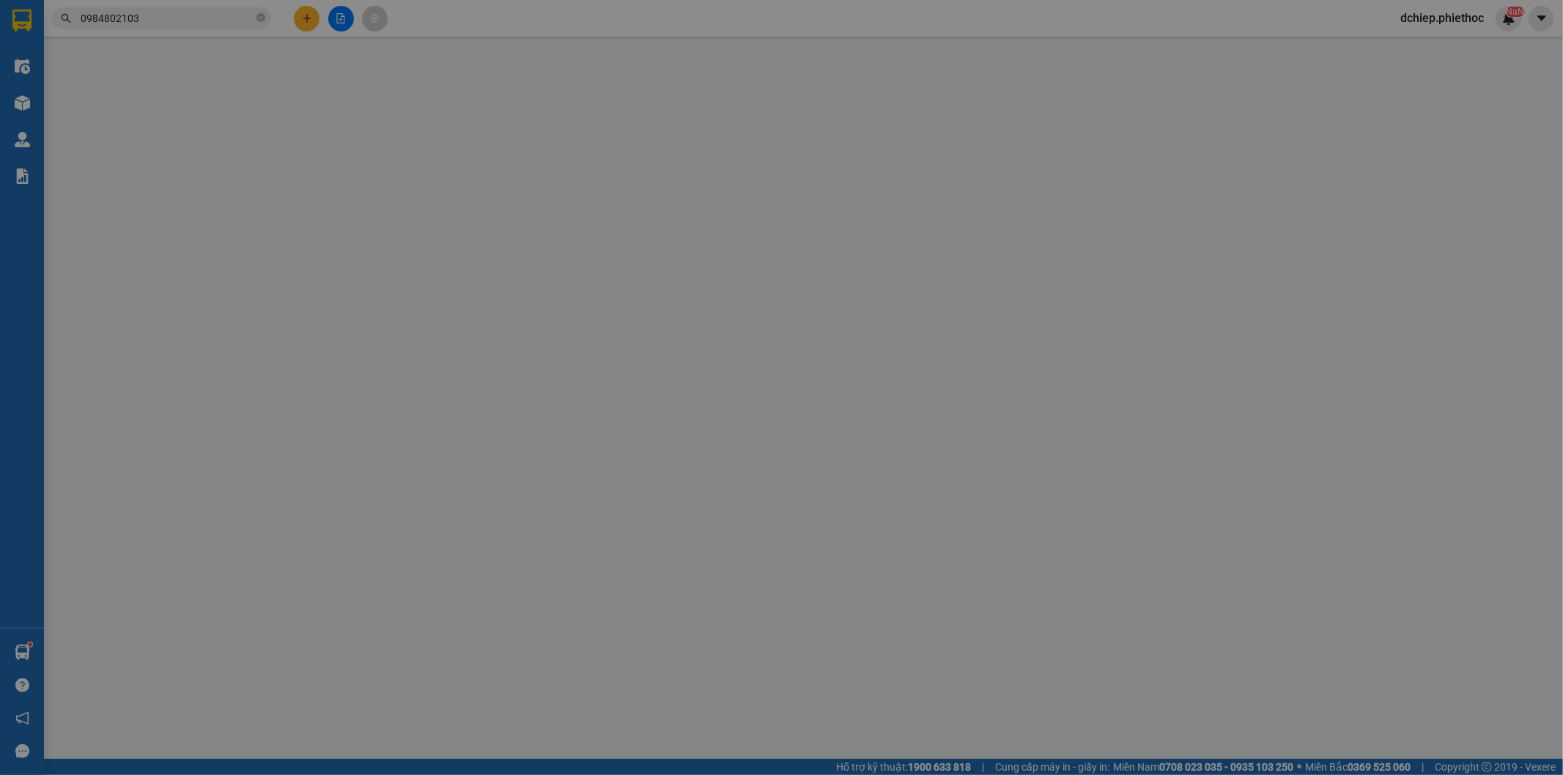
type input "0"
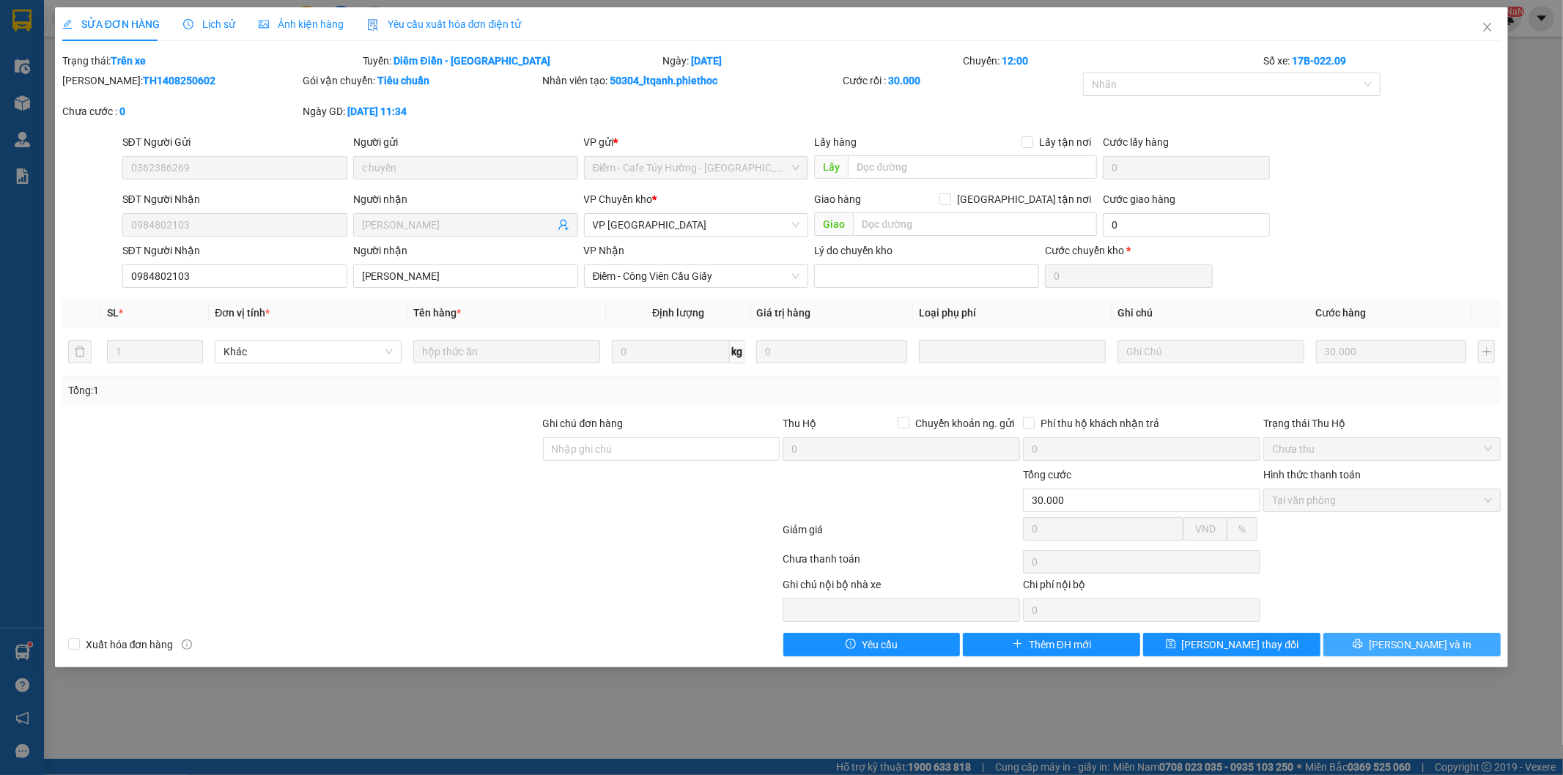
click at [1411, 635] on button "[PERSON_NAME] và In" at bounding box center [1411, 644] width 177 height 23
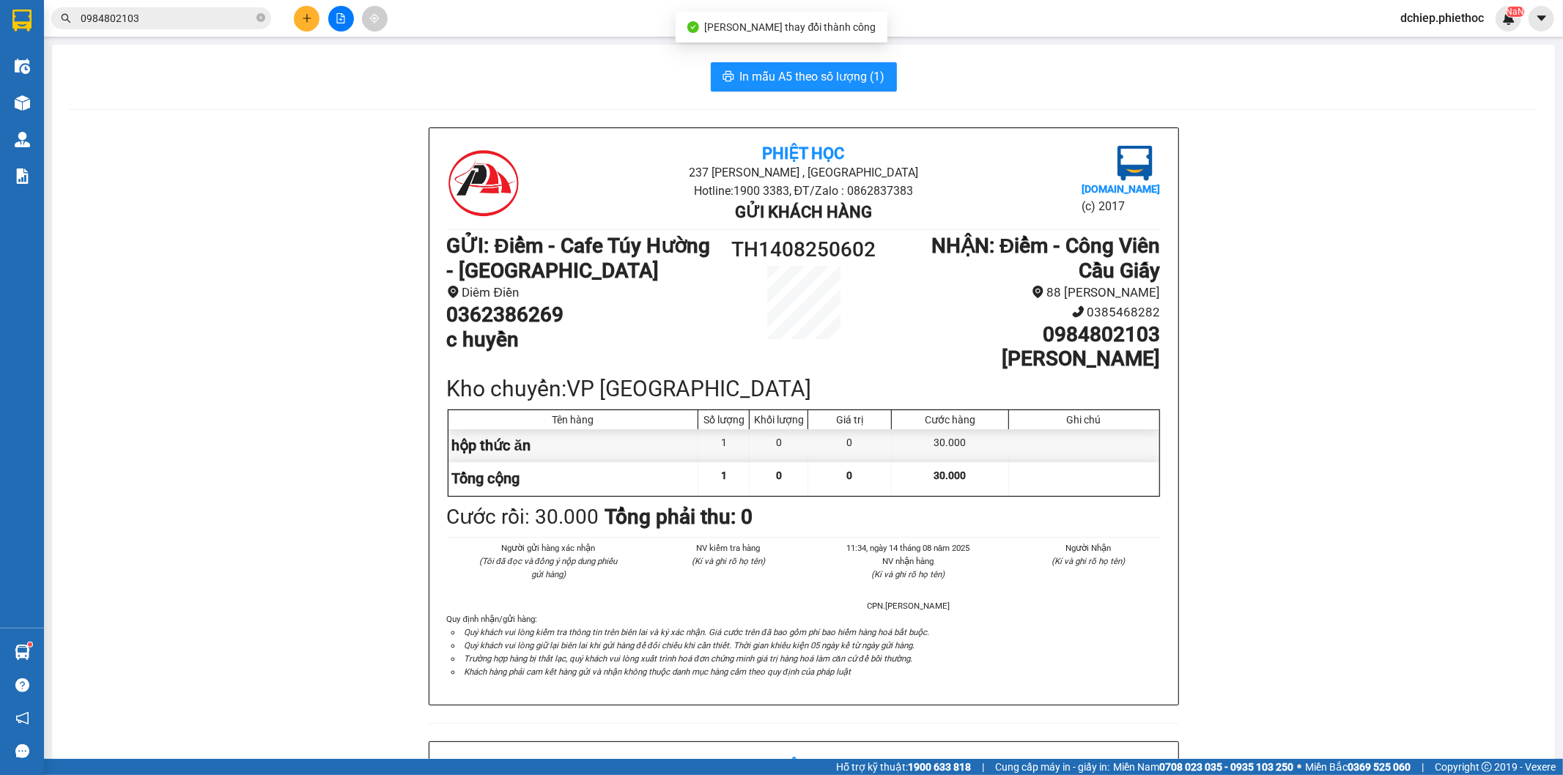
click at [1408, 646] on div "Phiệt Học 237 Trần Thái Tông , TP Thái Bình Hotline: 1900 3383, ĐT/Zalo : 08628…" at bounding box center [804, 741] width 1468 height 1228
click at [846, 84] on span "In mẫu A5 theo số lượng (1)" at bounding box center [812, 76] width 145 height 18
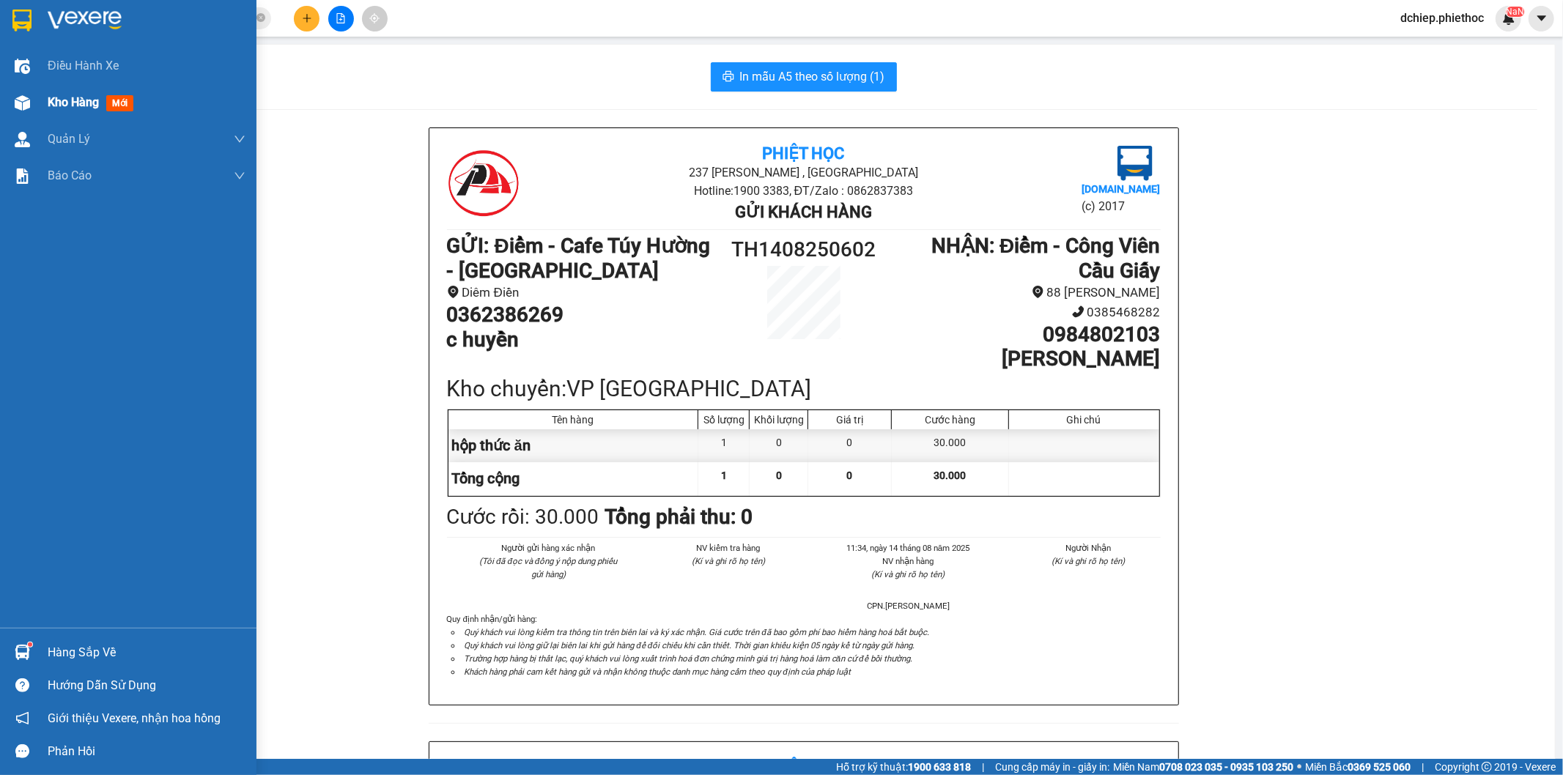
click at [22, 95] on img at bounding box center [22, 102] width 15 height 15
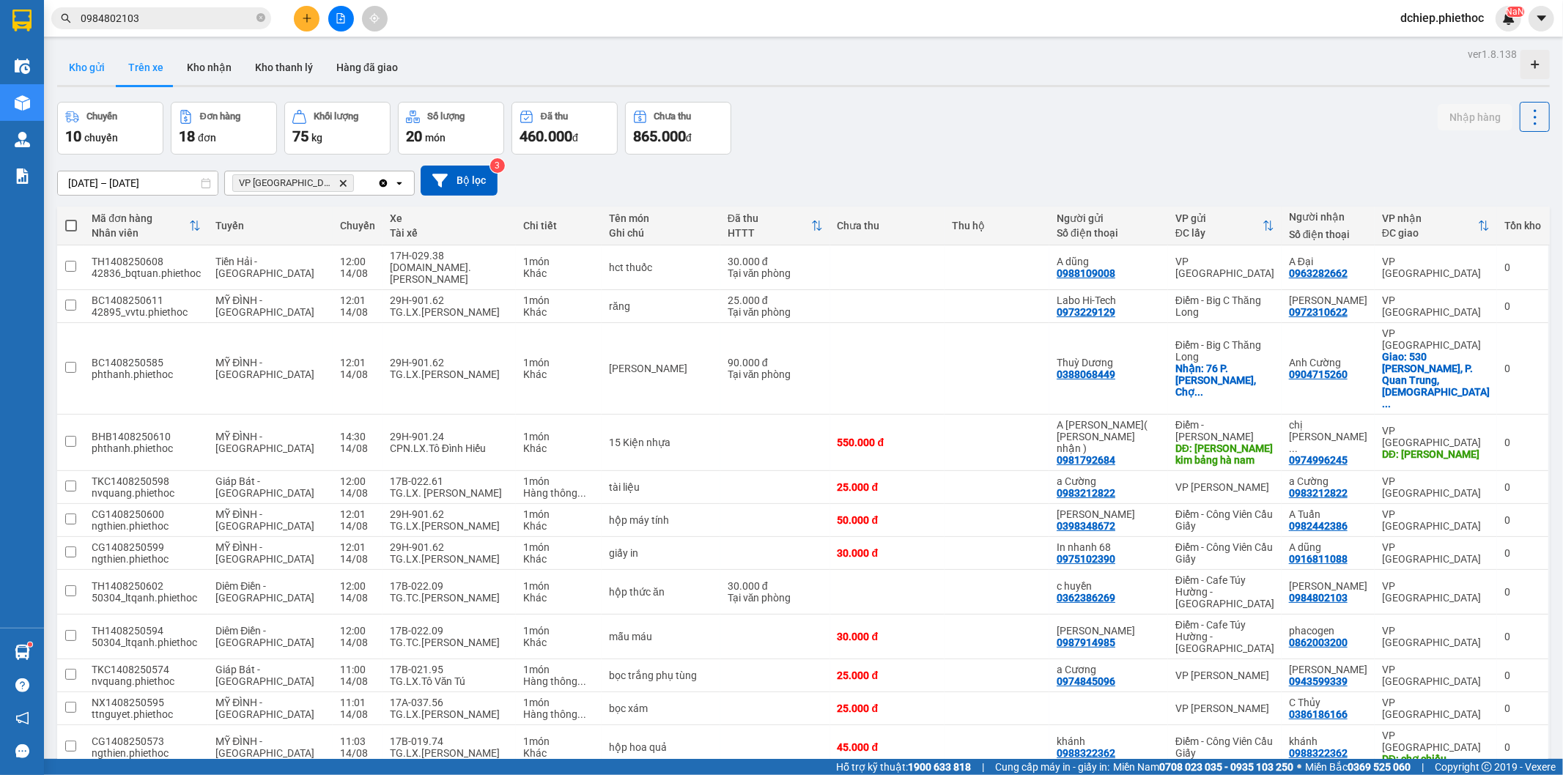
click at [95, 59] on button "Kho gửi" at bounding box center [86, 67] width 59 height 35
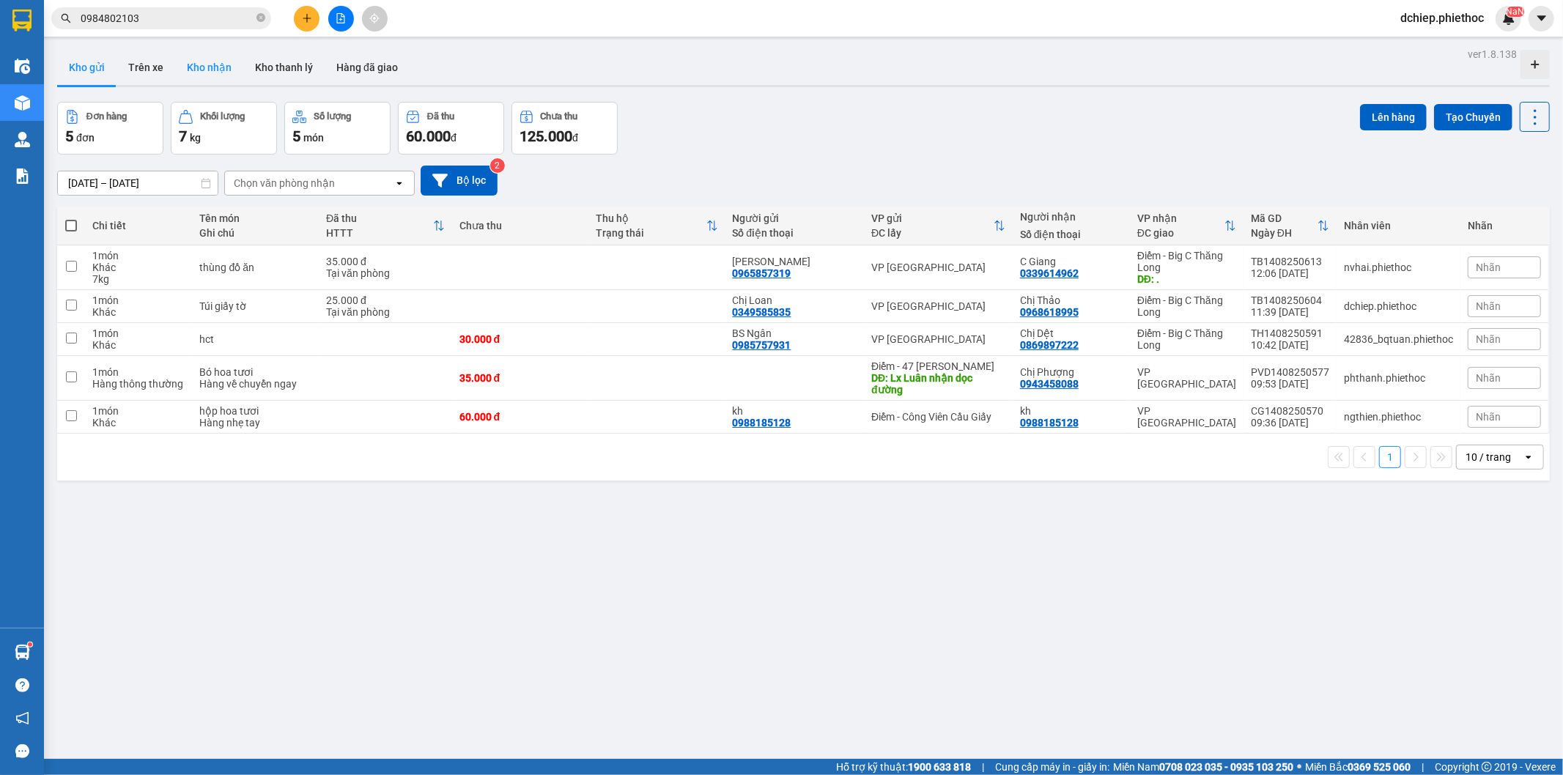
click at [194, 75] on button "Kho nhận" at bounding box center [209, 67] width 68 height 35
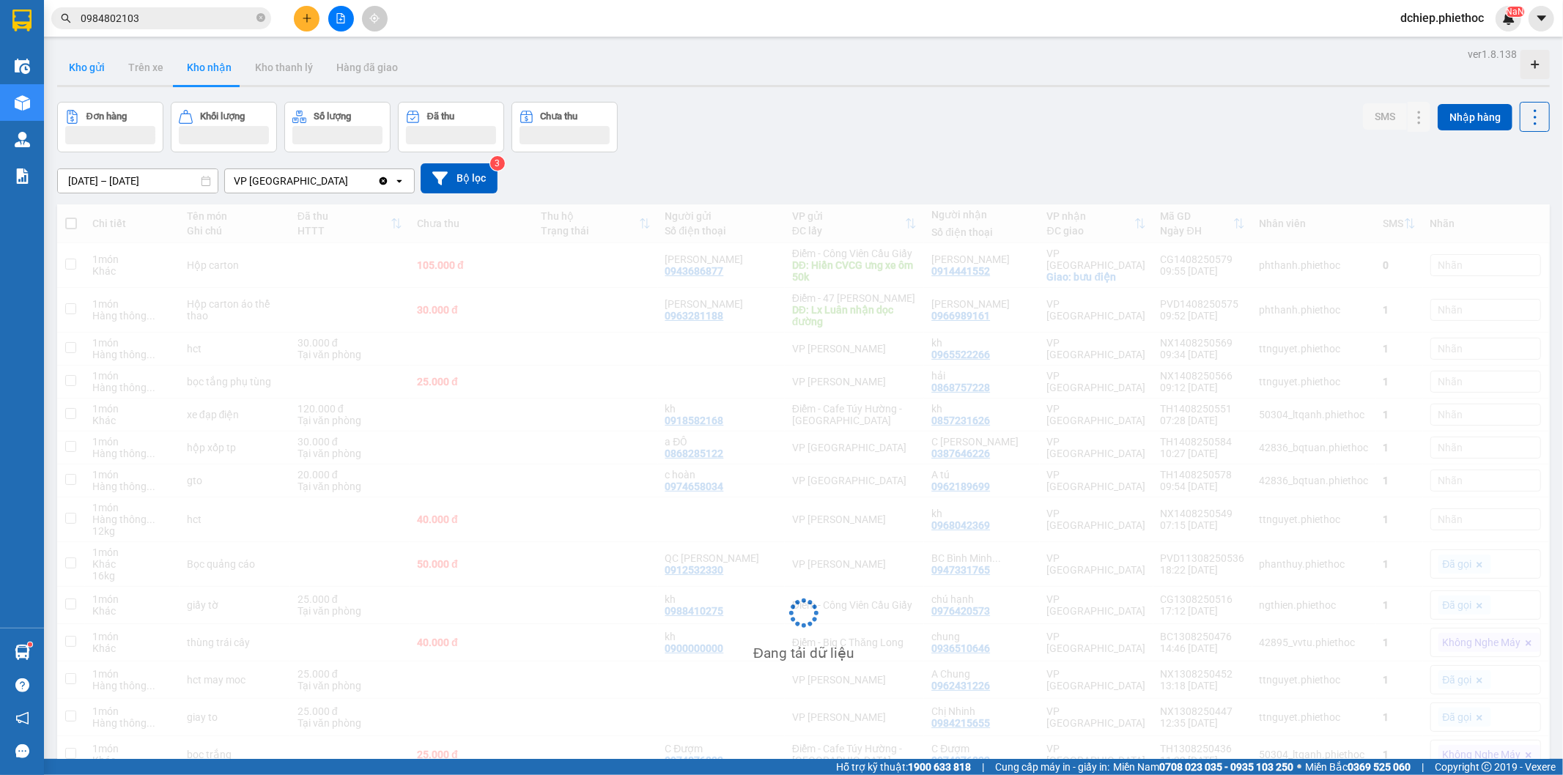
click at [100, 77] on button "Kho gửi" at bounding box center [86, 67] width 59 height 35
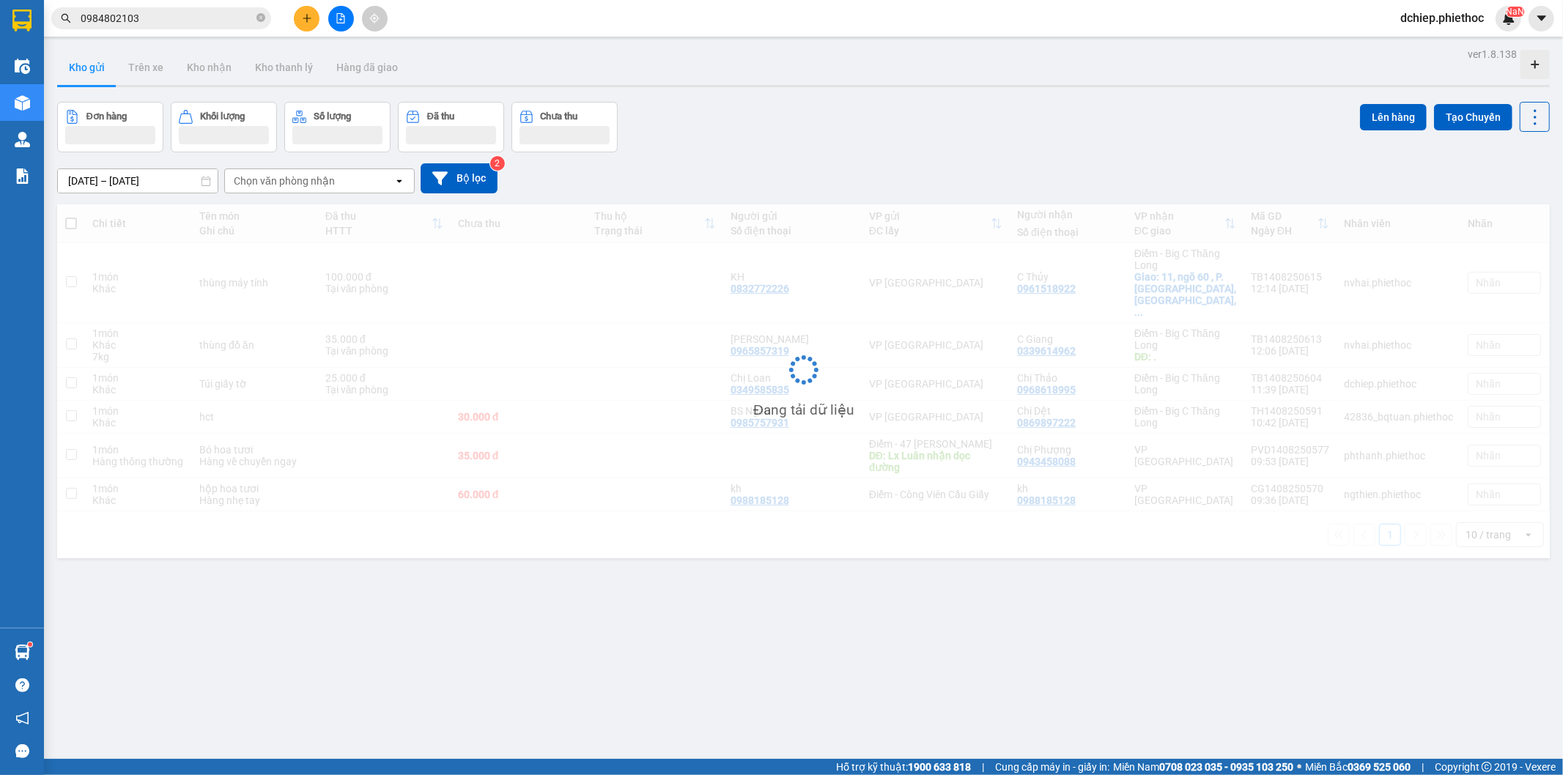
click at [100, 77] on button "Kho gửi" at bounding box center [86, 67] width 59 height 35
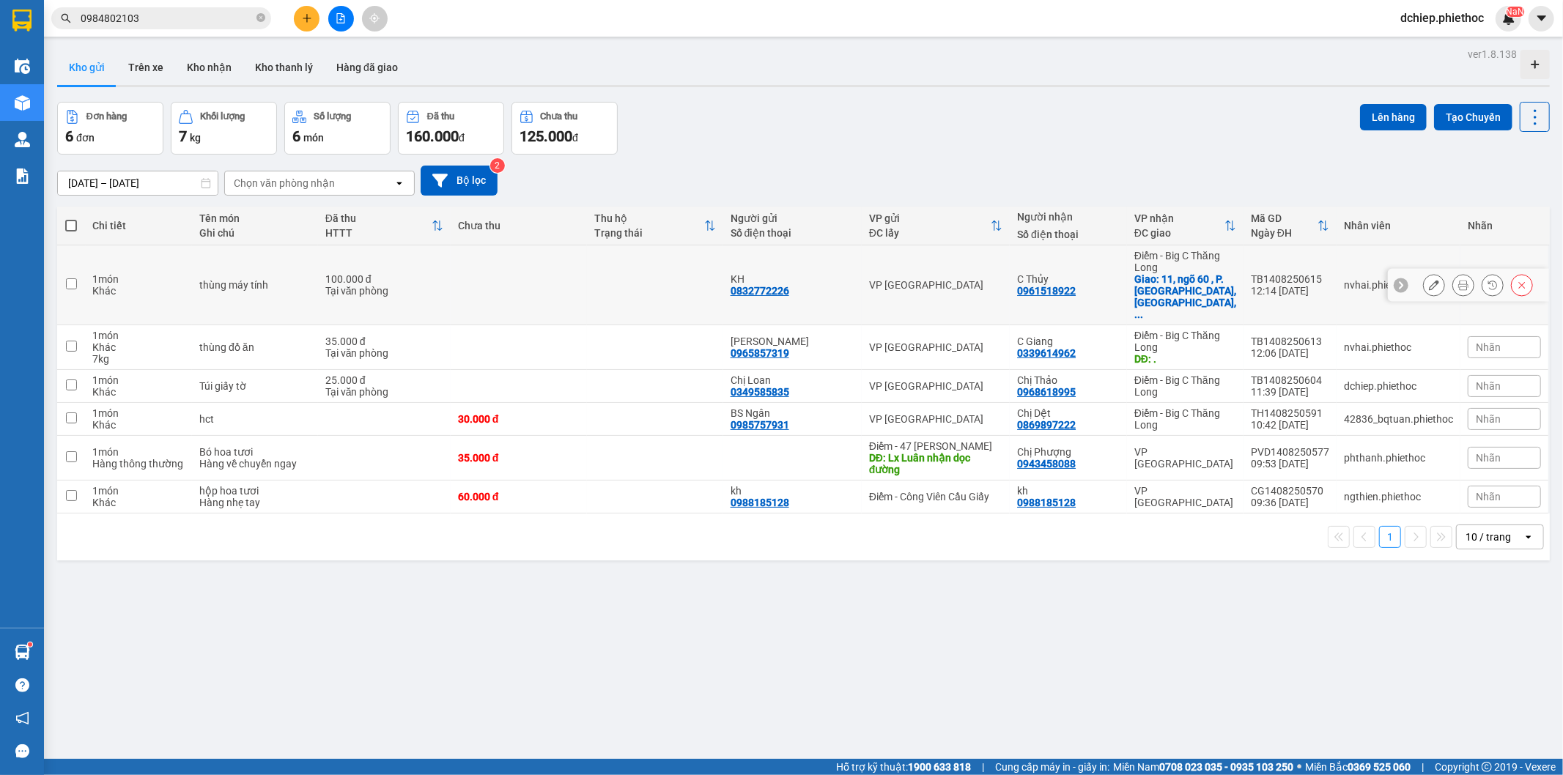
click at [1081, 273] on div "C Thủy" at bounding box center [1068, 279] width 103 height 12
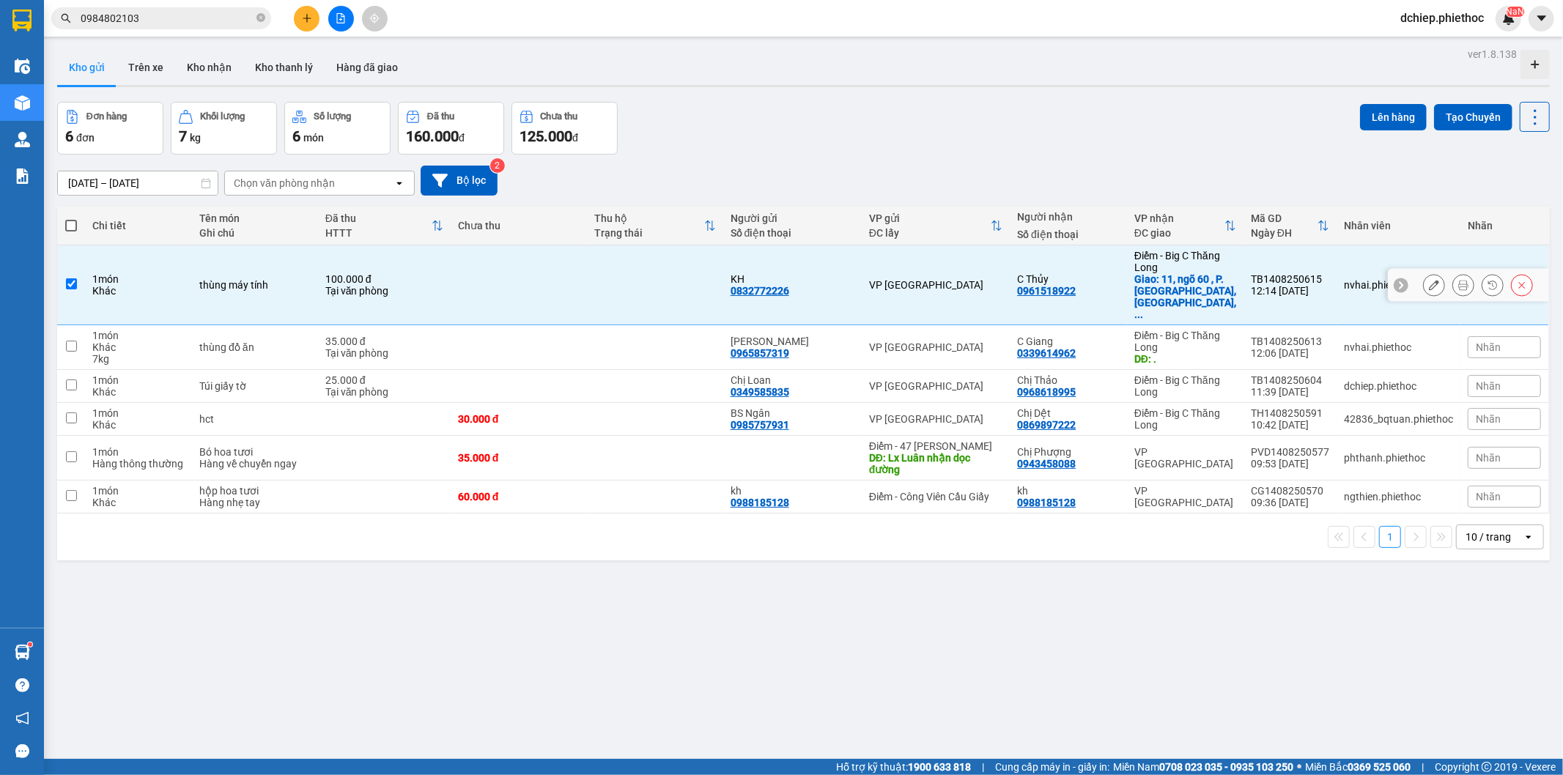
click at [1076, 298] on td "C Thủy 0961518922" at bounding box center [1068, 285] width 117 height 80
checkbox input "false"
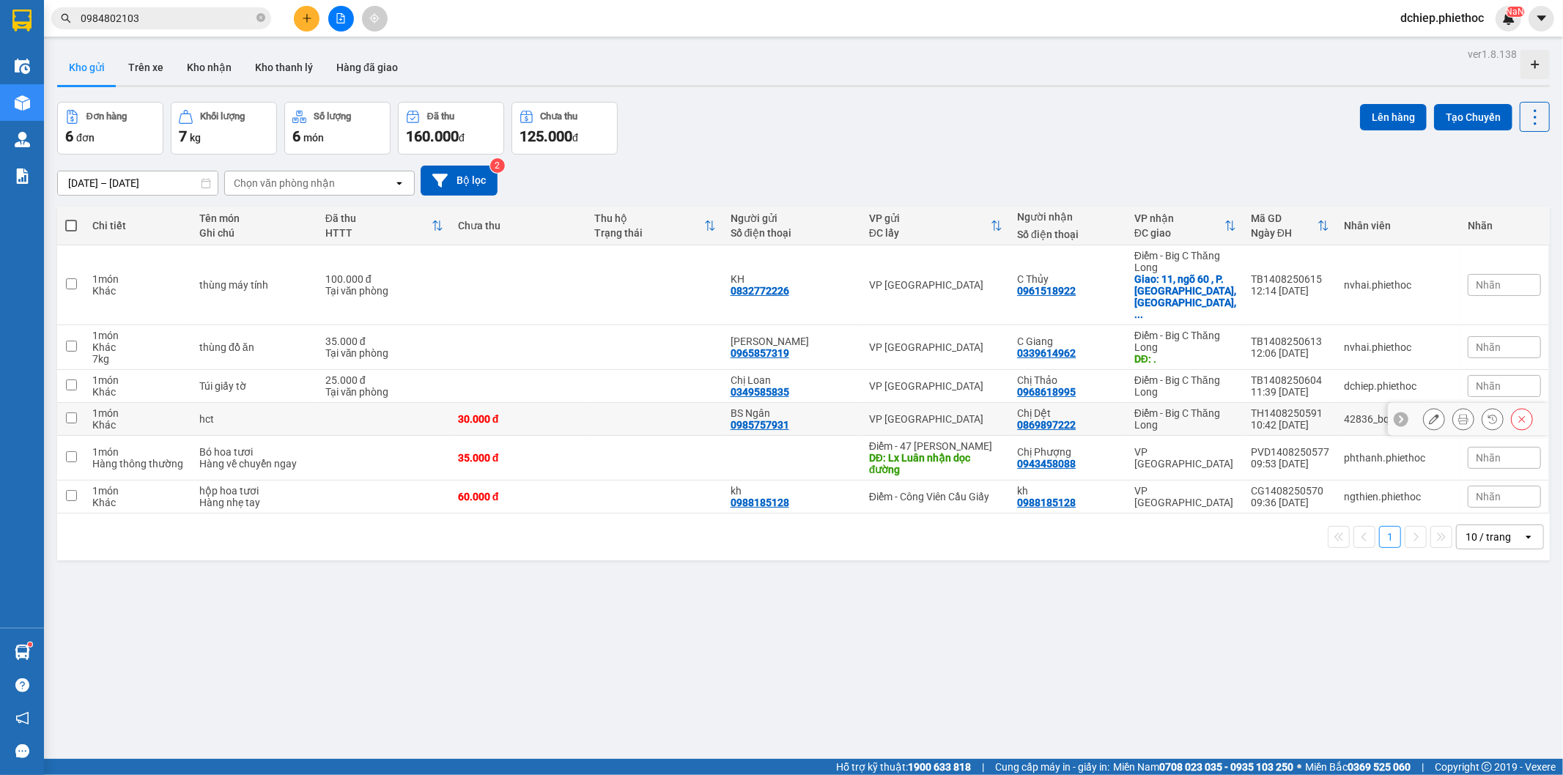
click at [1073, 403] on td "Chị Dệt 0869897222" at bounding box center [1068, 419] width 117 height 33
checkbox input "true"
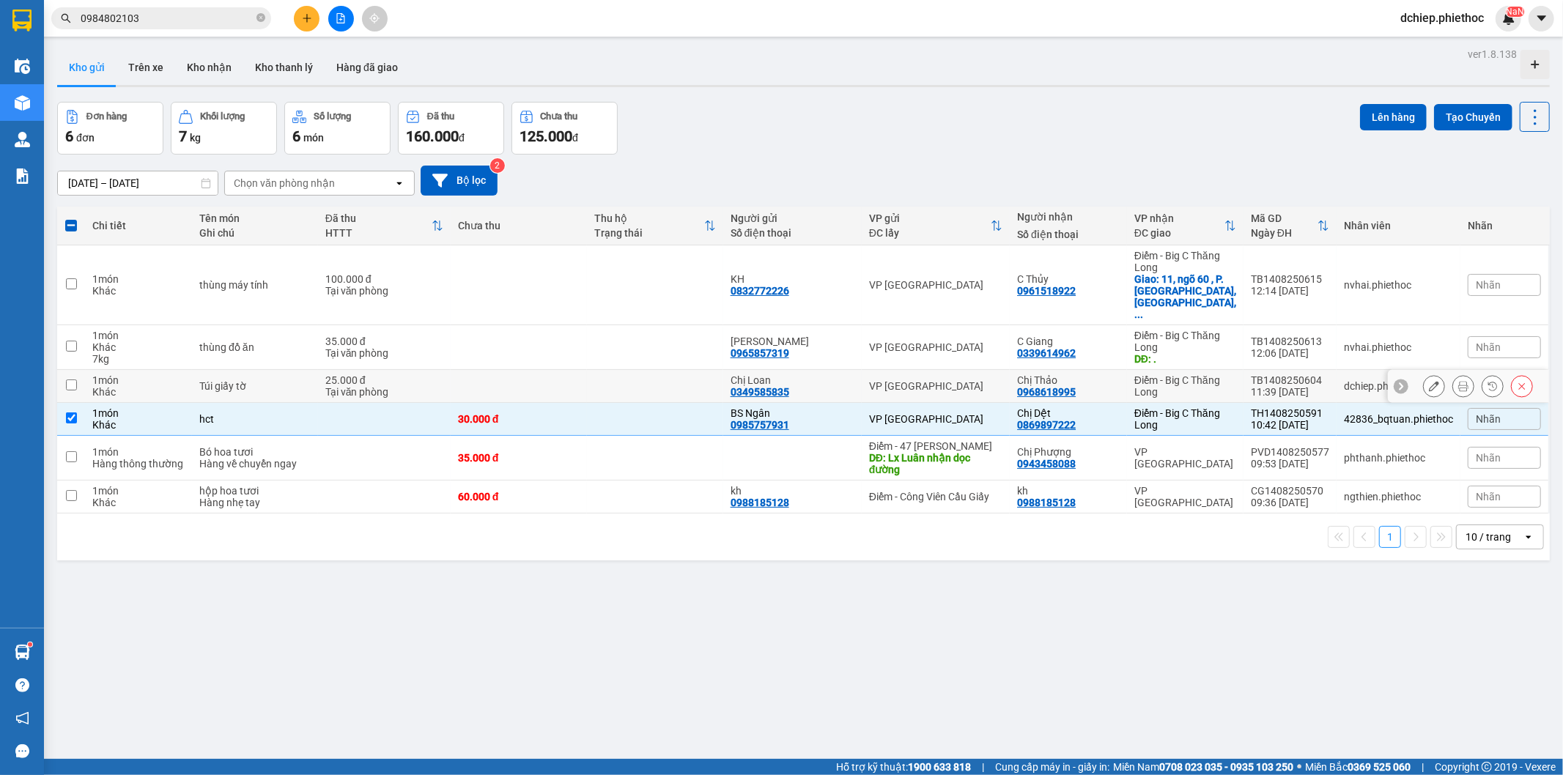
drag, startPoint x: 1086, startPoint y: 348, endPoint x: 1073, endPoint y: 360, distance: 17.6
click at [1082, 370] on td "Chị Thảo 0968618995" at bounding box center [1068, 386] width 117 height 33
checkbox input "true"
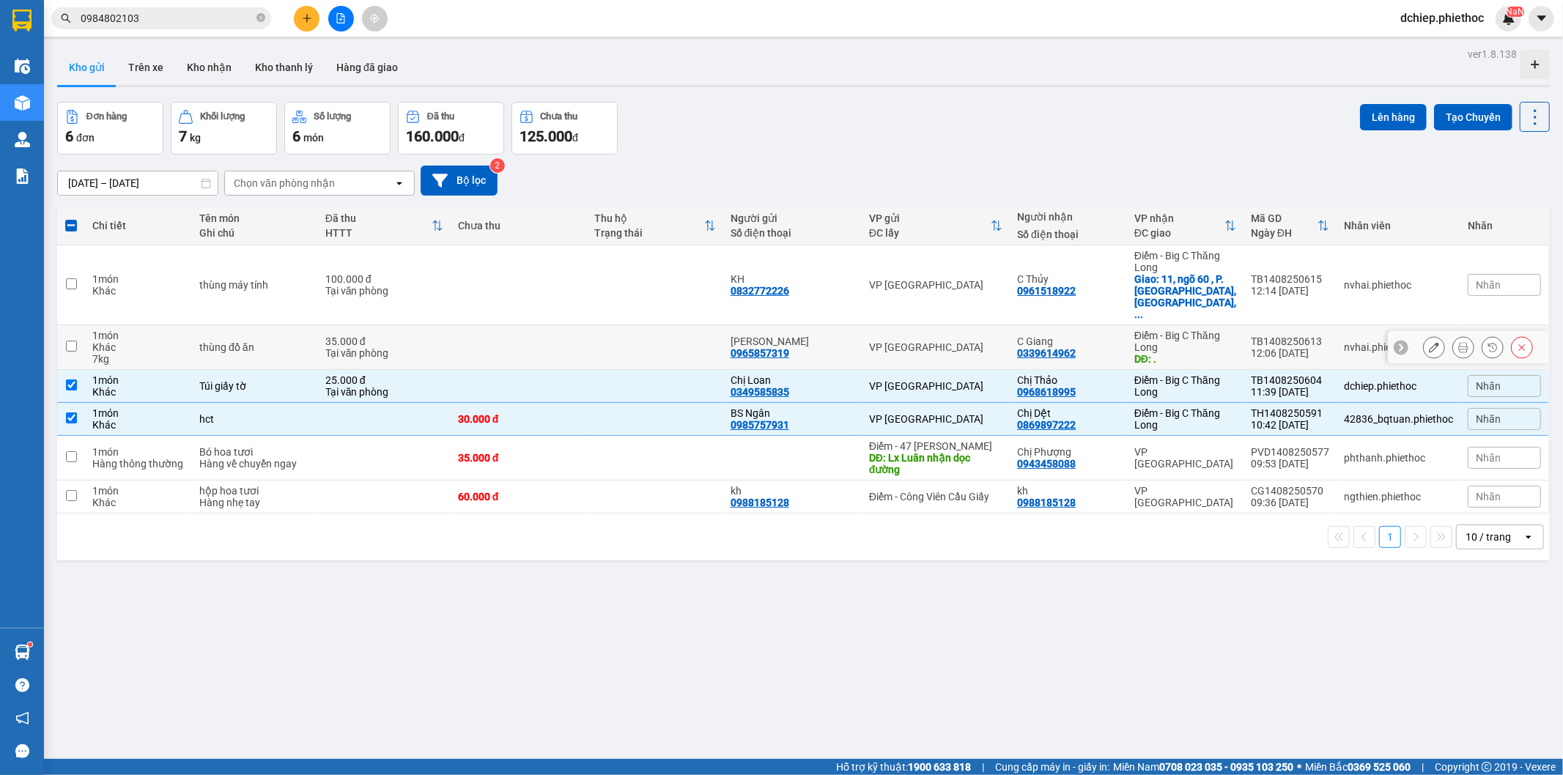
click at [1097, 336] on div "C Giang" at bounding box center [1068, 342] width 103 height 12
checkbox input "true"
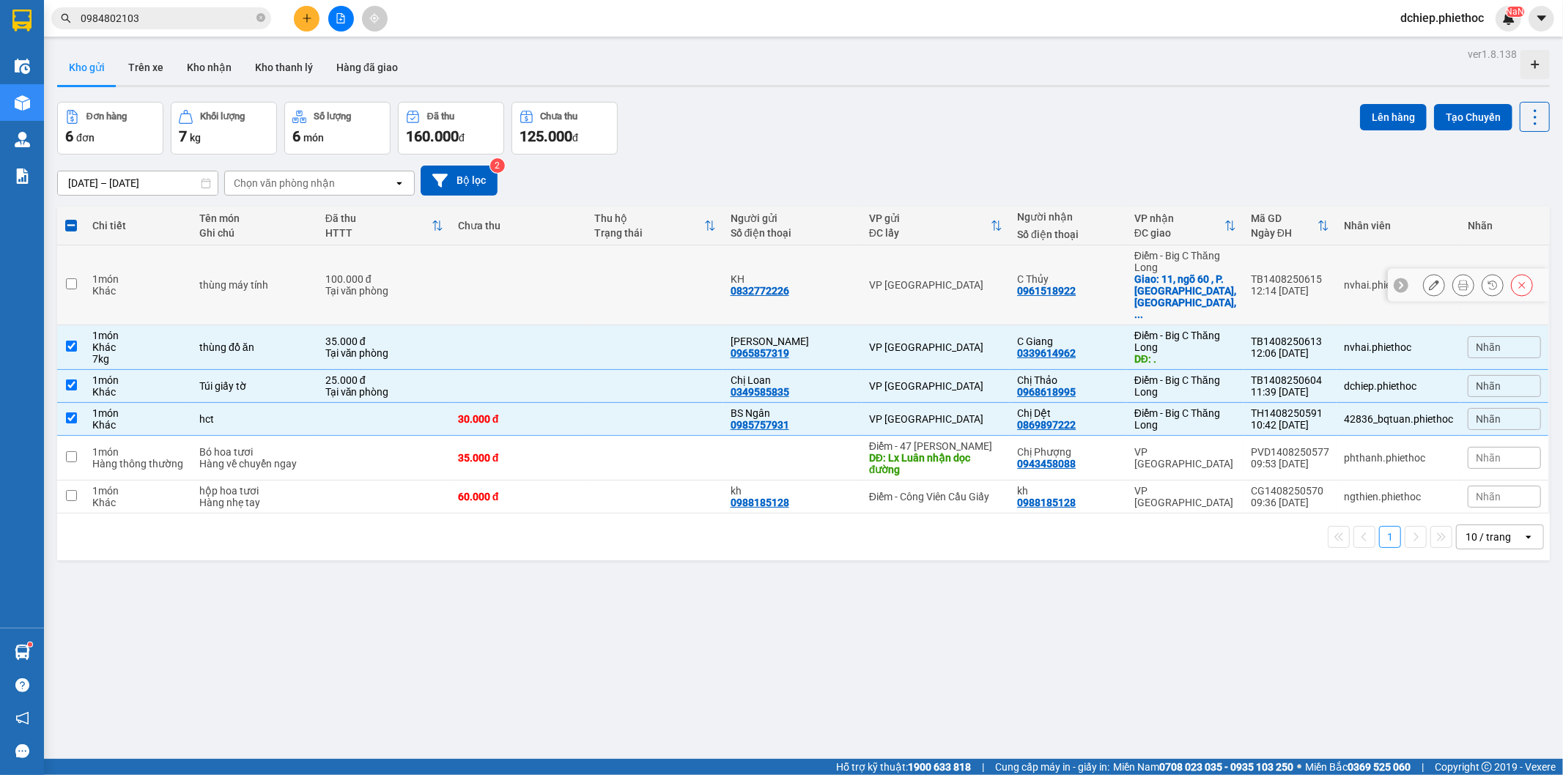
click at [1107, 288] on td "C Thủy 0961518922" at bounding box center [1068, 285] width 117 height 80
checkbox input "true"
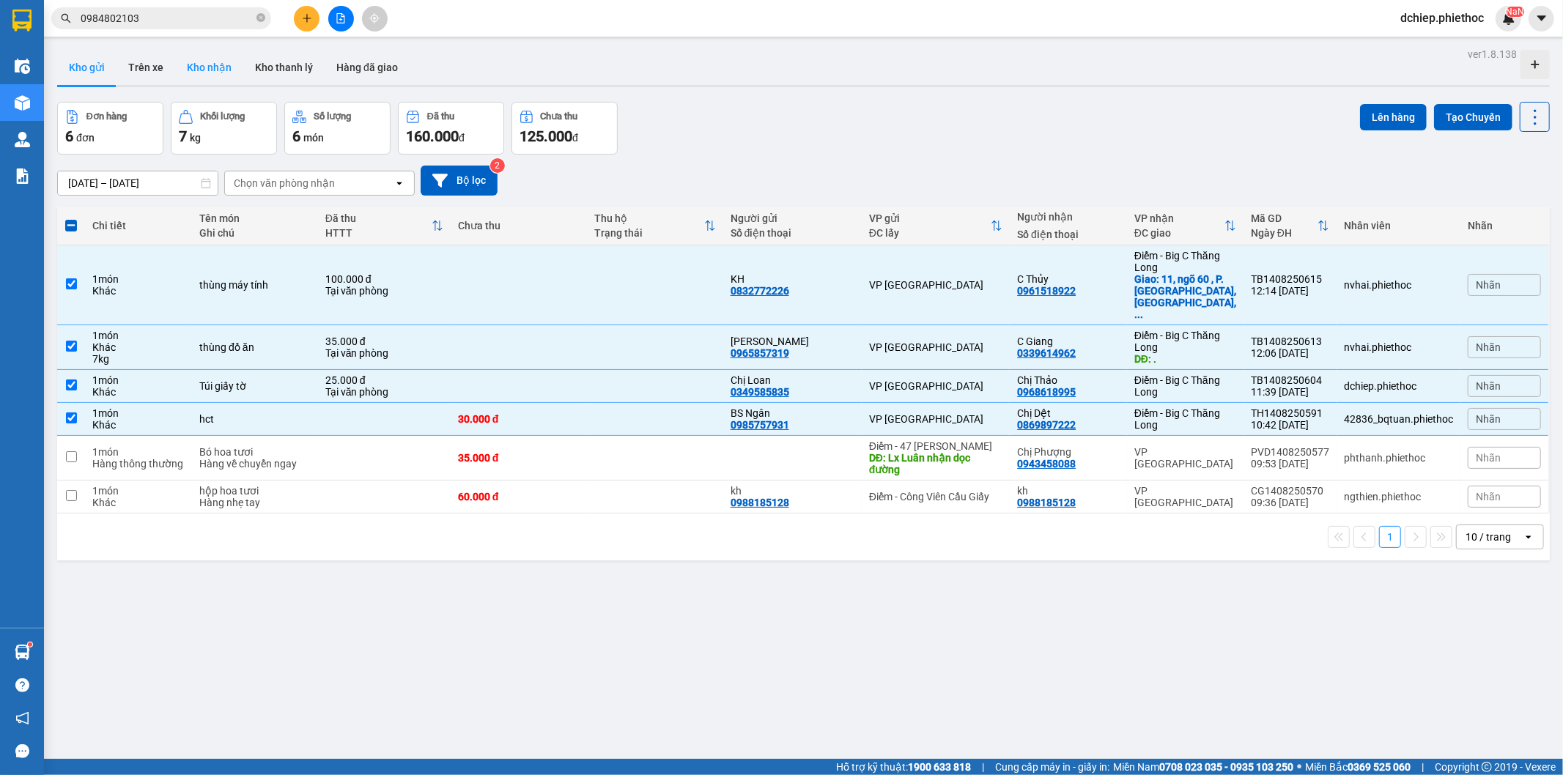
drag, startPoint x: 184, startPoint y: 83, endPoint x: 210, endPoint y: 77, distance: 26.3
click at [188, 82] on button "Kho nhận" at bounding box center [209, 67] width 68 height 35
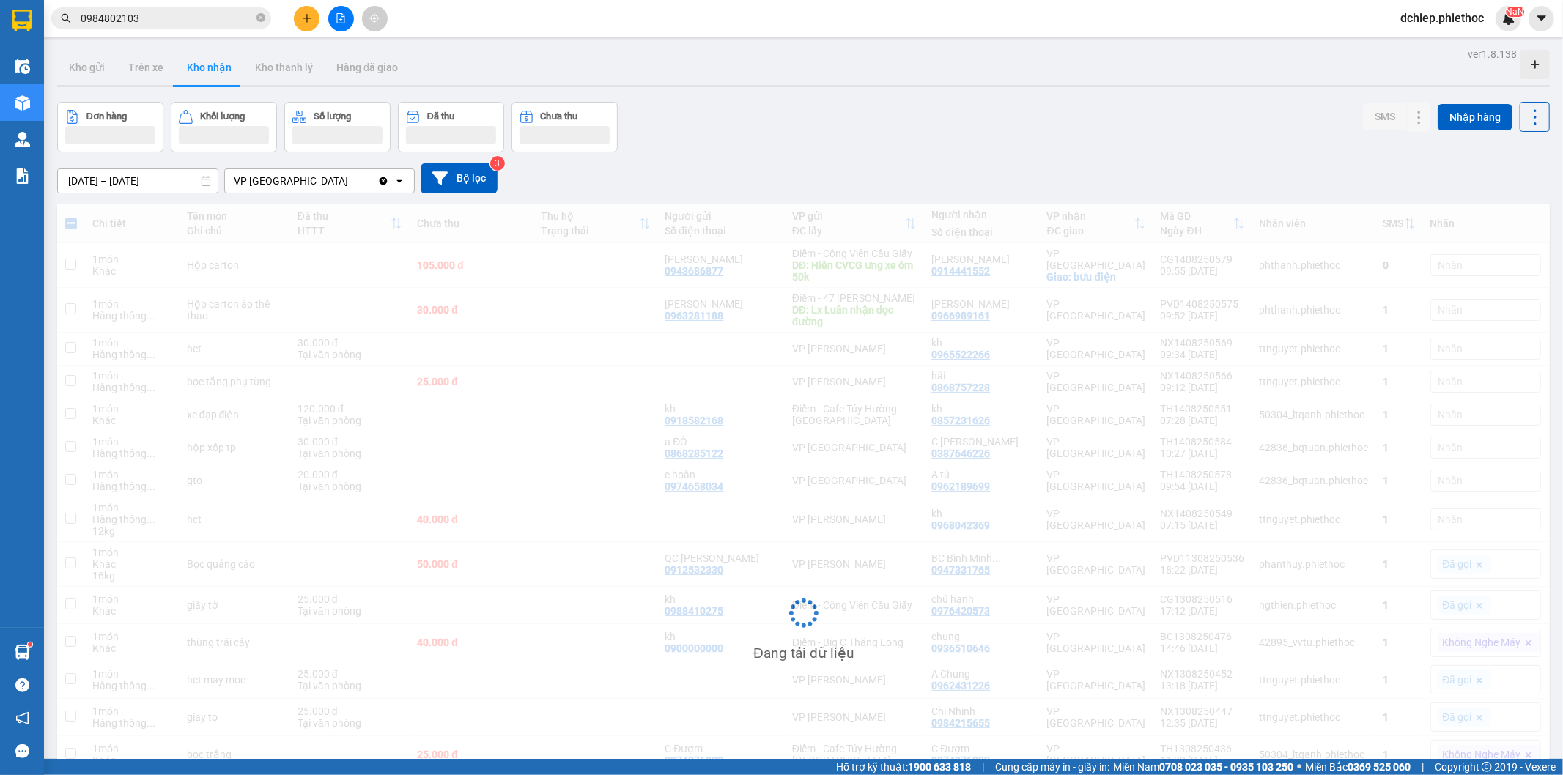
click at [210, 75] on button "Kho nhận" at bounding box center [209, 67] width 68 height 35
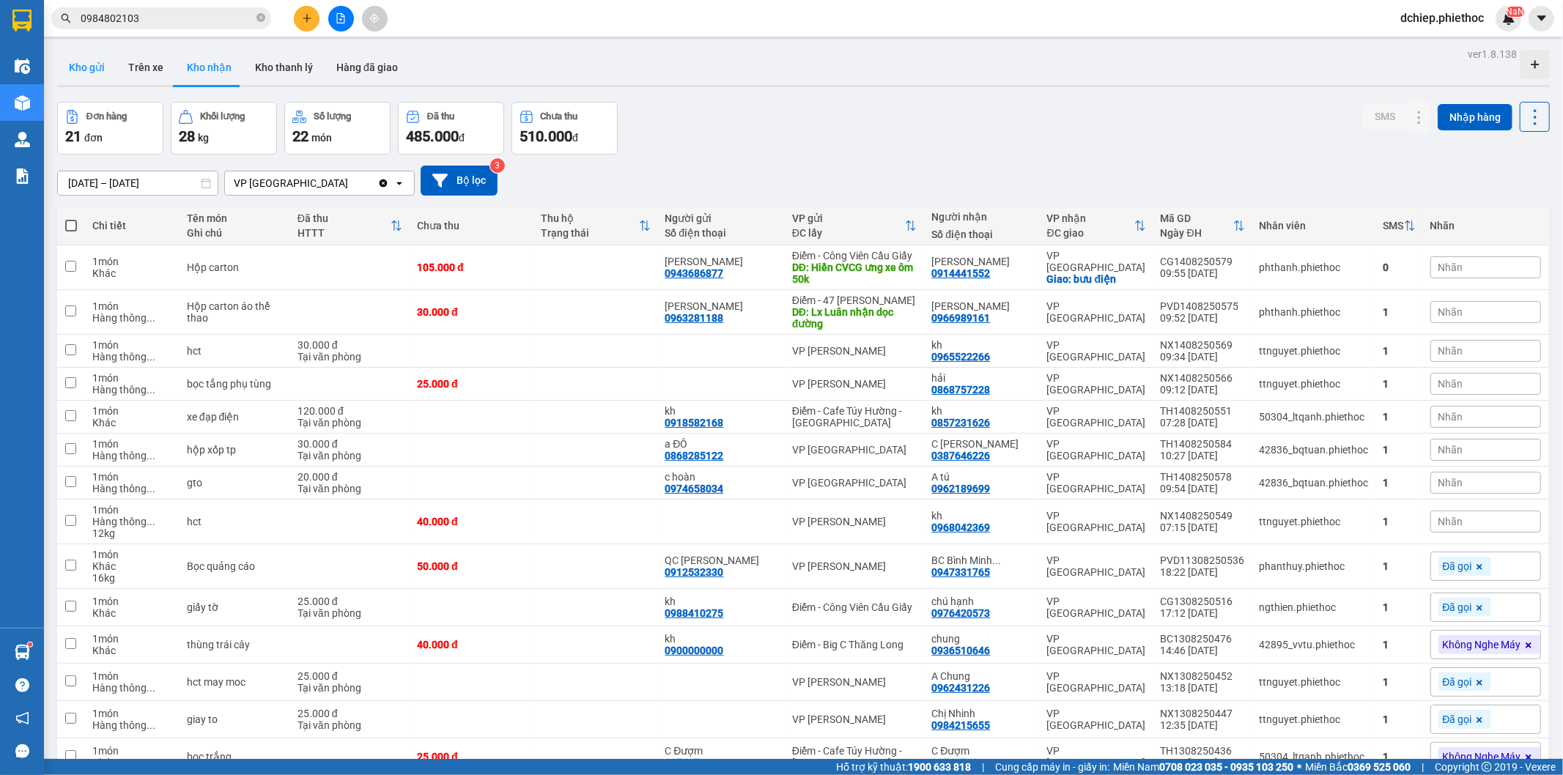
click at [108, 70] on button "Kho gửi" at bounding box center [86, 67] width 59 height 35
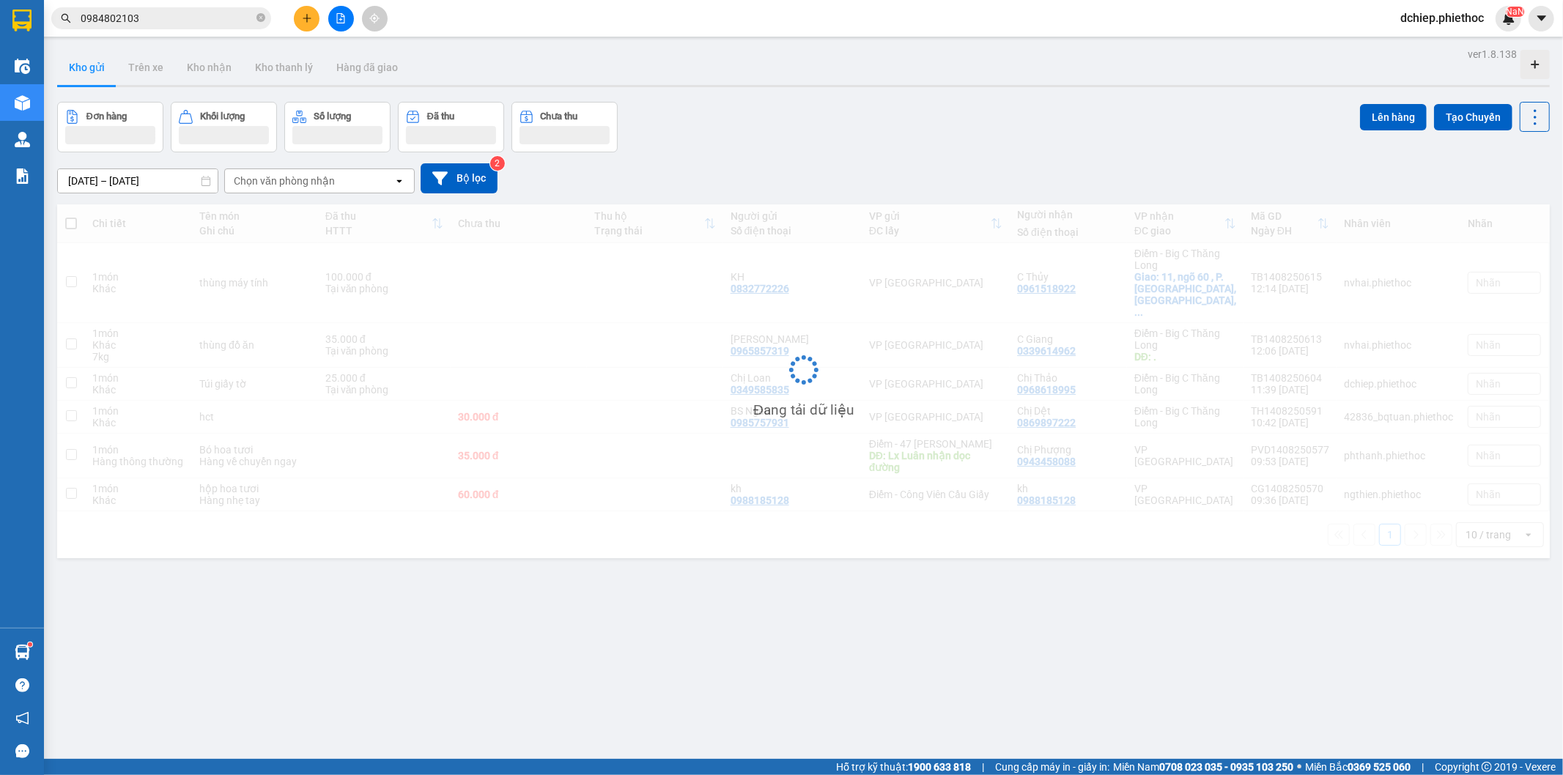
click at [108, 70] on button "Kho gửi" at bounding box center [86, 67] width 59 height 35
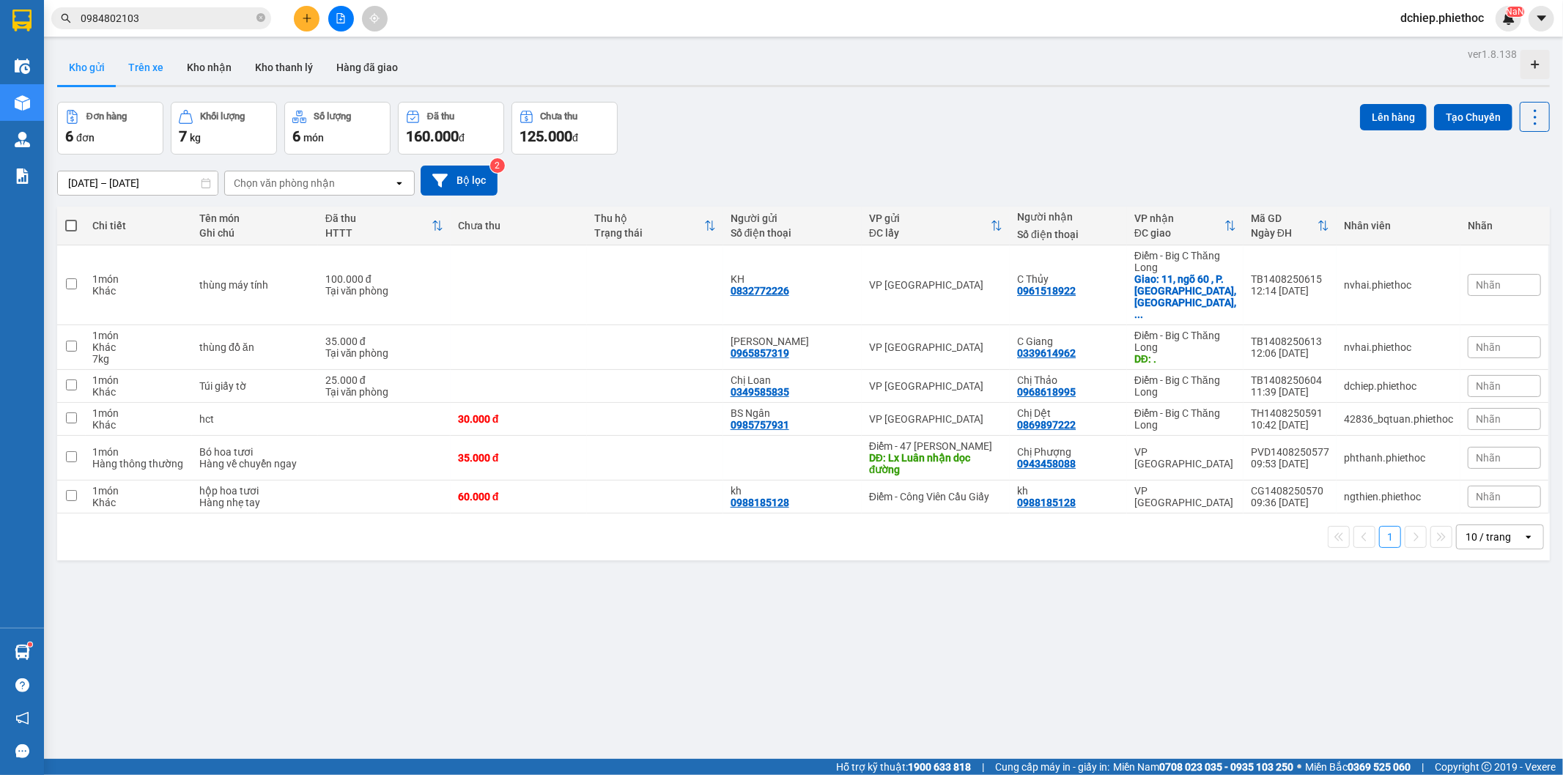
click at [143, 61] on button "Trên xe" at bounding box center [146, 67] width 59 height 35
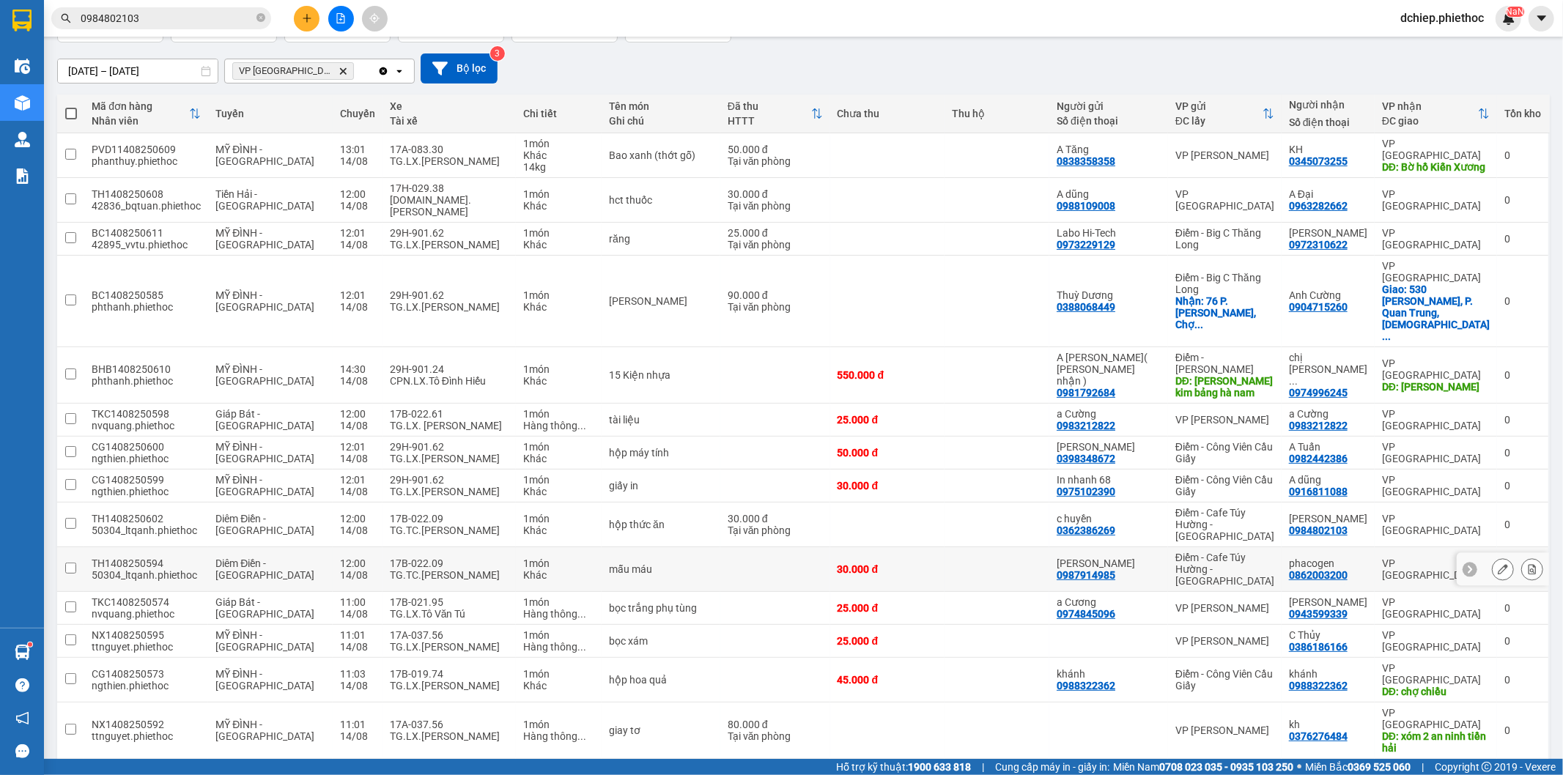
scroll to position [223, 0]
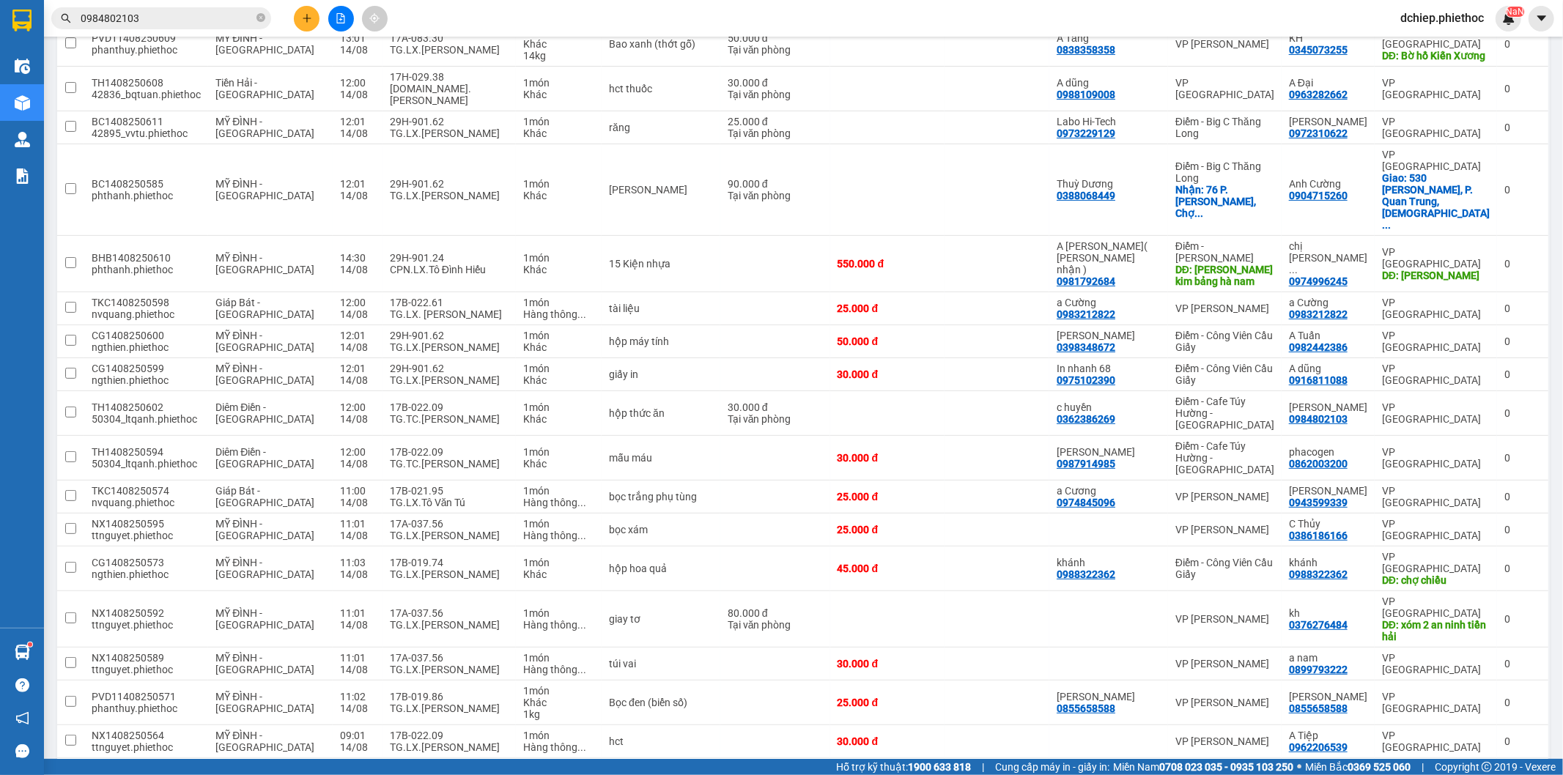
click at [308, 11] on button at bounding box center [307, 19] width 26 height 26
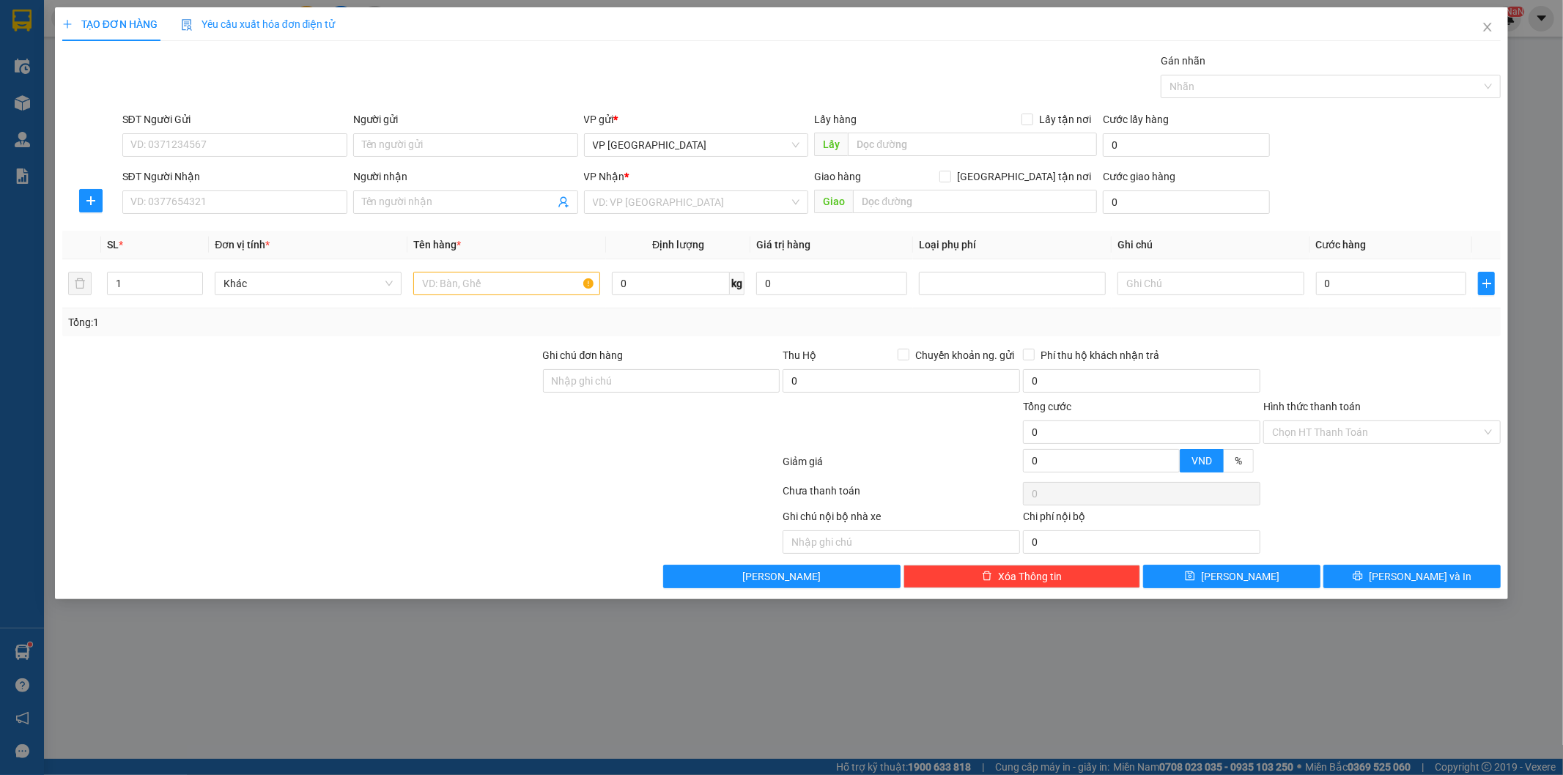
click at [210, 132] on div "SĐT Người Gửi" at bounding box center [234, 122] width 225 height 22
click at [210, 134] on input "SĐT Người Gửi" at bounding box center [234, 144] width 225 height 23
click at [207, 148] on input "SĐT Người Gửi" at bounding box center [234, 144] width 225 height 23
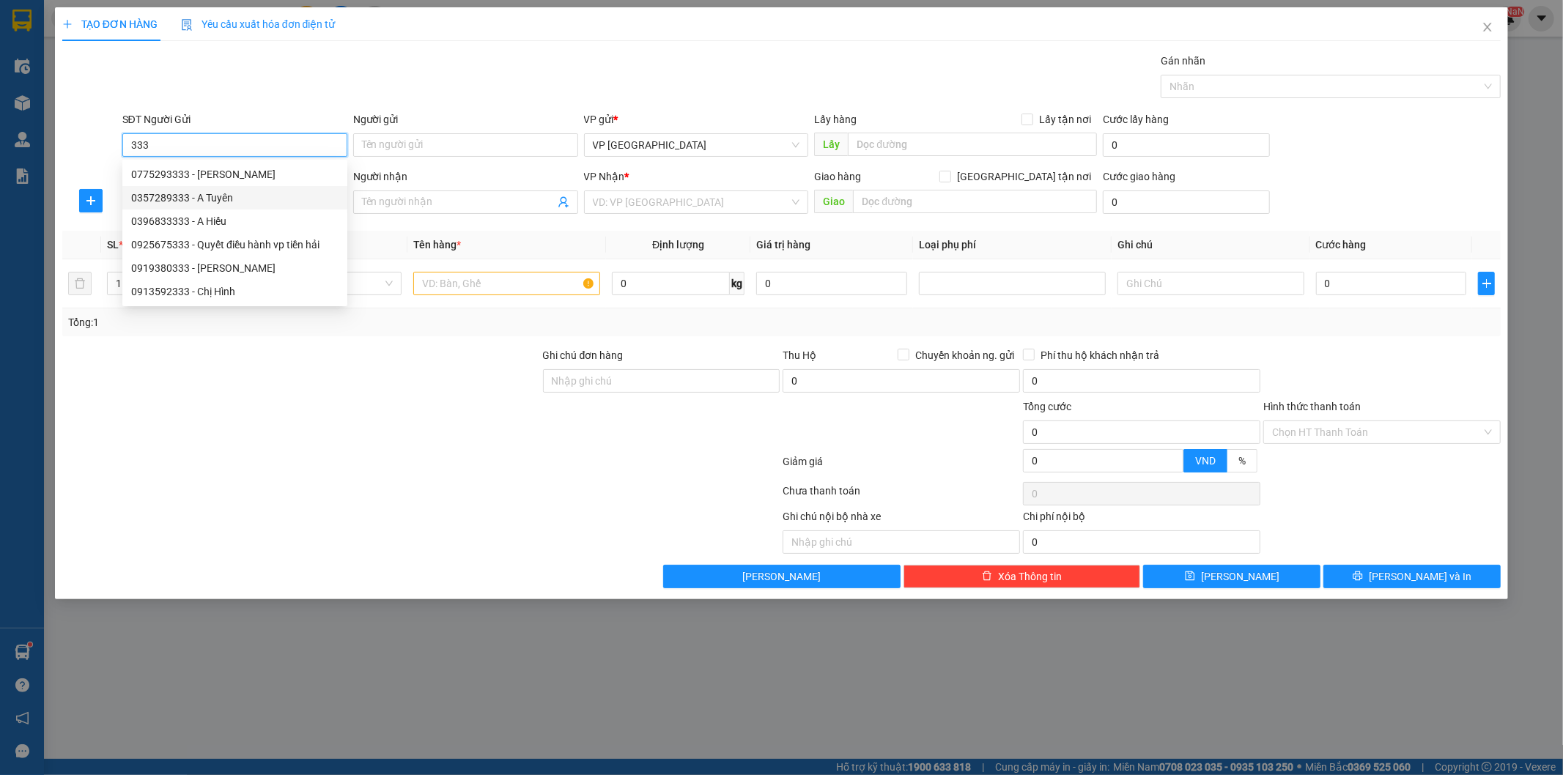
click at [218, 199] on div "0357289333 - A Tuyên" at bounding box center [234, 198] width 207 height 16
type input "0357289333"
type input "A Tuyên"
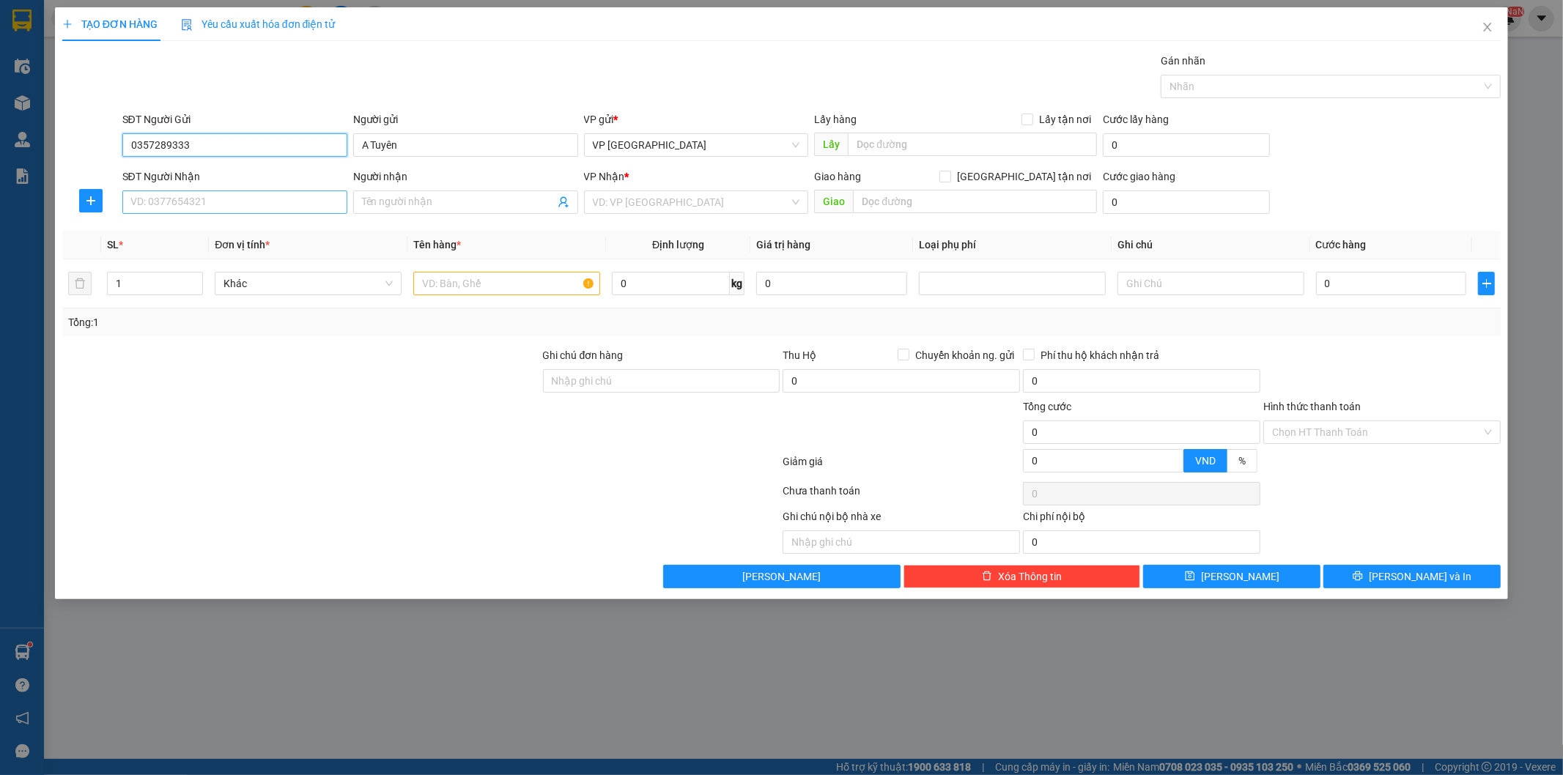
type input "0357289333"
click at [274, 207] on input "SĐT Người Nhận" at bounding box center [234, 202] width 225 height 23
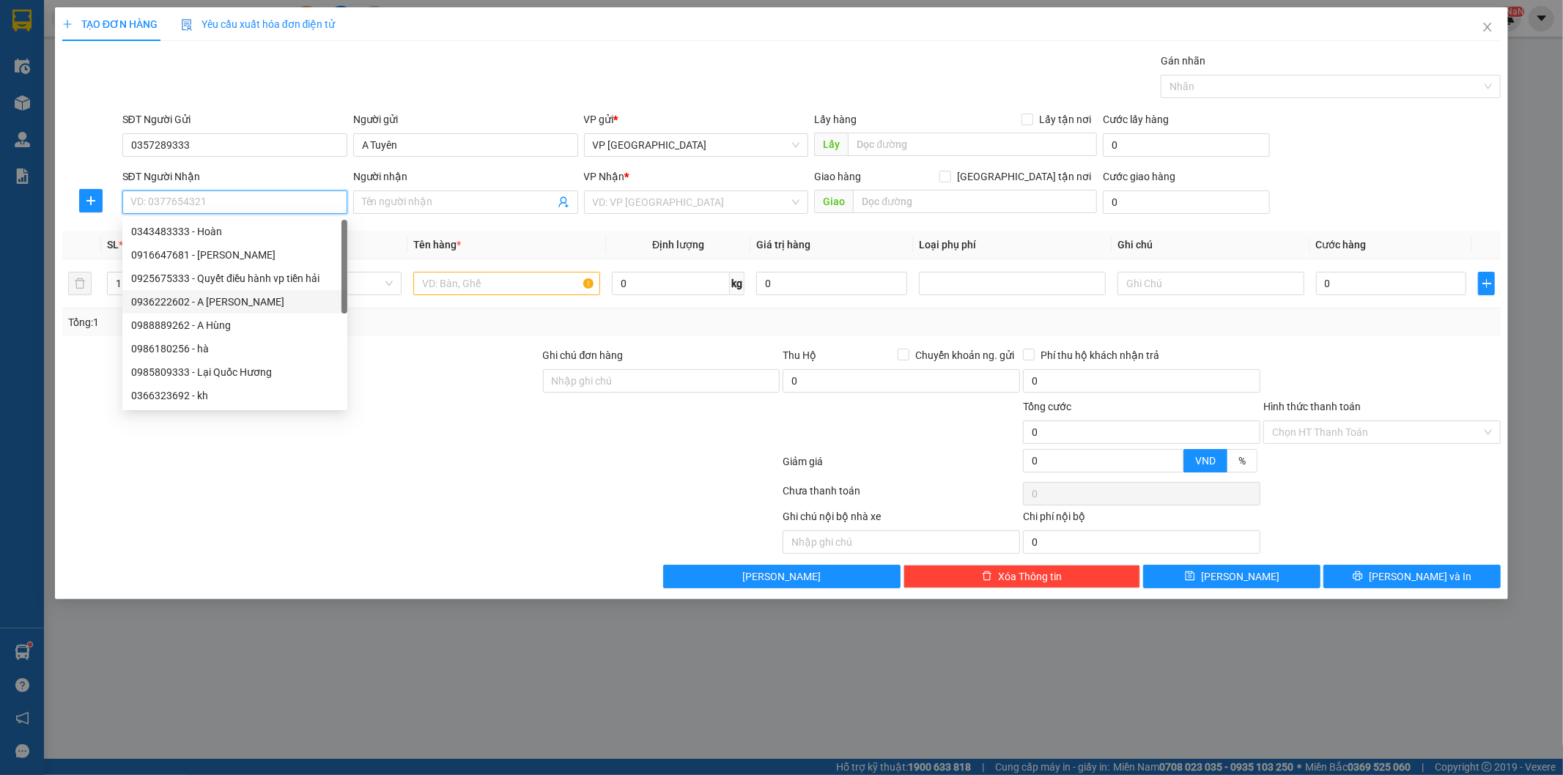
click at [240, 297] on div "0936222602 - A Trần Lâm Cty APAL" at bounding box center [234, 302] width 207 height 16
type input "0936222602"
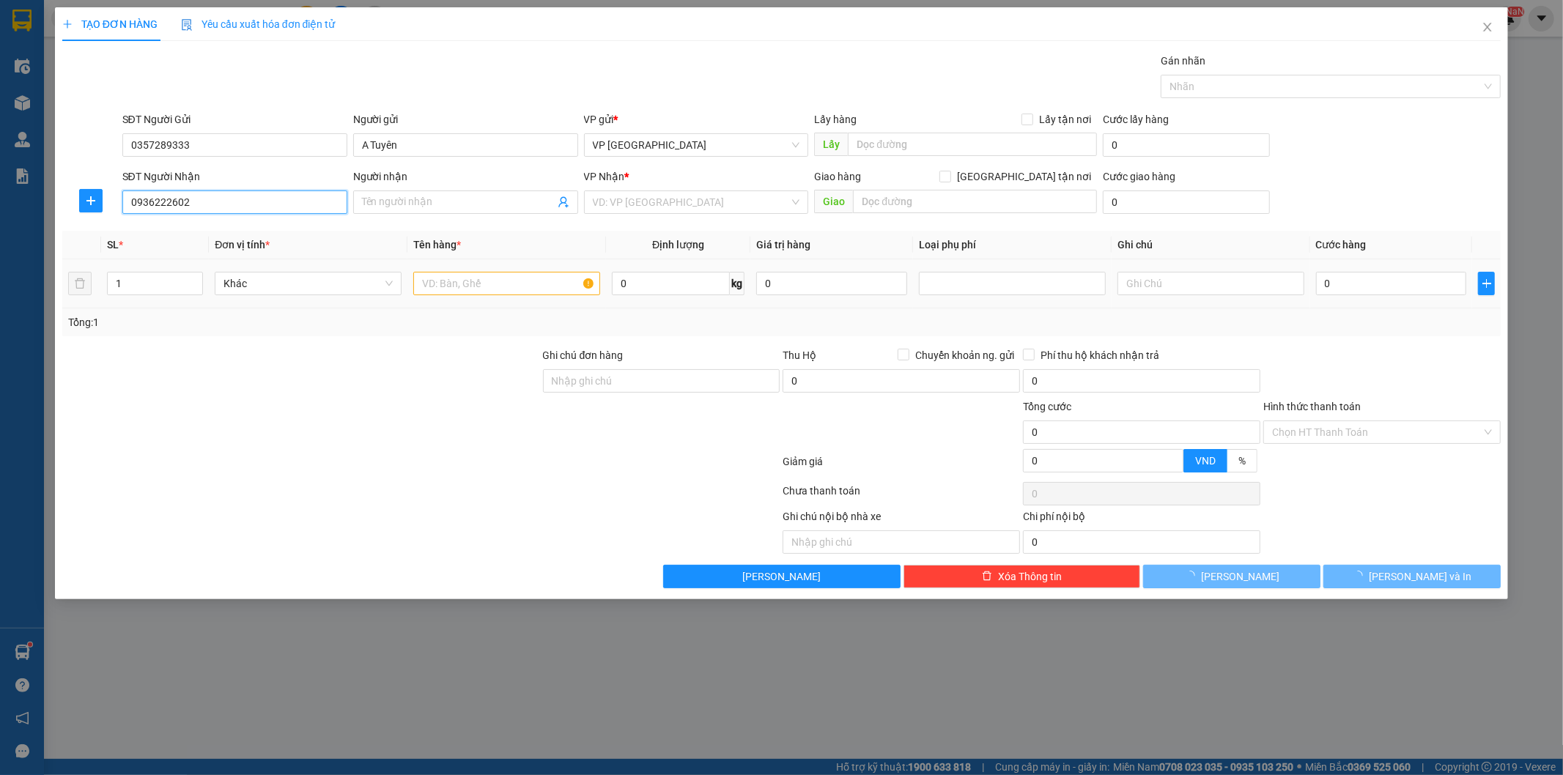
type input "A Trần Lâm Cty APAL"
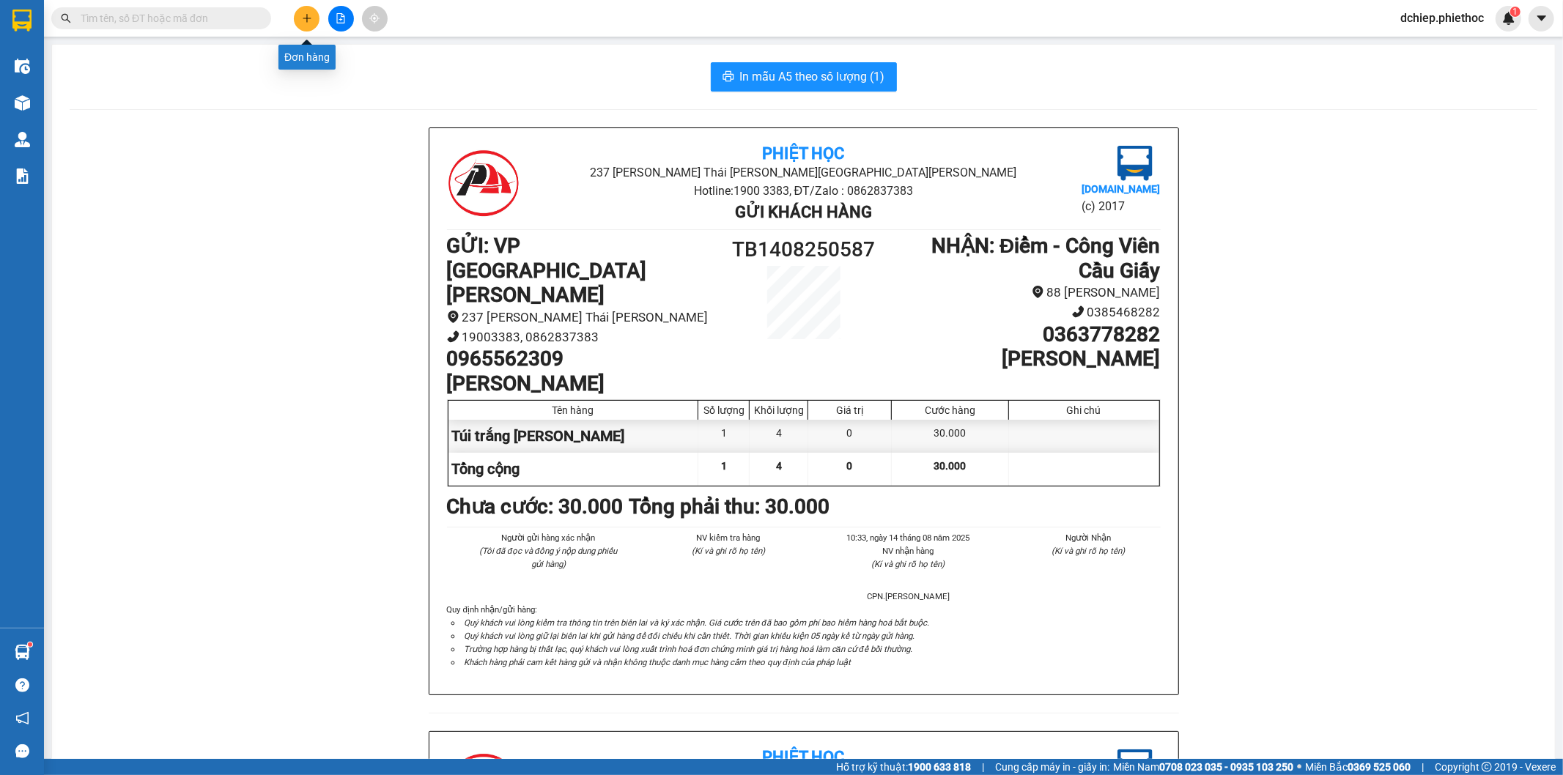
click at [315, 15] on button at bounding box center [307, 19] width 26 height 26
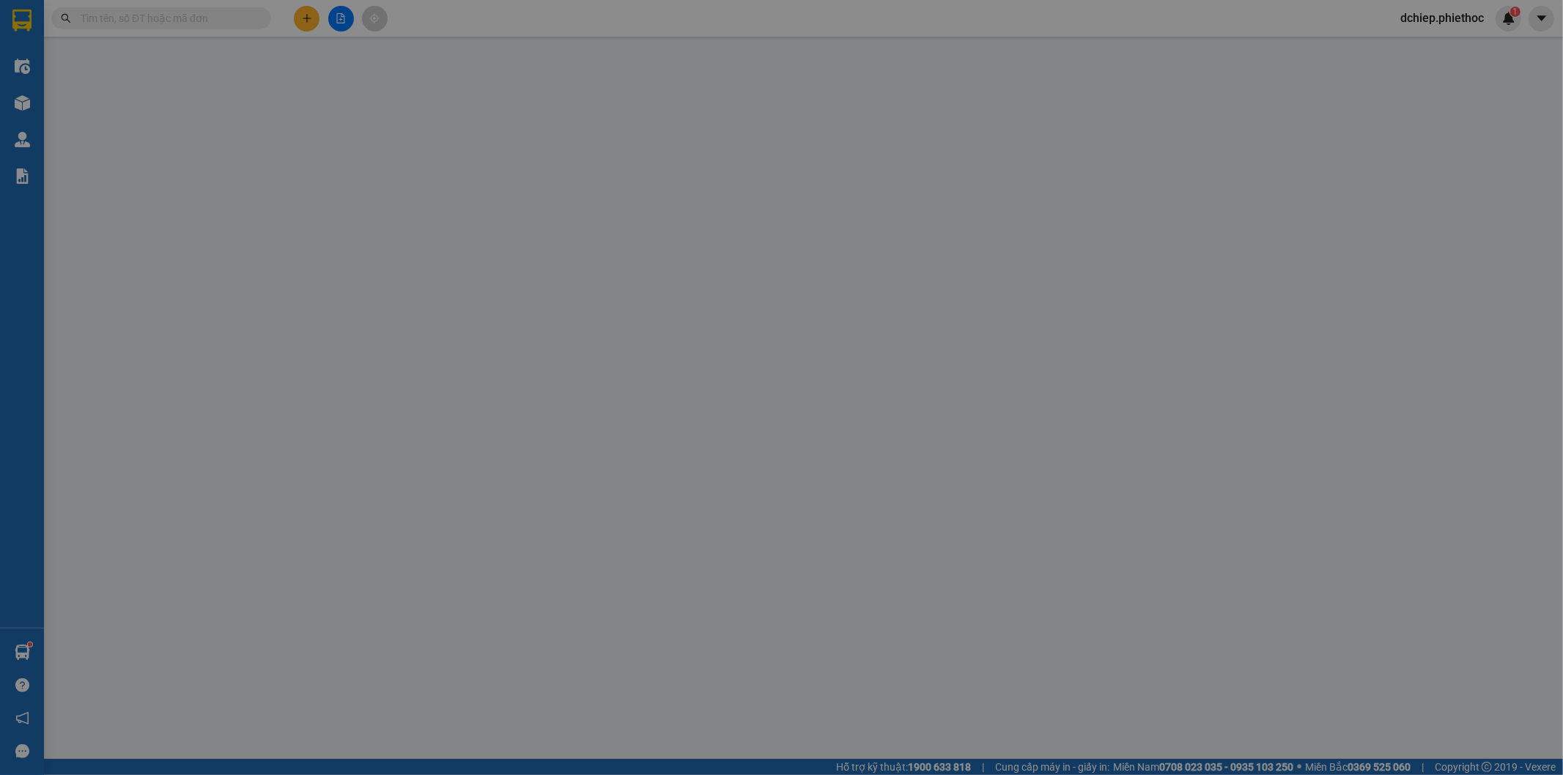
click at [315, 15] on div "Yêu cầu xuất hóa đơn điện tử" at bounding box center [258, 24] width 155 height 34
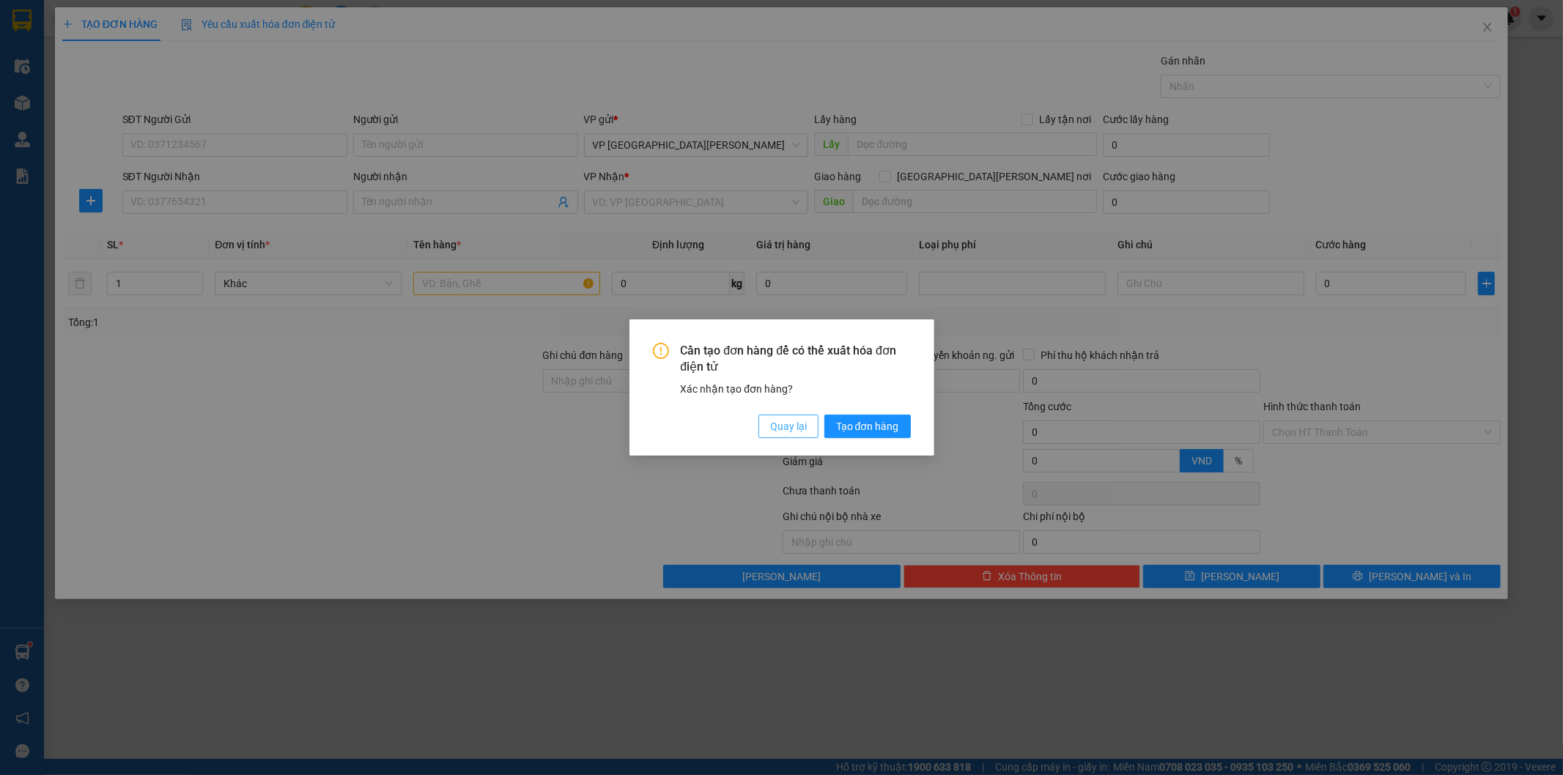
click at [789, 421] on span "Quay lại" at bounding box center [788, 426] width 37 height 16
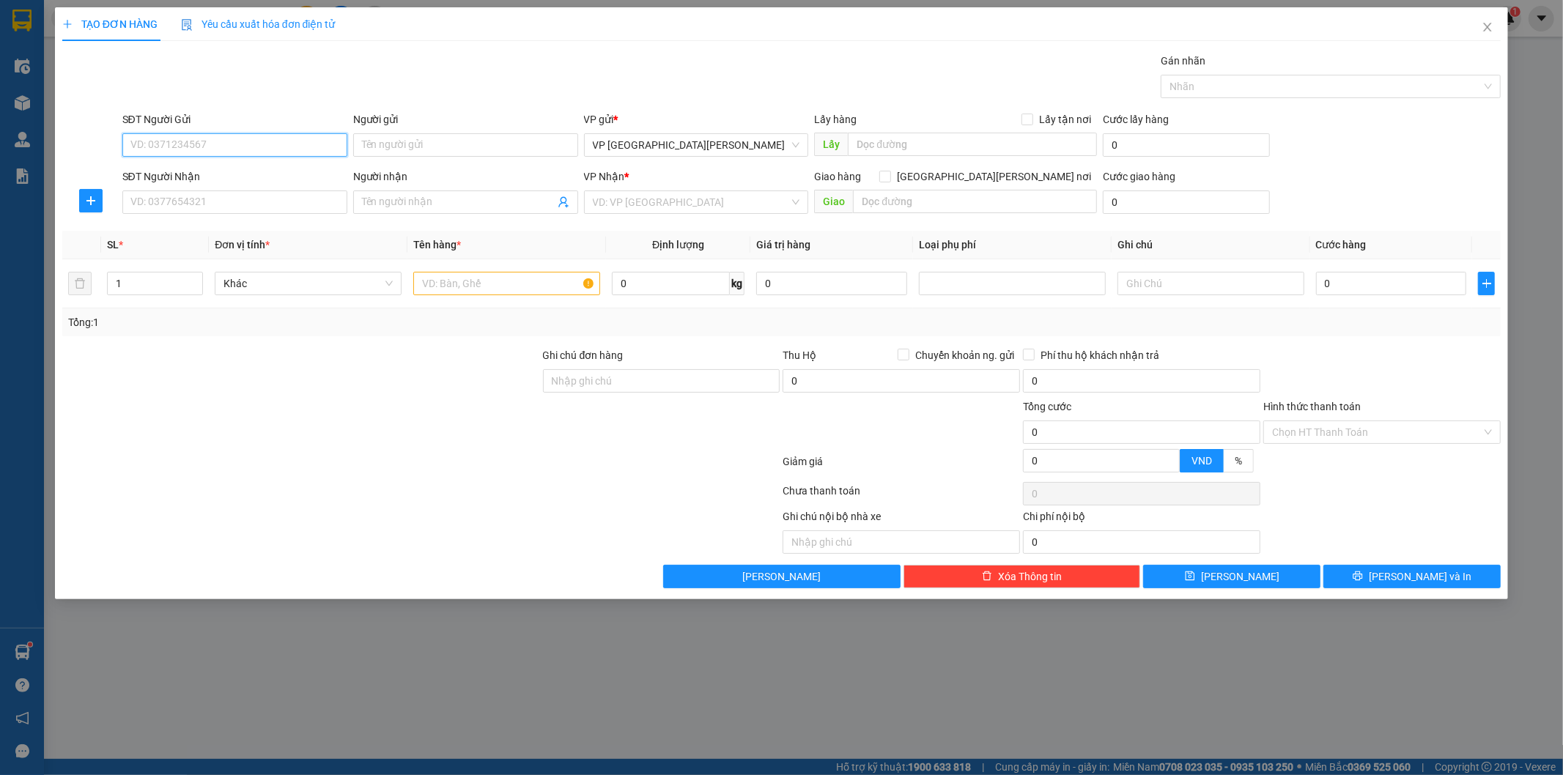
click at [259, 147] on input "SĐT Người Gửi" at bounding box center [234, 144] width 225 height 23
type input "0349585835"
click at [225, 177] on div "0349585835 - Chị Loan" at bounding box center [234, 174] width 207 height 16
type input "Chị Loan"
type input "0349585835"
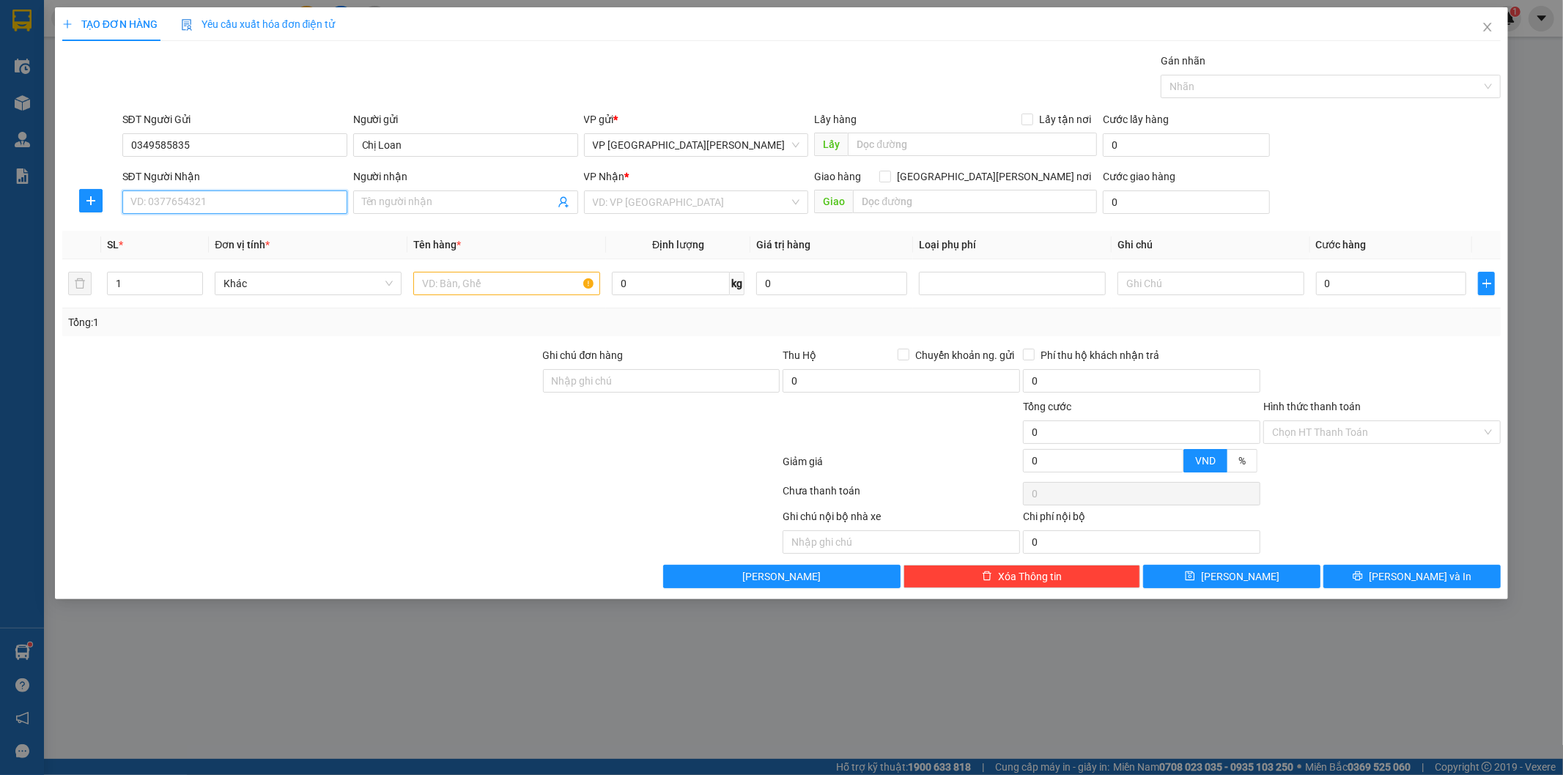
click at [239, 195] on input "SĐT Người Nhận" at bounding box center [234, 202] width 225 height 23
type input "0968618995"
click at [216, 226] on div "0968618995 - [PERSON_NAME]" at bounding box center [234, 231] width 207 height 16
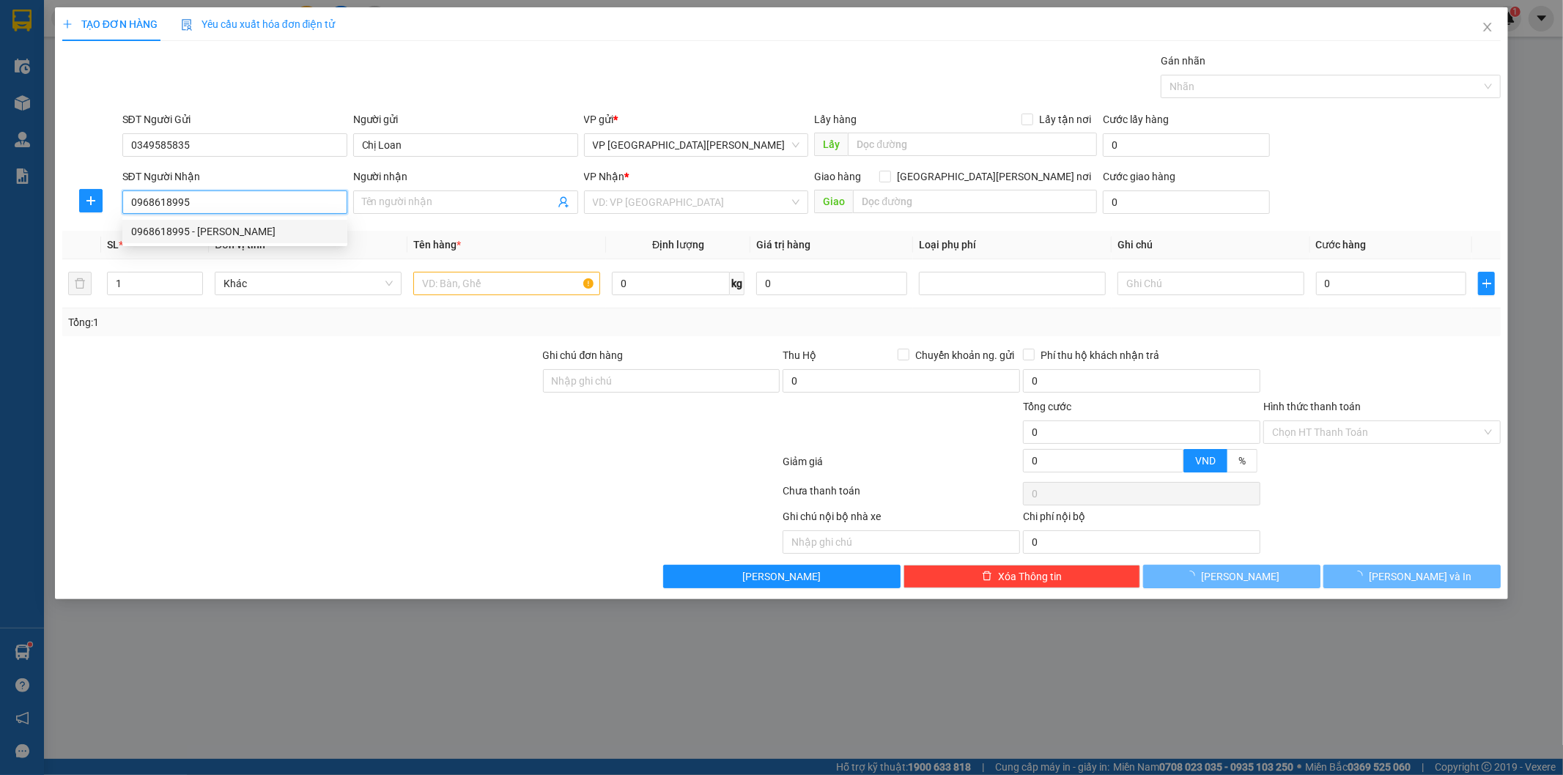
type input "Chị Thảo"
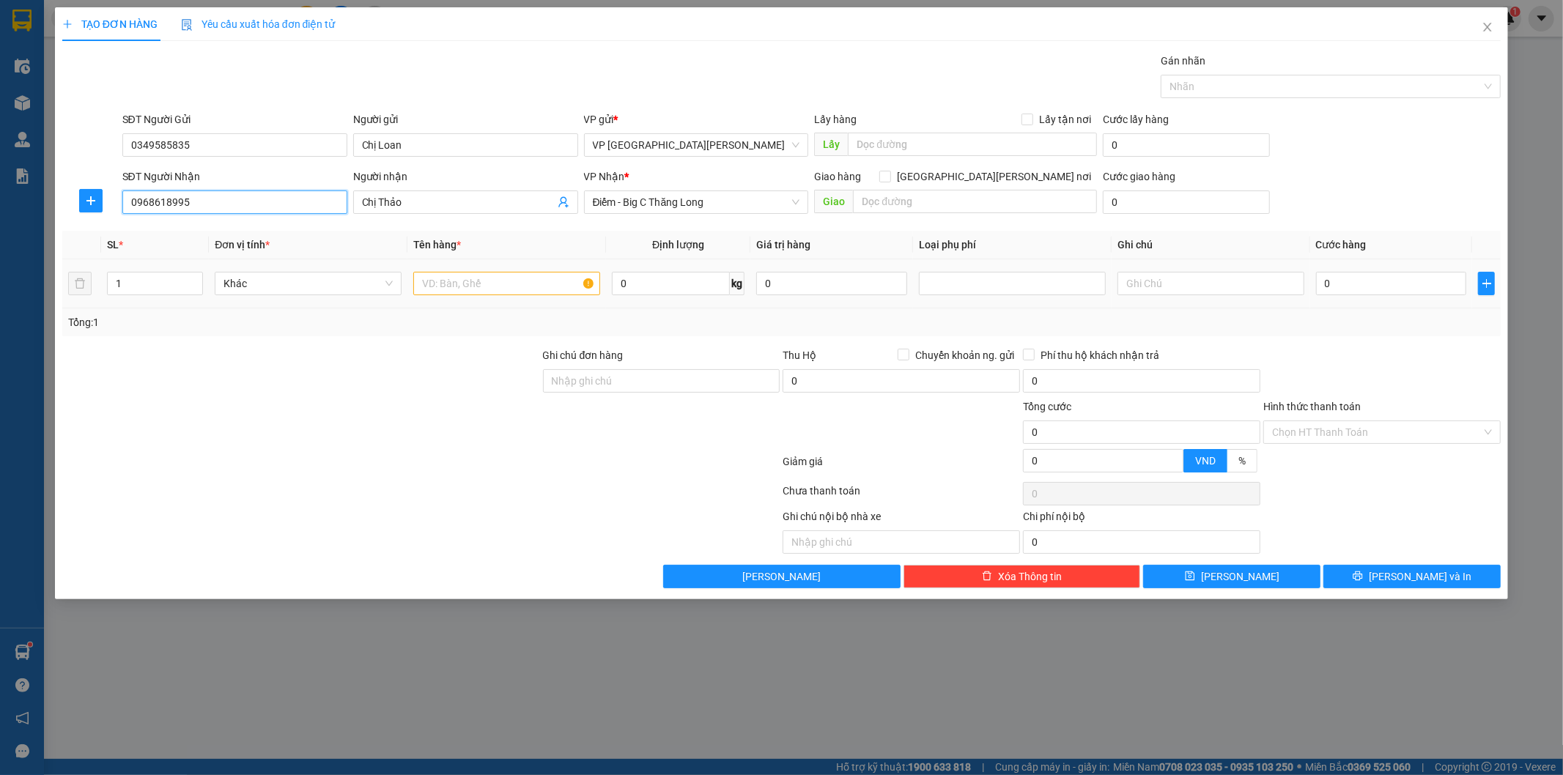
type input "0968618995"
click at [487, 280] on input "text" at bounding box center [506, 283] width 187 height 23
type input "G"
type input "Túi giấy tờ"
click at [1403, 294] on input "0" at bounding box center [1391, 283] width 151 height 23
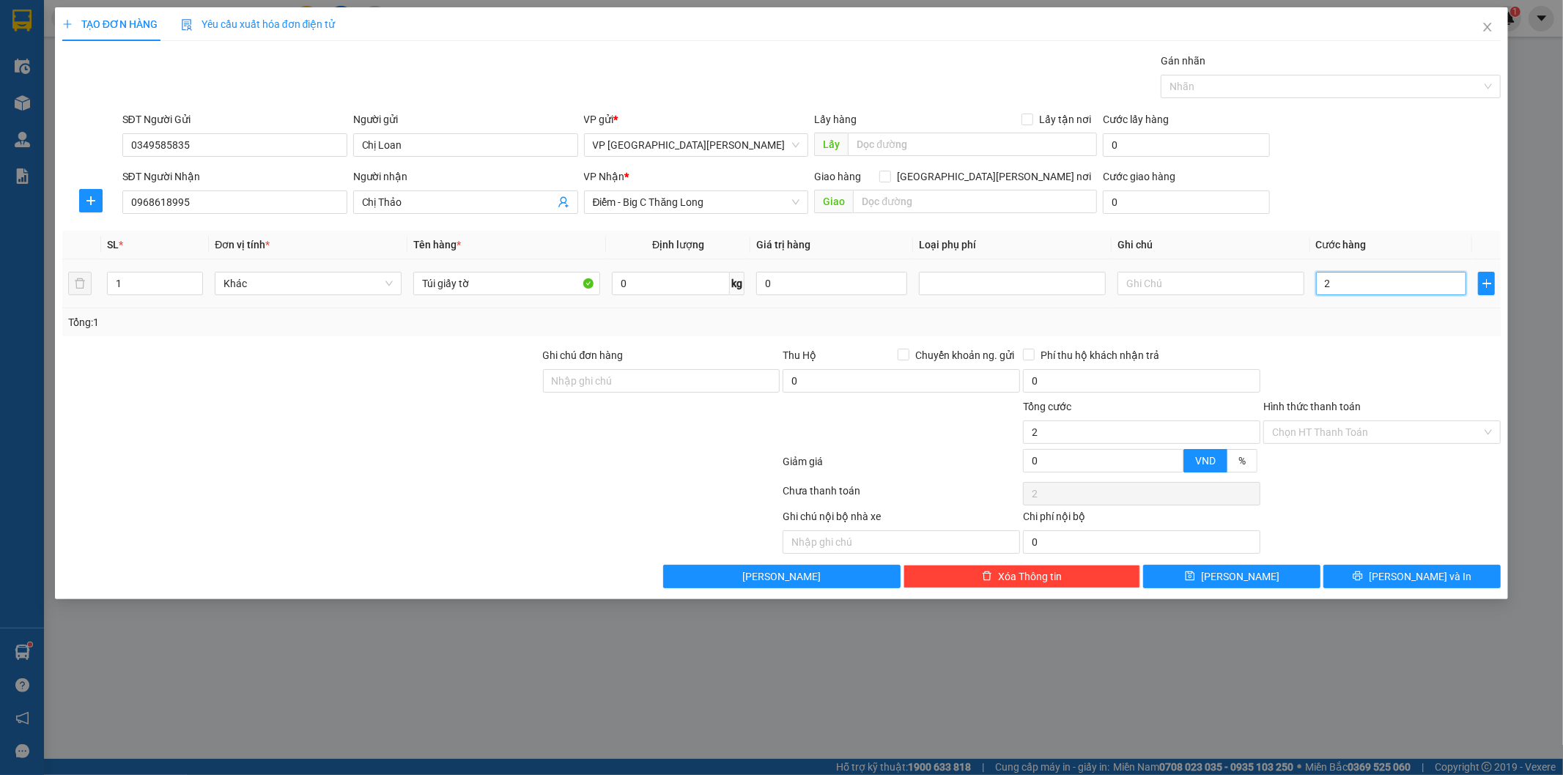
type input "2"
type input "25"
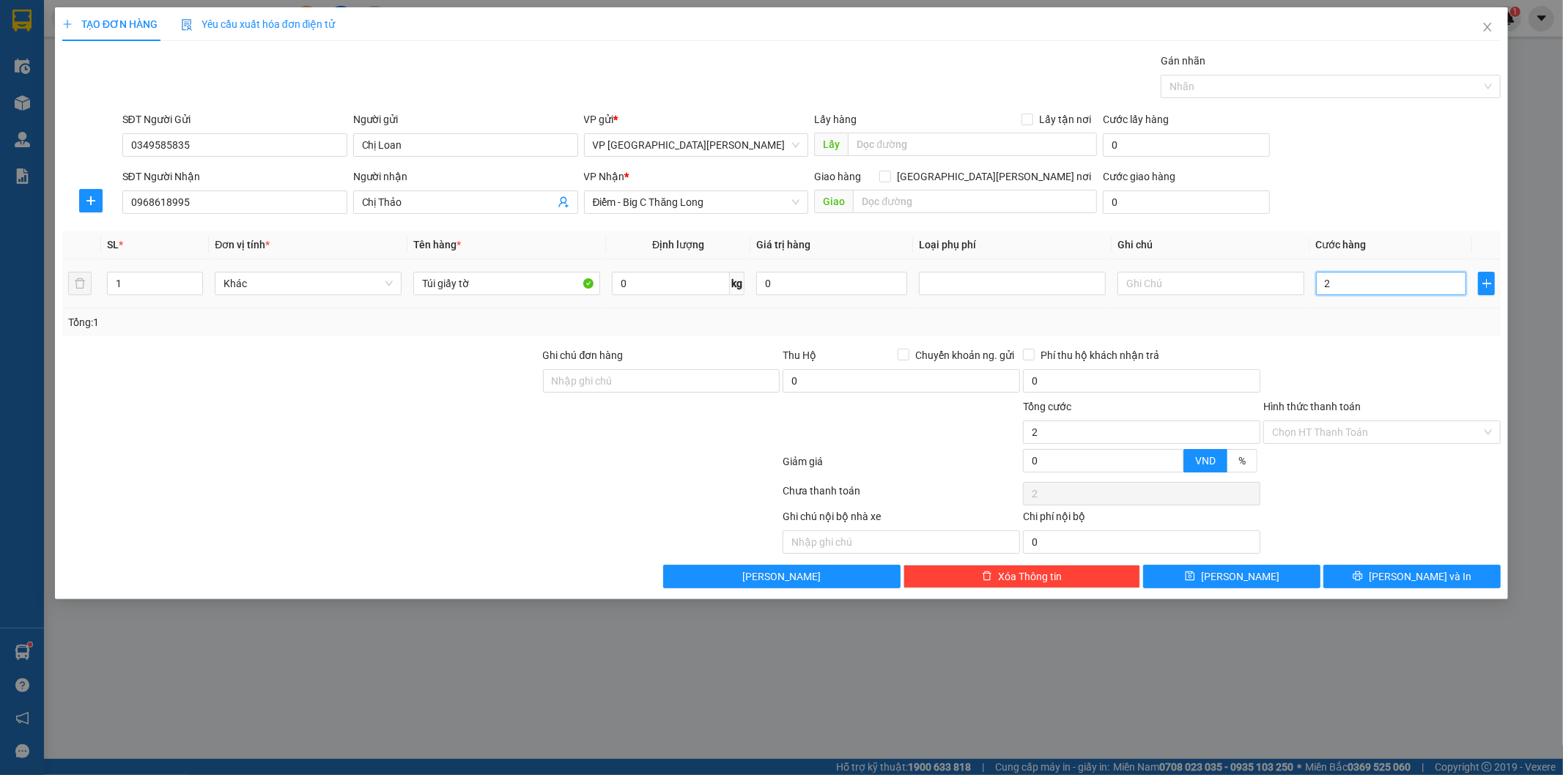
type input "25"
type input "250"
type input "2.500"
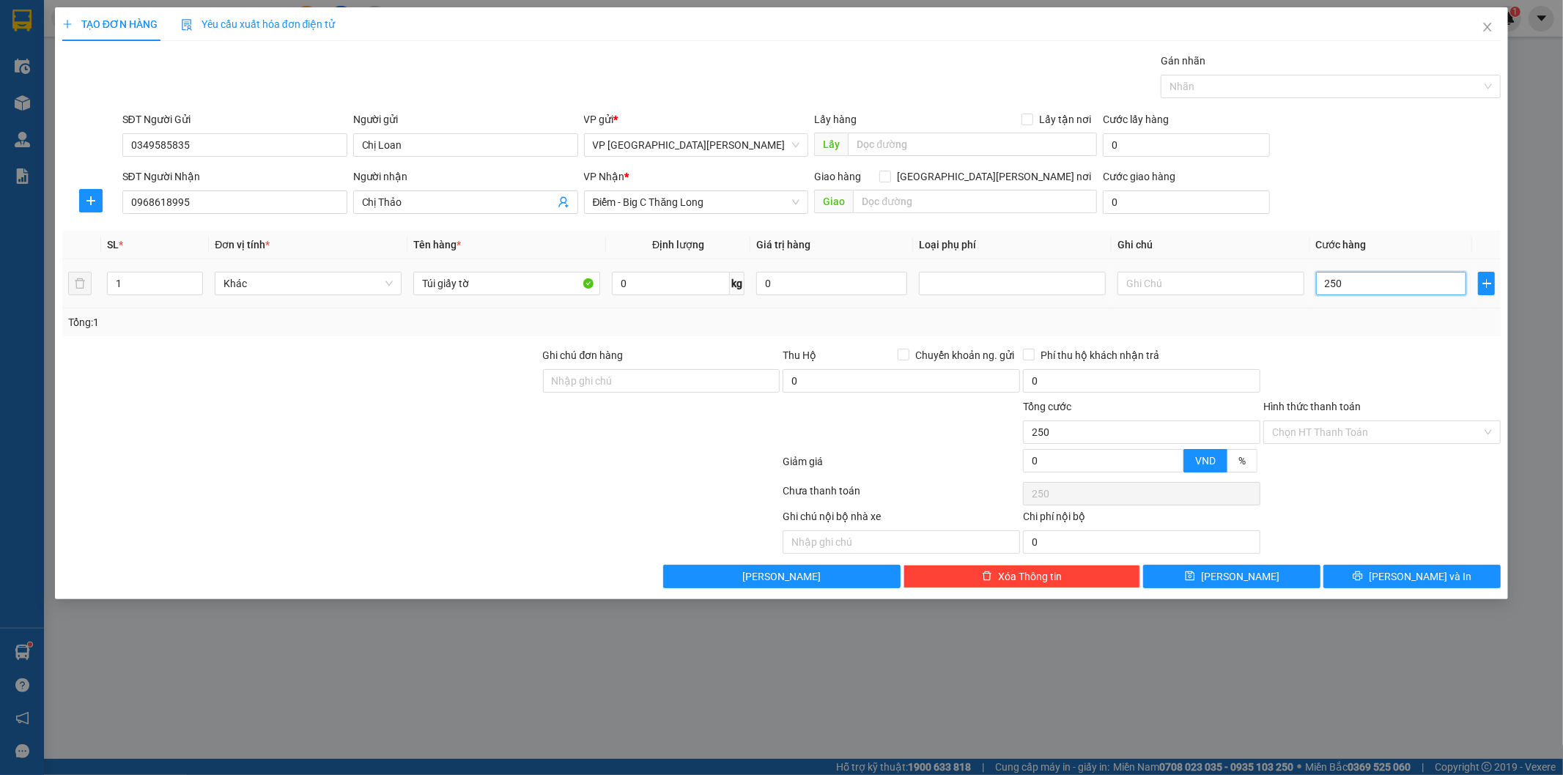
type input "2.500"
type input "25.000"
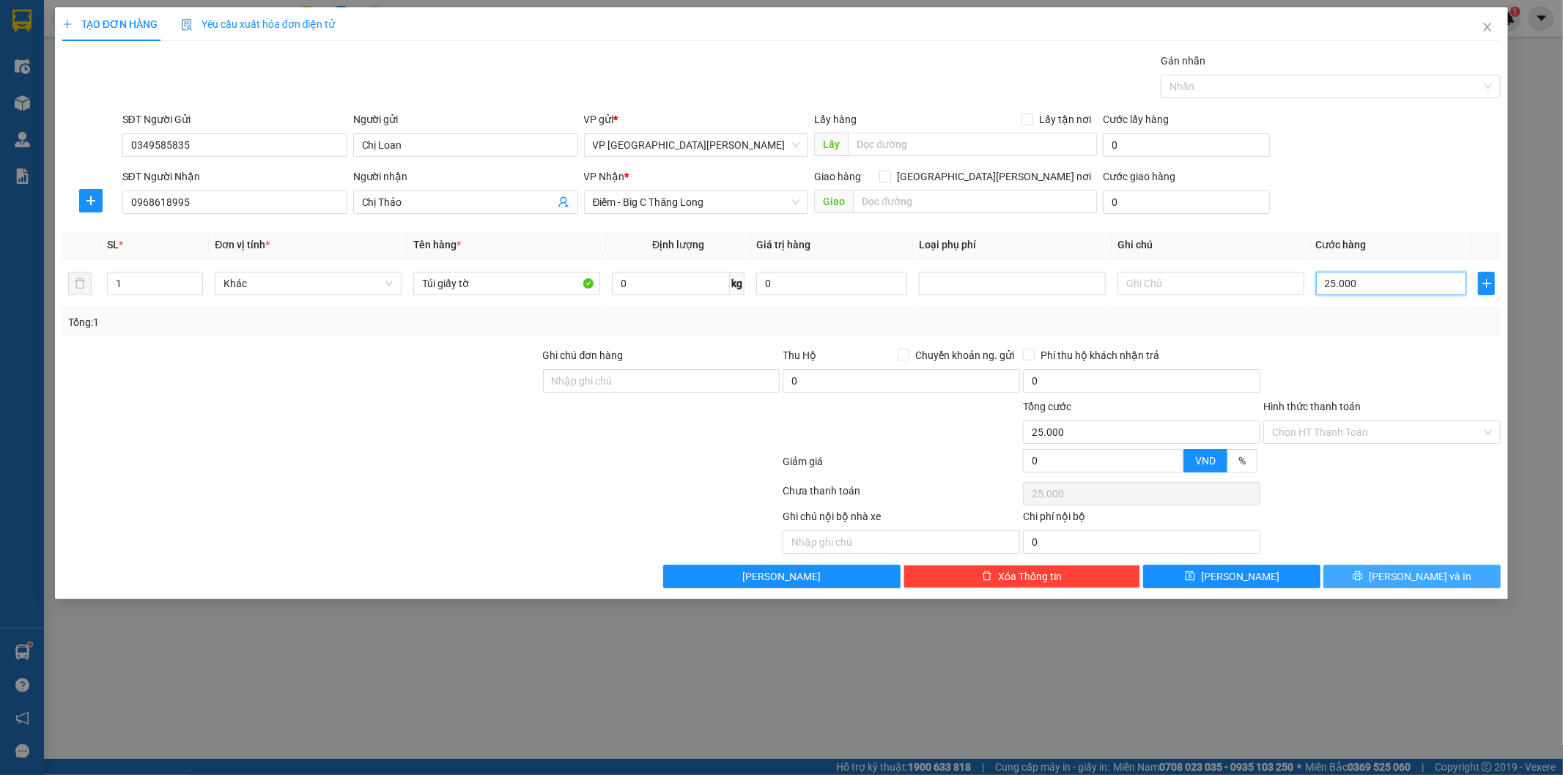
type input "25.000"
click at [1411, 569] on span "[PERSON_NAME] và In" at bounding box center [1420, 577] width 103 height 16
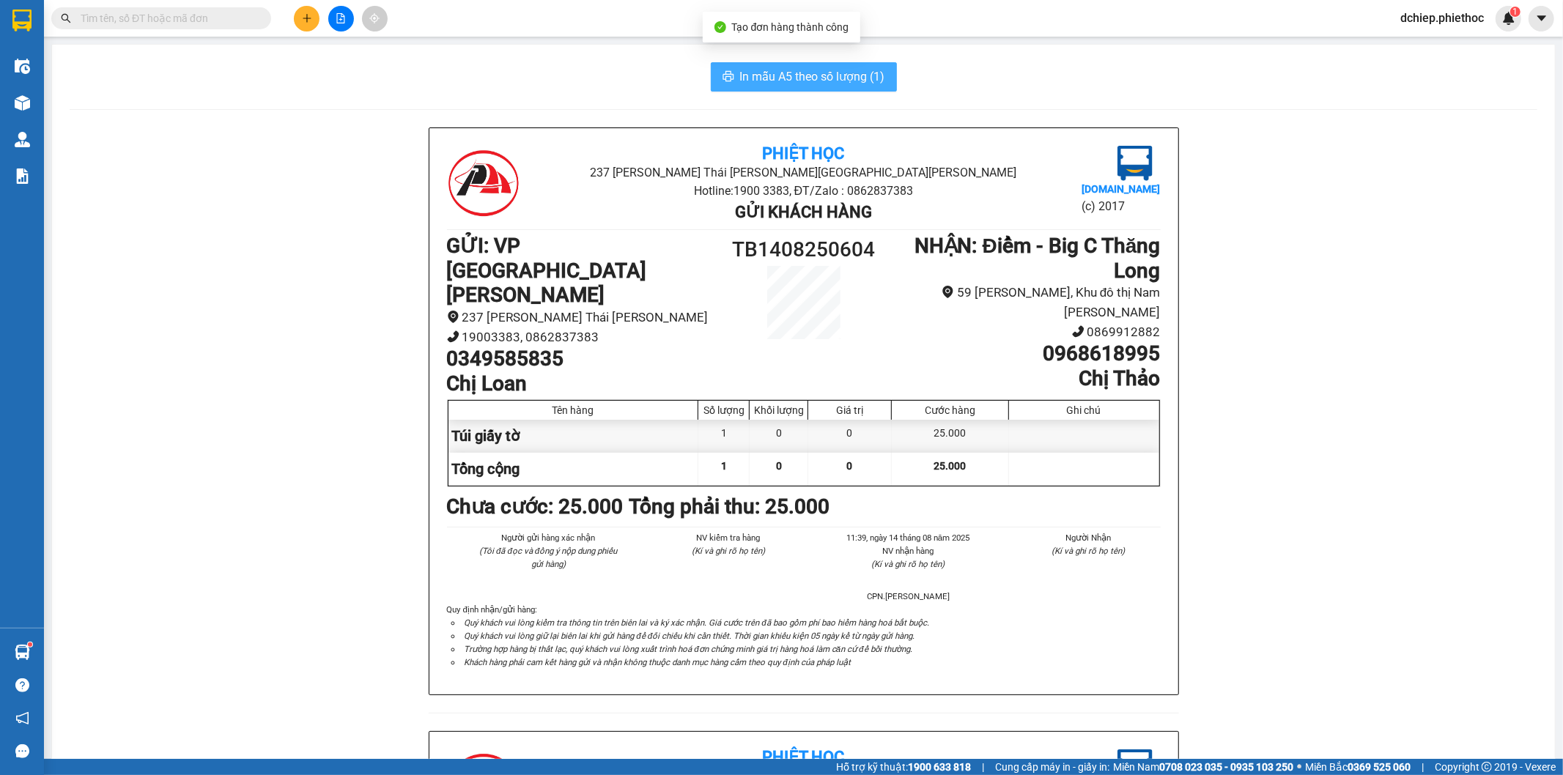
click at [823, 64] on button "In mẫu A5 theo số lượng (1)" at bounding box center [804, 76] width 186 height 29
click at [25, 103] on img at bounding box center [22, 102] width 15 height 15
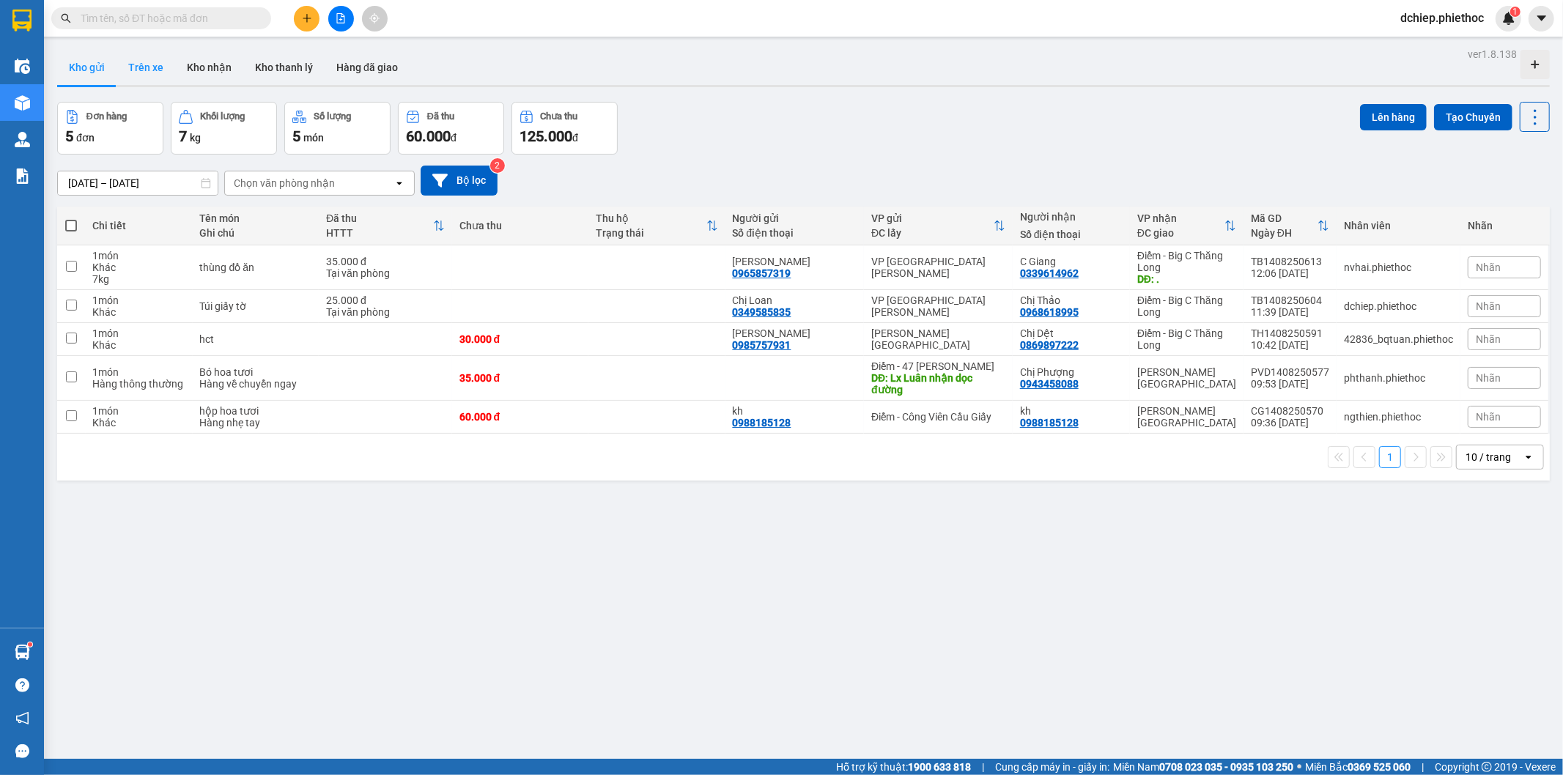
click at [167, 70] on button "Trên xe" at bounding box center [146, 67] width 59 height 35
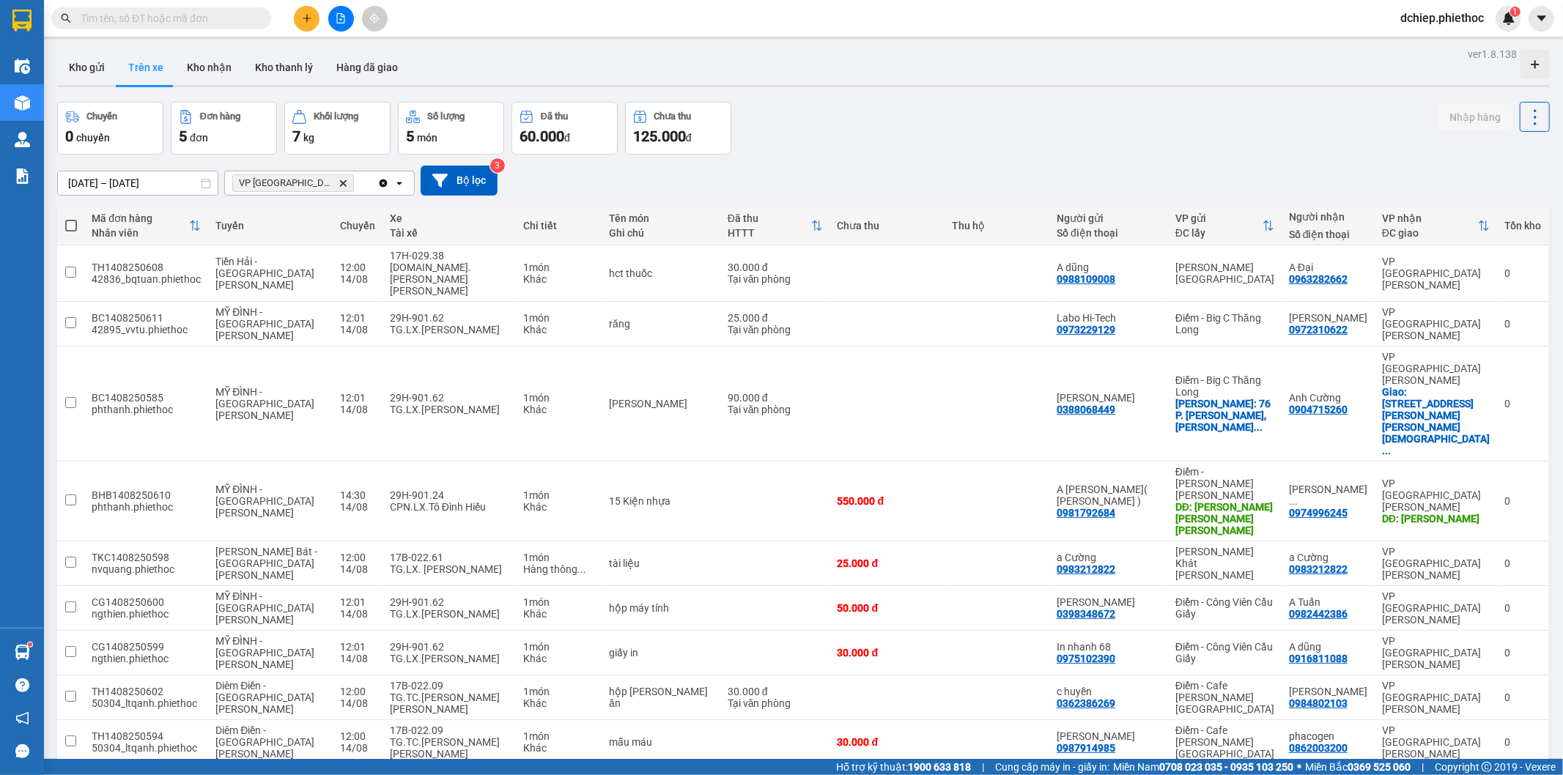
scroll to position [136, 0]
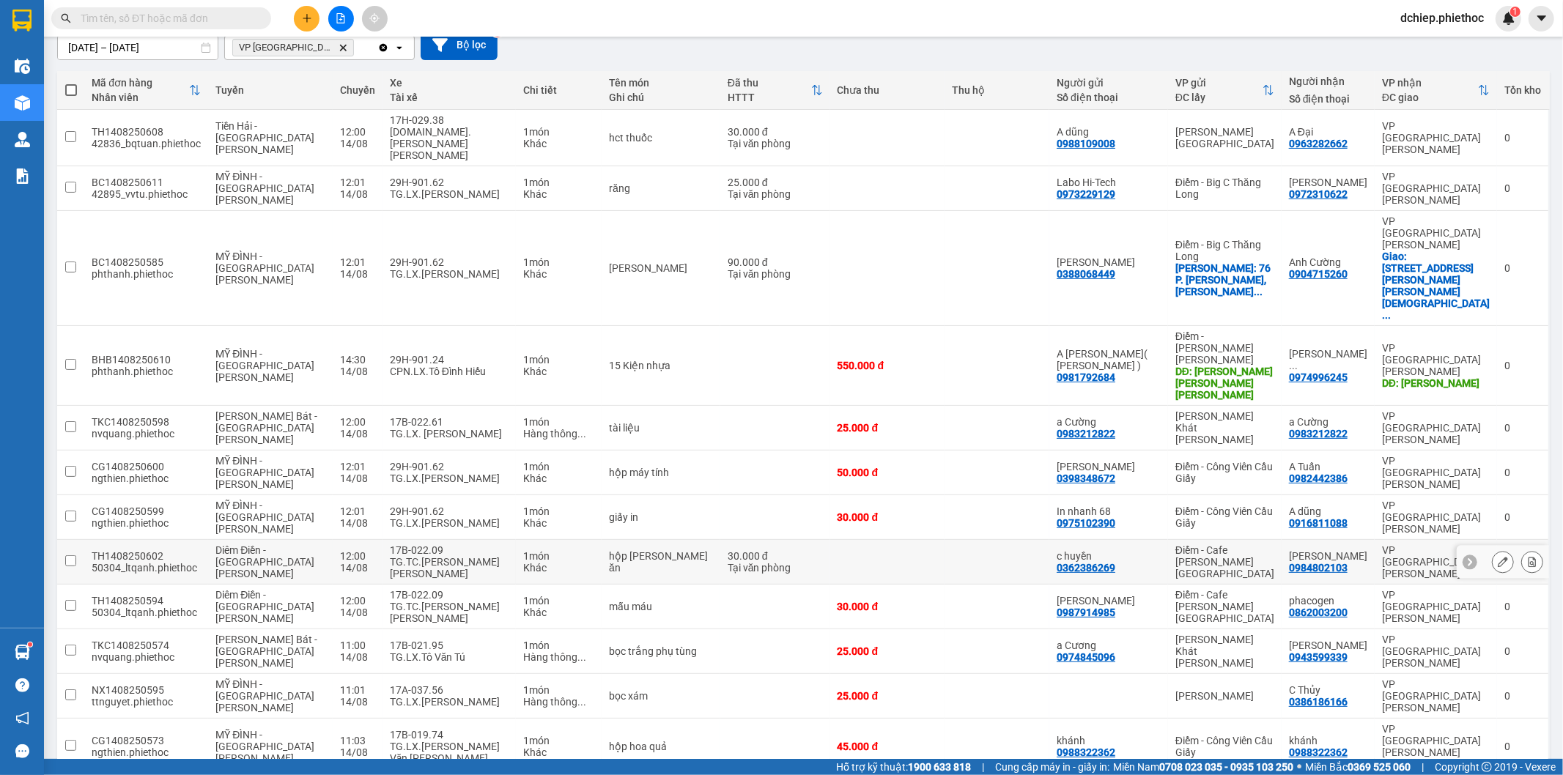
click at [1240, 544] on div "Điểm - Cafe [PERSON_NAME][GEOGRAPHIC_DATA]" at bounding box center [1224, 561] width 99 height 35
checkbox input "true"
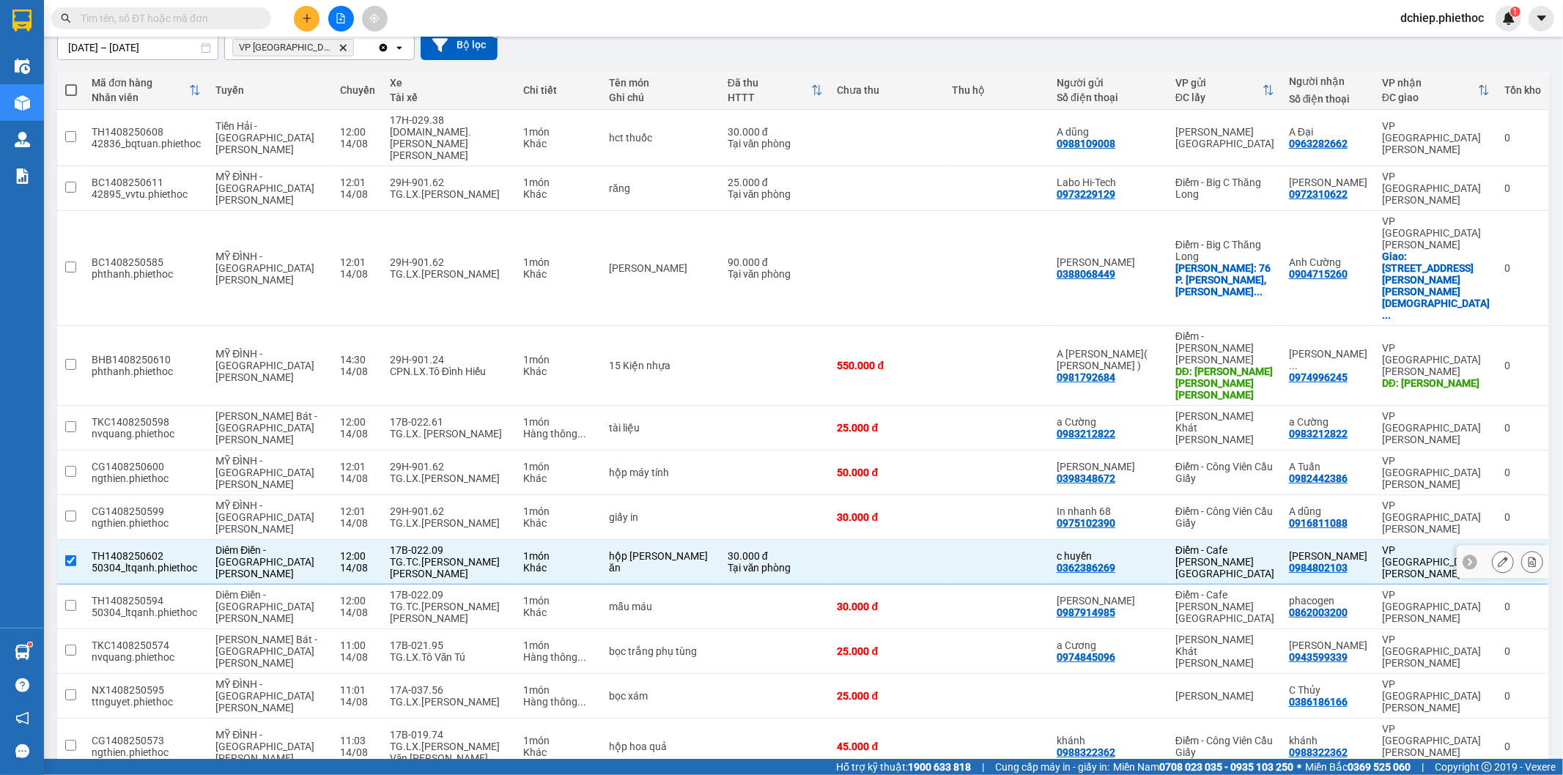
click at [1238, 589] on div "Điểm - Cafe [PERSON_NAME][GEOGRAPHIC_DATA]" at bounding box center [1224, 606] width 99 height 35
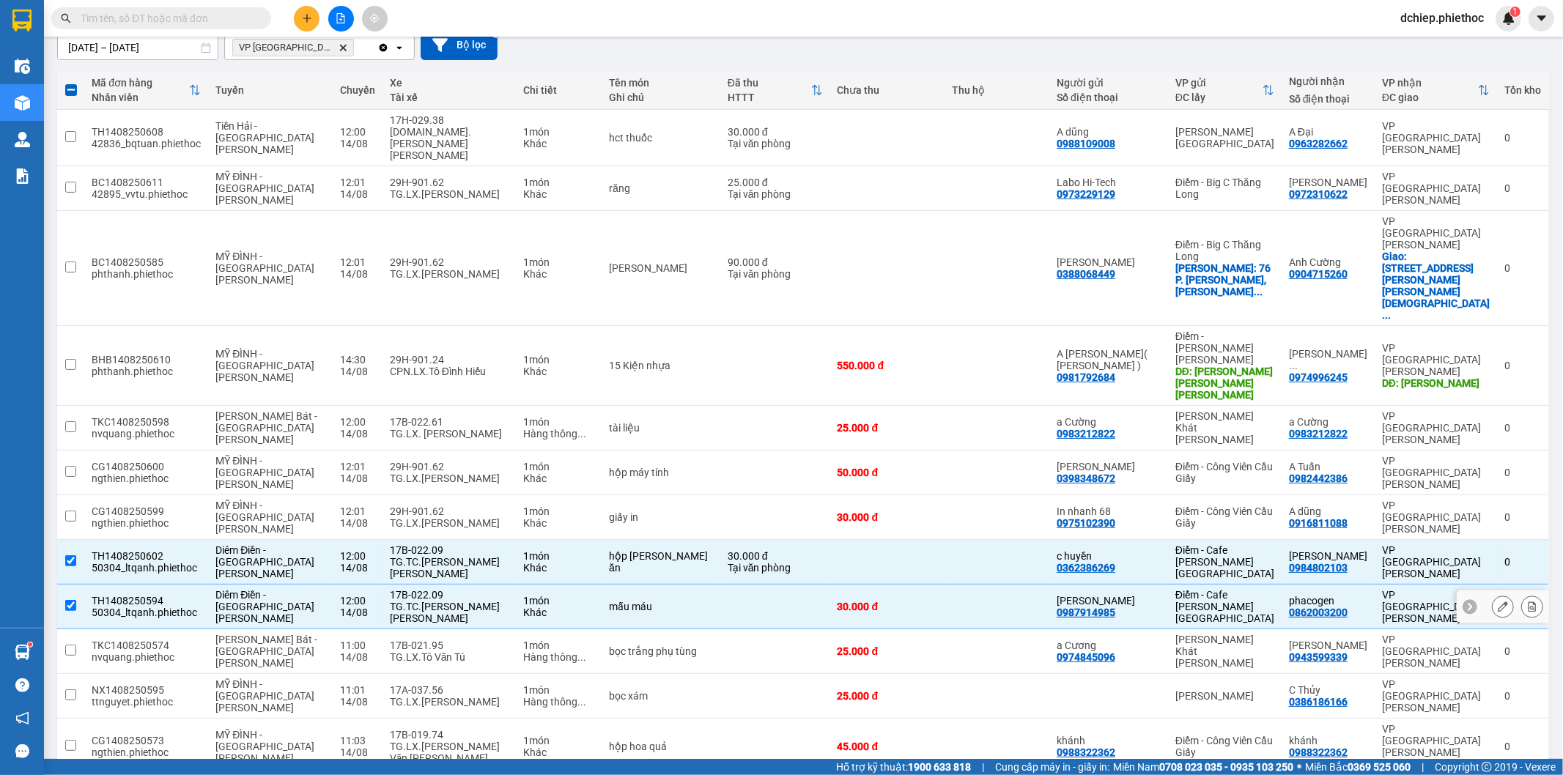
scroll to position [235, 0]
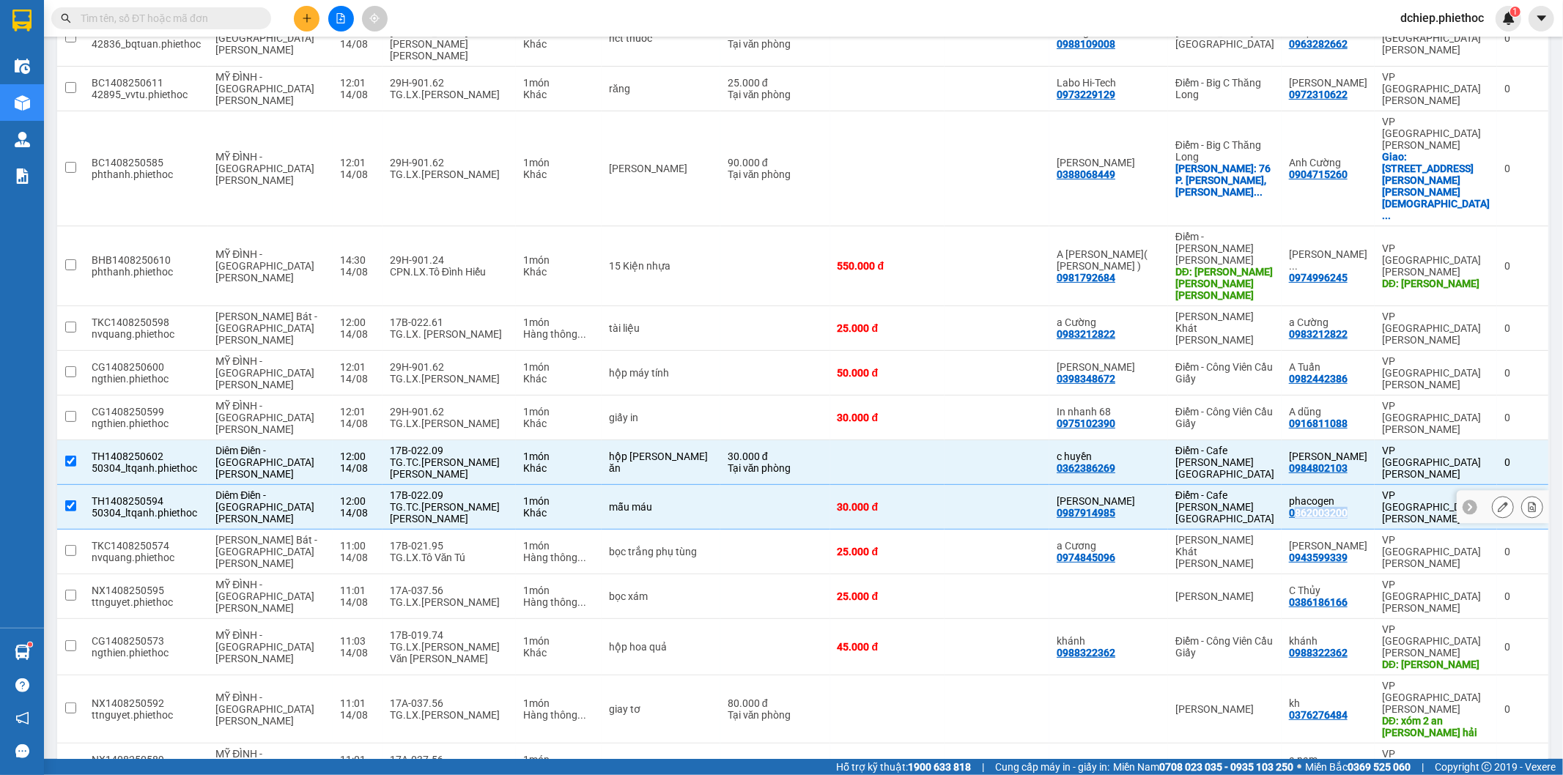
copy div "862003200"
copy div "0862003200"
drag, startPoint x: 1364, startPoint y: 332, endPoint x: 1301, endPoint y: 331, distance: 62.3
click at [1301, 495] on div "phacogen 0862003200" at bounding box center [1328, 506] width 78 height 23
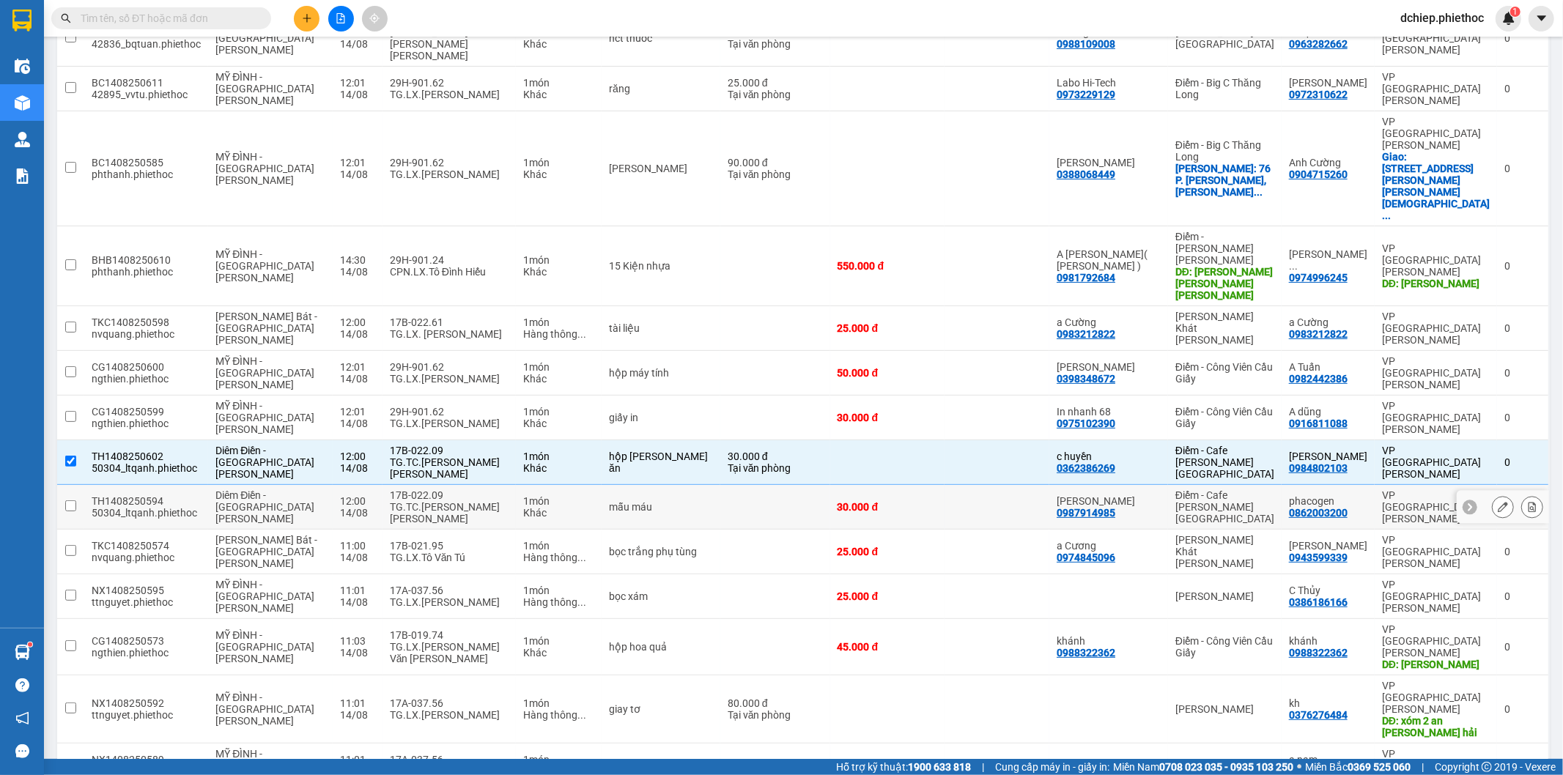
drag, startPoint x: 1366, startPoint y: 332, endPoint x: 1356, endPoint y: 332, distance: 9.5
click at [1356, 495] on div "phacogen 0862003200" at bounding box center [1328, 506] width 78 height 23
checkbox input "true"
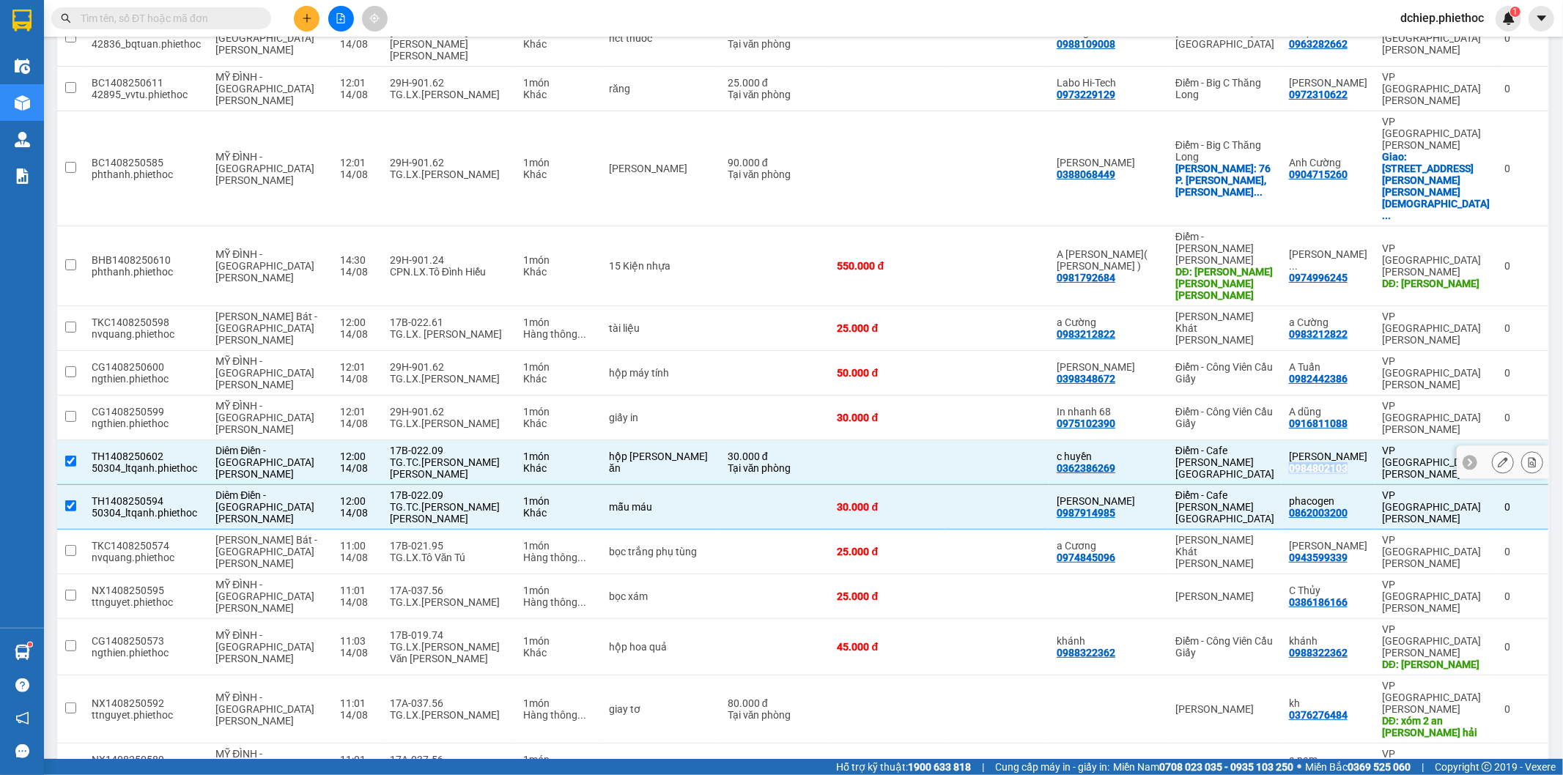
copy div "0984802103"
drag, startPoint x: 1361, startPoint y: 297, endPoint x: 1301, endPoint y: 297, distance: 60.8
click at [1301, 451] on div "[PERSON_NAME] 0984802103" at bounding box center [1328, 462] width 78 height 23
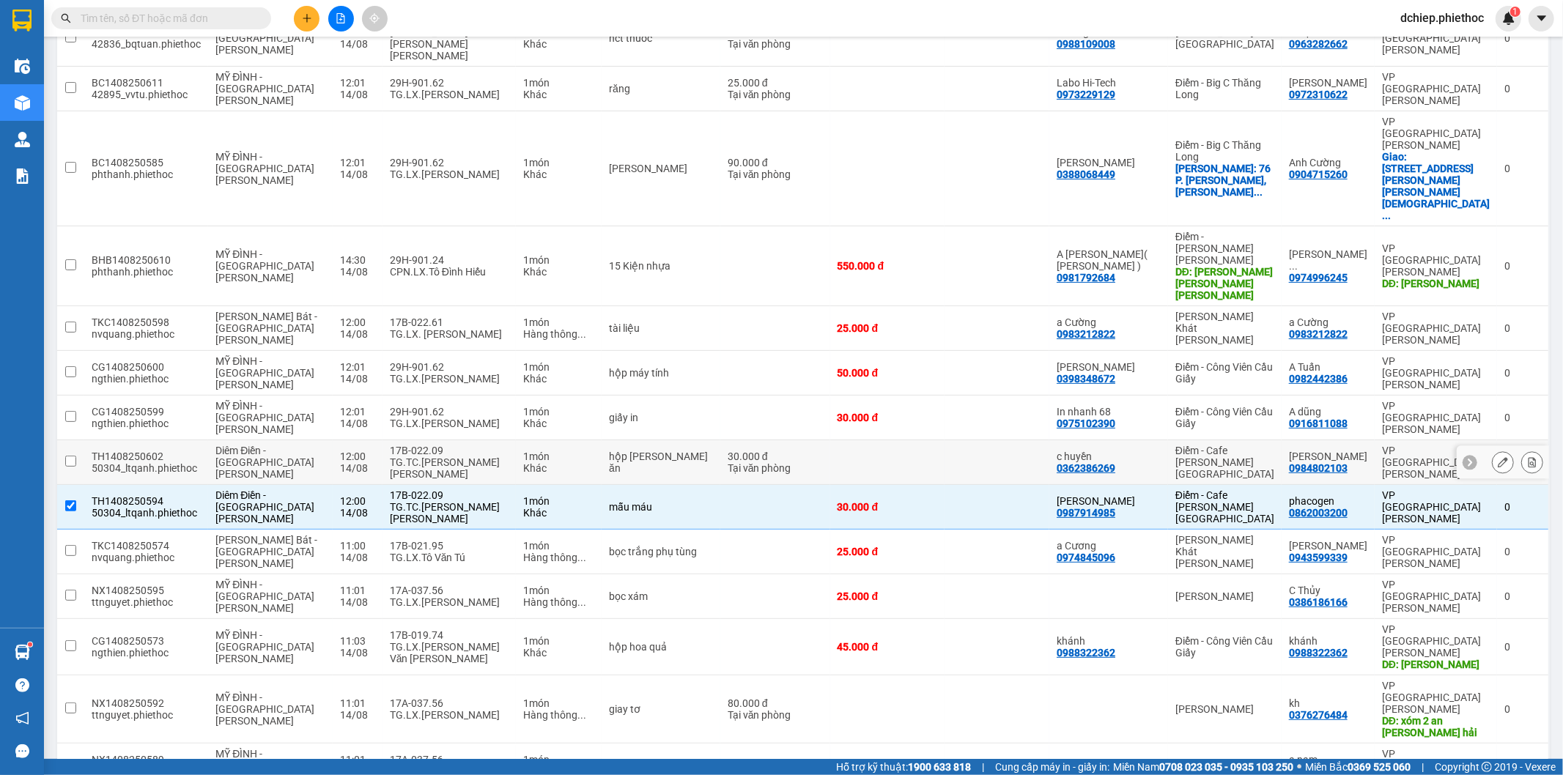
click at [1146, 451] on div "c [PERSON_NAME] 0362386269" at bounding box center [1109, 462] width 104 height 23
checkbox input "true"
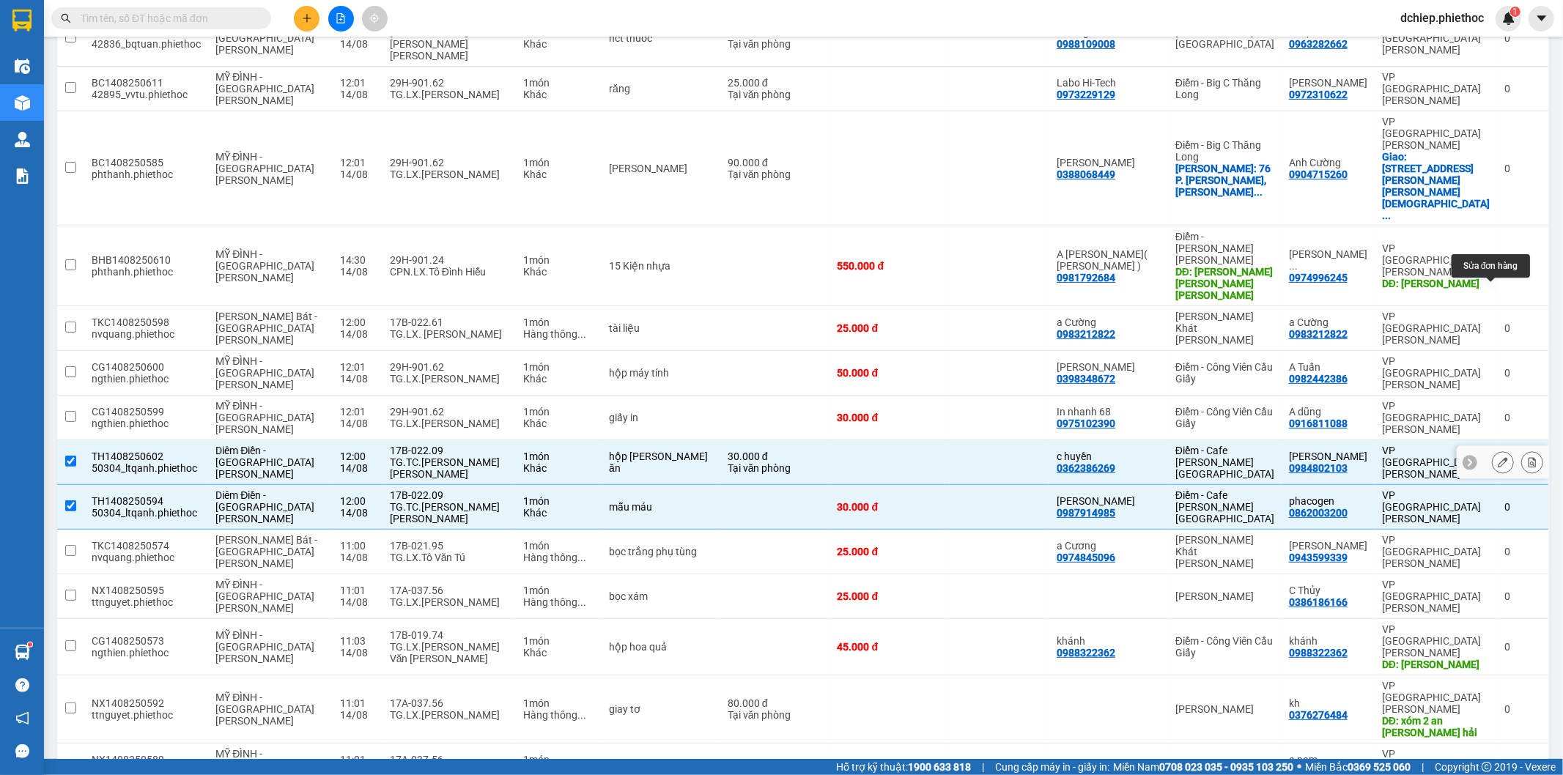
click at [1498, 457] on icon at bounding box center [1503, 462] width 10 height 10
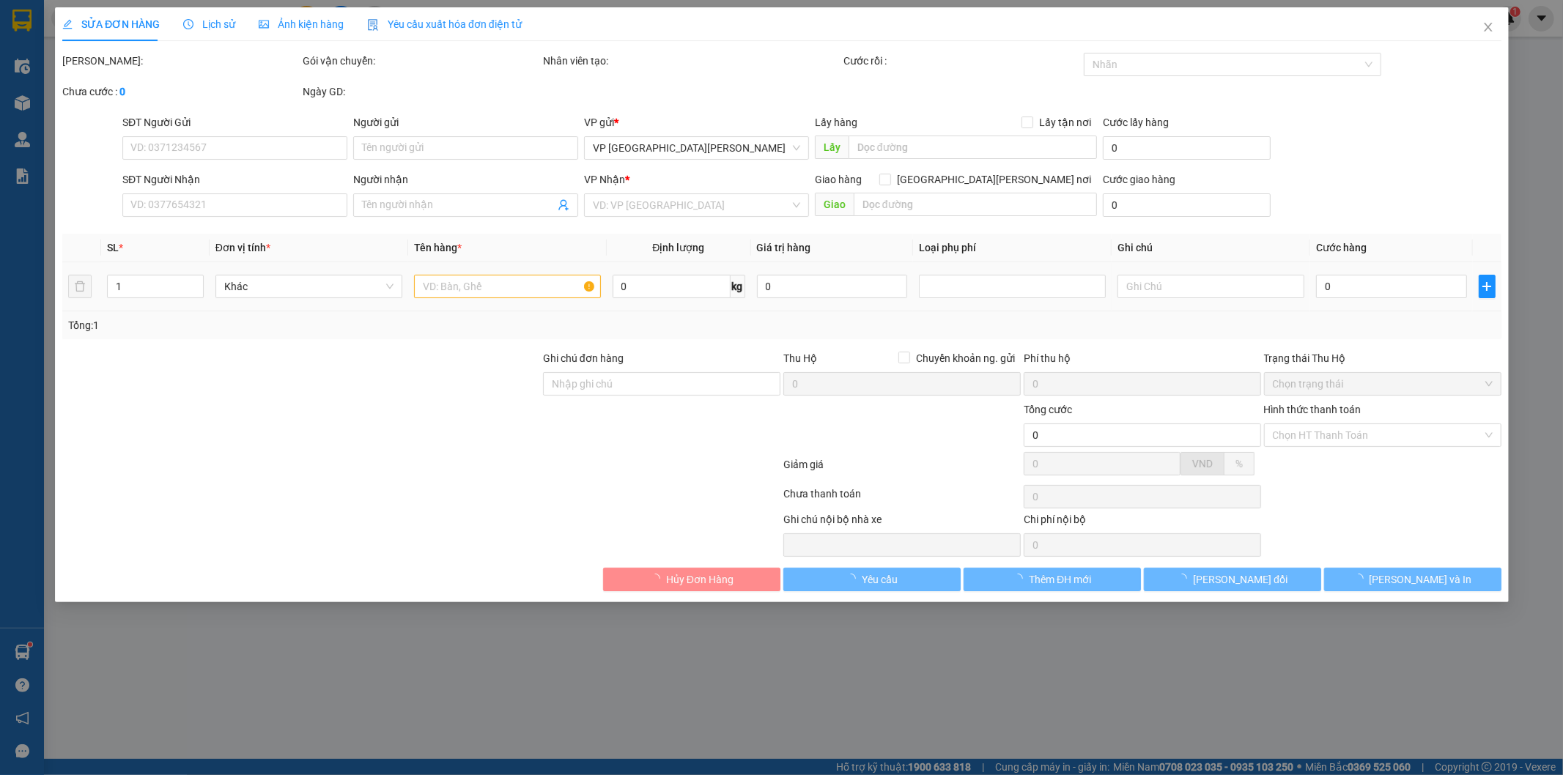
type input "0362386269"
type input "c huyền"
type input "0984802103"
type input "[PERSON_NAME]"
type input "30.000"
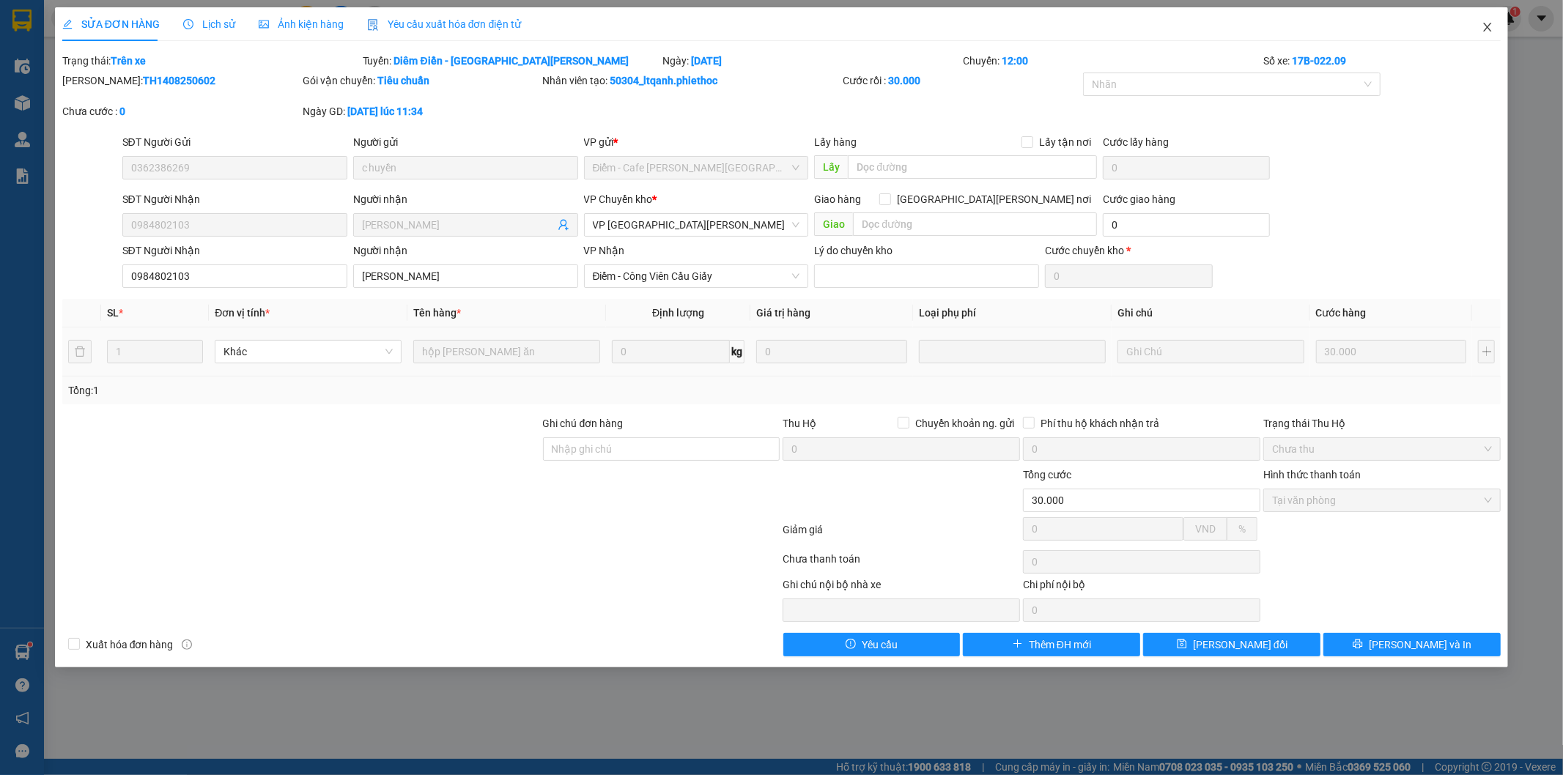
click at [1486, 27] on icon "close" at bounding box center [1488, 27] width 12 height 12
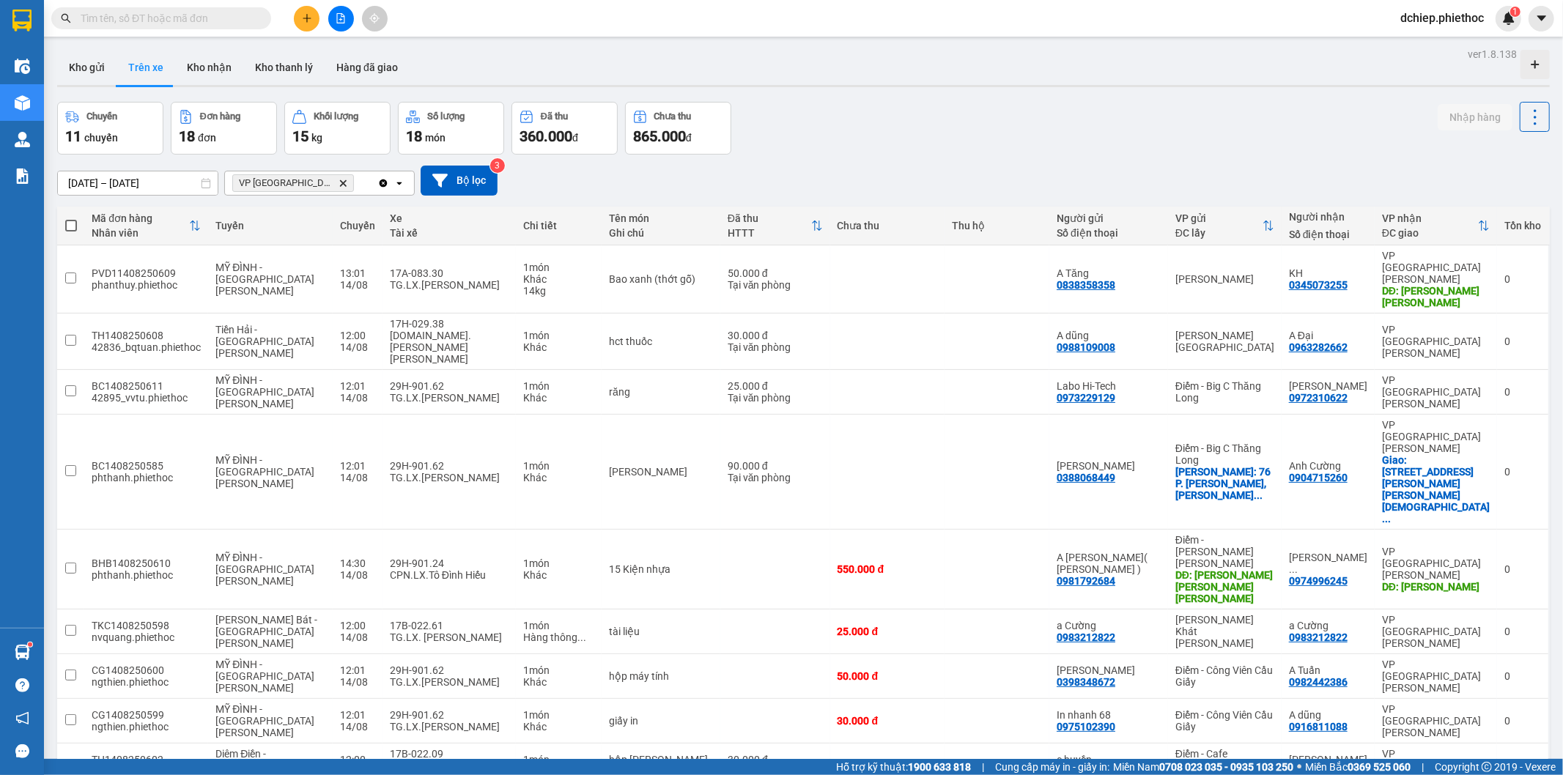
click at [207, 88] on div "Kho gửi Trên xe Kho [PERSON_NAME] [PERSON_NAME] đã [PERSON_NAME]" at bounding box center [803, 69] width 1493 height 39
click at [214, 75] on button "Kho nhận" at bounding box center [209, 67] width 68 height 35
type input "[DATE] – [DATE]"
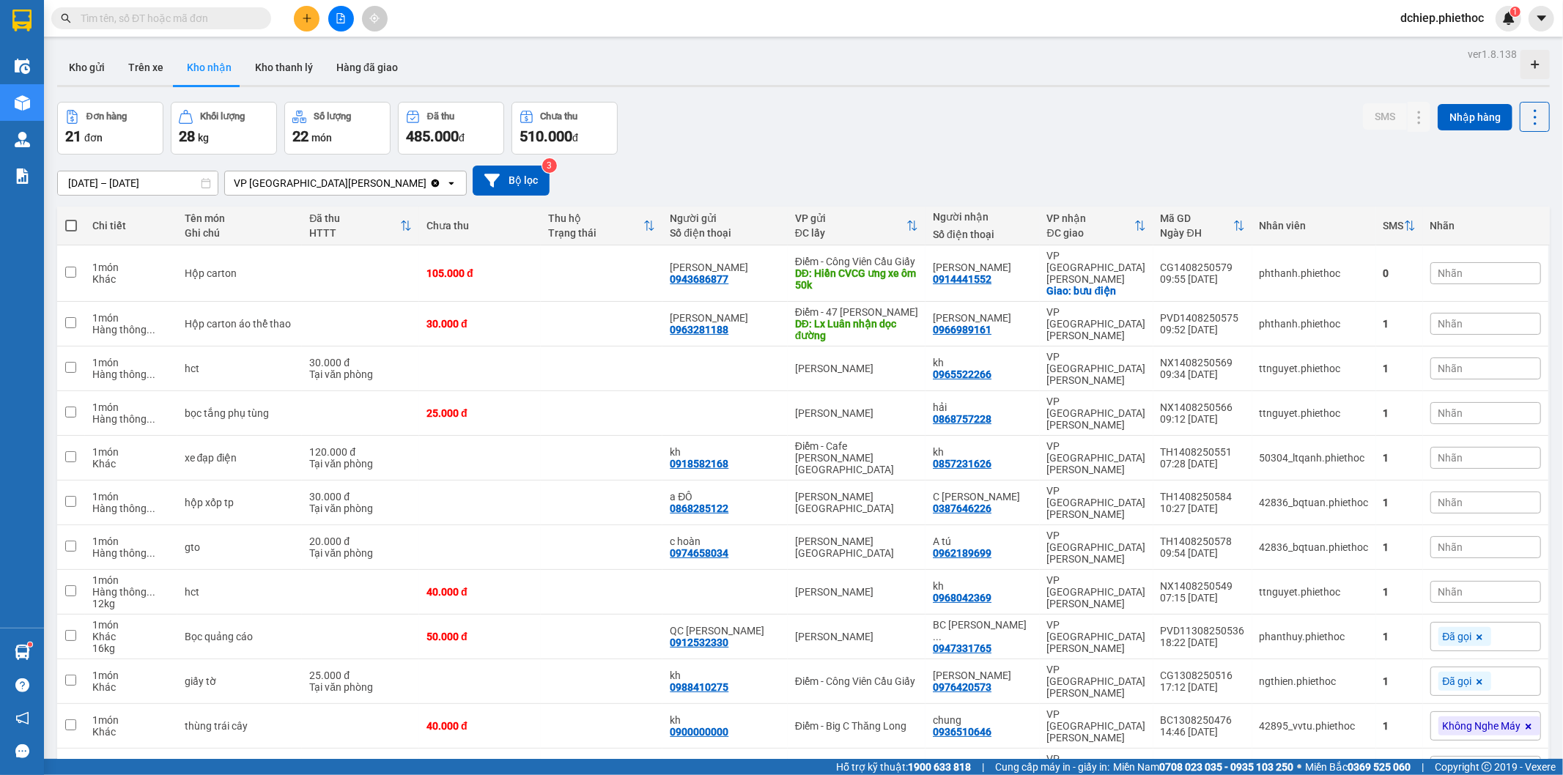
click at [182, 12] on input "text" at bounding box center [167, 18] width 173 height 16
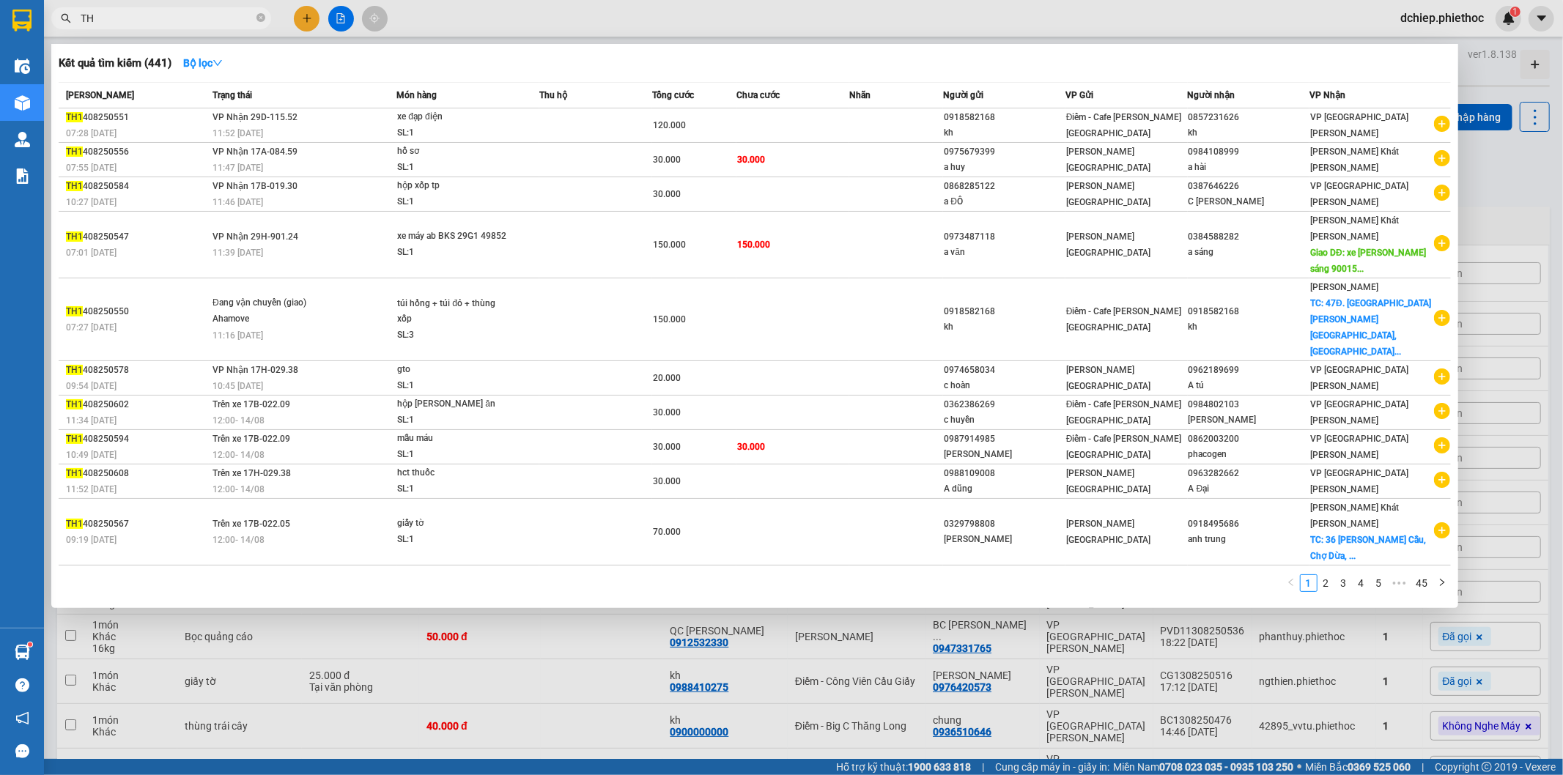
type input "T"
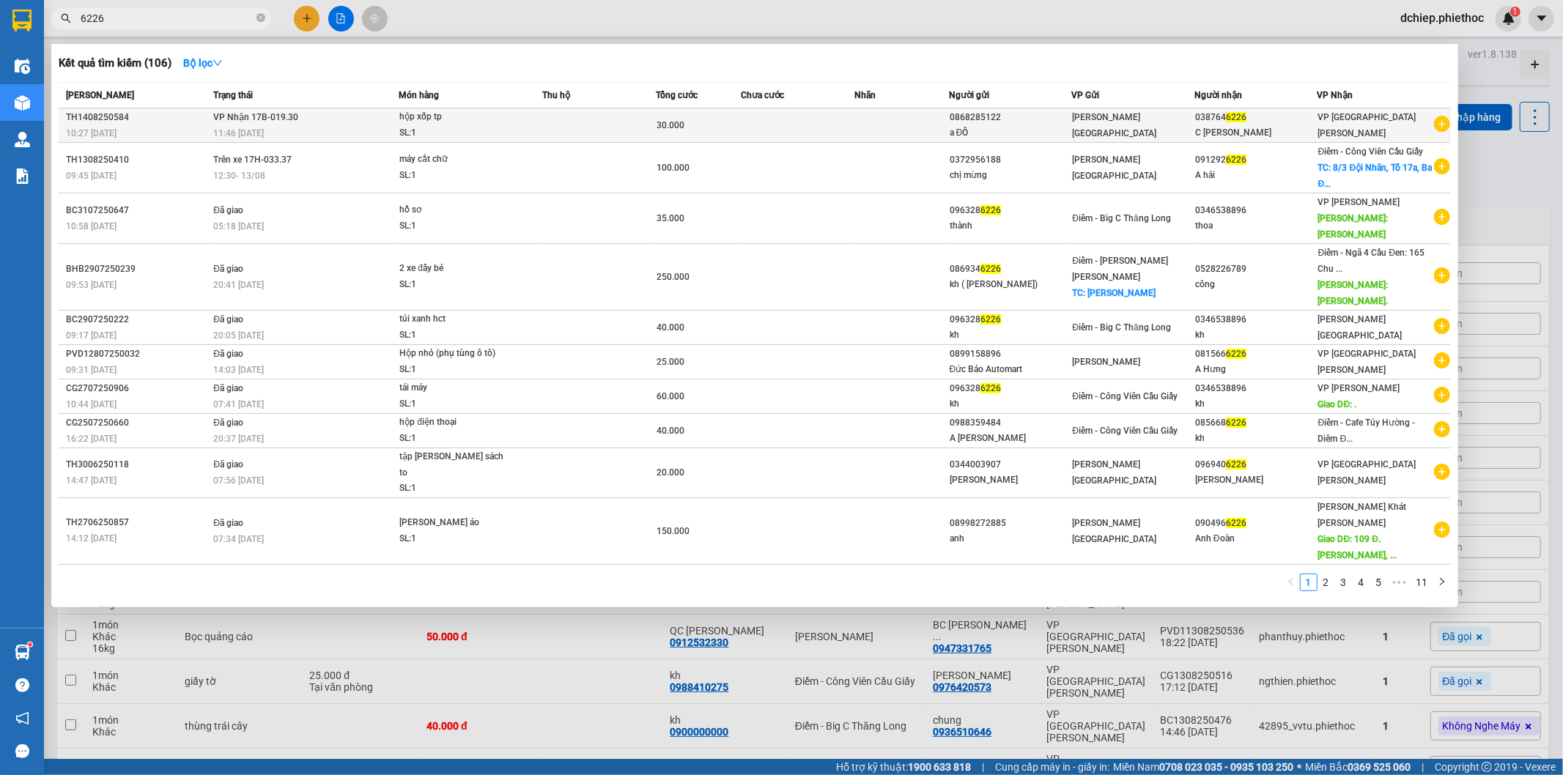
type input "6226"
click at [1257, 122] on div "038764 6226" at bounding box center [1256, 117] width 122 height 15
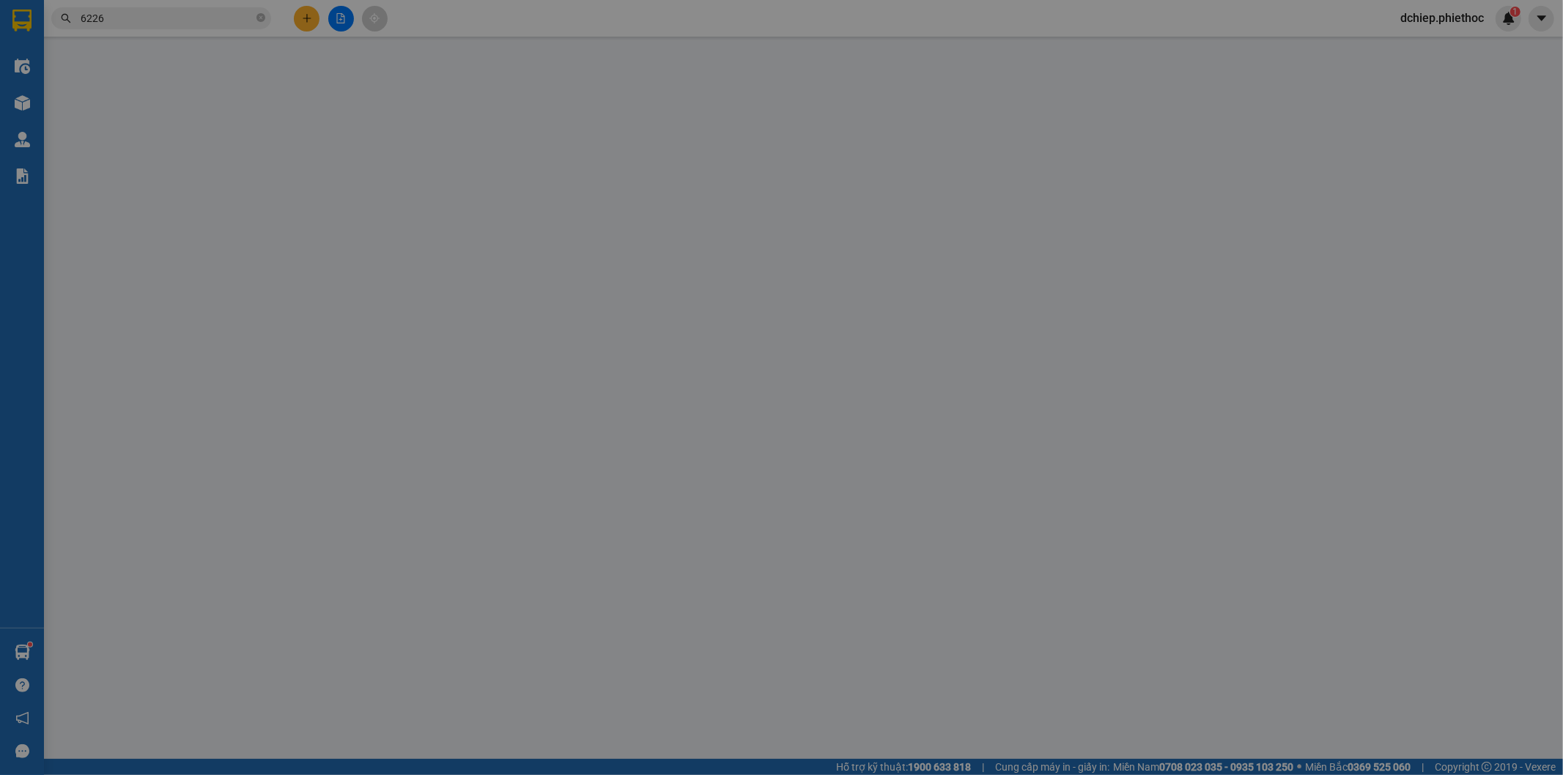
type input "0868285122"
type input "a ĐÔ"
type input "0387646226"
type input "C [PERSON_NAME]"
type input "30.000"
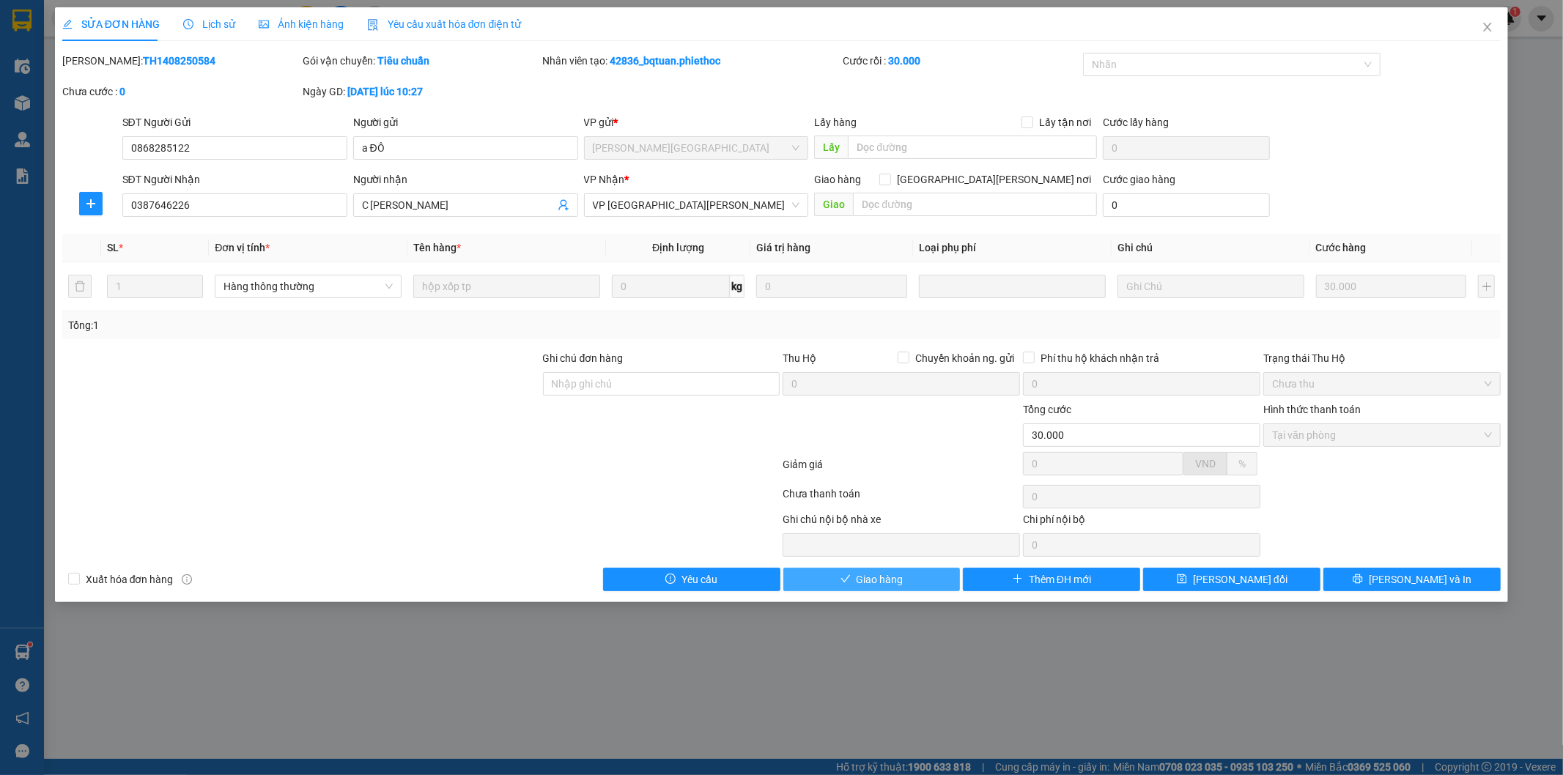
click at [905, 588] on button "Giao hàng" at bounding box center [871, 579] width 177 height 23
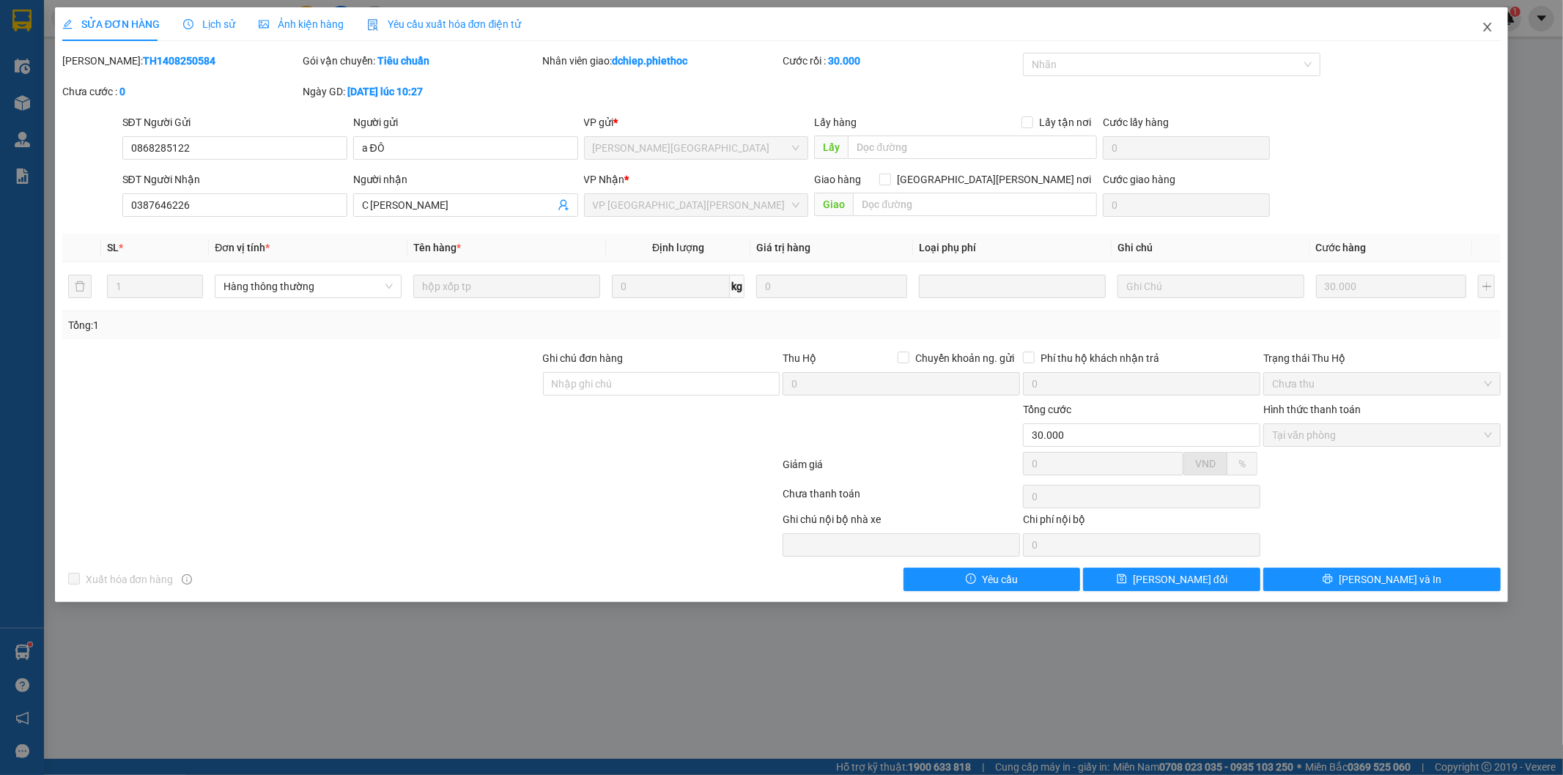
click at [1482, 15] on span "Close" at bounding box center [1487, 27] width 41 height 41
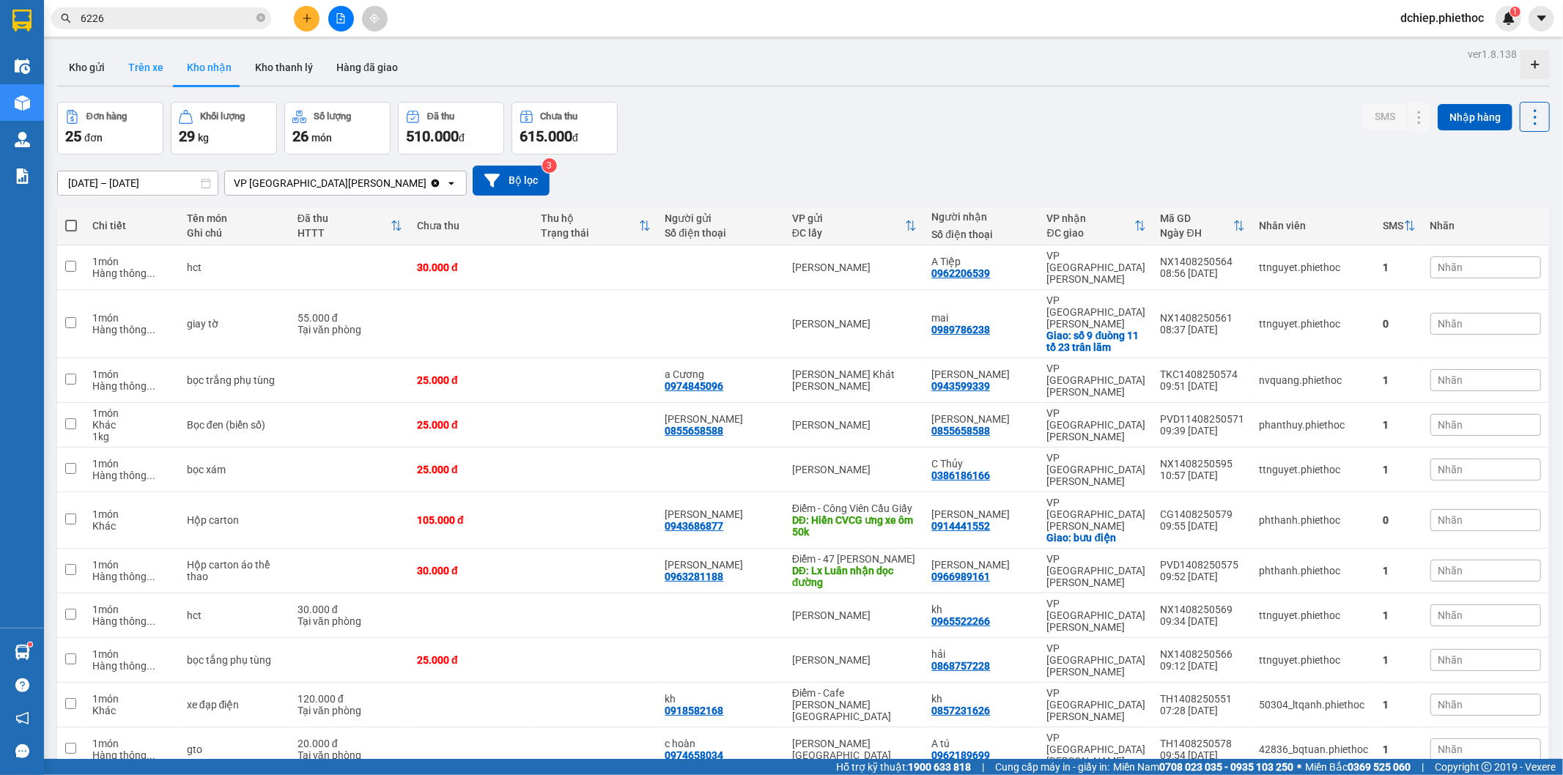
click at [136, 68] on button "Trên xe" at bounding box center [146, 67] width 59 height 35
type input "[DATE] – [DATE]"
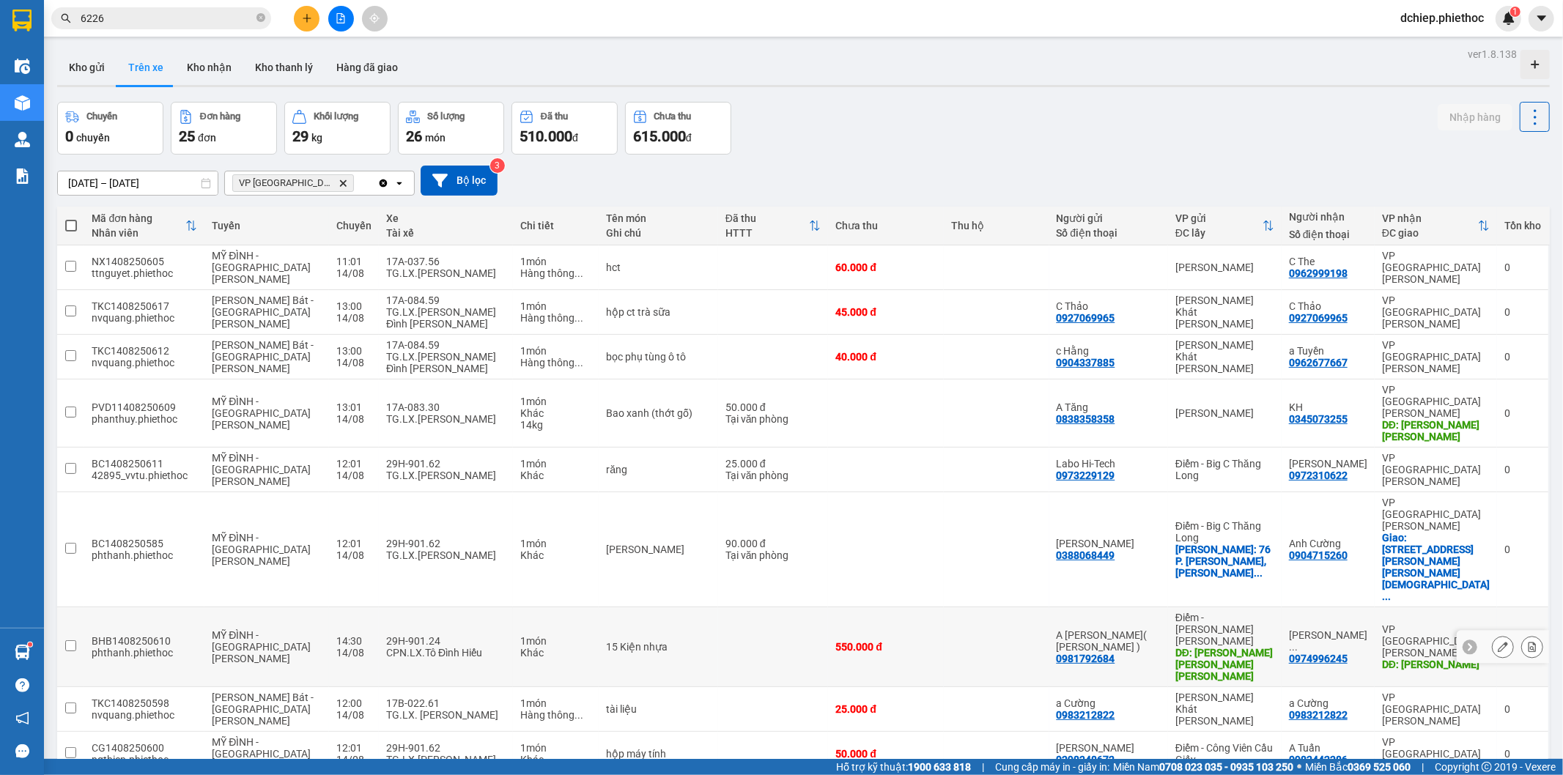
scroll to position [67, 0]
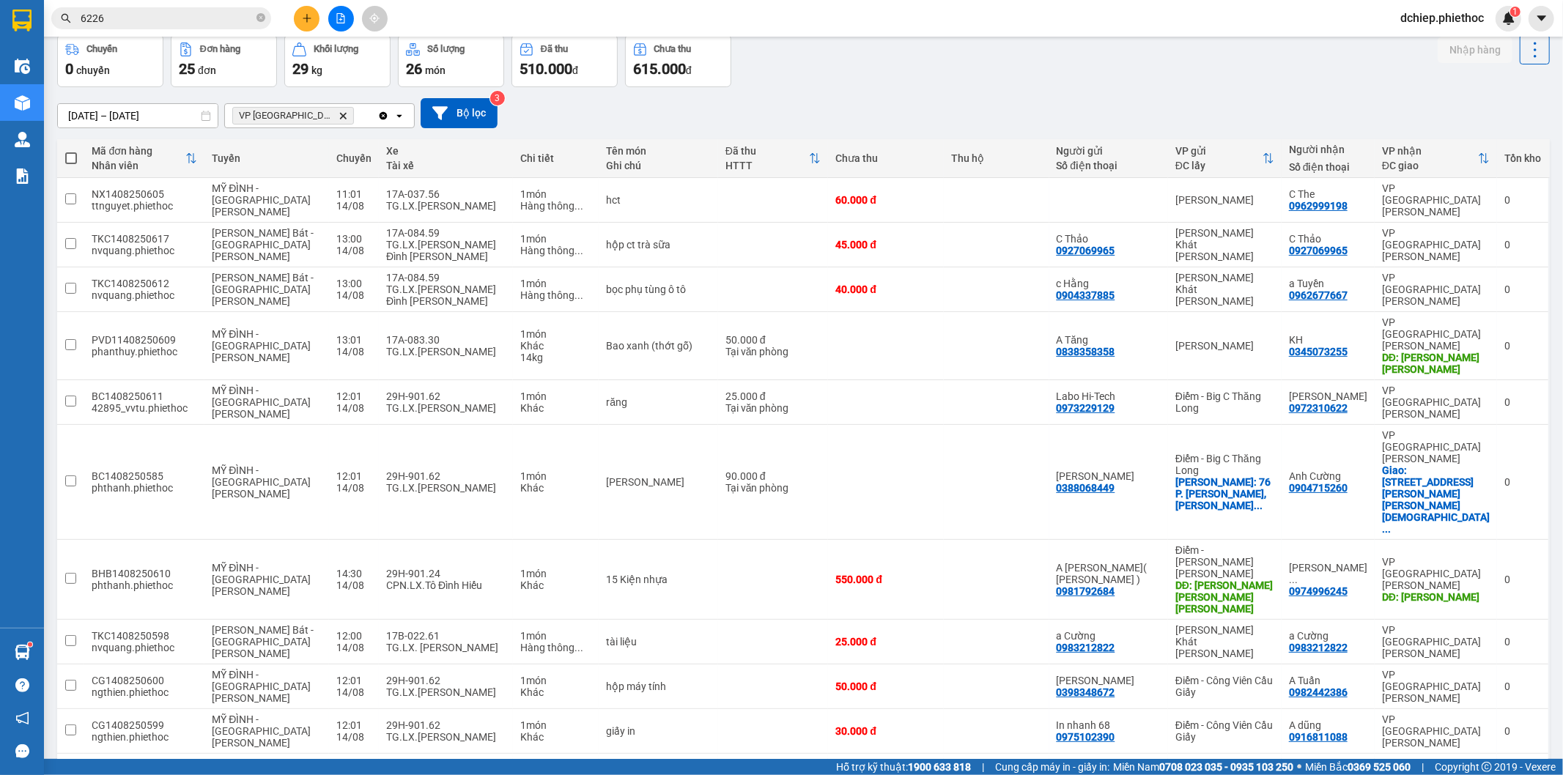
click at [999, 701] on div "ver 1.8.138 Kho gửi Trên xe Kho [PERSON_NAME] [PERSON_NAME] đã [PERSON_NAME] Ch…" at bounding box center [803, 437] width 1504 height 920
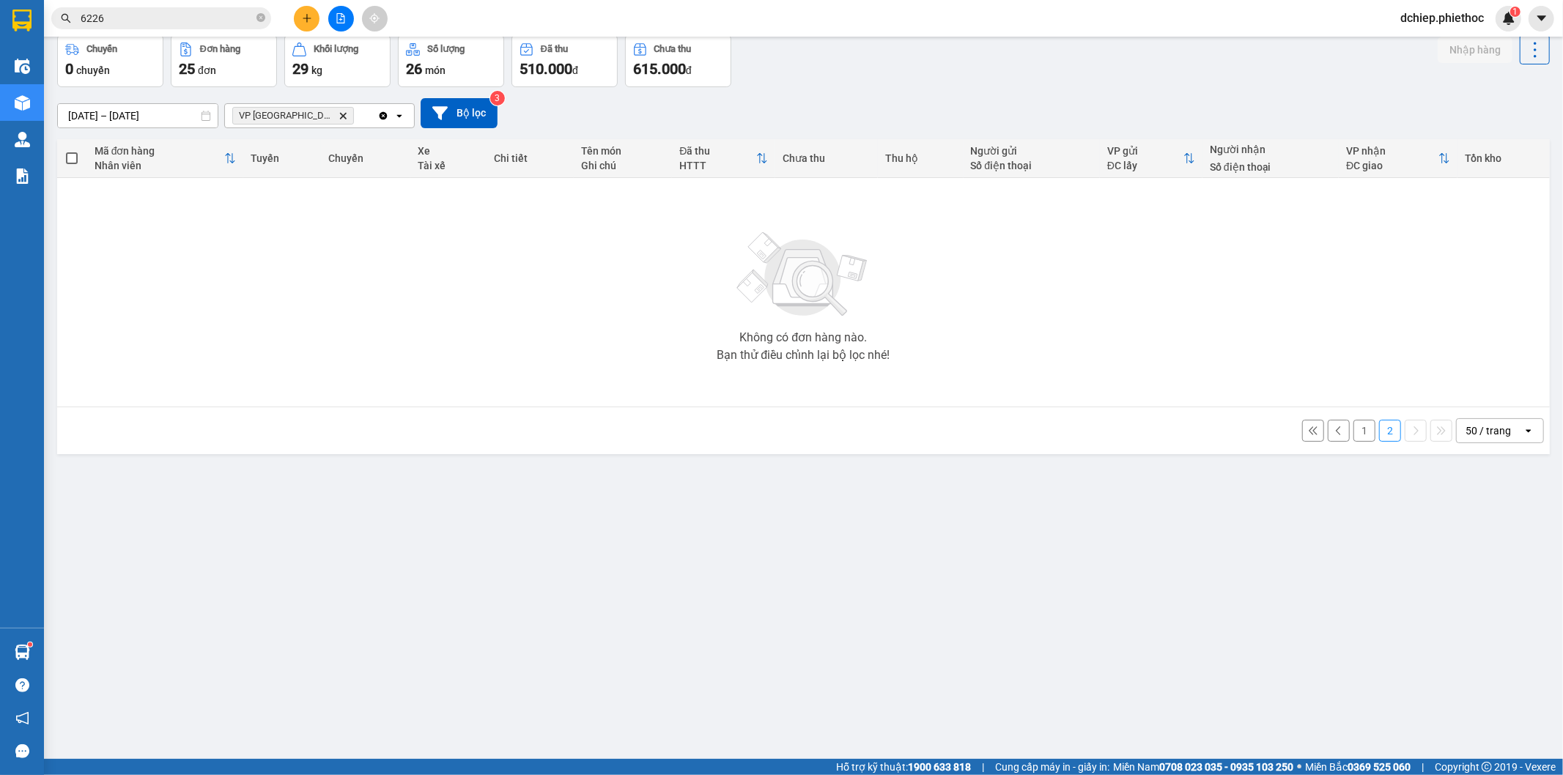
click at [1353, 435] on button "1" at bounding box center [1364, 431] width 22 height 22
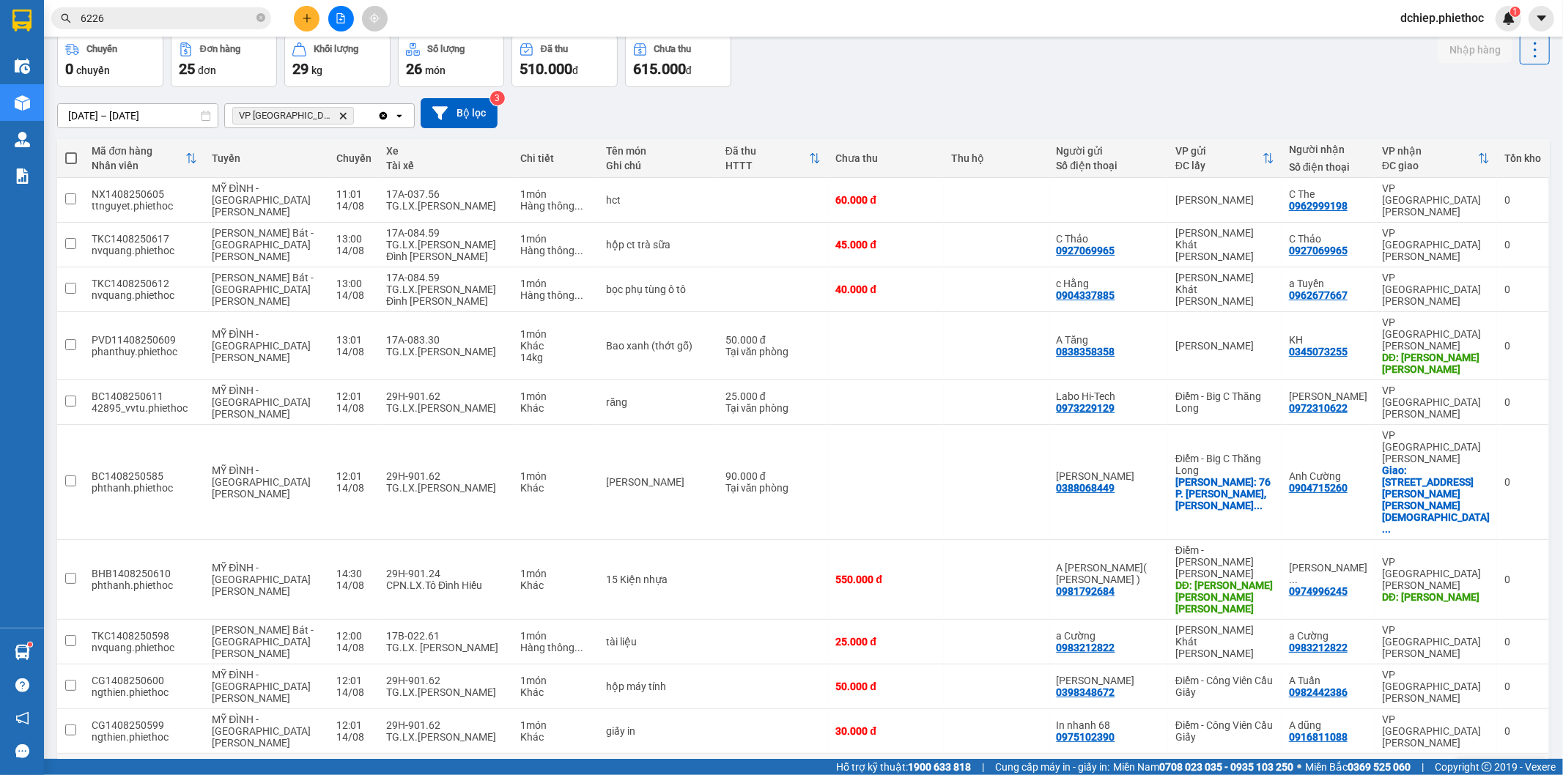
click at [960, 754] on td at bounding box center [997, 776] width 106 height 45
checkbox input "true"
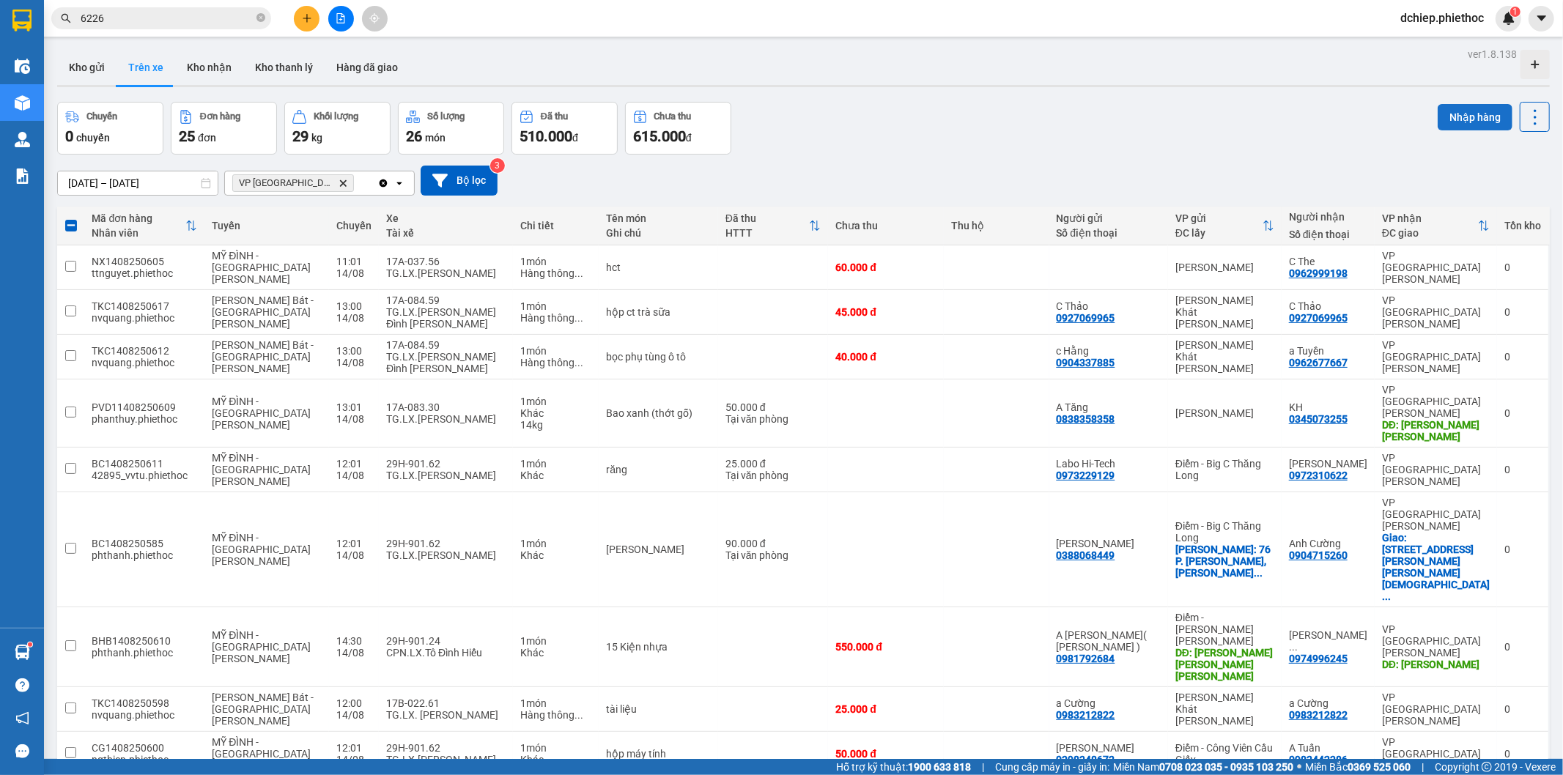
click at [1439, 114] on button "Nhập hàng" at bounding box center [1475, 117] width 75 height 26
checkbox input "false"
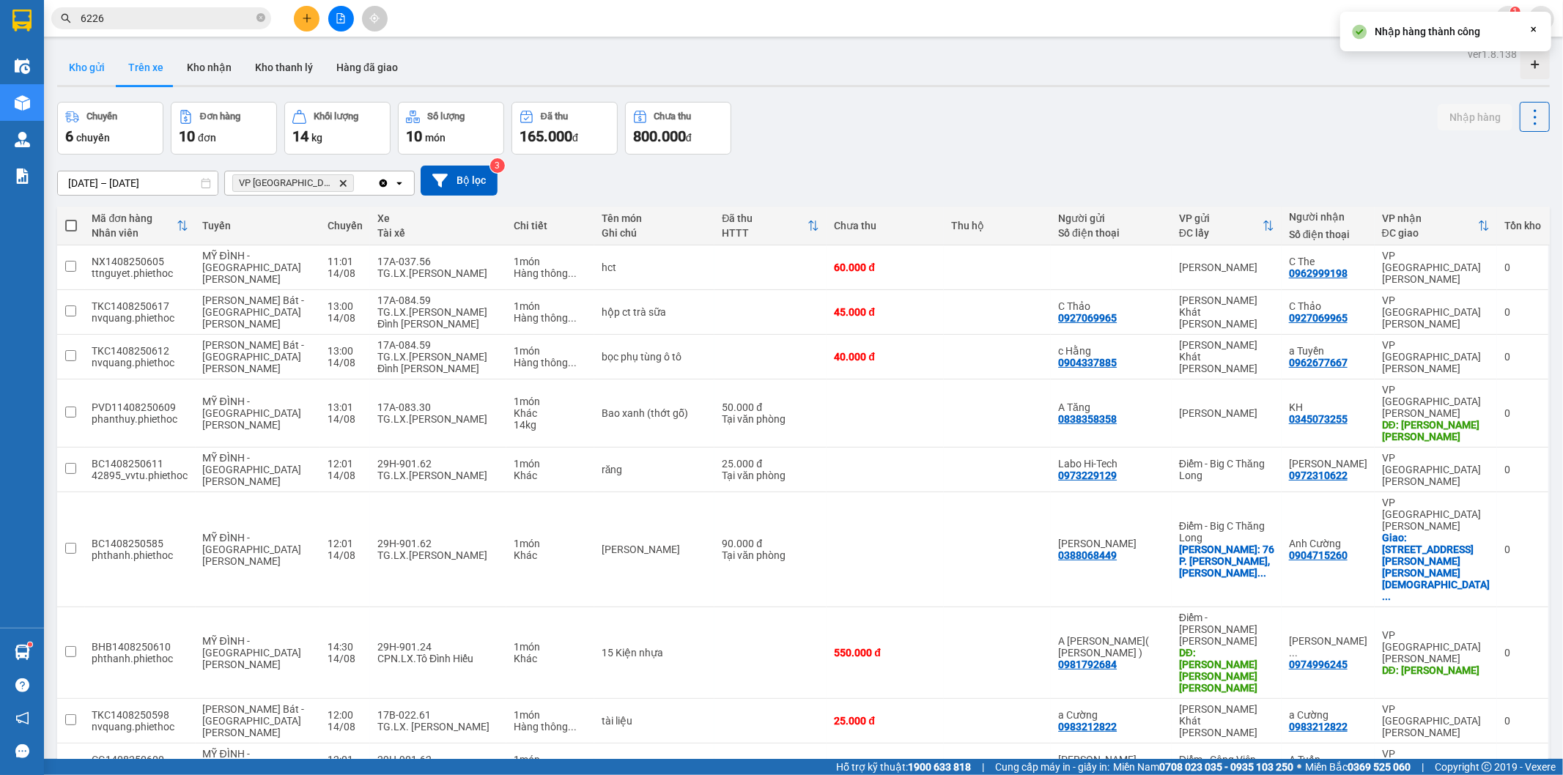
click at [85, 70] on button "Kho gửi" at bounding box center [86, 67] width 59 height 35
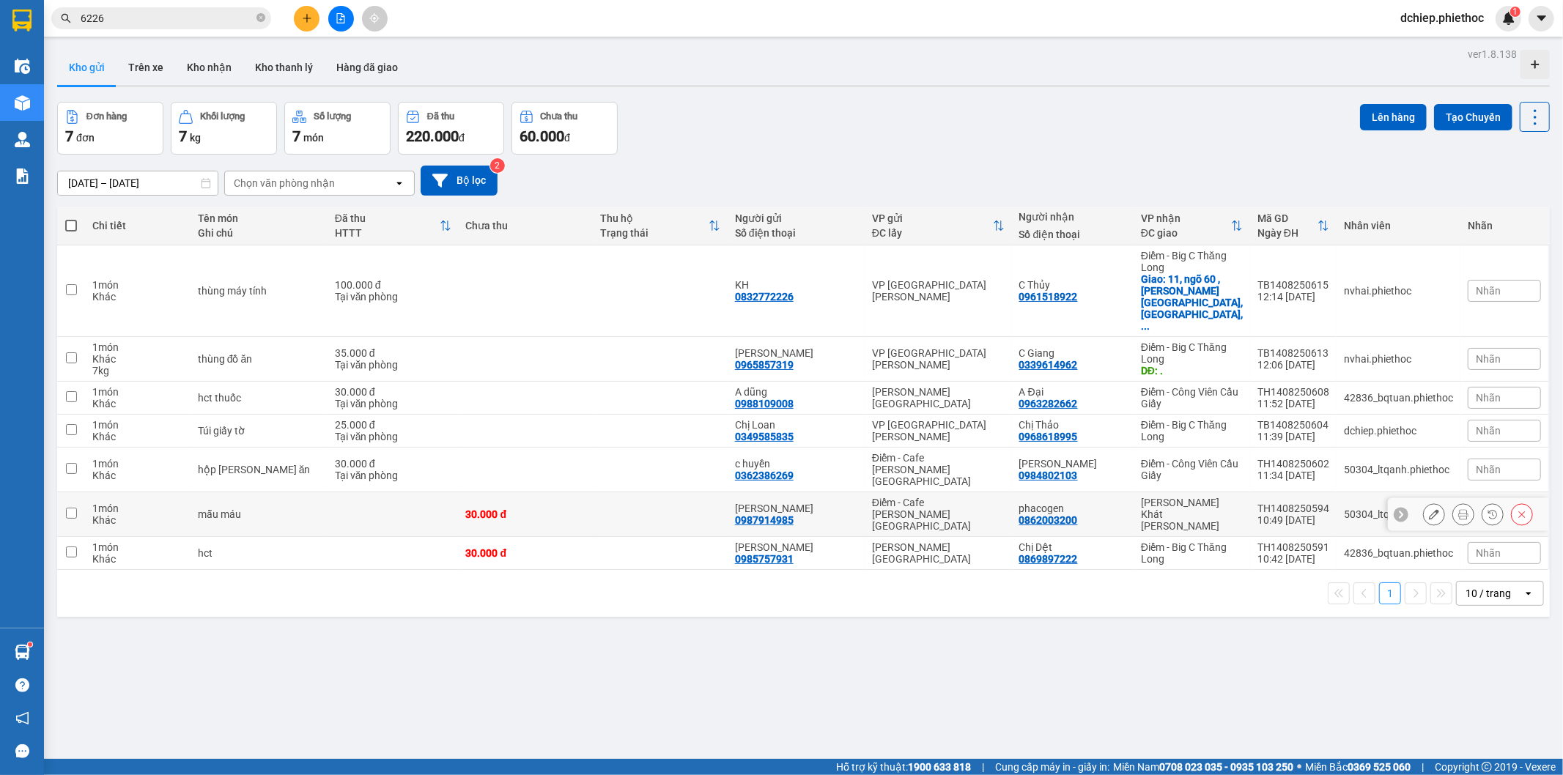
click at [1221, 492] on td "[PERSON_NAME] Khát [PERSON_NAME]" at bounding box center [1191, 514] width 117 height 45
checkbox input "true"
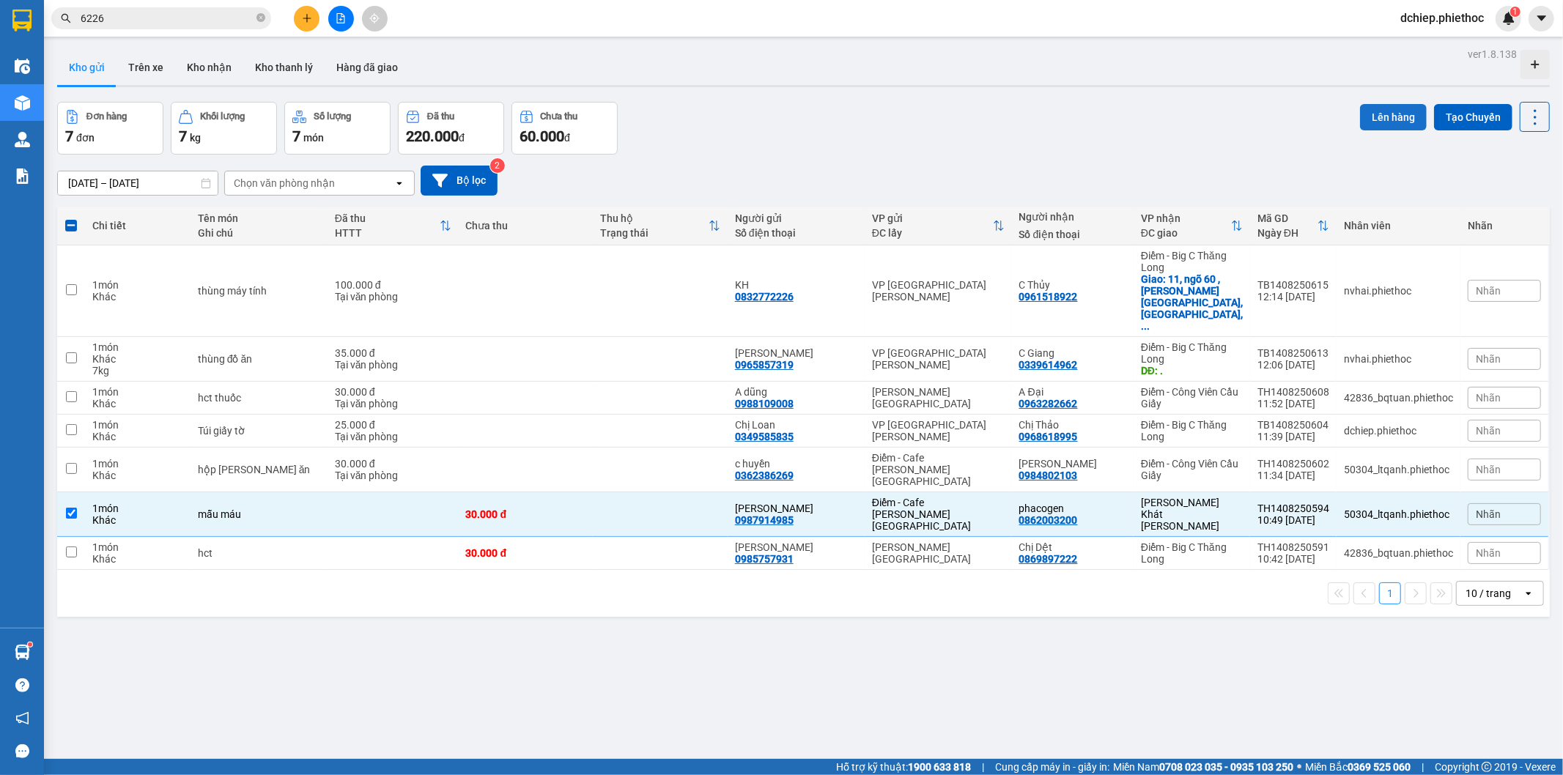
click at [1370, 122] on button "Lên hàng" at bounding box center [1393, 117] width 67 height 26
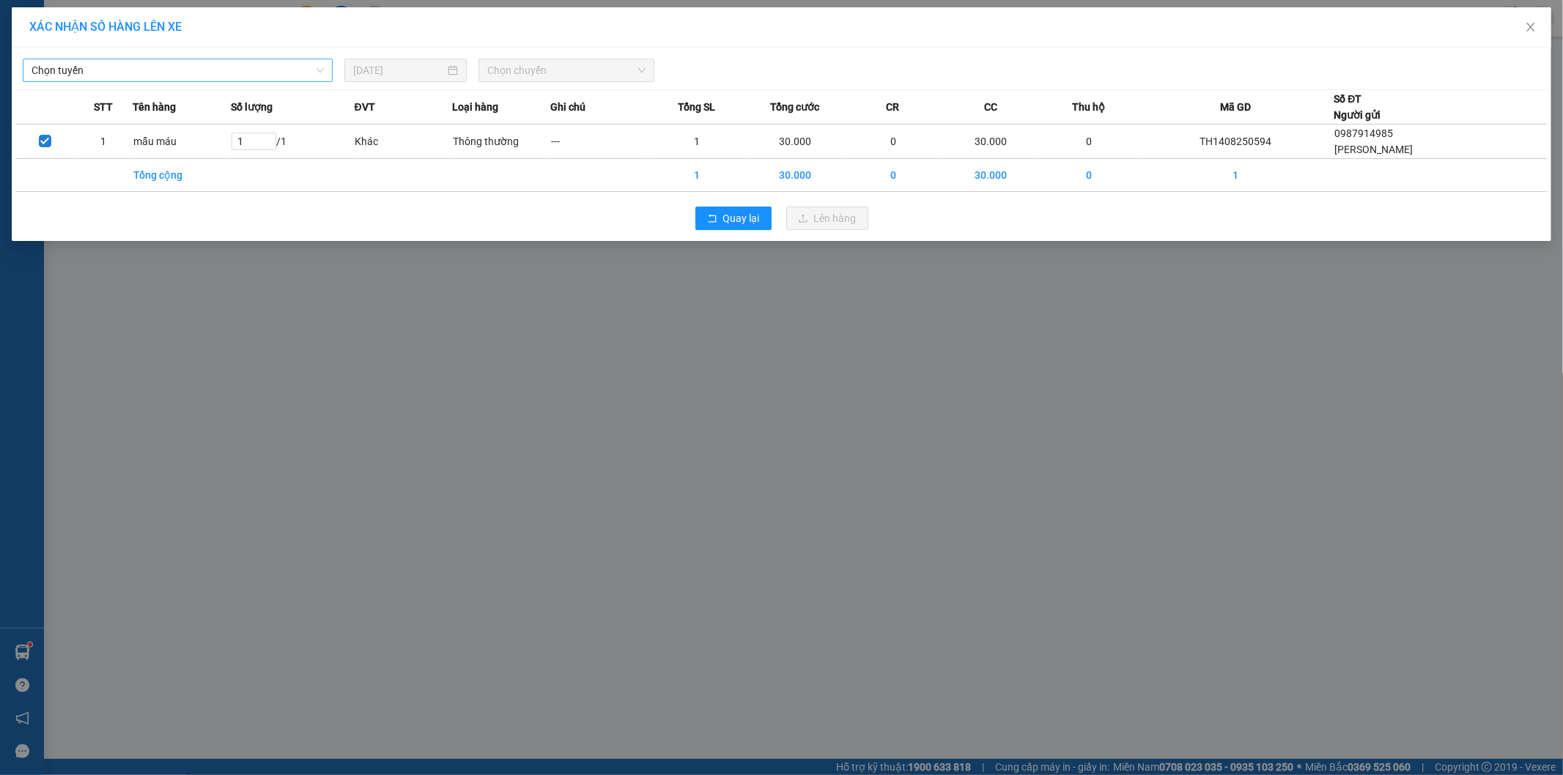
click at [156, 59] on span "Chọn tuyến" at bounding box center [178, 70] width 292 height 22
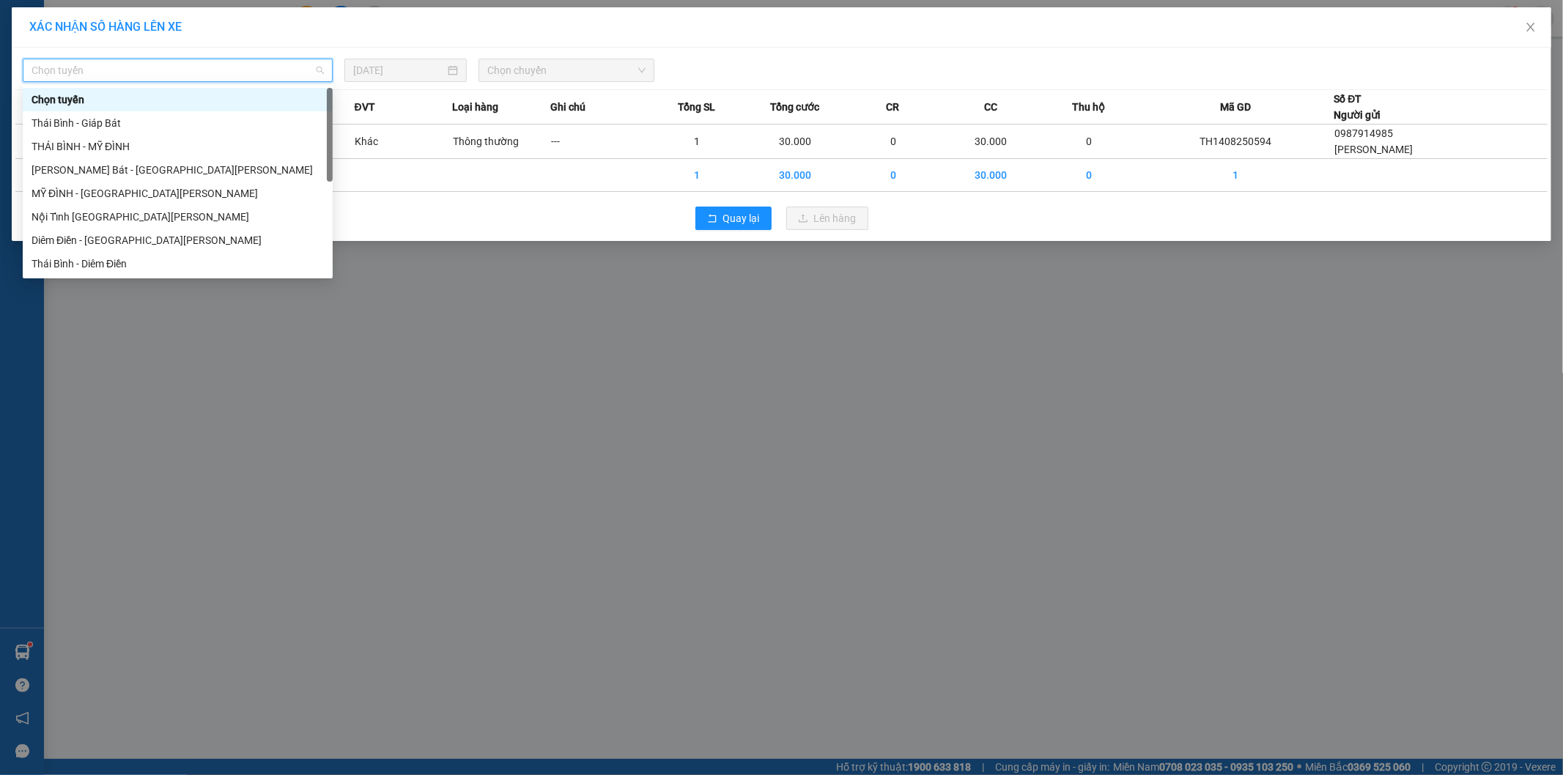
click at [125, 121] on div "Thái Bình - Giáp Bát" at bounding box center [178, 123] width 292 height 16
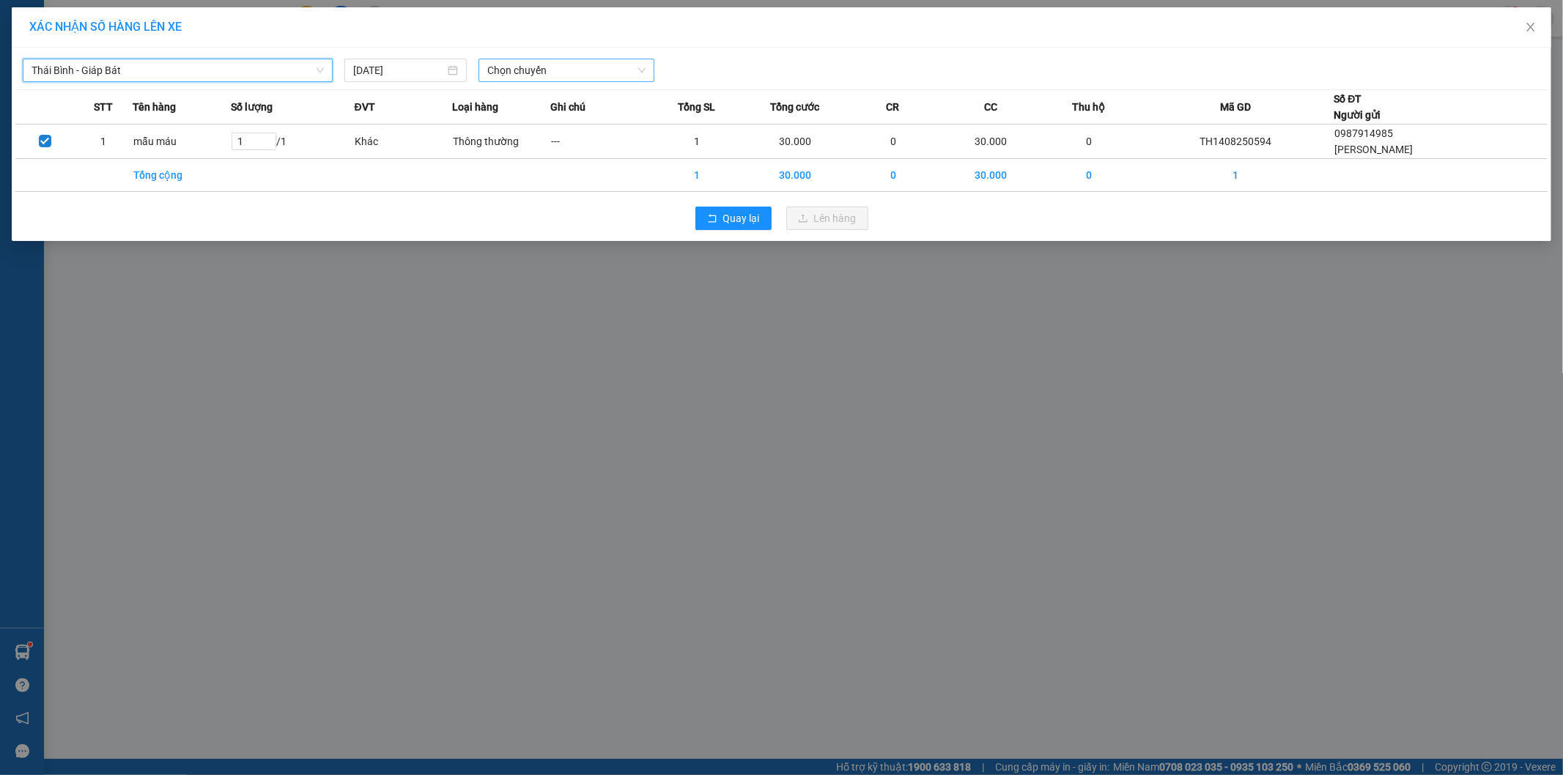
click at [528, 79] on span "Chọn chuyến" at bounding box center [566, 70] width 158 height 22
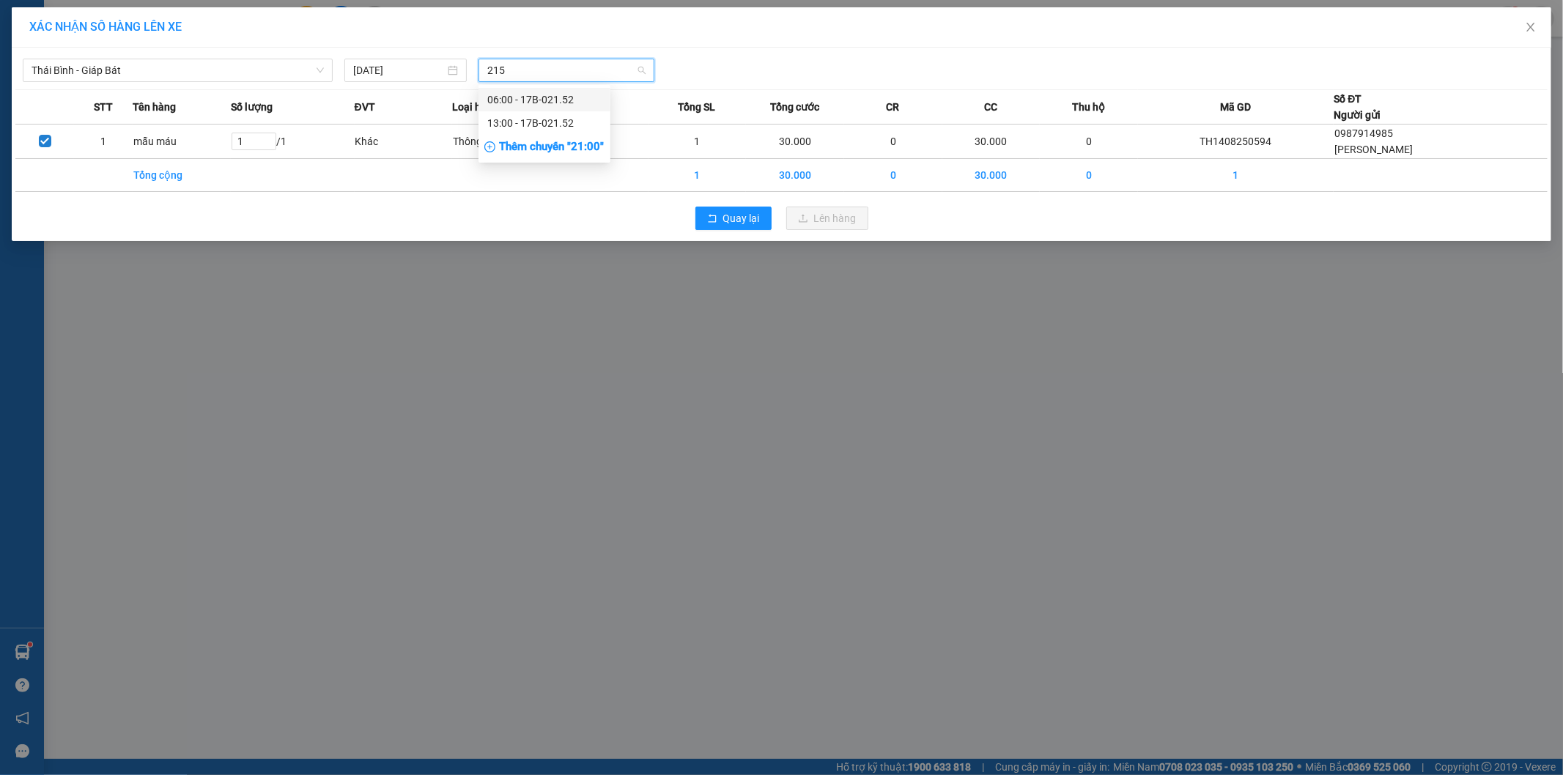
type input "2152"
click at [561, 115] on div "13:00 - 17B-021.52" at bounding box center [544, 123] width 114 height 16
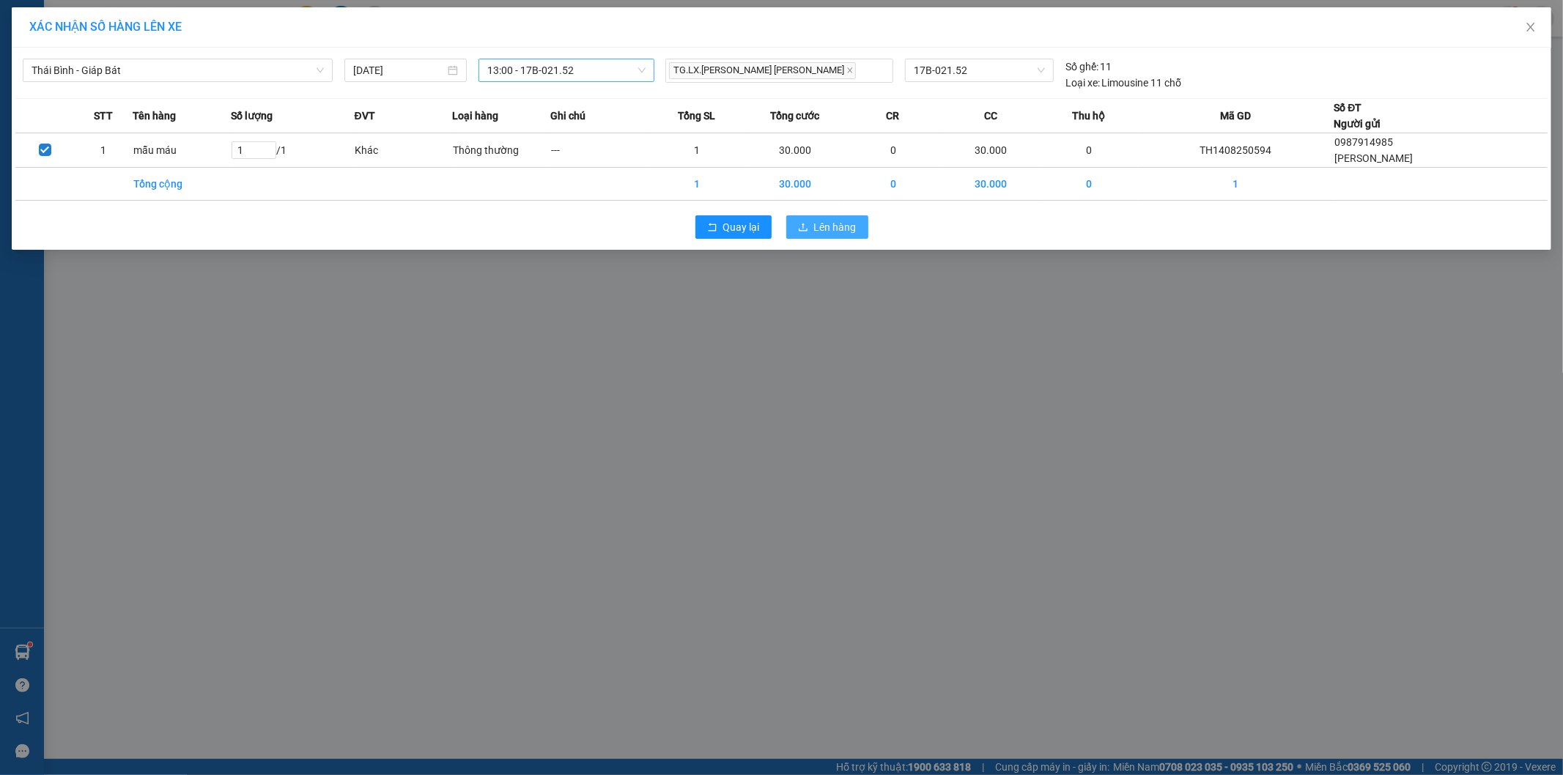
click at [837, 232] on span "Lên hàng" at bounding box center [835, 227] width 42 height 16
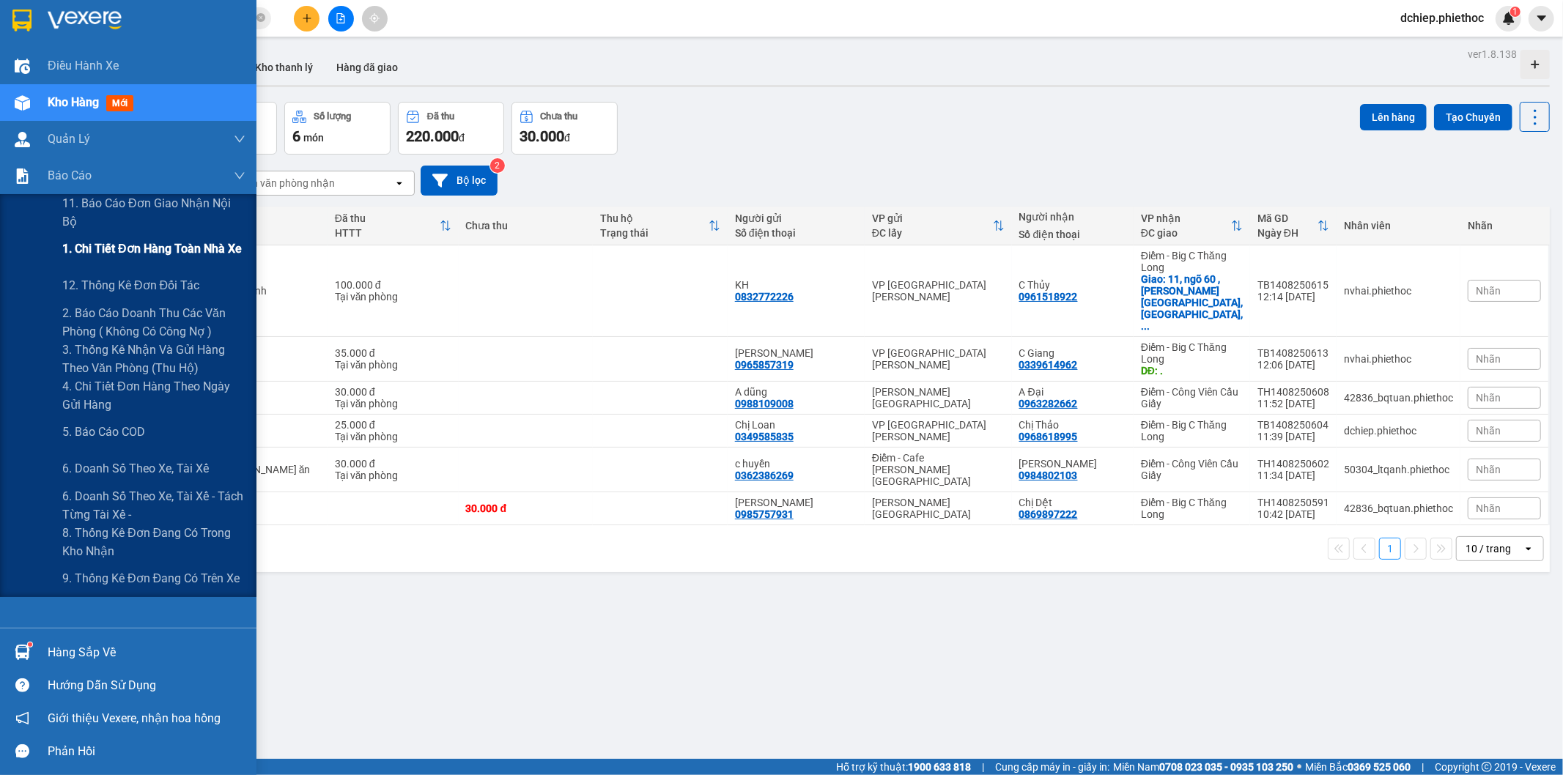
drag, startPoint x: 123, startPoint y: 242, endPoint x: 193, endPoint y: 239, distance: 69.7
click at [123, 240] on span "1. Chi tiết đơn hàng toàn nhà xe" at bounding box center [152, 249] width 180 height 18
